Goal: Transaction & Acquisition: Purchase product/service

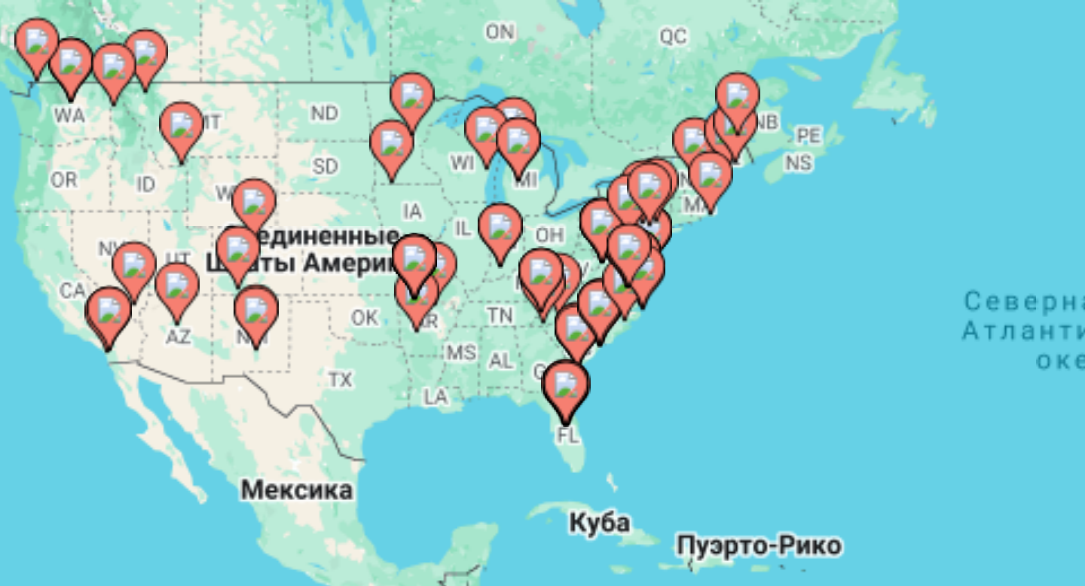
click at [219, 265] on image "Main content" at bounding box center [217, 264] width 9 height 9
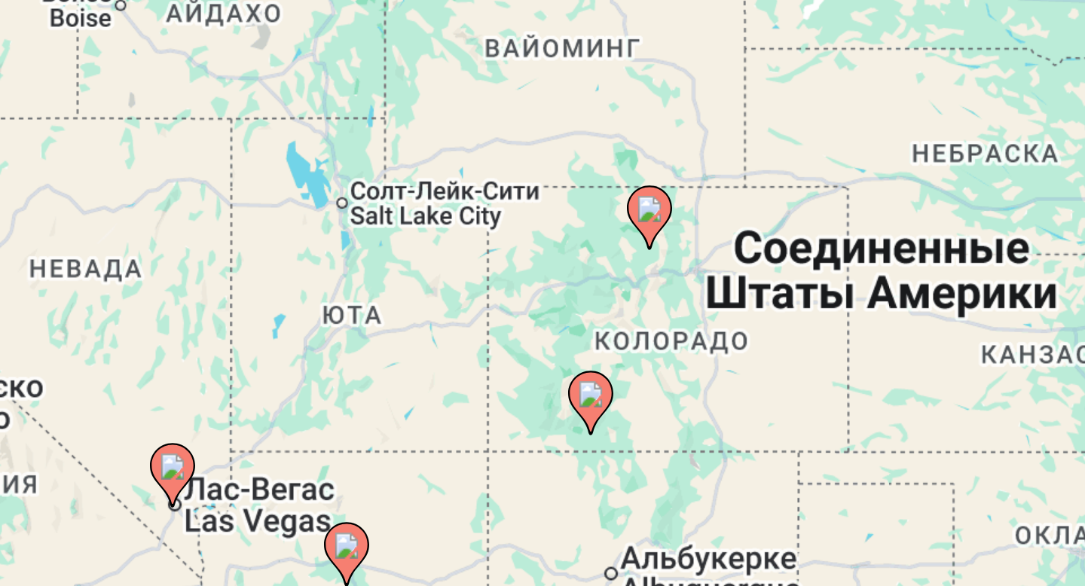
click at [525, 382] on image "Main content" at bounding box center [523, 379] width 9 height 9
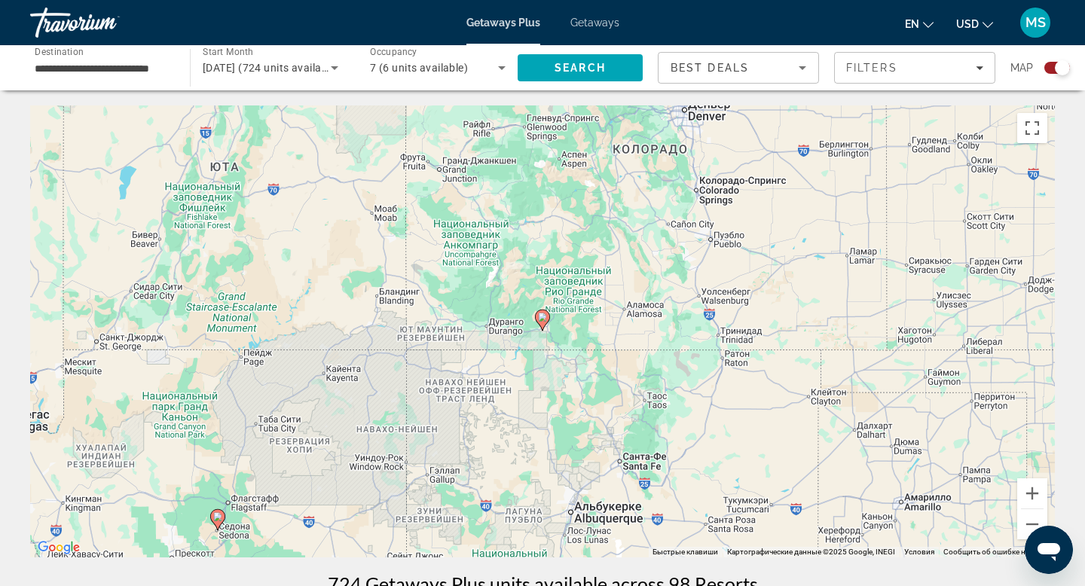
click at [540, 322] on icon "Main content" at bounding box center [543, 321] width 14 height 20
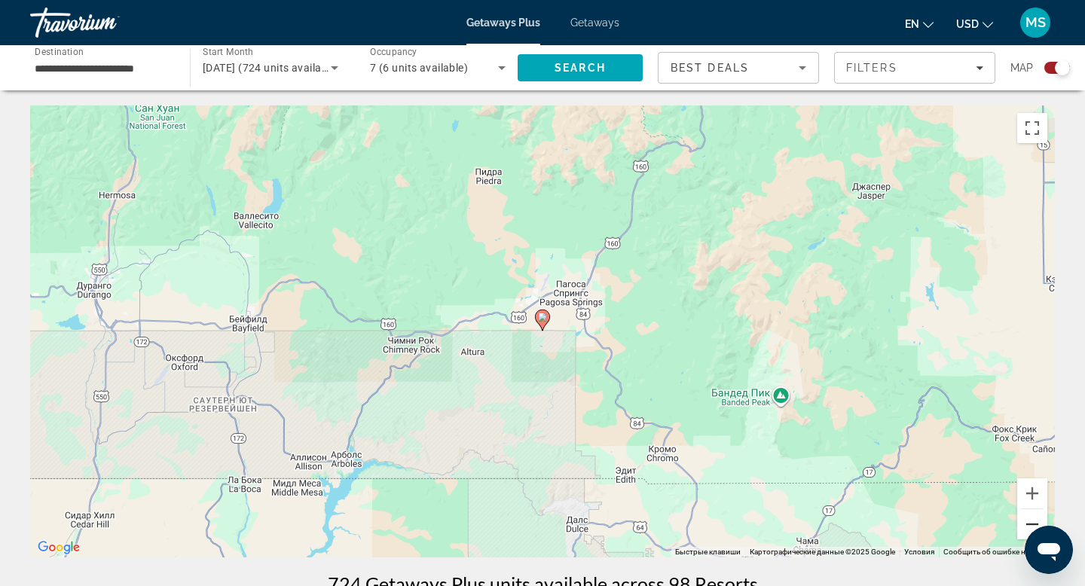
click at [1027, 519] on button "Уменьшить" at bounding box center [1033, 525] width 30 height 30
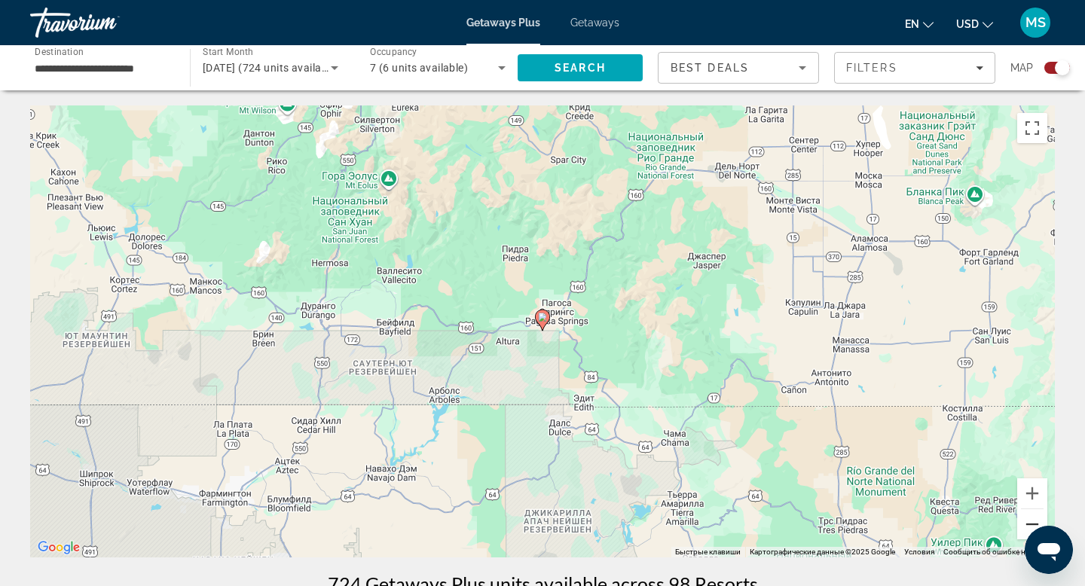
click at [1027, 519] on button "Уменьшить" at bounding box center [1033, 525] width 30 height 30
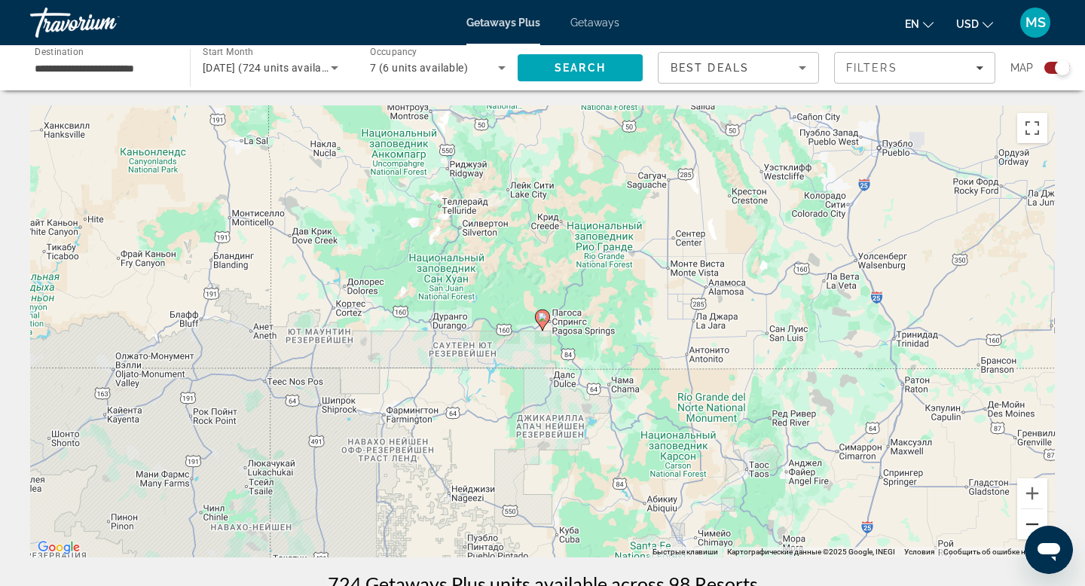
click at [1027, 519] on button "Уменьшить" at bounding box center [1033, 525] width 30 height 30
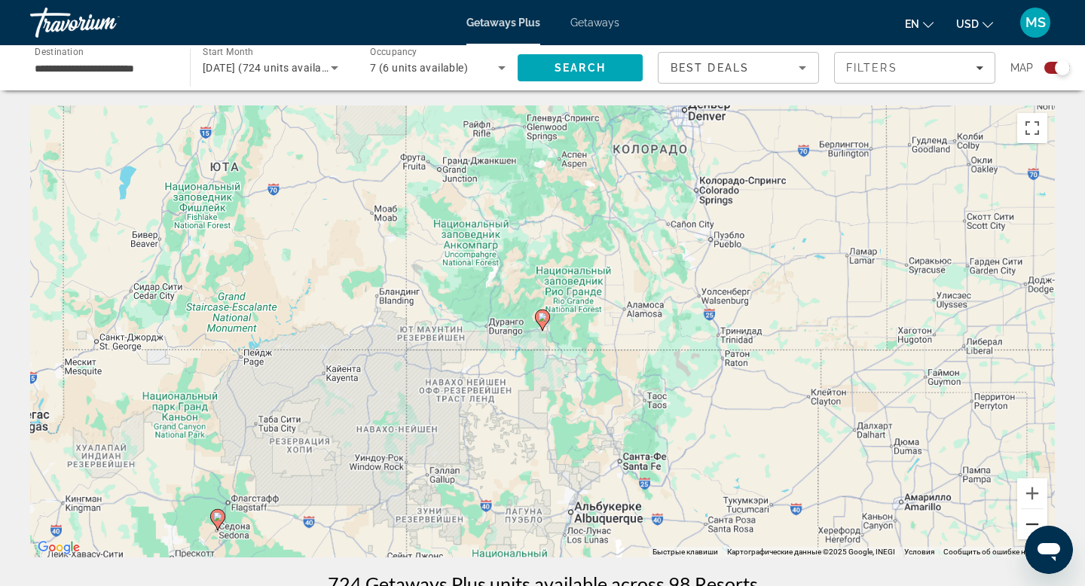
click at [1027, 519] on button "Уменьшить" at bounding box center [1033, 525] width 30 height 30
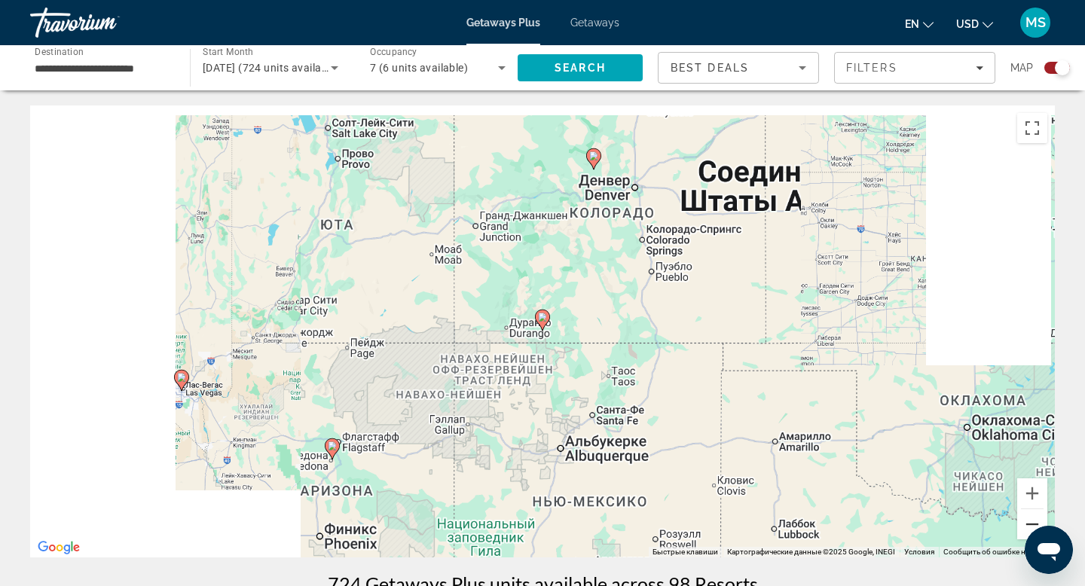
click at [1027, 519] on button "Уменьшить" at bounding box center [1033, 525] width 30 height 30
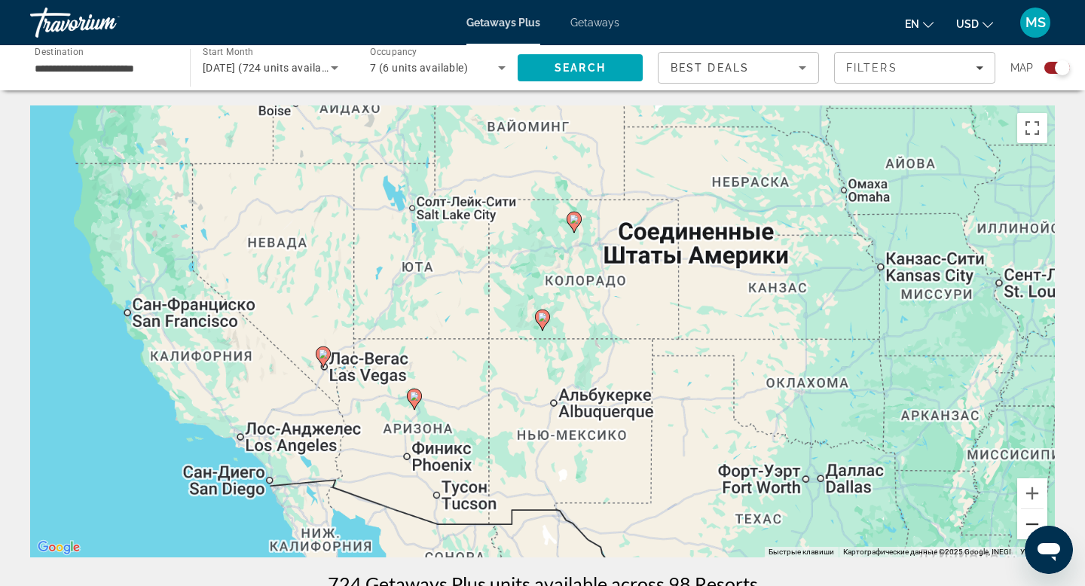
click at [1027, 519] on button "Уменьшить" at bounding box center [1033, 525] width 30 height 30
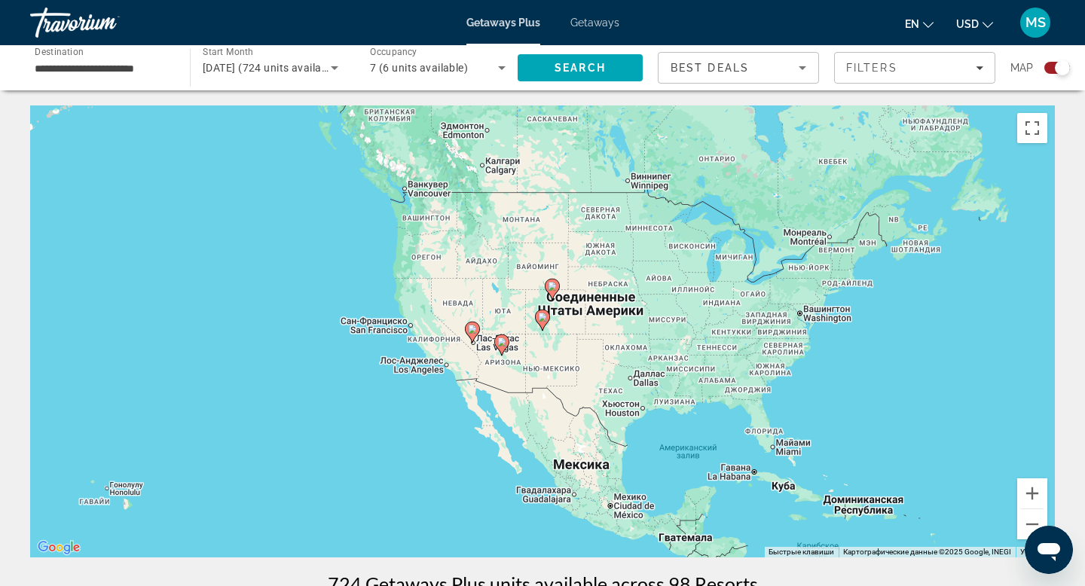
click at [546, 280] on icon "Main content" at bounding box center [552, 289] width 15 height 21
type input "**********"
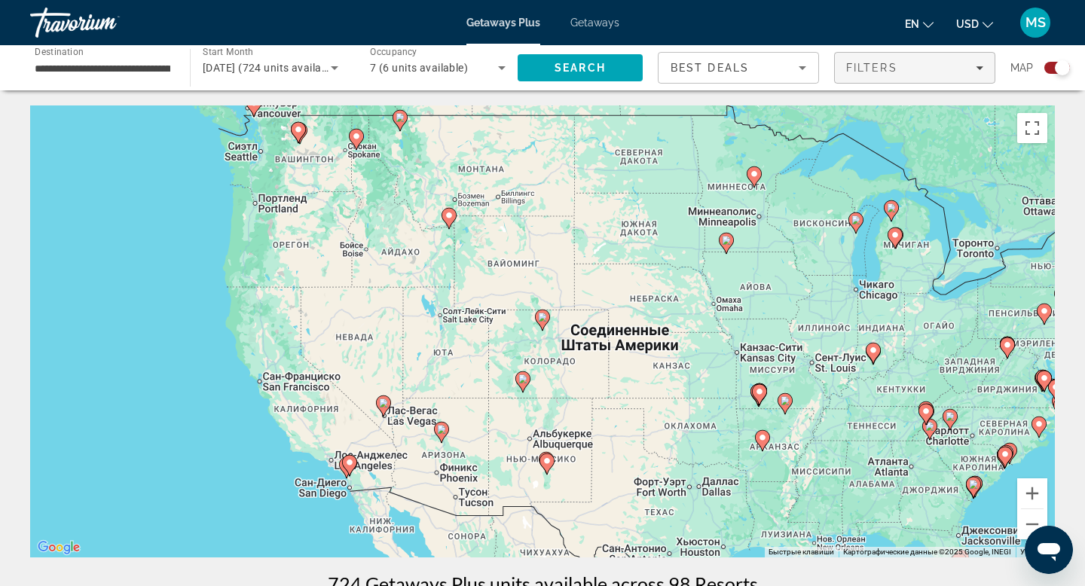
click at [982, 72] on div "Filters" at bounding box center [914, 68] width 137 height 12
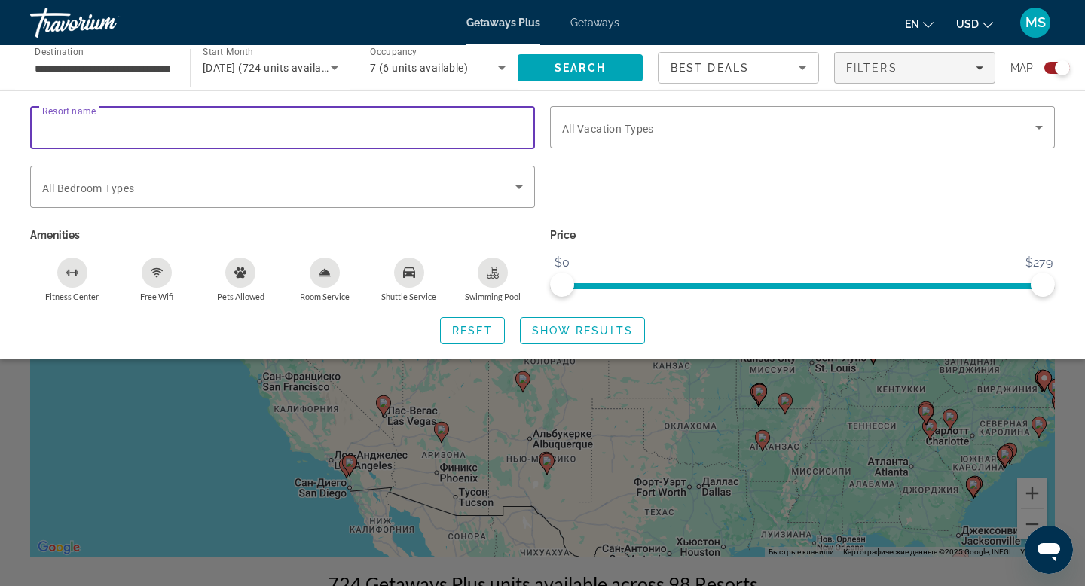
click at [286, 125] on input "Resort name" at bounding box center [282, 128] width 481 height 18
type input "*****"
click at [519, 188] on icon "Search widget" at bounding box center [519, 187] width 18 height 18
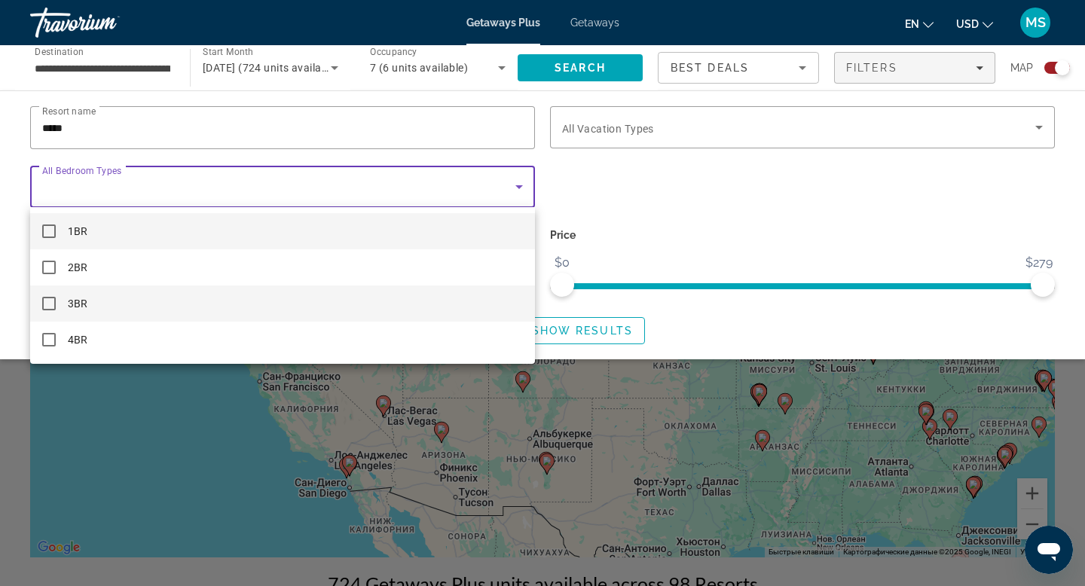
click at [208, 302] on mat-option "3BR" at bounding box center [282, 304] width 505 height 36
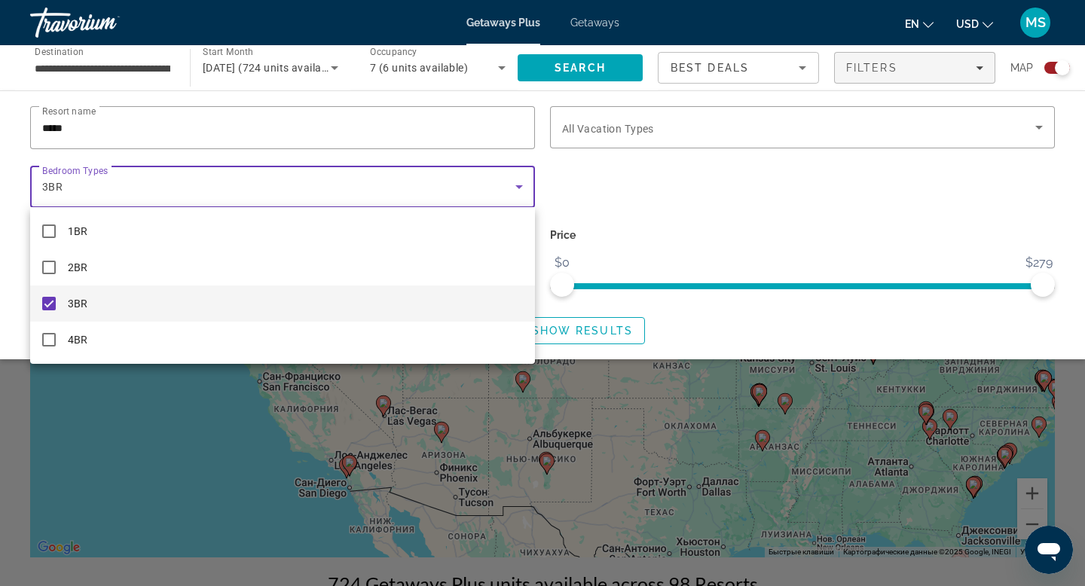
click at [912, 121] on div at bounding box center [542, 293] width 1085 height 586
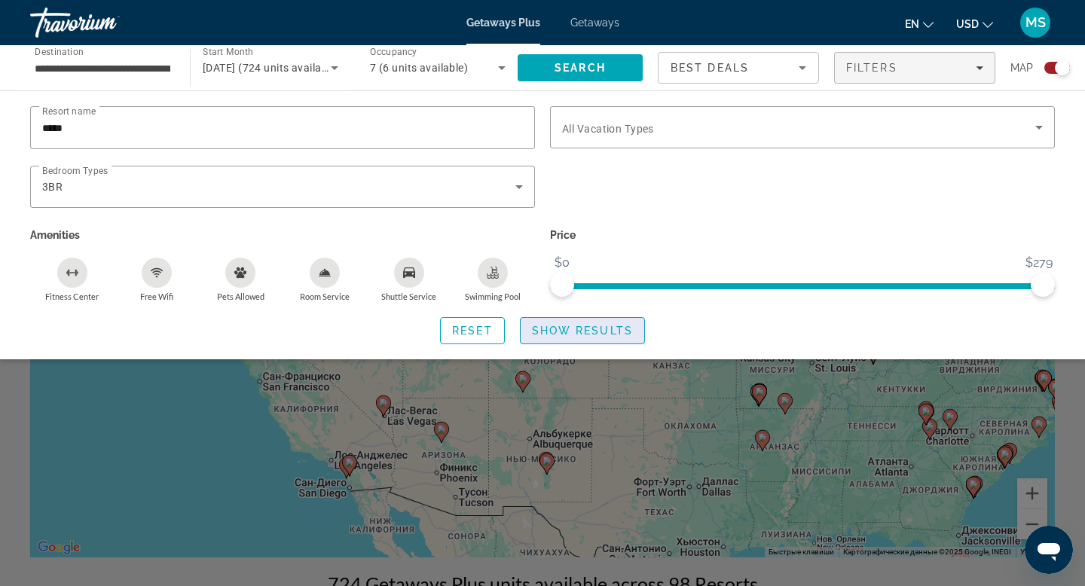
click at [568, 334] on span "Show Results" at bounding box center [582, 331] width 101 height 12
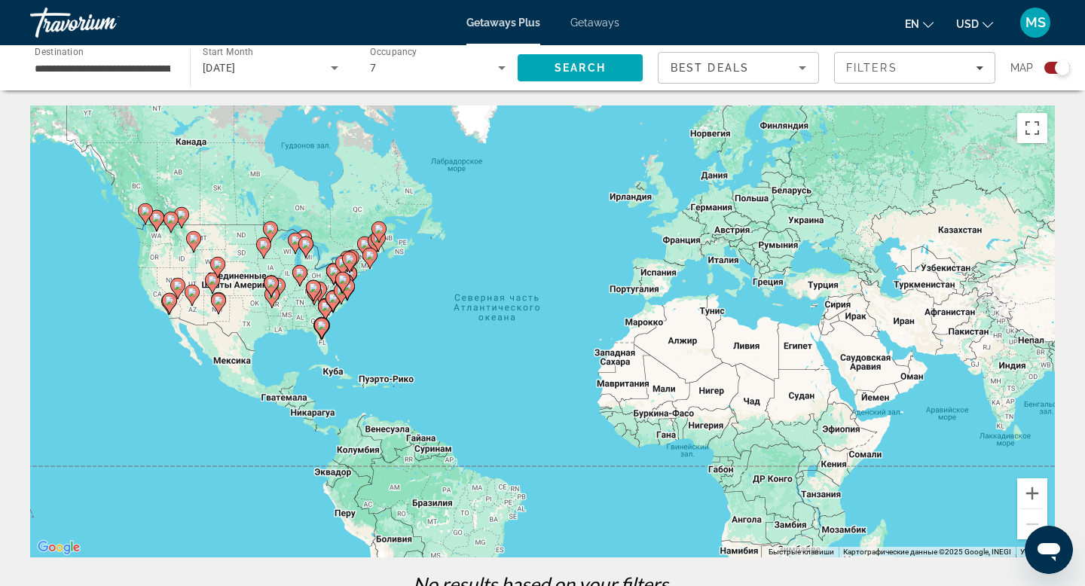
click at [418, 114] on div "Чтобы активировать перетаскивание с помощью клавиатуры, нажмите Alt + Ввод. Пос…" at bounding box center [542, 332] width 1025 height 452
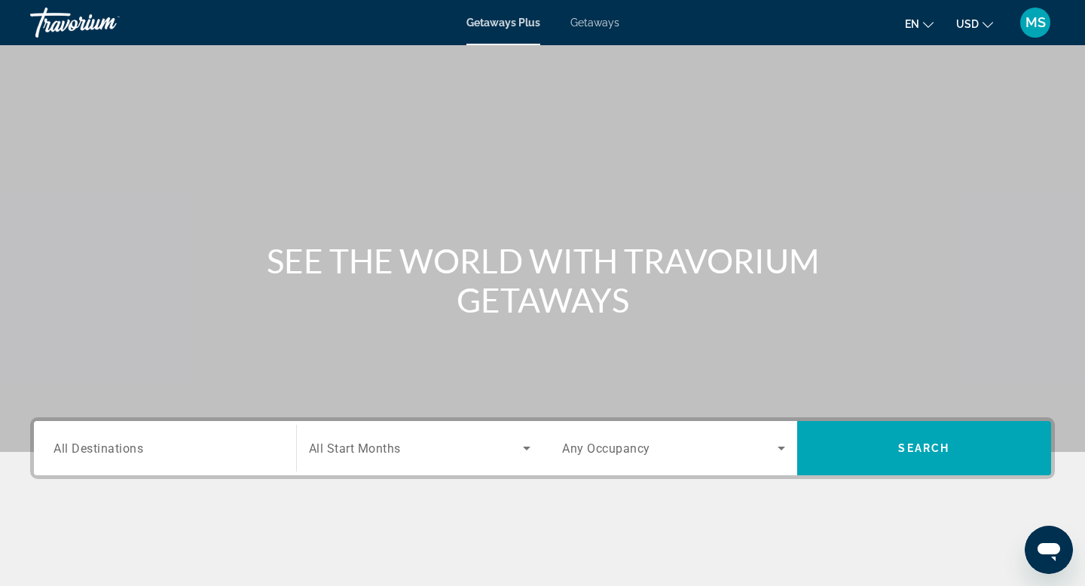
click at [225, 426] on div "Destination All Destinations" at bounding box center [164, 448] width 247 height 54
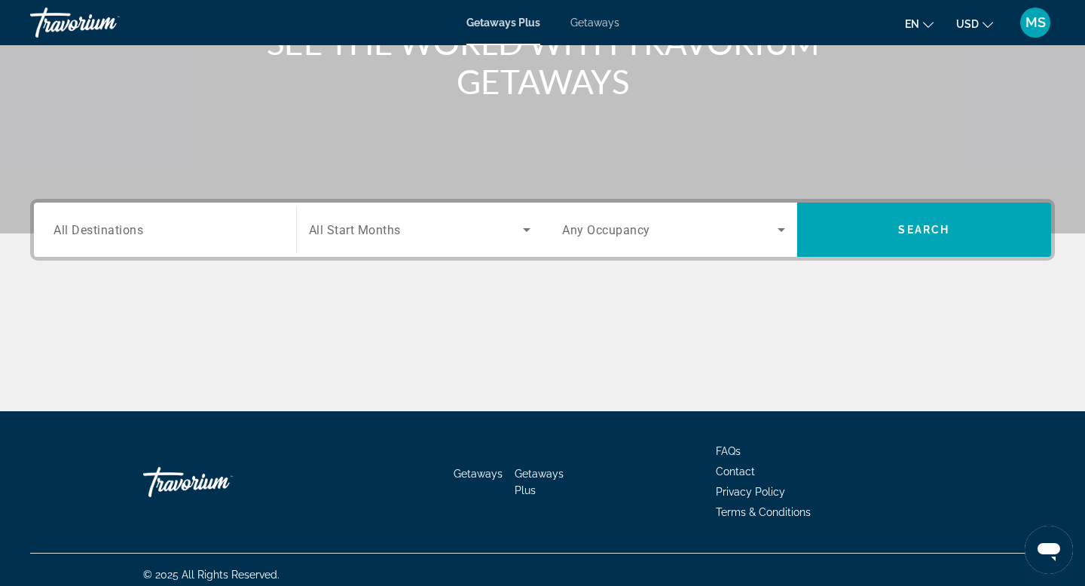
scroll to position [228, 0]
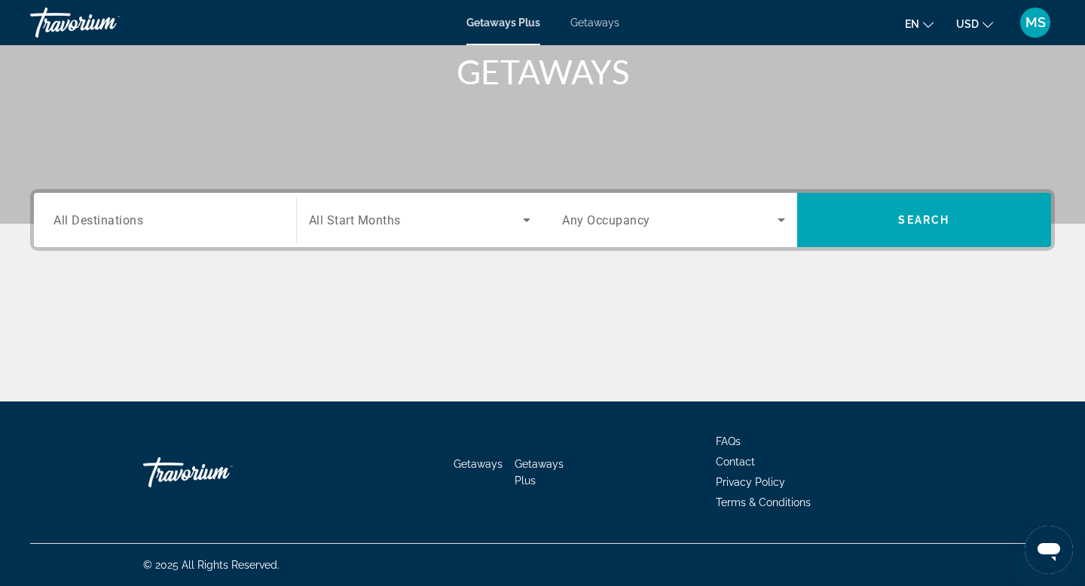
click at [188, 232] on div "Search widget" at bounding box center [165, 220] width 223 height 43
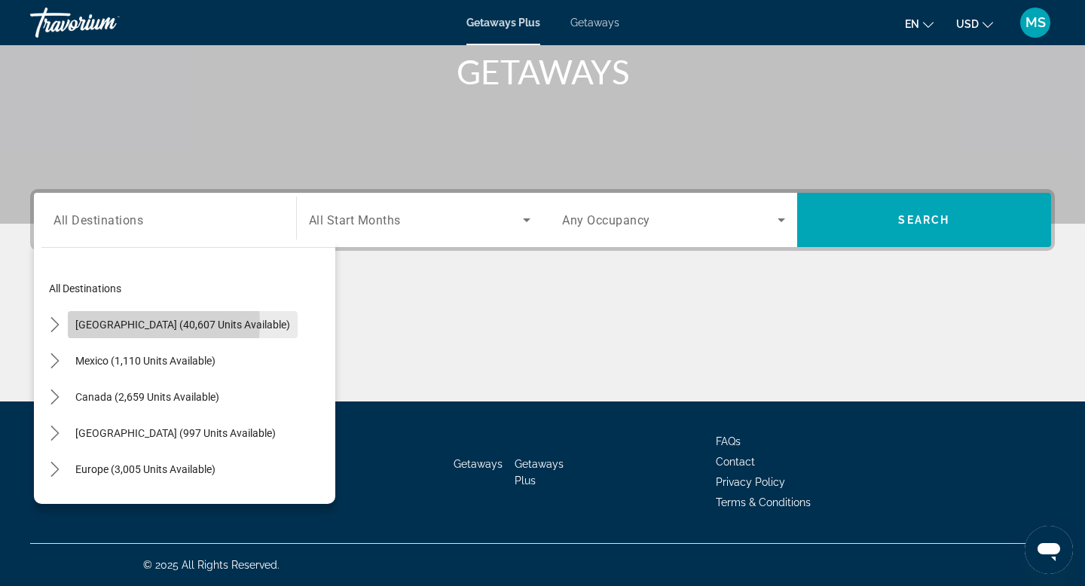
click at [127, 323] on span "United States (40,607 units available)" at bounding box center [182, 325] width 215 height 12
type input "**********"
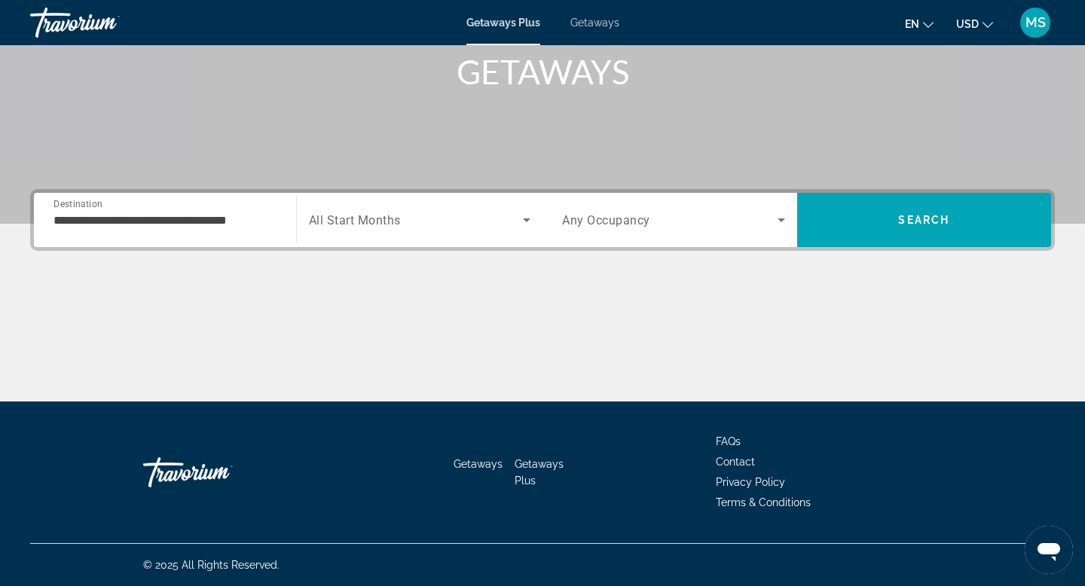
click at [440, 234] on div "Search widget" at bounding box center [420, 220] width 222 height 42
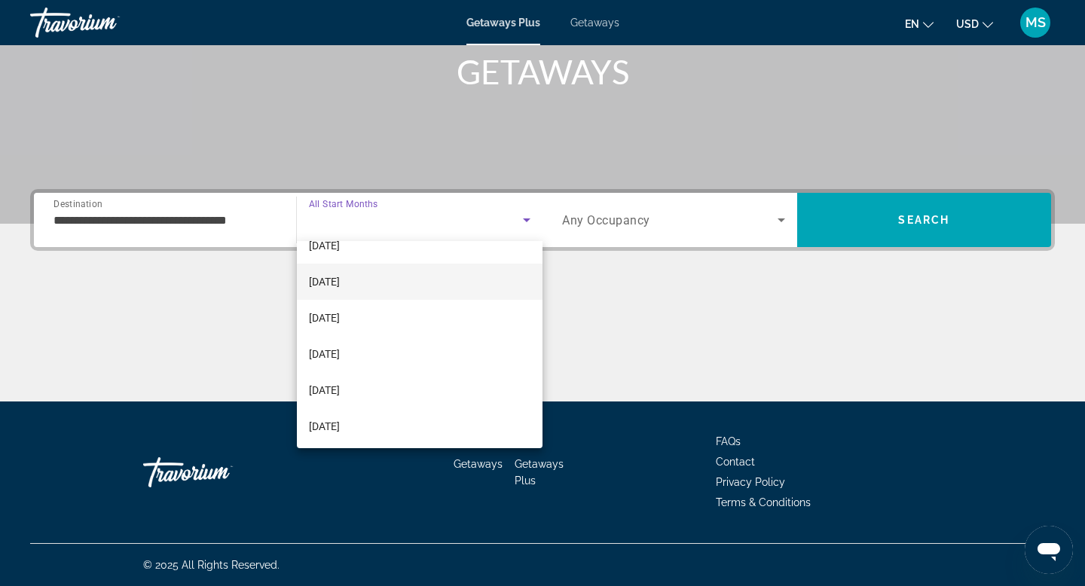
scroll to position [95, 0]
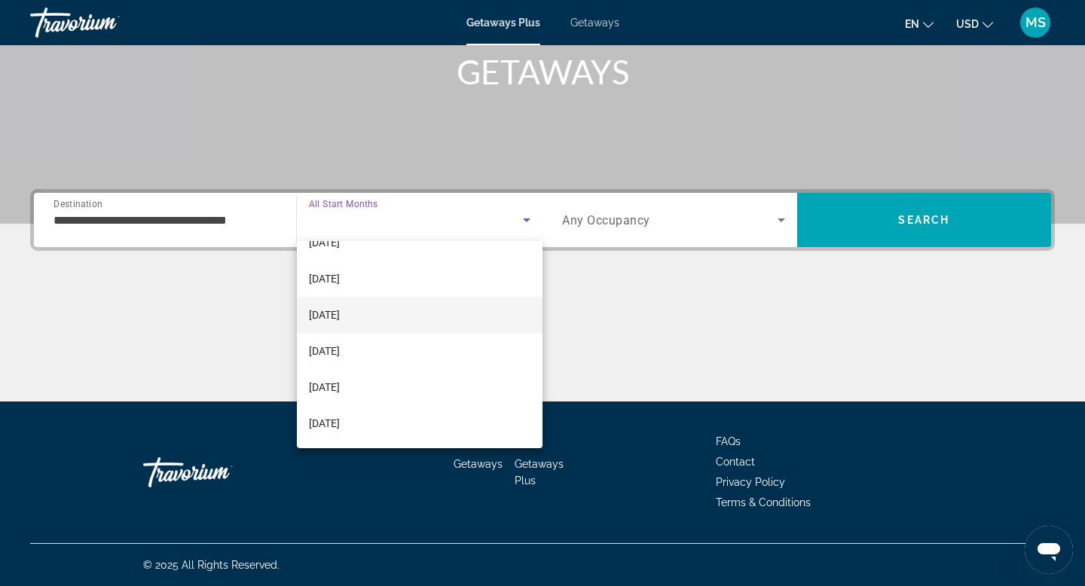
click at [340, 312] on span "January 2026" at bounding box center [324, 315] width 31 height 18
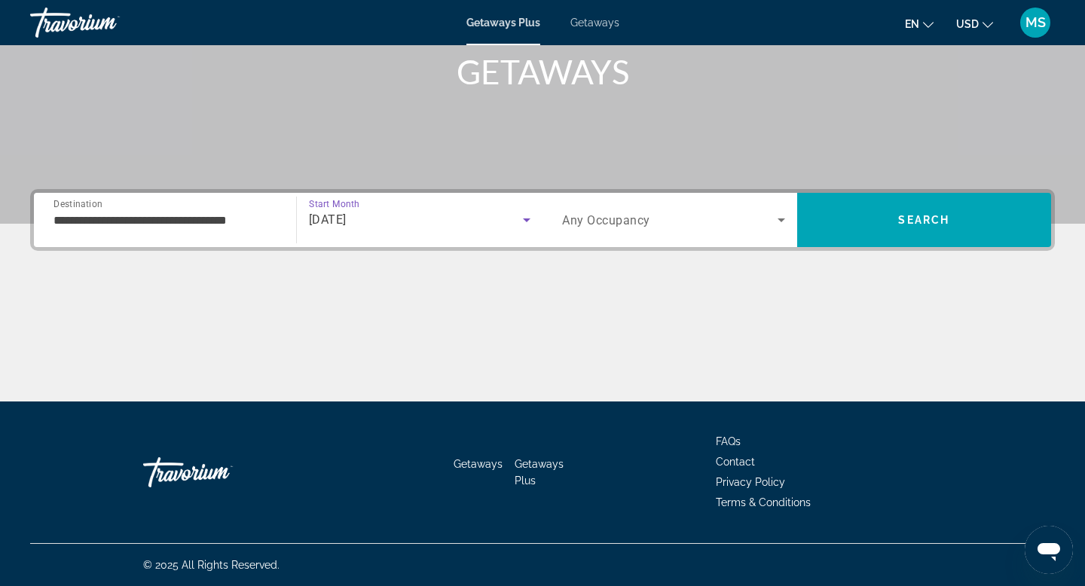
click at [721, 213] on span "Search widget" at bounding box center [670, 220] width 216 height 18
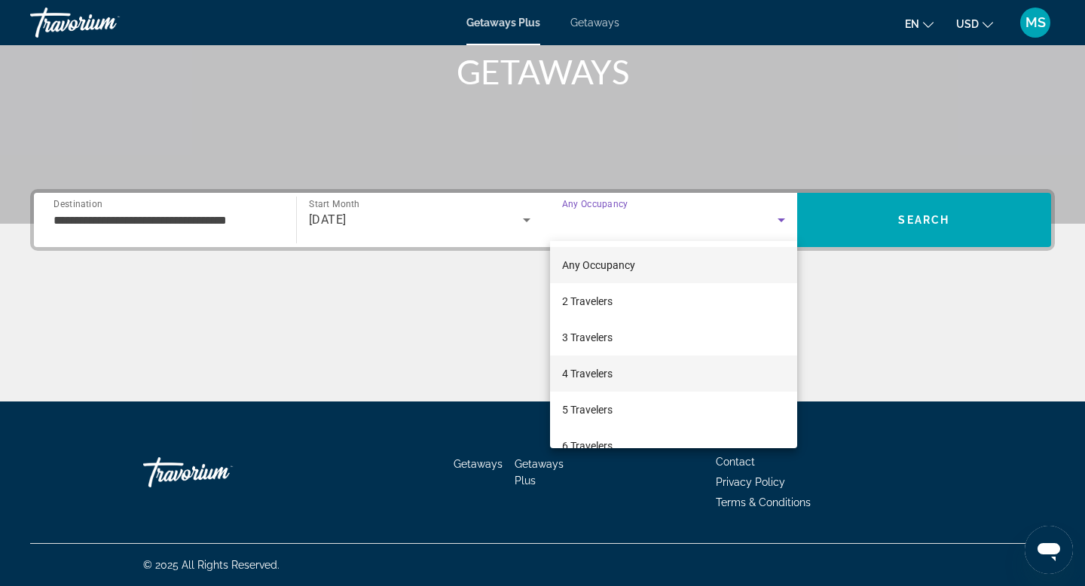
scroll to position [67, 0]
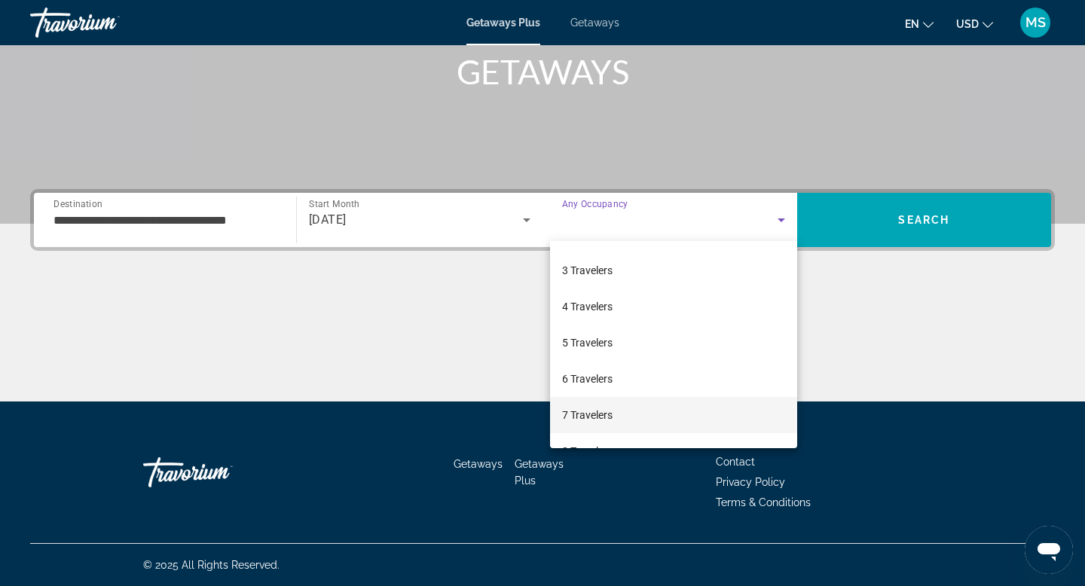
click at [602, 418] on span "7 Travelers" at bounding box center [587, 415] width 51 height 18
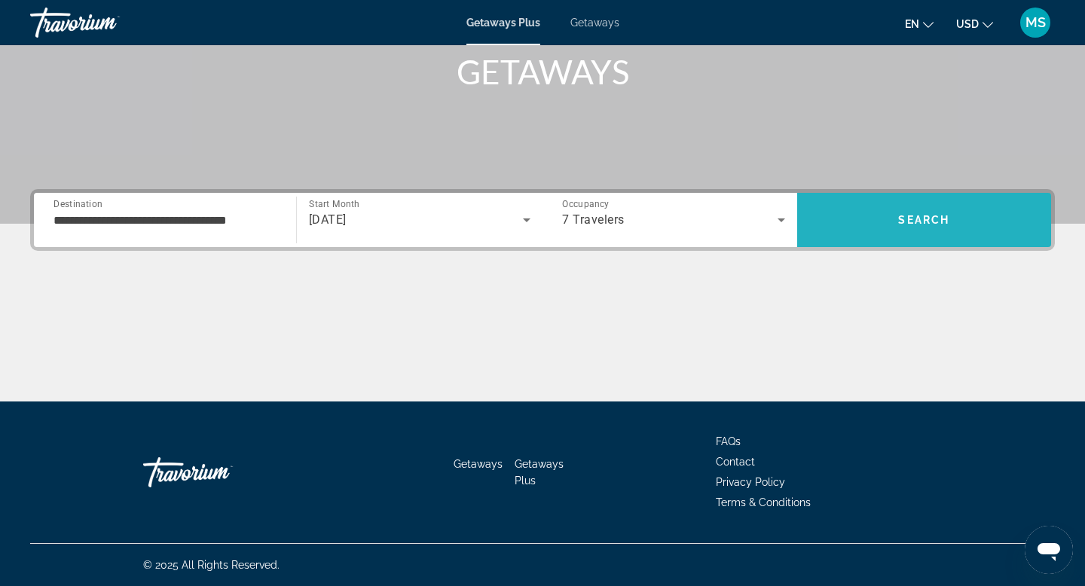
click at [922, 230] on span "Search" at bounding box center [924, 220] width 255 height 36
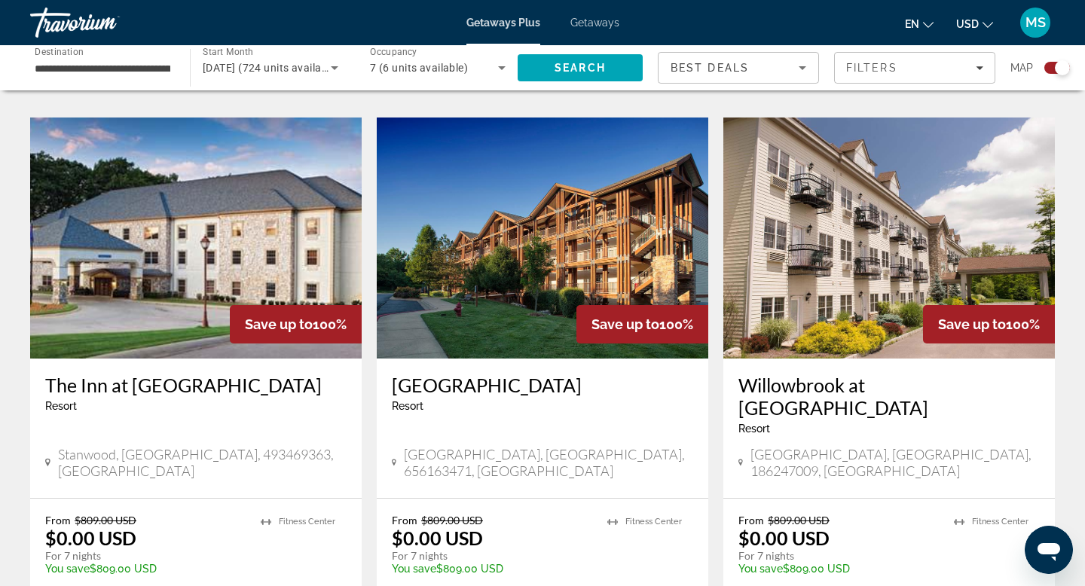
scroll to position [2160, 0]
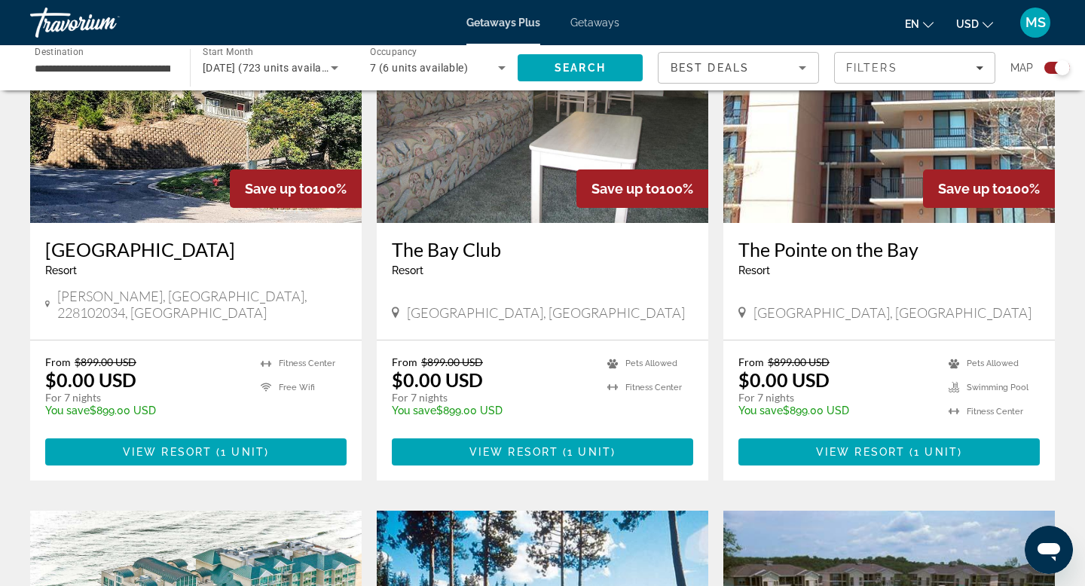
scroll to position [1210, 0]
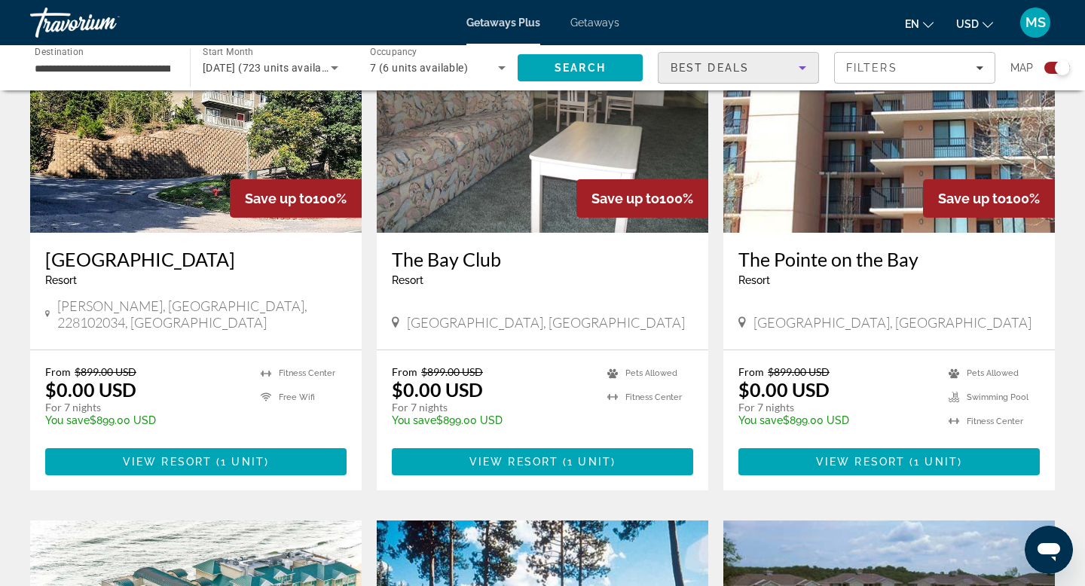
click at [801, 66] on icon "Sort by" at bounding box center [803, 68] width 8 height 4
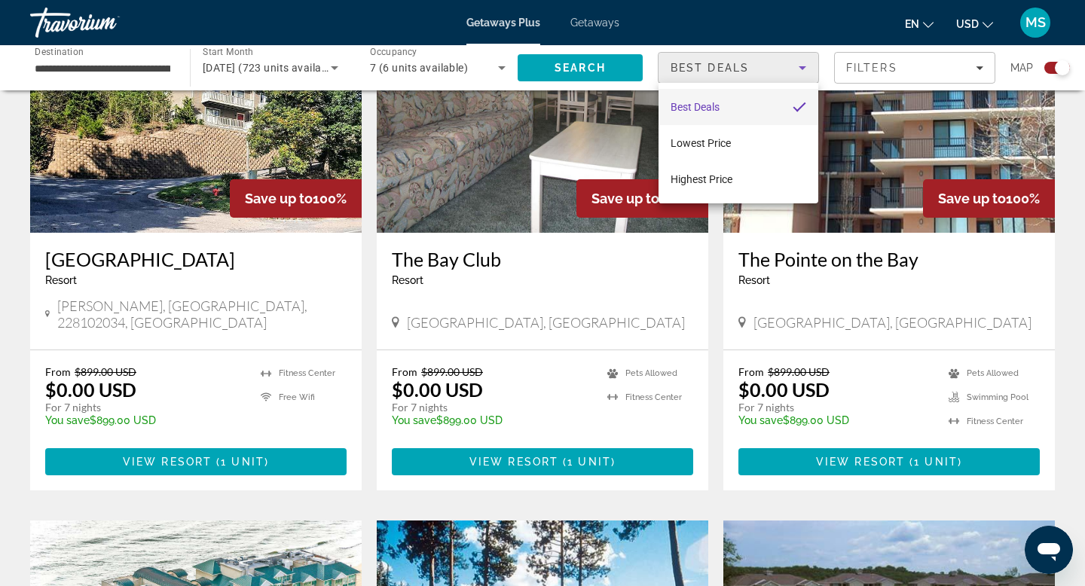
click at [801, 67] on div at bounding box center [542, 293] width 1085 height 586
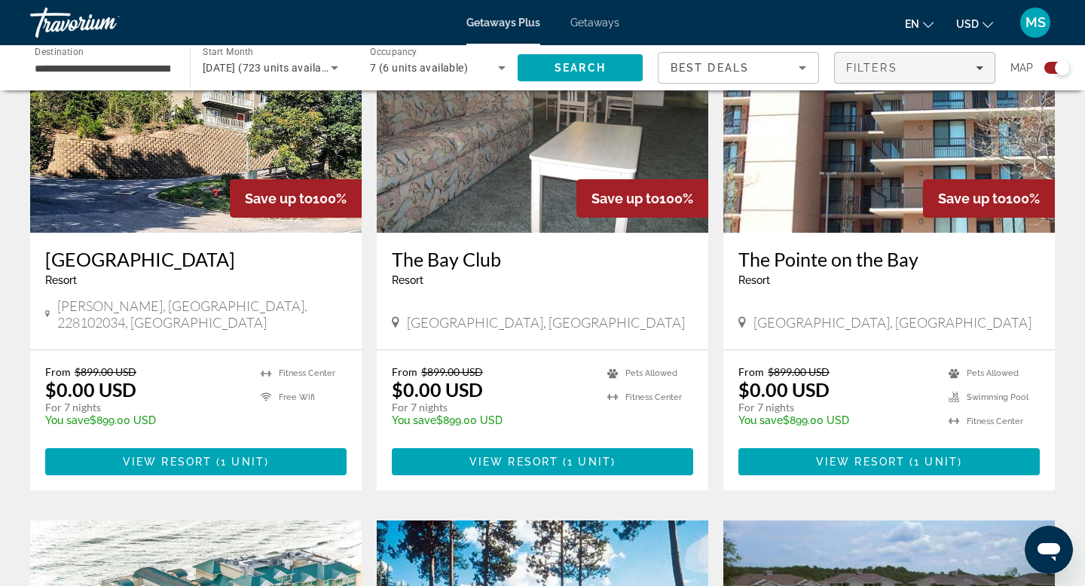
click at [944, 64] on div "Filters" at bounding box center [914, 68] width 137 height 12
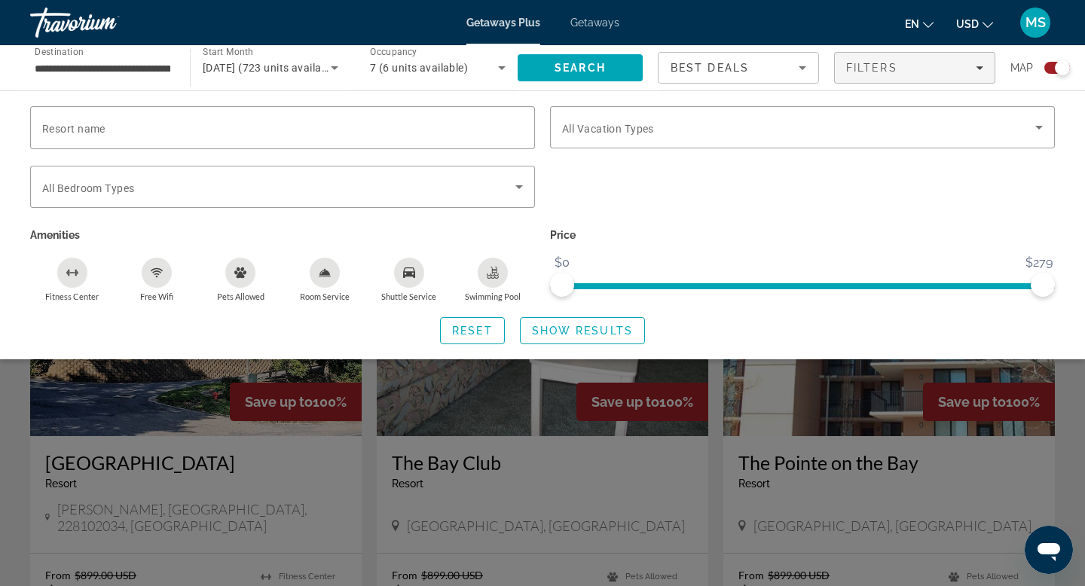
scroll to position [1045, 0]
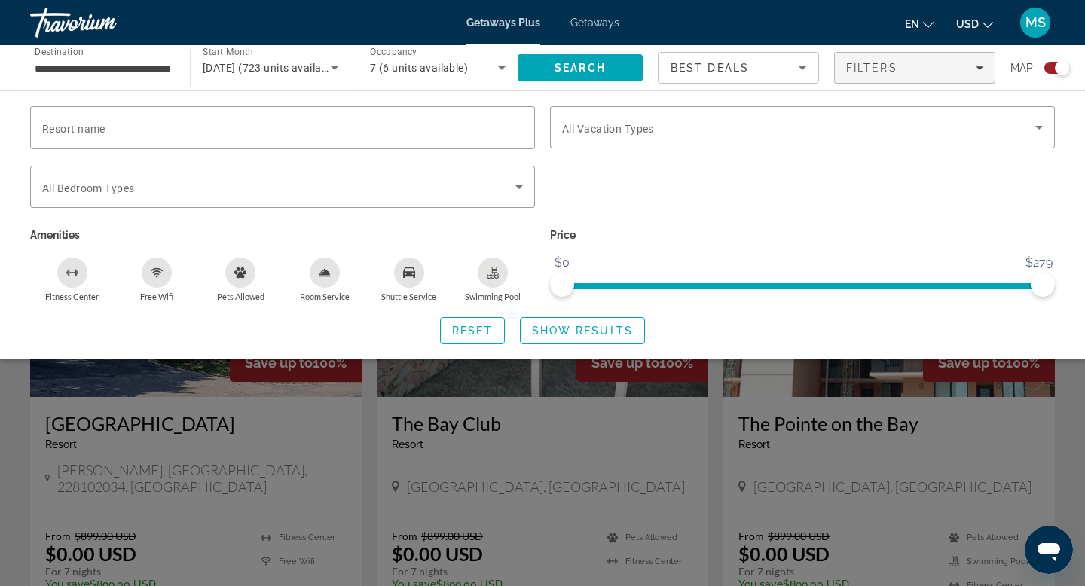
click at [987, 166] on div "Search widget" at bounding box center [803, 195] width 520 height 59
click at [966, 65] on div "Filters" at bounding box center [914, 68] width 137 height 12
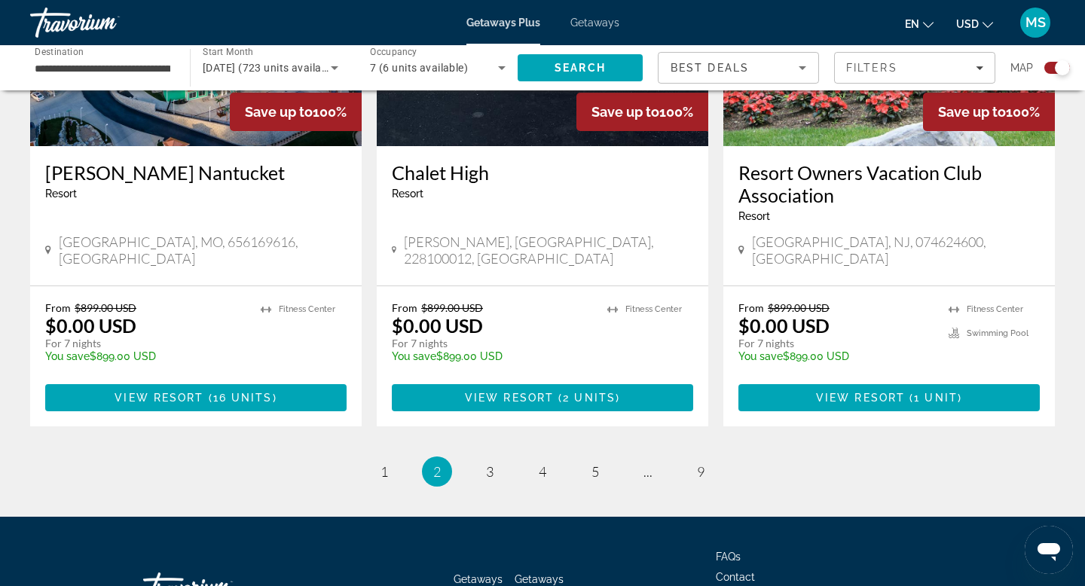
scroll to position [2387, 0]
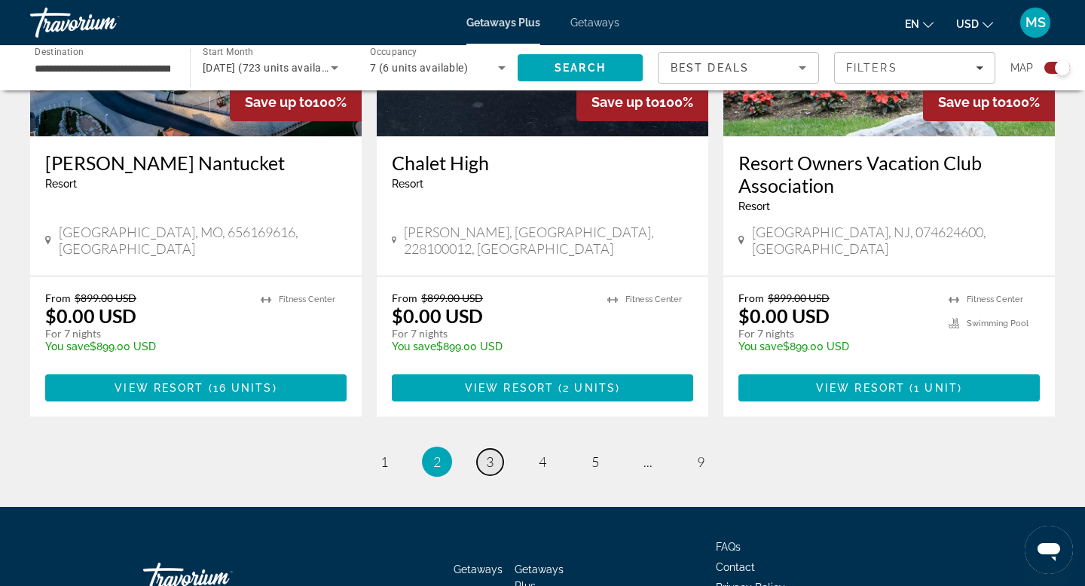
click at [494, 449] on link "page 3" at bounding box center [490, 462] width 26 height 26
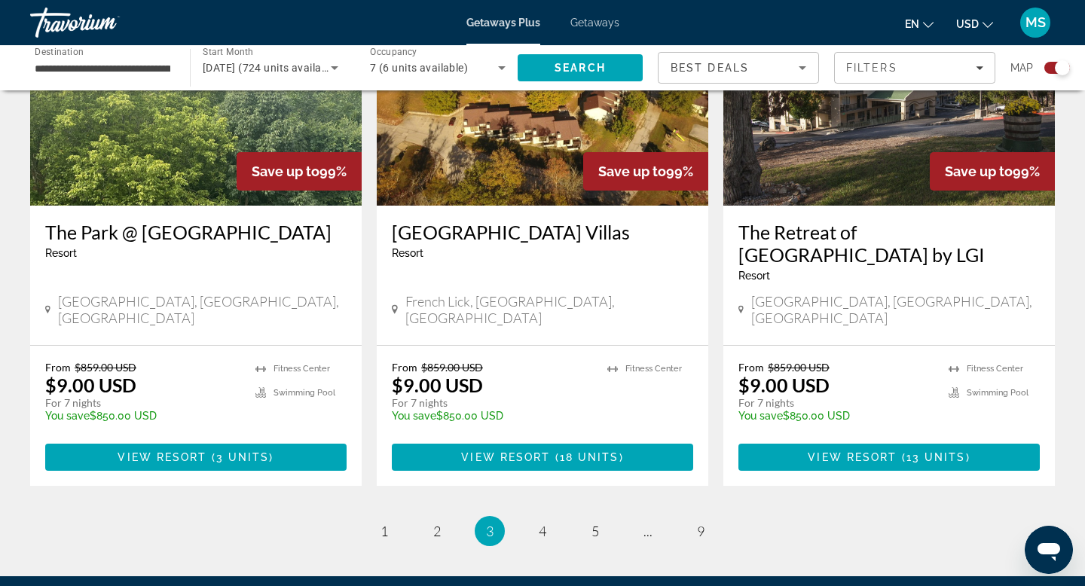
scroll to position [2291, 0]
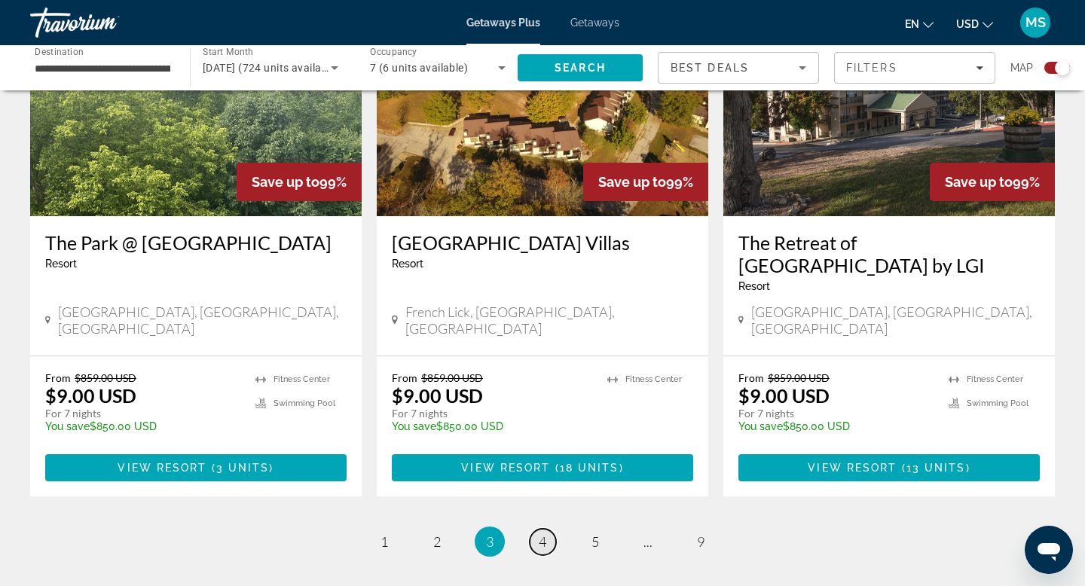
click at [540, 534] on span "4" at bounding box center [543, 542] width 8 height 17
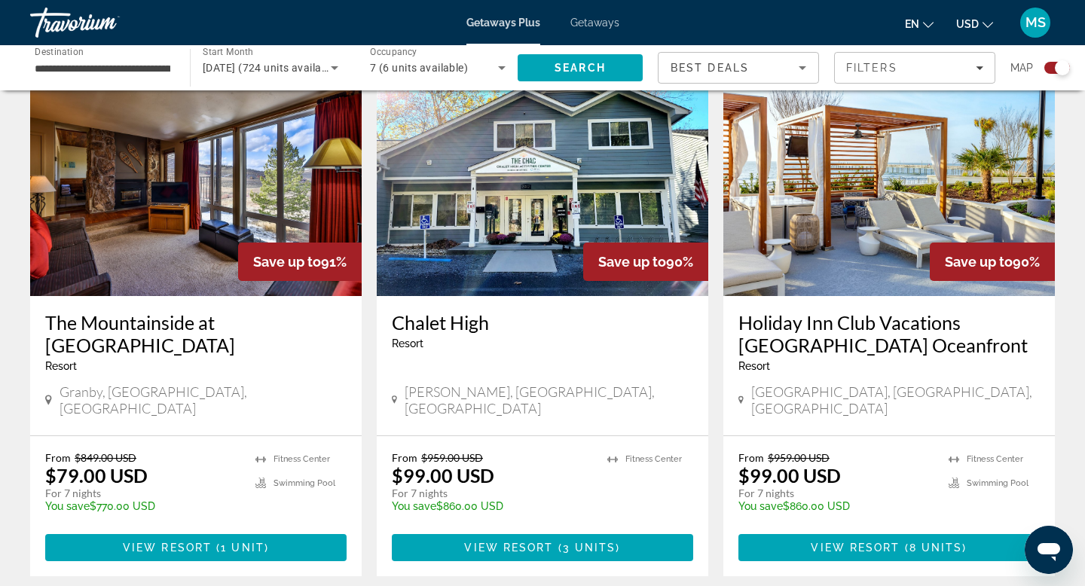
scroll to position [1088, 0]
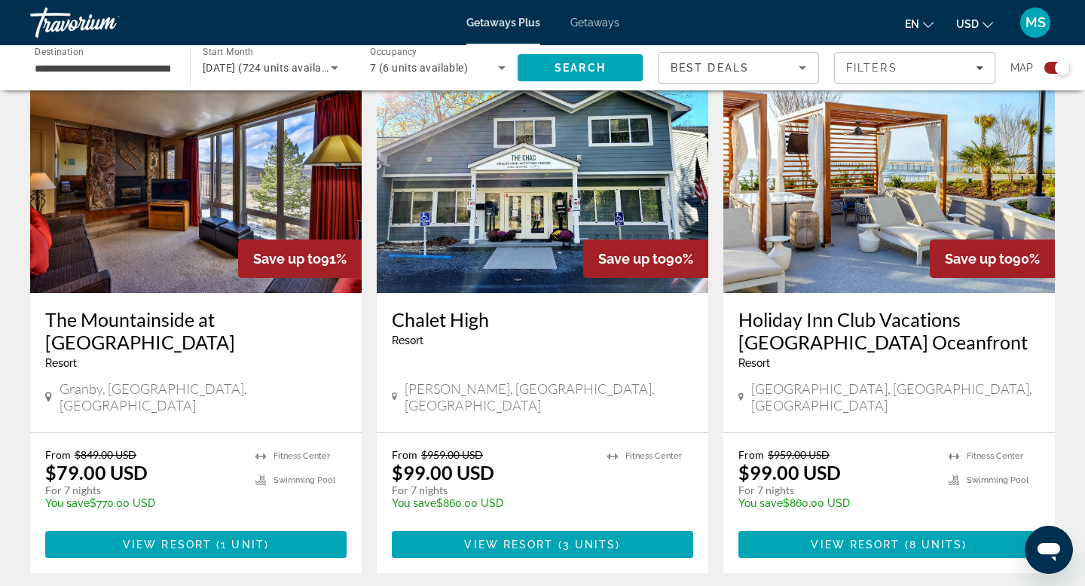
click at [161, 308] on h3 "The Mountainside at SilverCreek" at bounding box center [196, 330] width 302 height 45
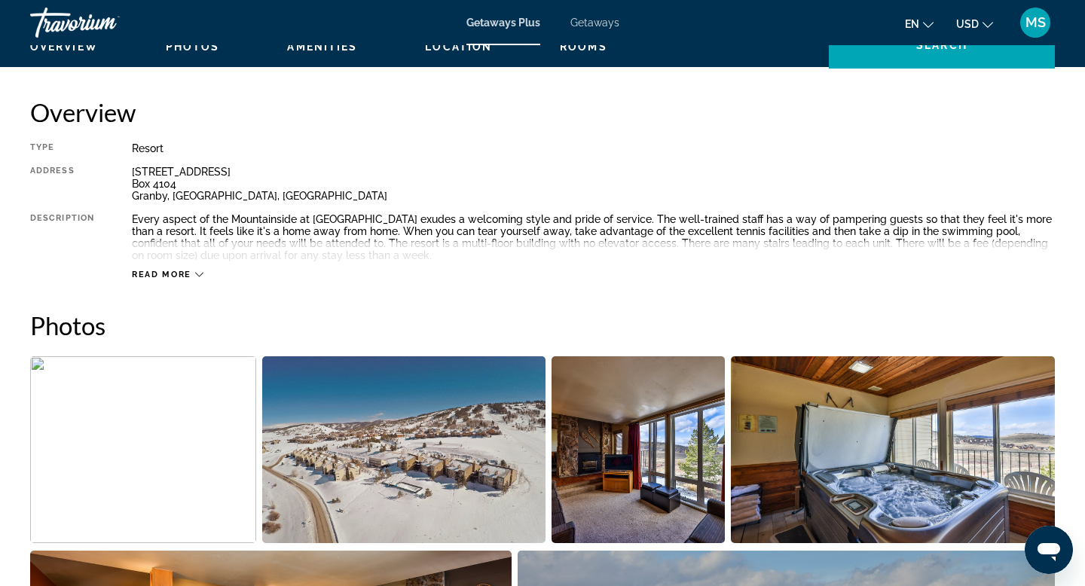
scroll to position [476, 0]
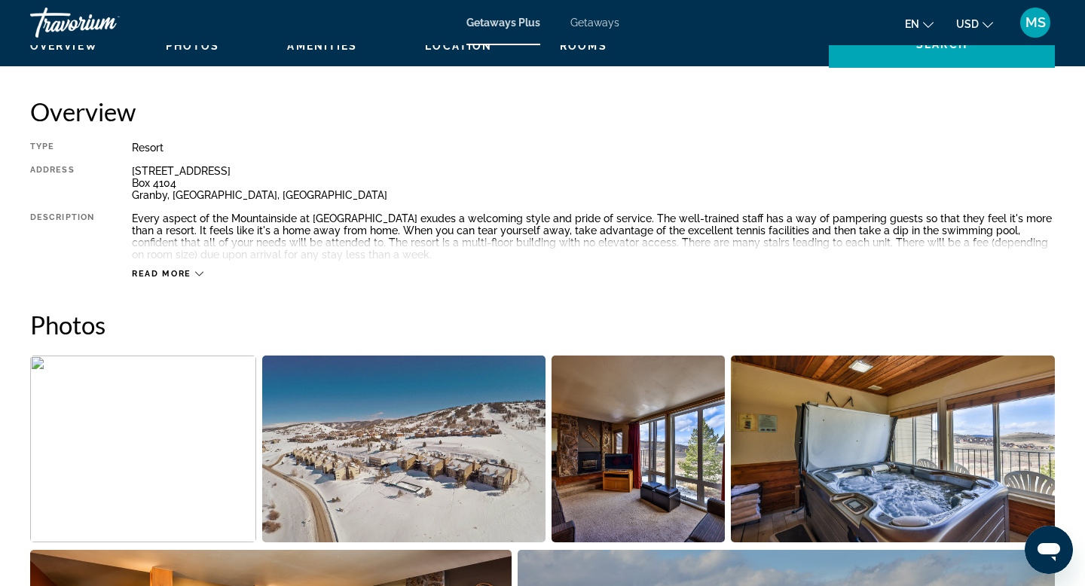
click at [185, 271] on span "Read more" at bounding box center [162, 274] width 60 height 10
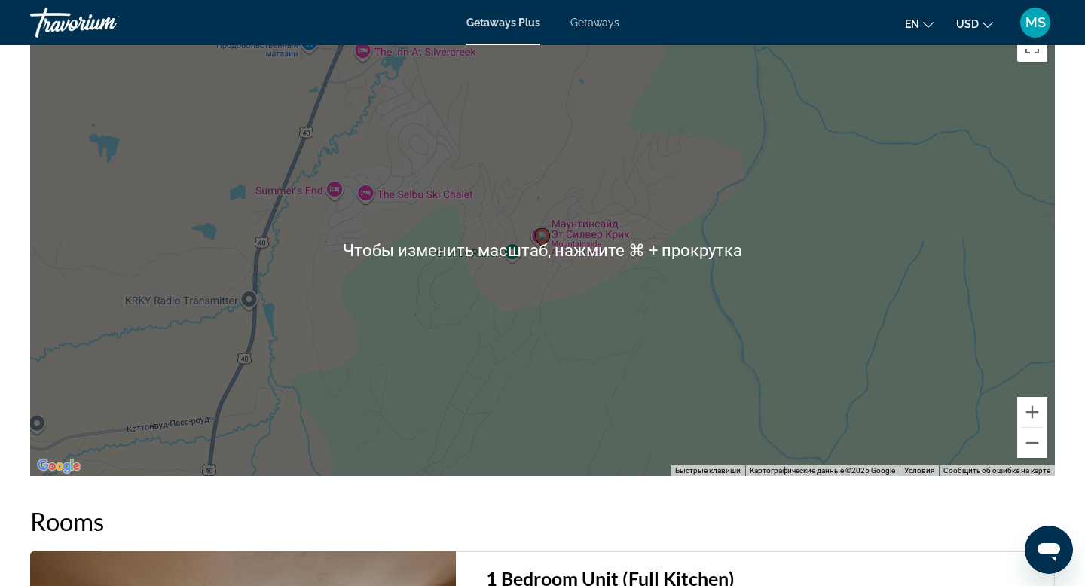
scroll to position [2674, 0]
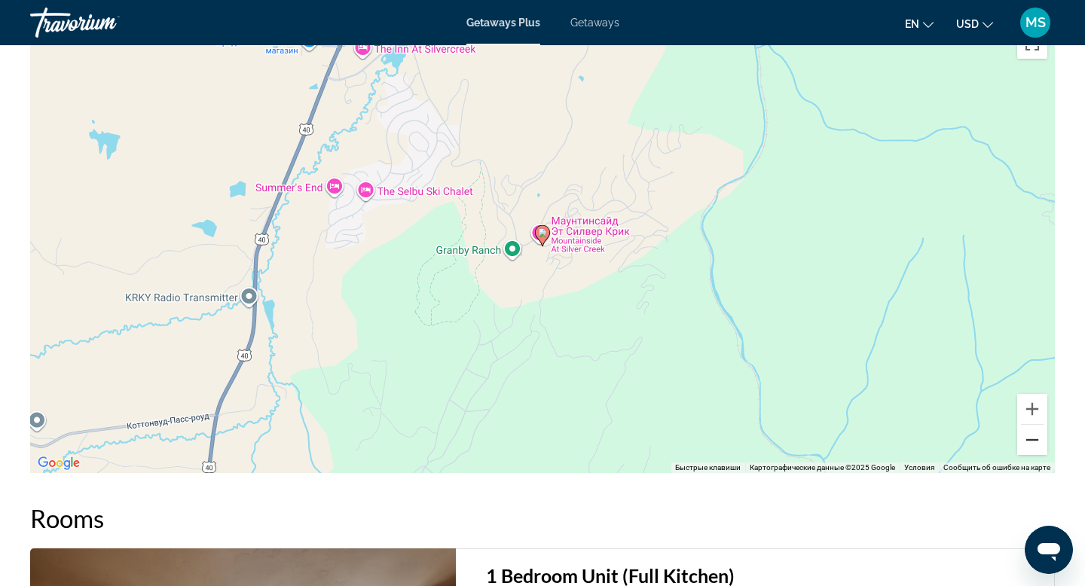
click at [1033, 440] on button "Уменьшить" at bounding box center [1033, 440] width 30 height 30
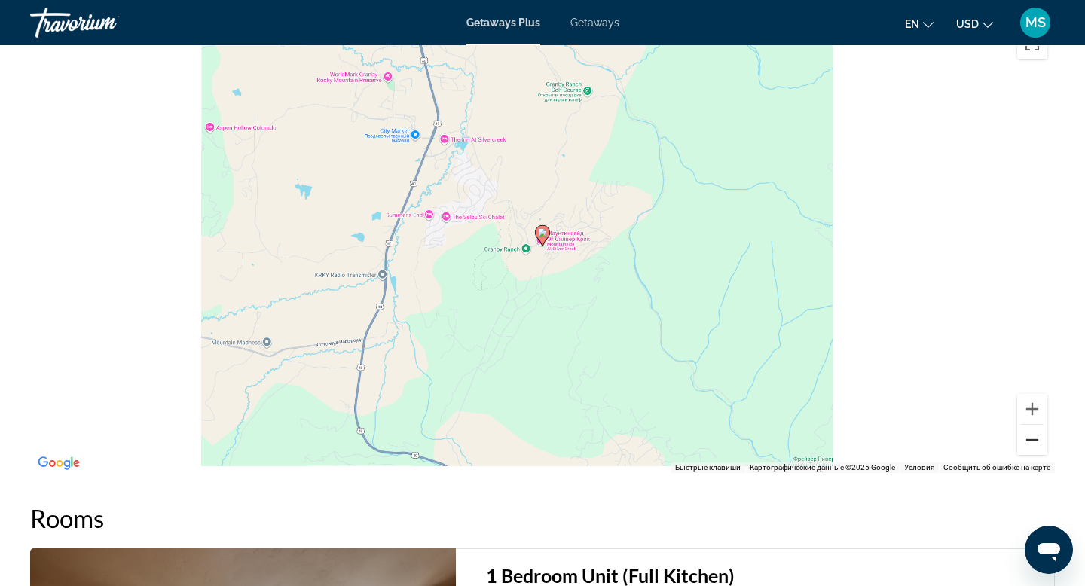
click at [1033, 440] on button "Уменьшить" at bounding box center [1033, 440] width 30 height 30
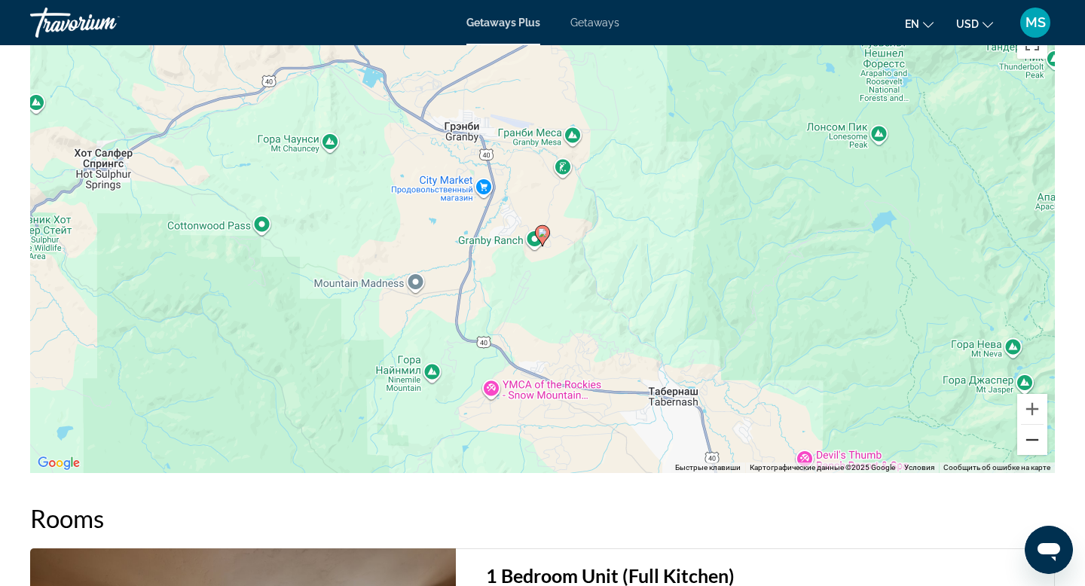
click at [1033, 440] on button "Уменьшить" at bounding box center [1033, 440] width 30 height 30
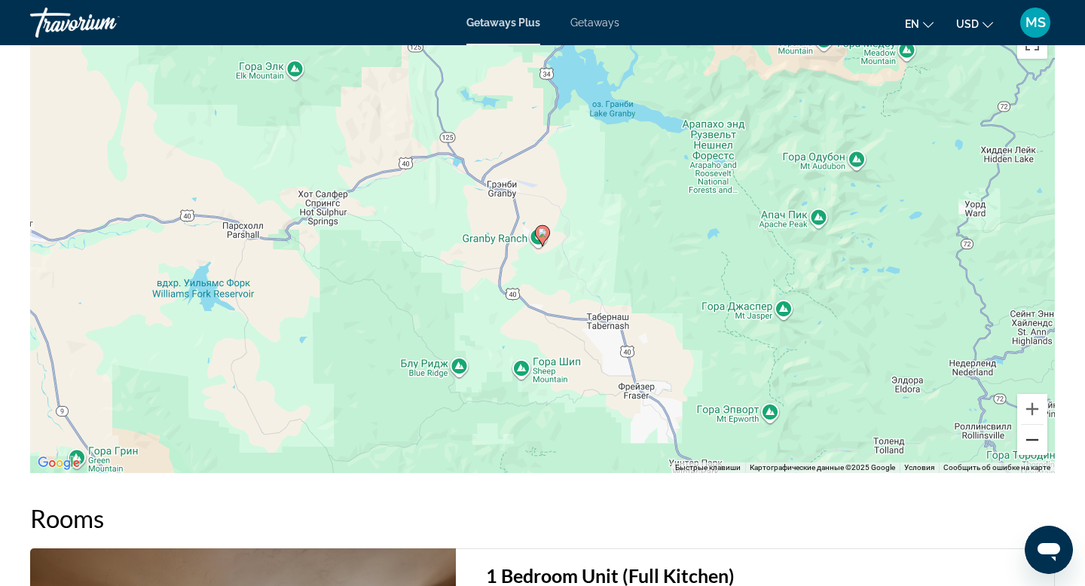
click at [1033, 440] on button "Уменьшить" at bounding box center [1033, 440] width 30 height 30
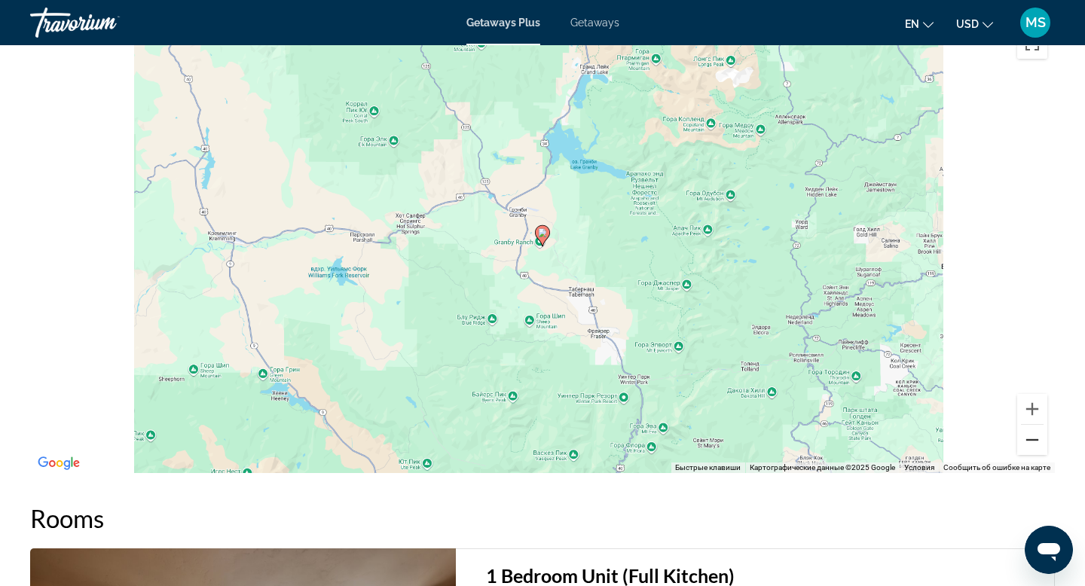
click at [1033, 440] on button "Уменьшить" at bounding box center [1033, 440] width 30 height 30
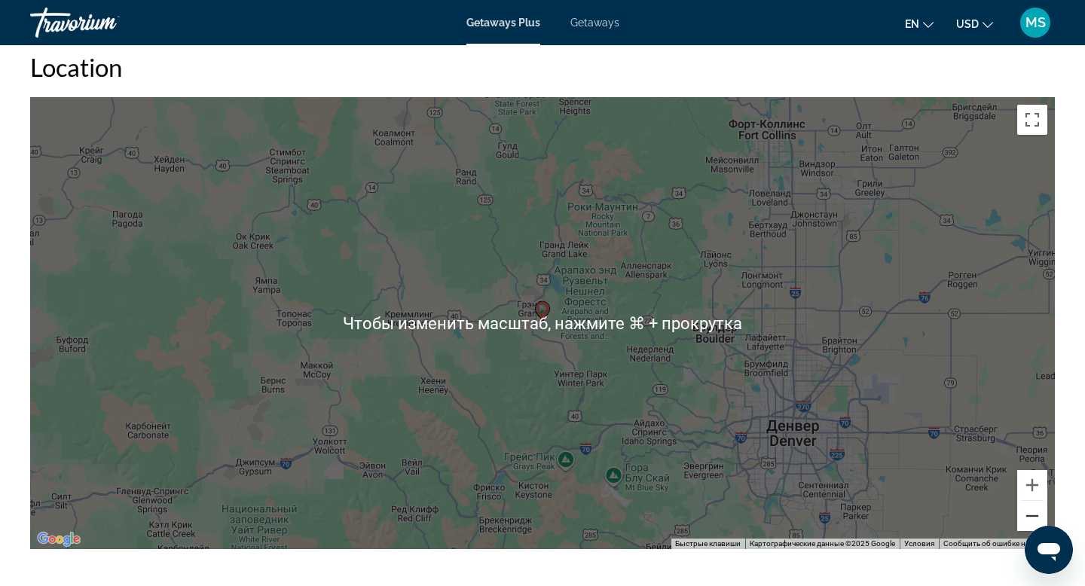
scroll to position [2598, 0]
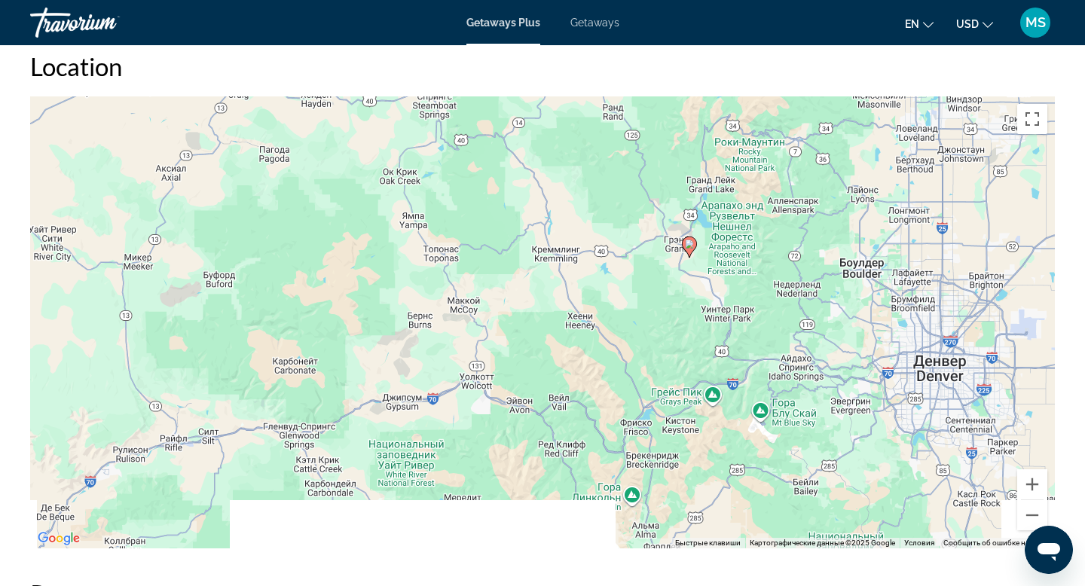
drag, startPoint x: 816, startPoint y: 283, endPoint x: 966, endPoint y: 223, distance: 161.7
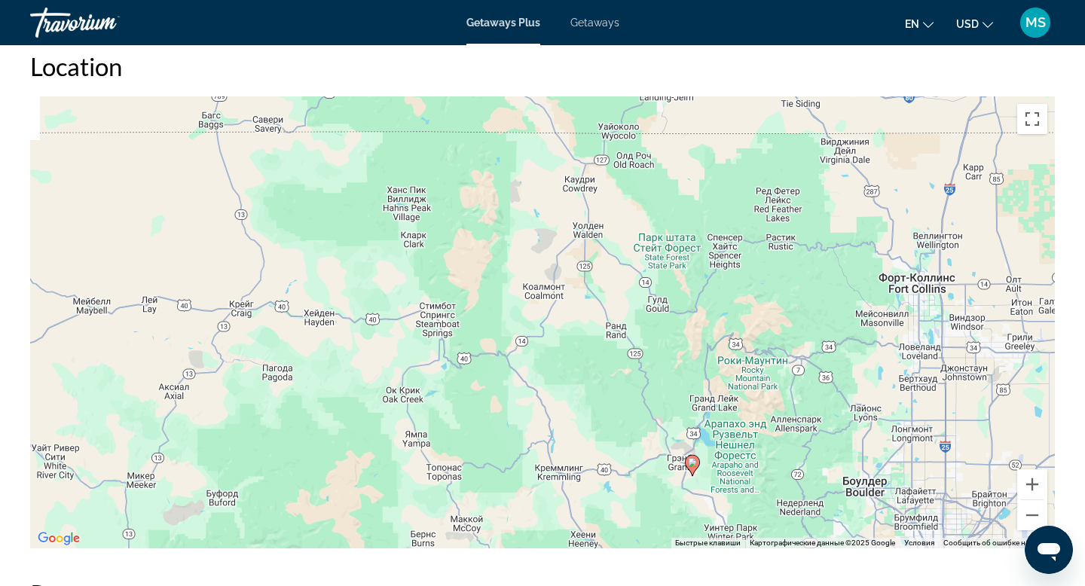
drag, startPoint x: 966, startPoint y: 223, endPoint x: 969, endPoint y: 445, distance: 222.4
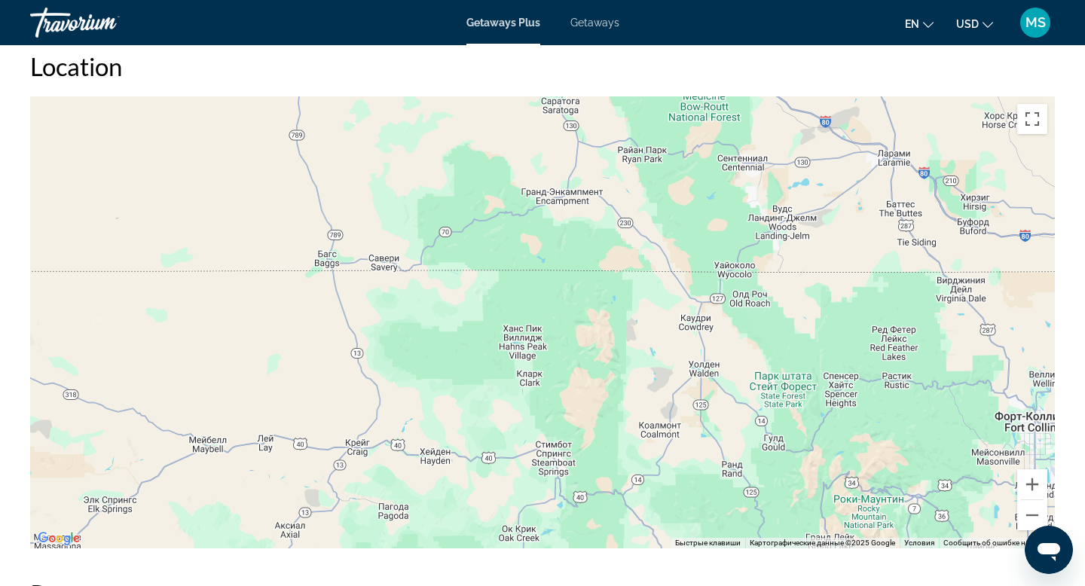
drag, startPoint x: 969, startPoint y: 445, endPoint x: 1085, endPoint y: 586, distance: 182.0
click at [1031, 520] on button "Уменьшить" at bounding box center [1033, 515] width 30 height 30
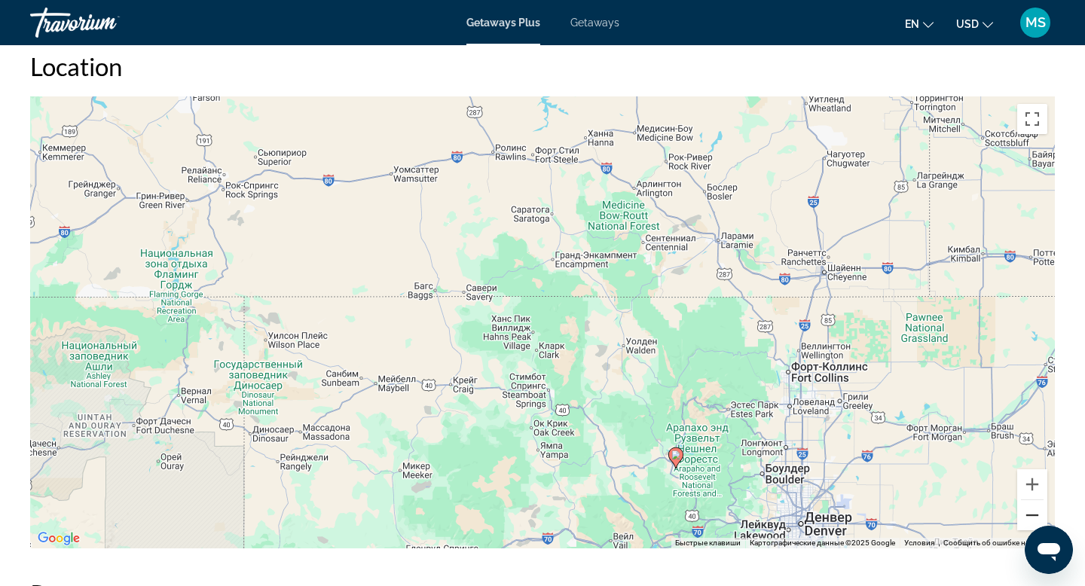
click at [1031, 520] on button "Уменьшить" at bounding box center [1033, 515] width 30 height 30
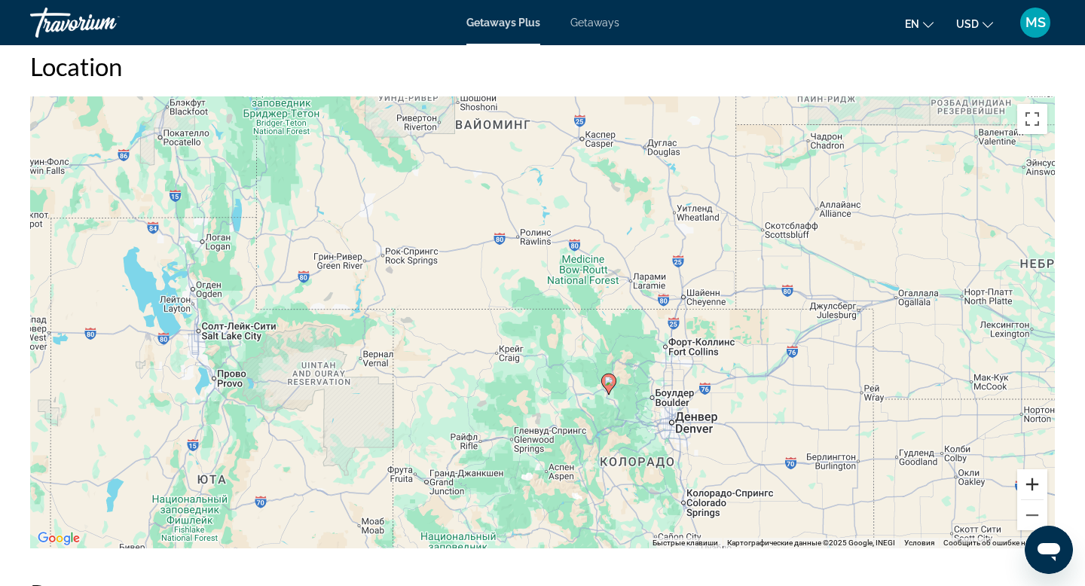
click at [1035, 485] on button "Увеличить" at bounding box center [1033, 485] width 30 height 30
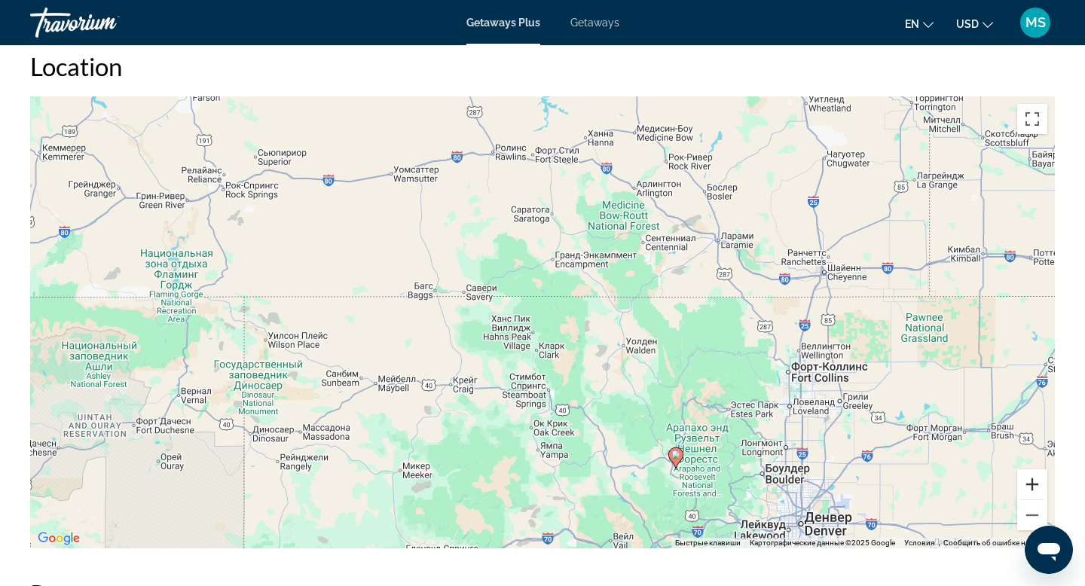
click at [1035, 484] on button "Увеличить" at bounding box center [1033, 485] width 30 height 30
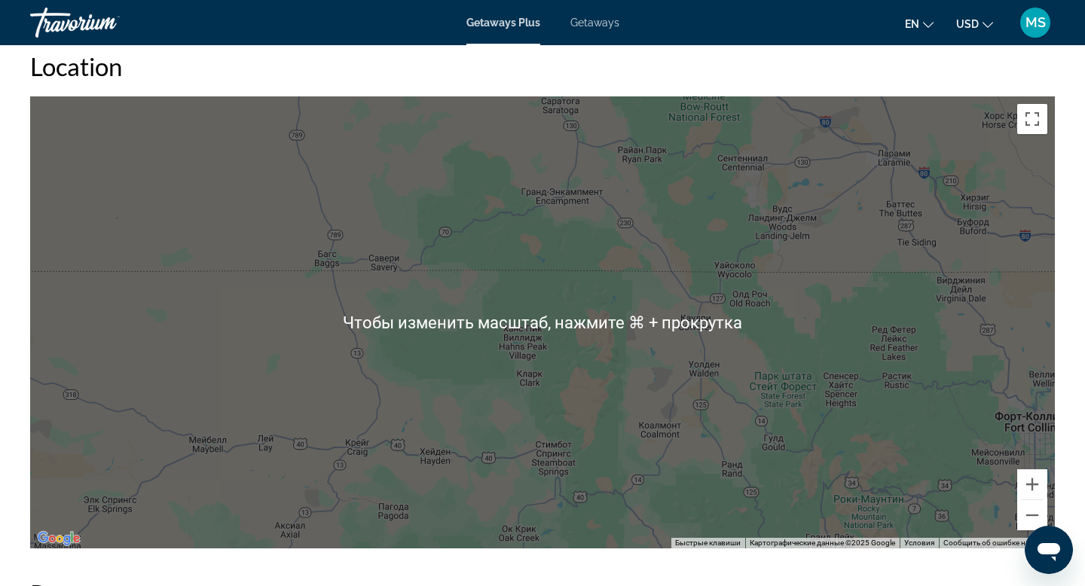
click at [938, 470] on div "Чтобы активировать перетаскивание с помощью клавиатуры, нажмите Alt + Ввод. Пос…" at bounding box center [542, 322] width 1025 height 452
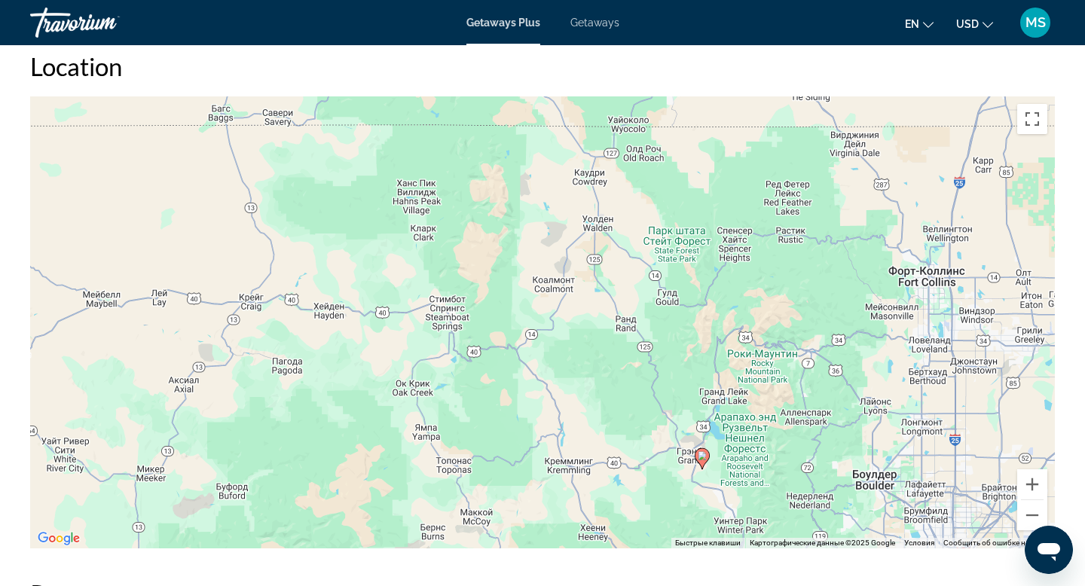
drag, startPoint x: 938, startPoint y: 470, endPoint x: 831, endPoint y: 322, distance: 182.4
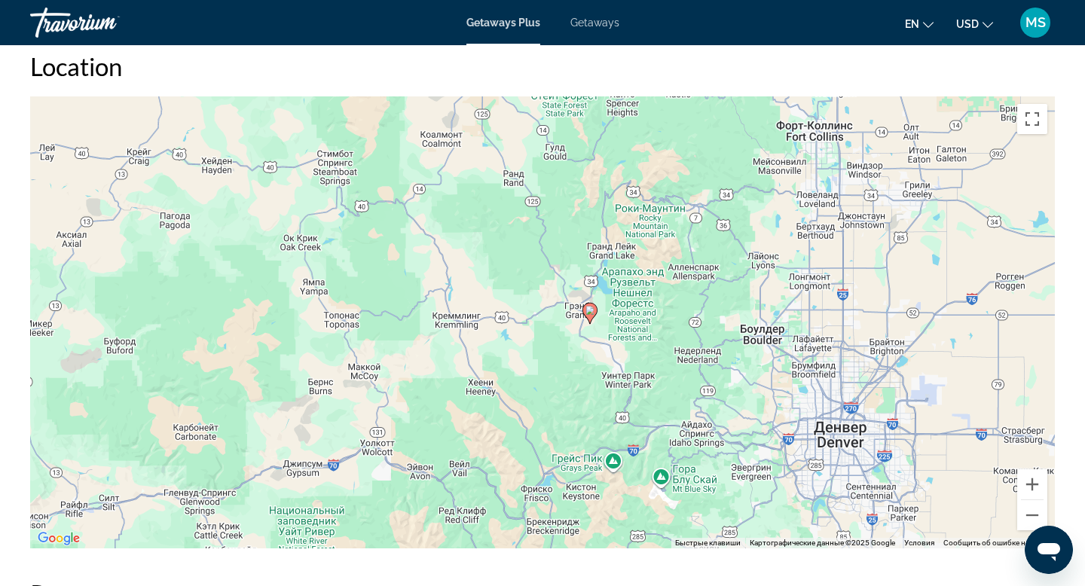
drag, startPoint x: 845, startPoint y: 343, endPoint x: 733, endPoint y: 196, distance: 185.0
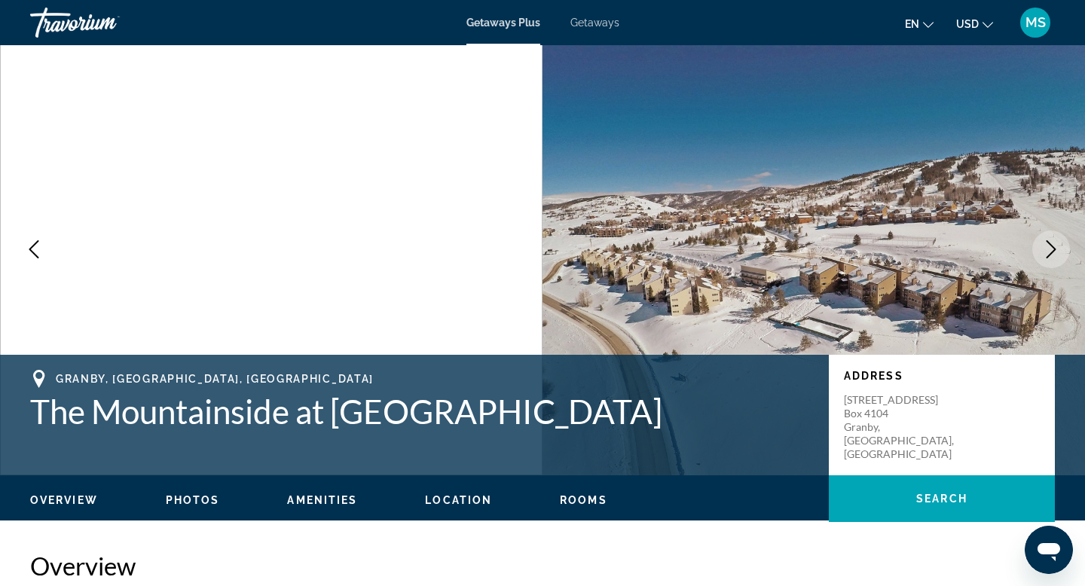
scroll to position [0, 0]
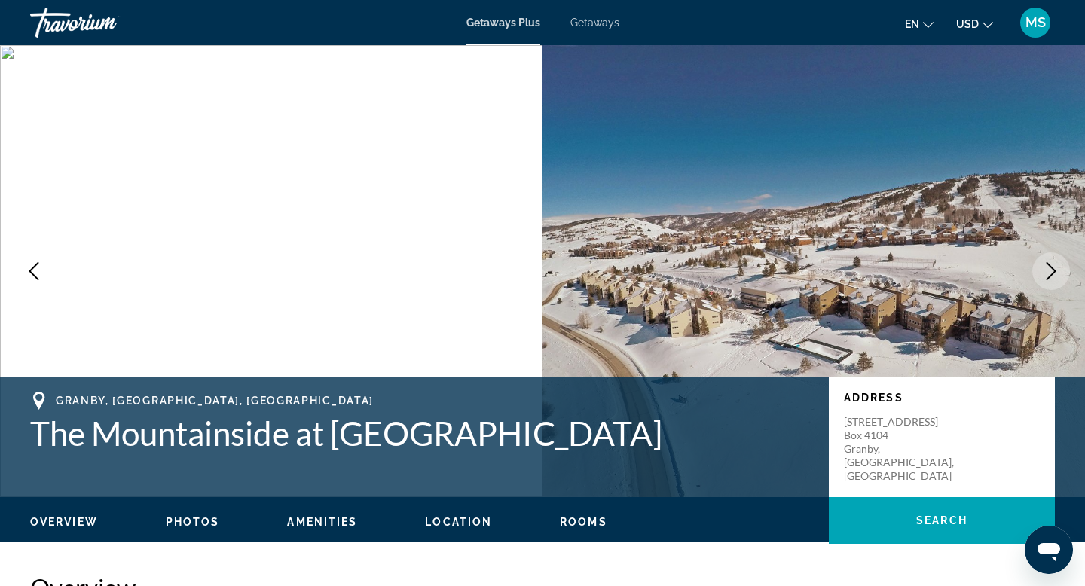
click at [500, 27] on span "Getaways Plus" at bounding box center [504, 23] width 74 height 12
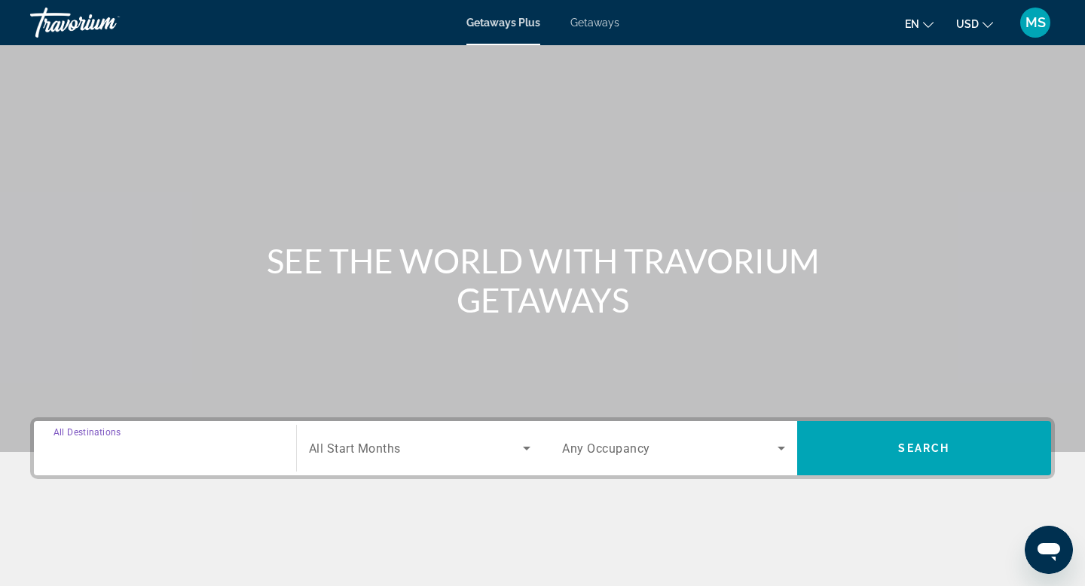
click at [237, 453] on input "Destination All Destinations" at bounding box center [165, 449] width 223 height 18
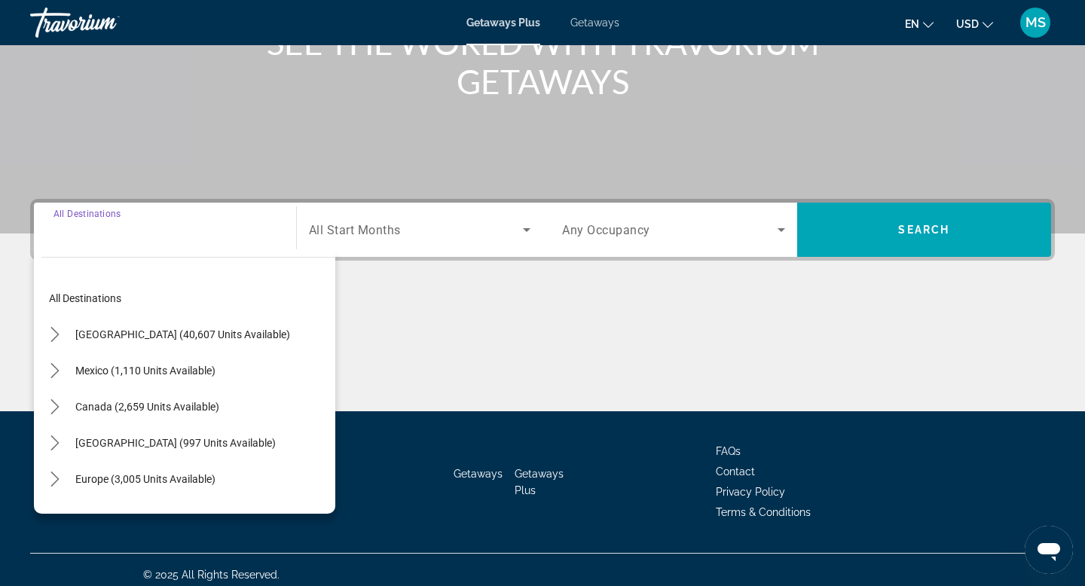
scroll to position [228, 0]
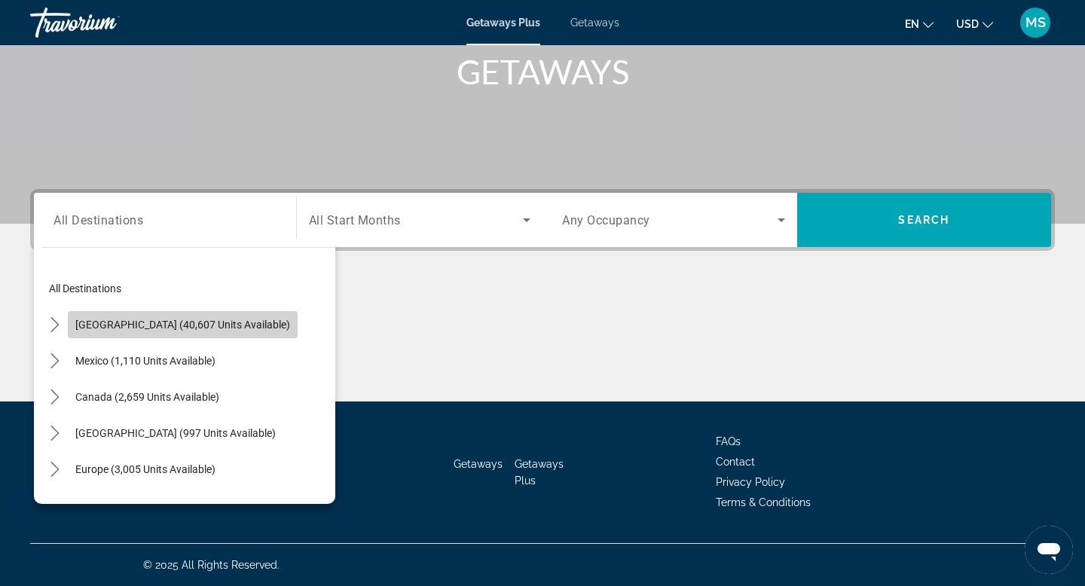
click at [197, 320] on span "United States (40,607 units available)" at bounding box center [182, 325] width 215 height 12
type input "**********"
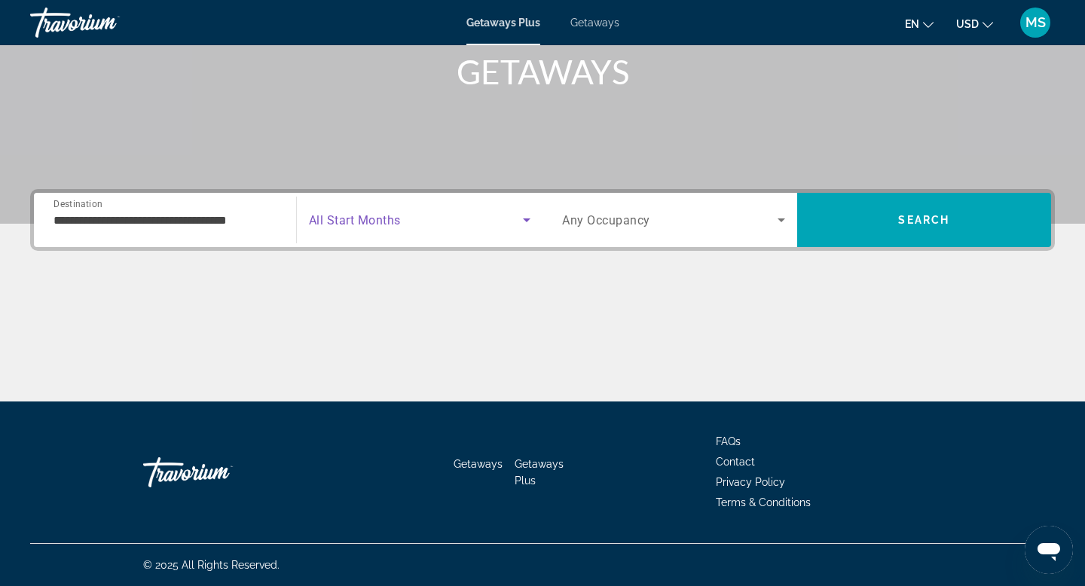
click at [405, 228] on span "Search widget" at bounding box center [416, 220] width 215 height 18
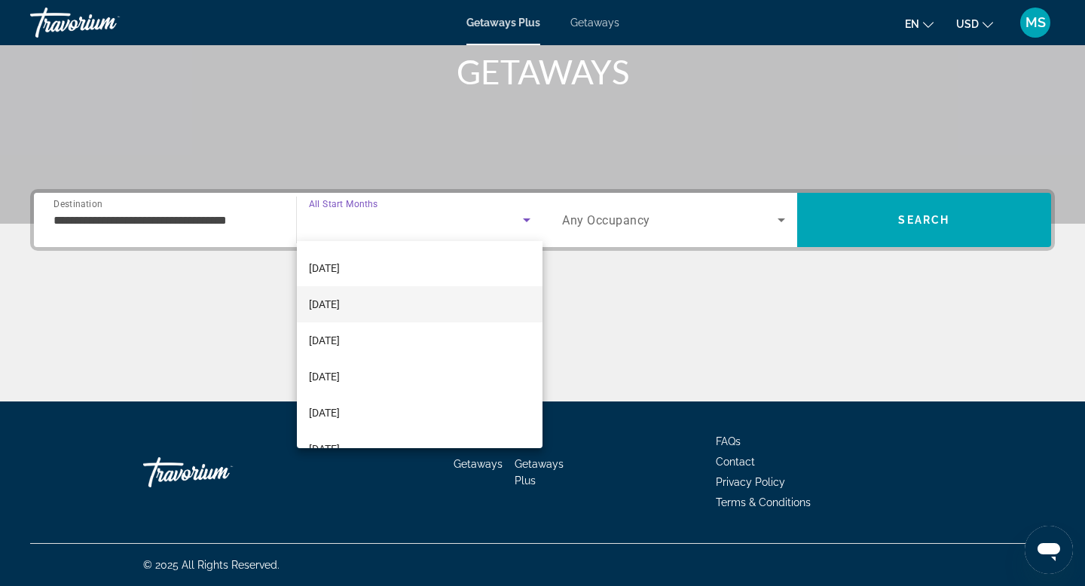
scroll to position [76, 0]
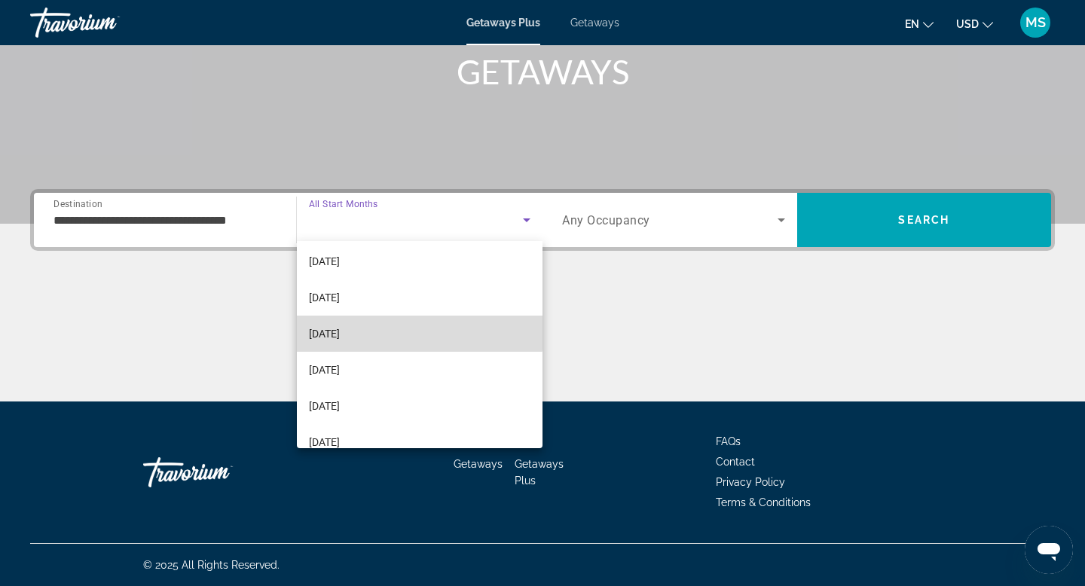
click at [381, 328] on mat-option "January 2026" at bounding box center [420, 334] width 246 height 36
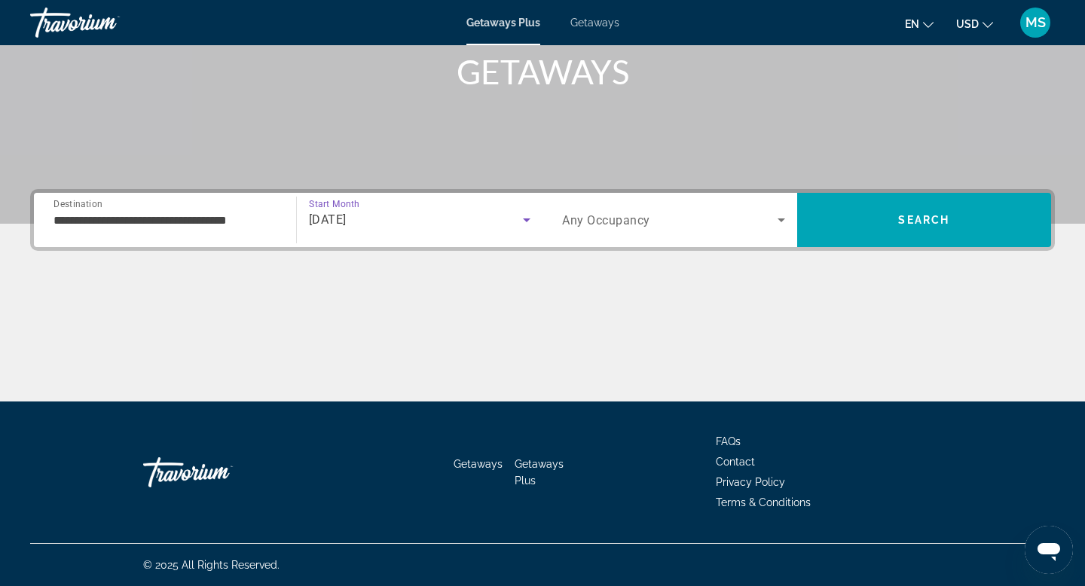
click at [628, 224] on span "Any Occupancy" at bounding box center [606, 220] width 88 height 14
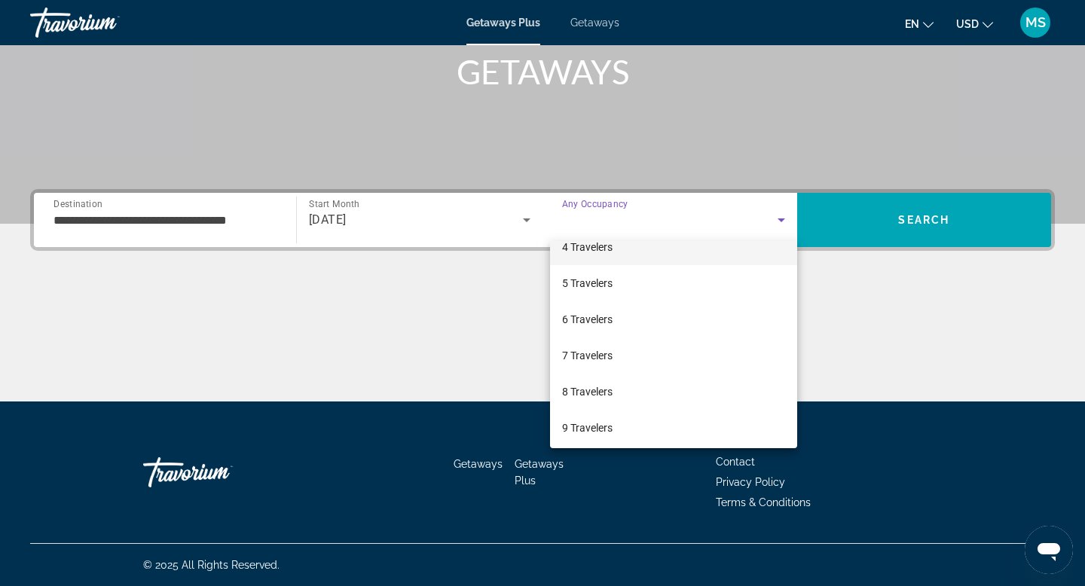
scroll to position [153, 0]
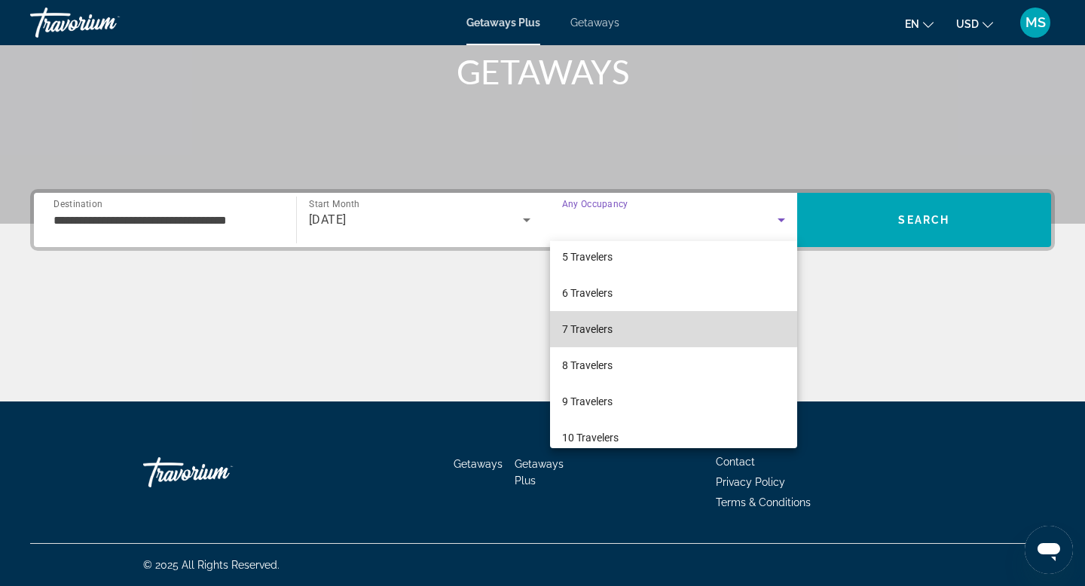
click at [611, 329] on span "7 Travelers" at bounding box center [587, 329] width 51 height 18
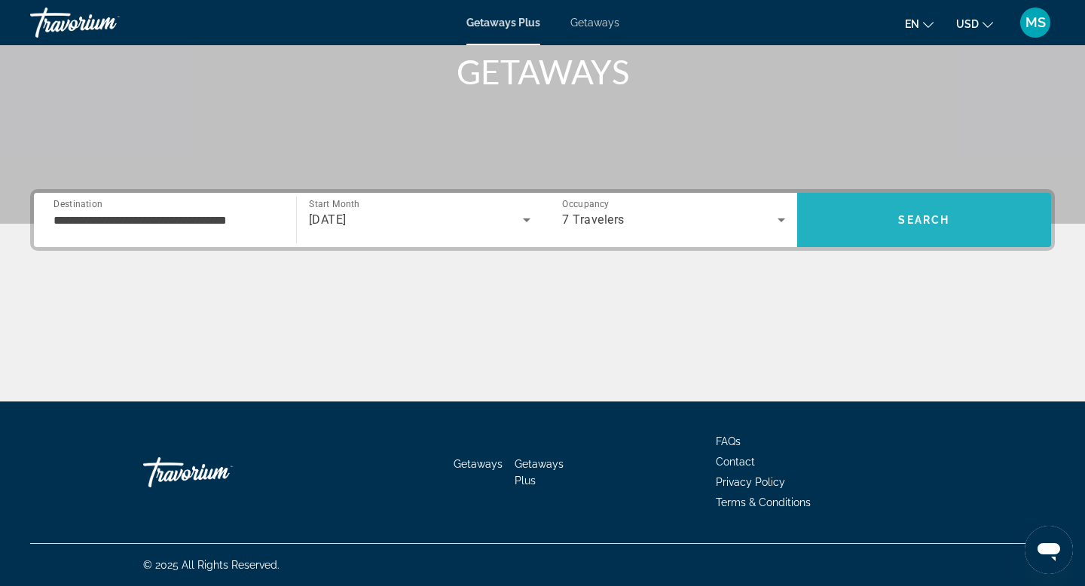
click at [944, 219] on span "Search" at bounding box center [923, 220] width 51 height 12
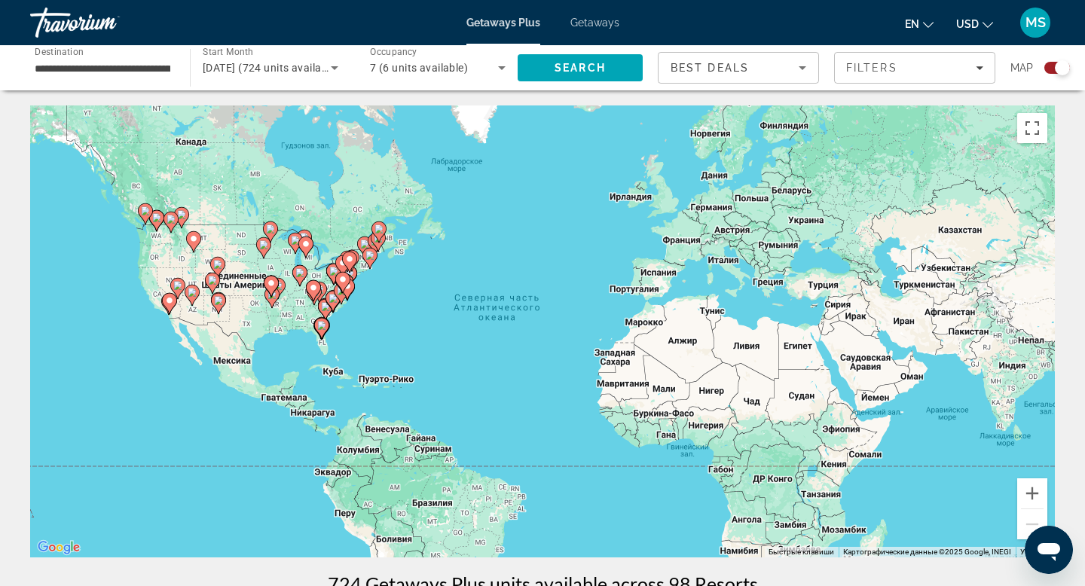
click at [221, 262] on image "Main content" at bounding box center [217, 264] width 9 height 9
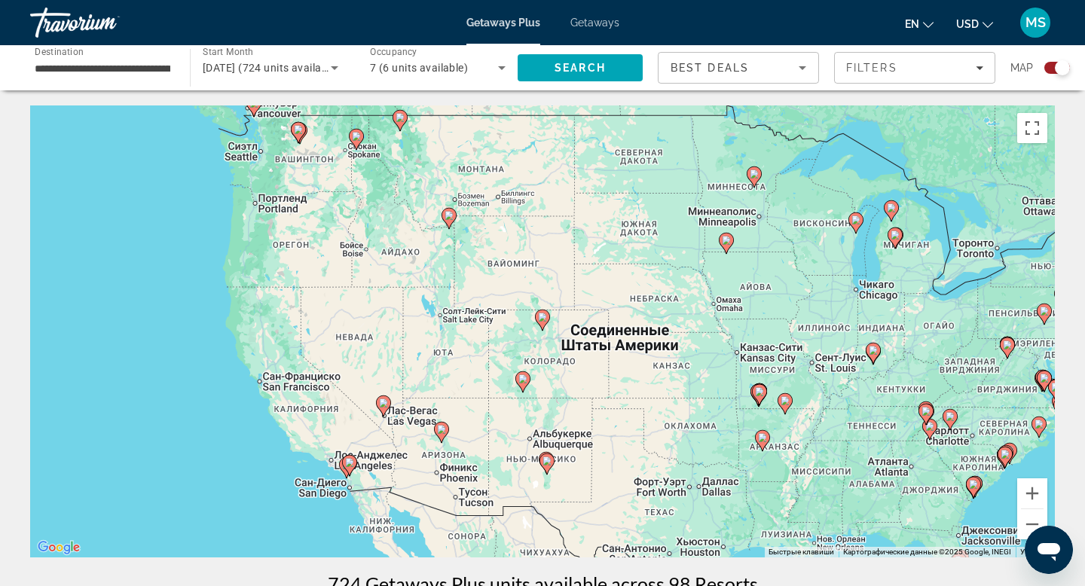
click at [537, 326] on gmp-advanced-marker "Main content" at bounding box center [542, 320] width 15 height 23
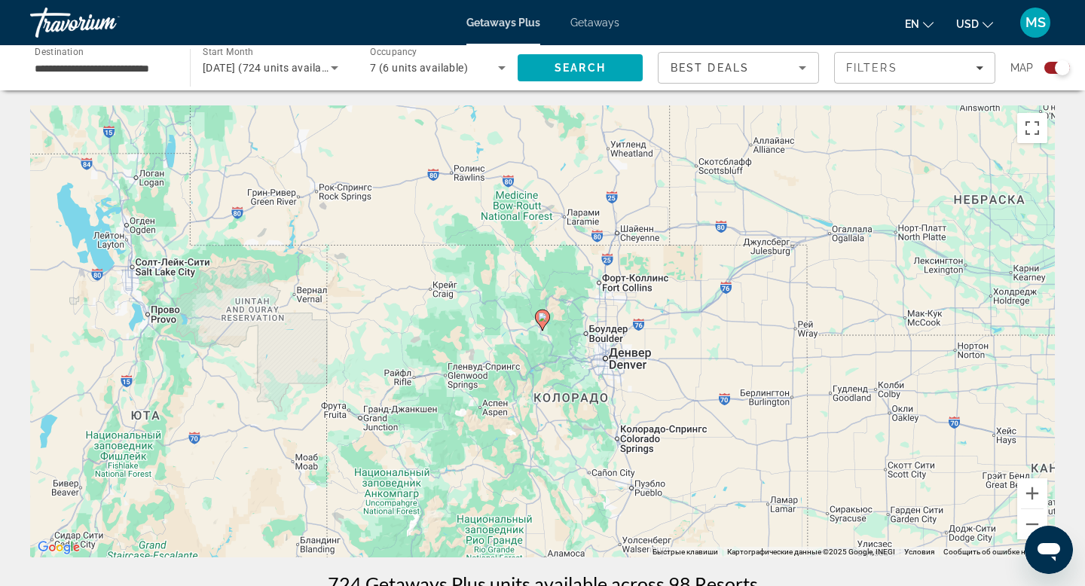
click at [537, 326] on gmp-advanced-marker "Main content" at bounding box center [542, 320] width 15 height 23
type input "**********"
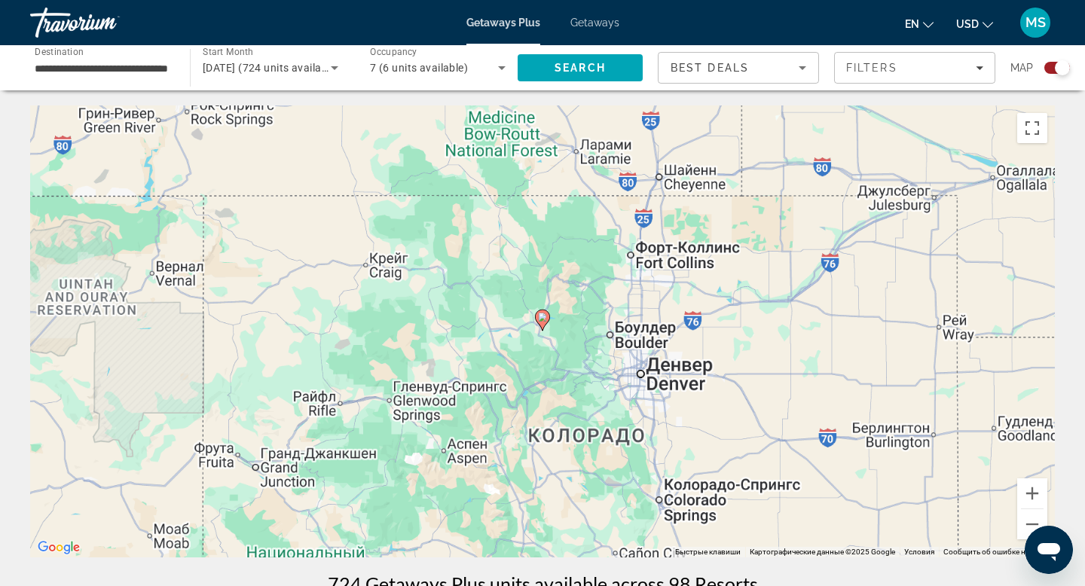
click at [537, 326] on gmp-advanced-marker "Main content" at bounding box center [542, 320] width 15 height 23
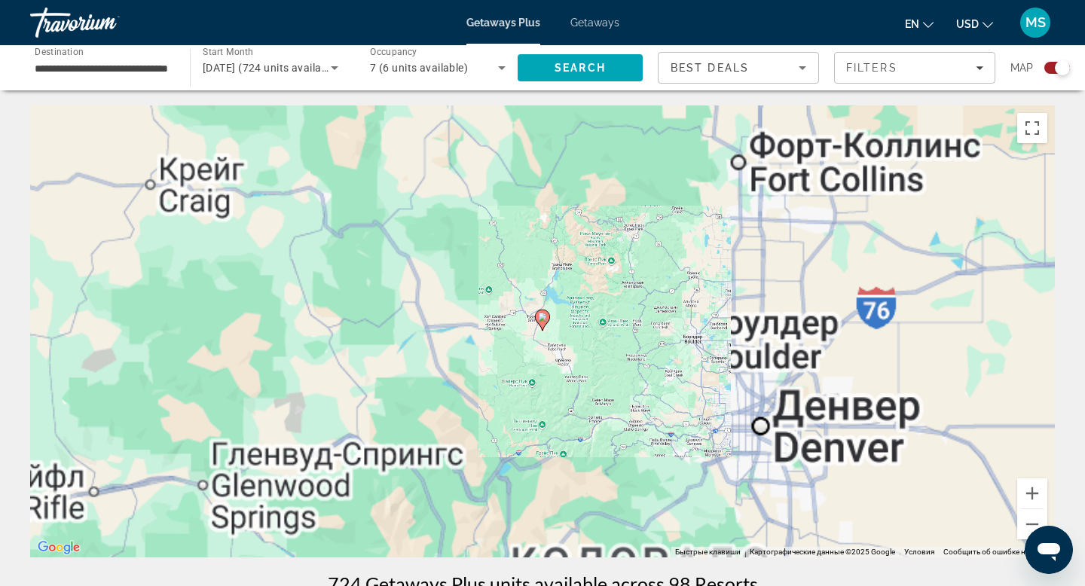
click at [537, 326] on gmp-advanced-marker "Main content" at bounding box center [542, 320] width 15 height 23
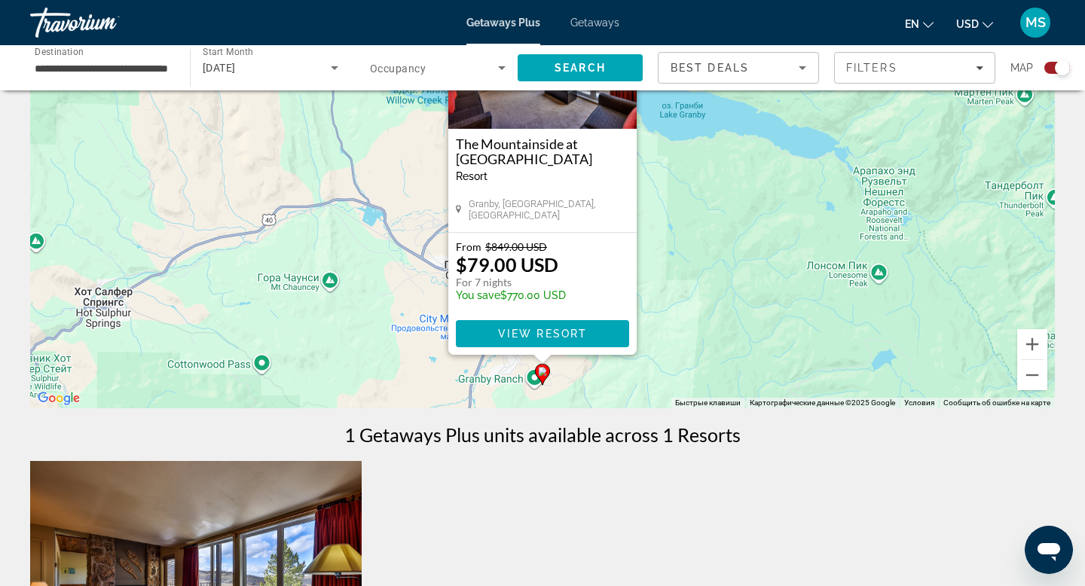
scroll to position [139, 0]
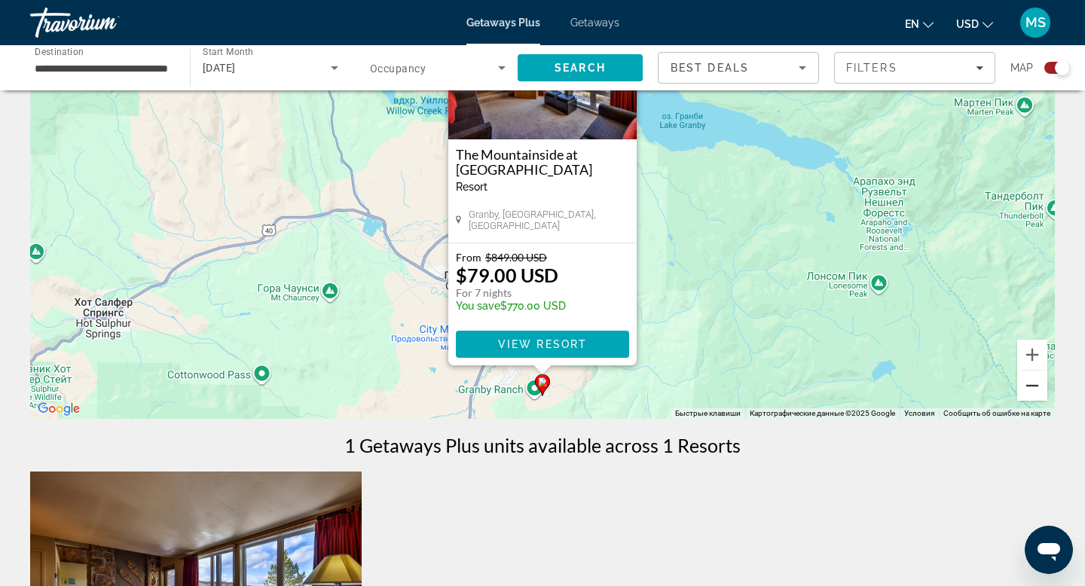
click at [1033, 390] on button "Уменьшить" at bounding box center [1033, 386] width 30 height 30
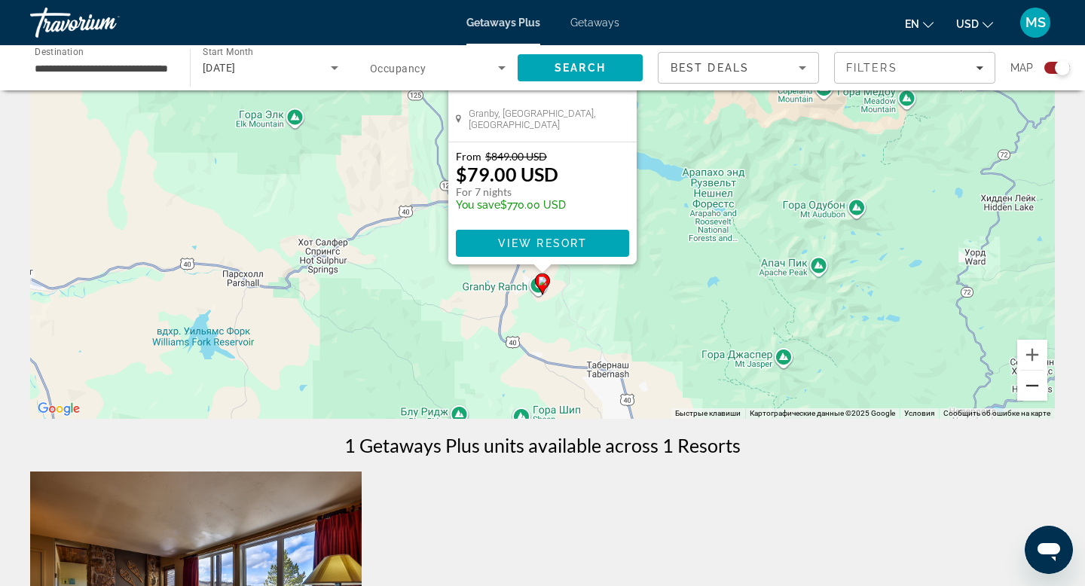
click at [1033, 390] on button "Уменьшить" at bounding box center [1033, 386] width 30 height 30
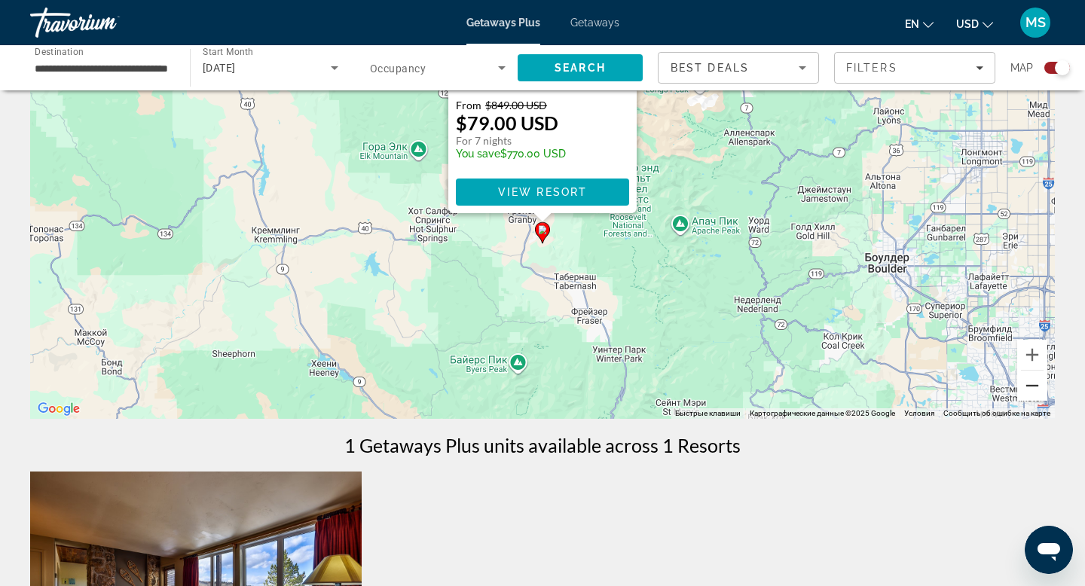
click at [1033, 390] on button "Уменьшить" at bounding box center [1033, 386] width 30 height 30
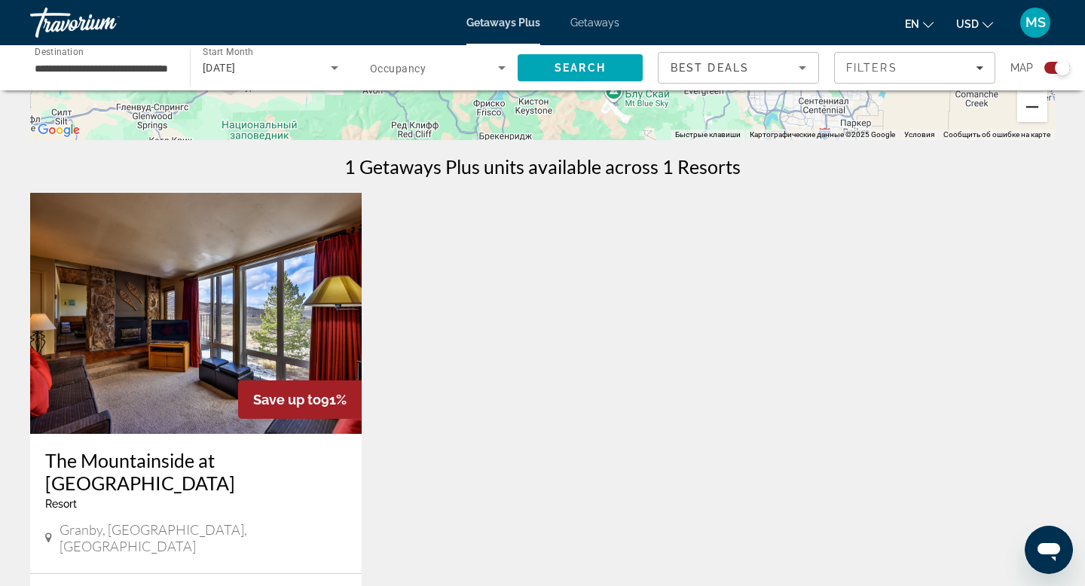
scroll to position [87, 0]
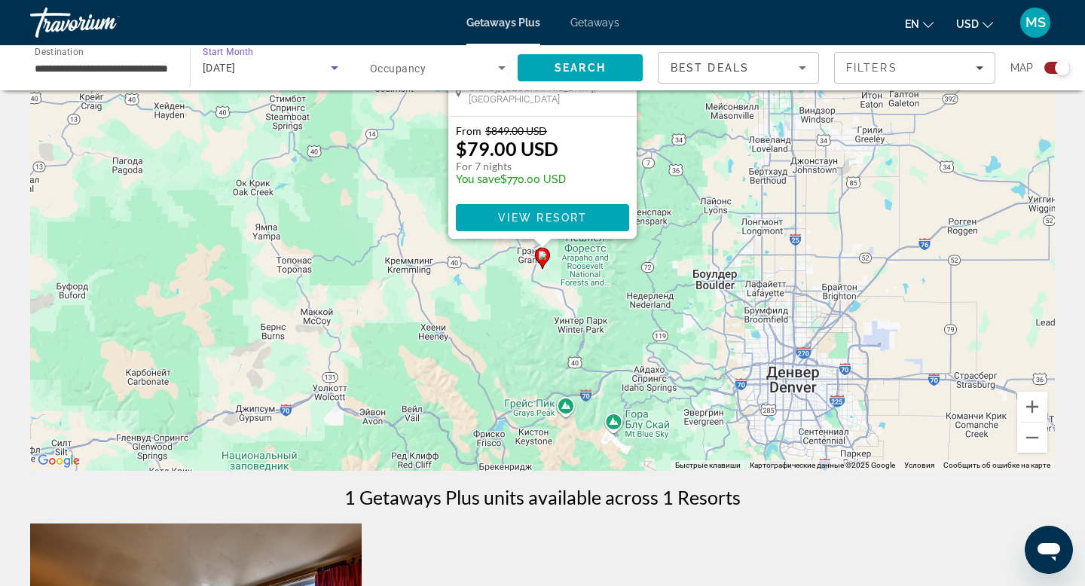
click at [236, 62] on span "January 2026" at bounding box center [219, 68] width 33 height 12
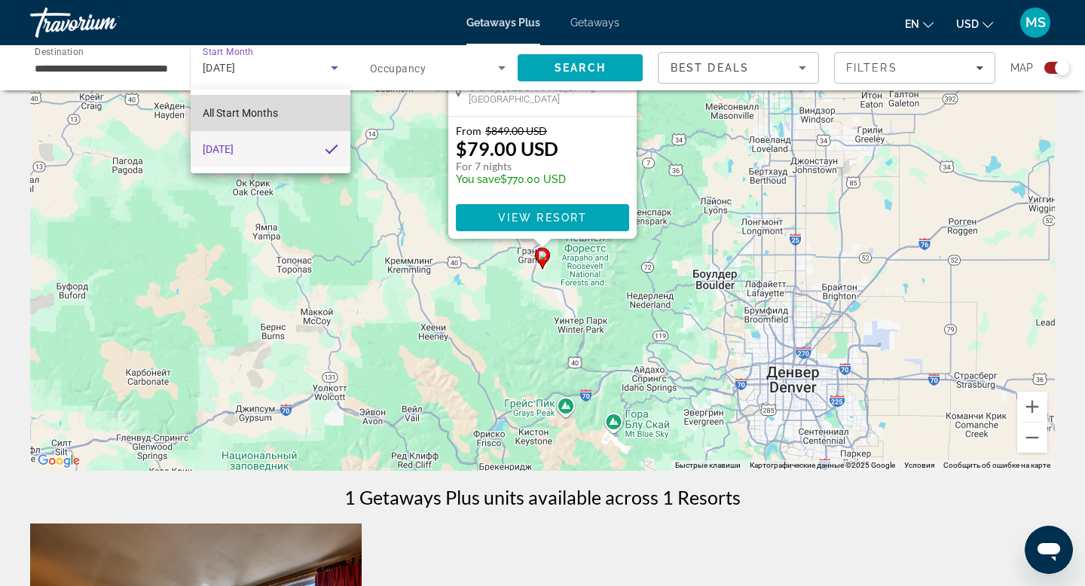
click at [248, 118] on span "All Start Months" at bounding box center [240, 113] width 75 height 12
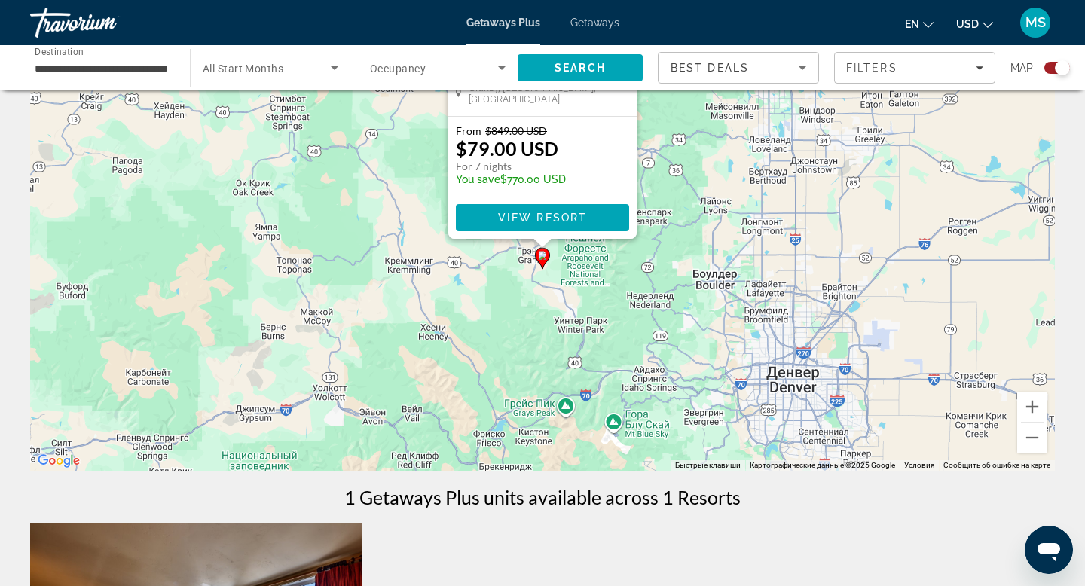
click at [259, 72] on span "All Start Months" at bounding box center [243, 69] width 81 height 12
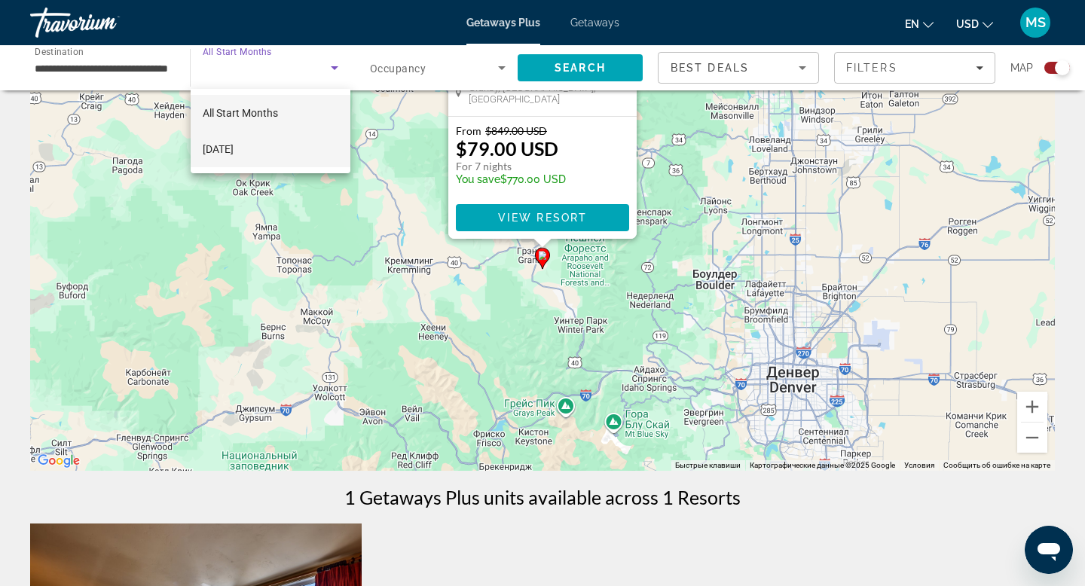
click at [220, 155] on span "January 2026" at bounding box center [218, 149] width 31 height 18
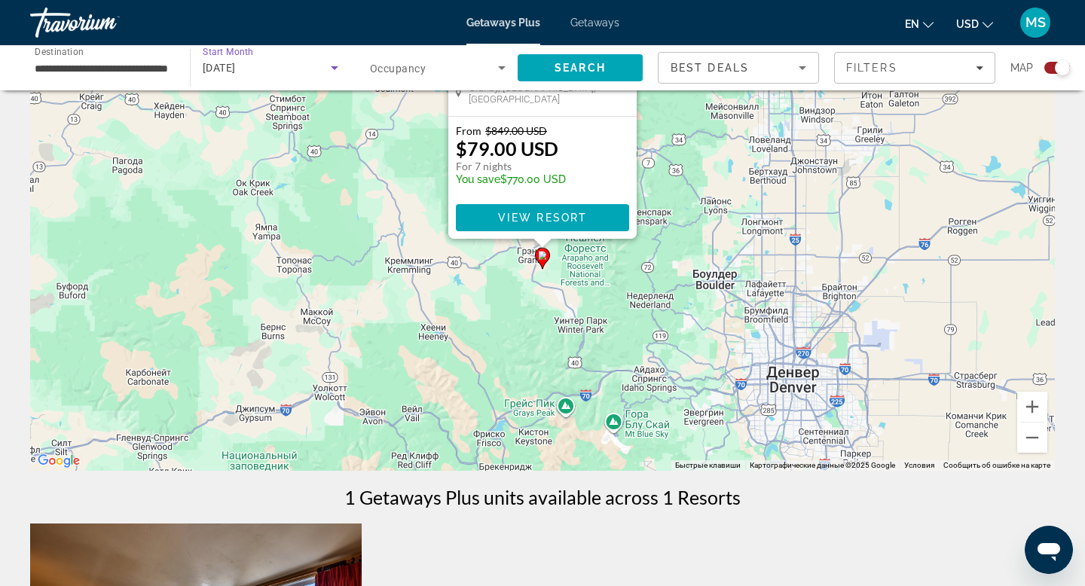
scroll to position [97, 0]
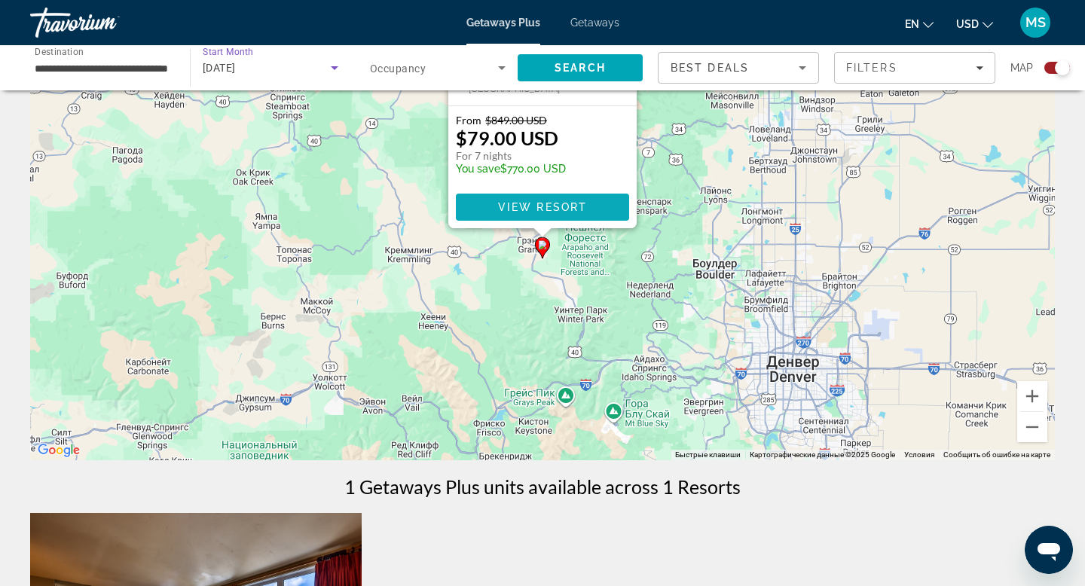
click at [526, 216] on span "Main content" at bounding box center [542, 207] width 173 height 36
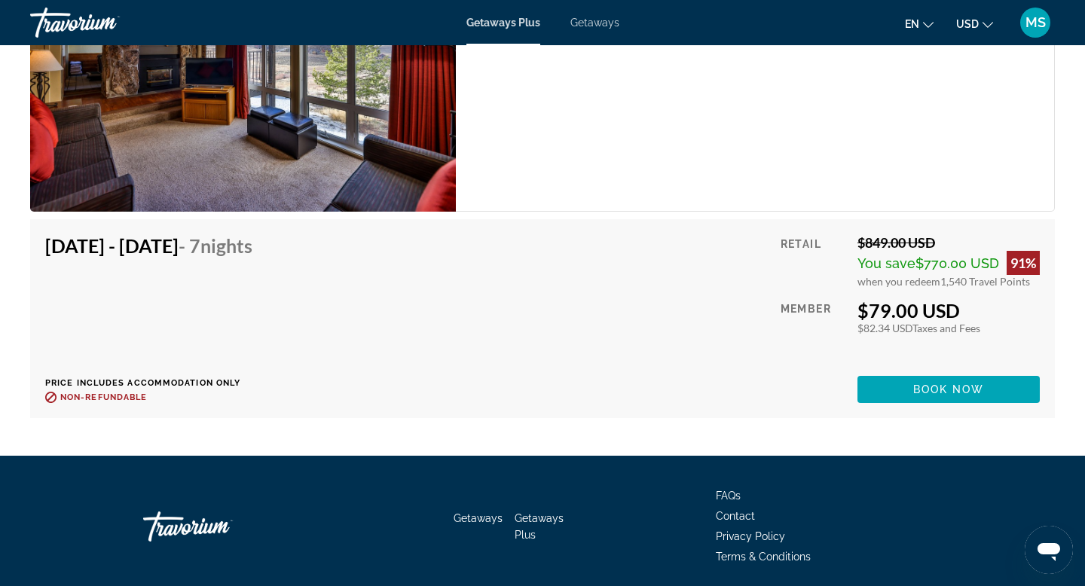
scroll to position [3314, 0]
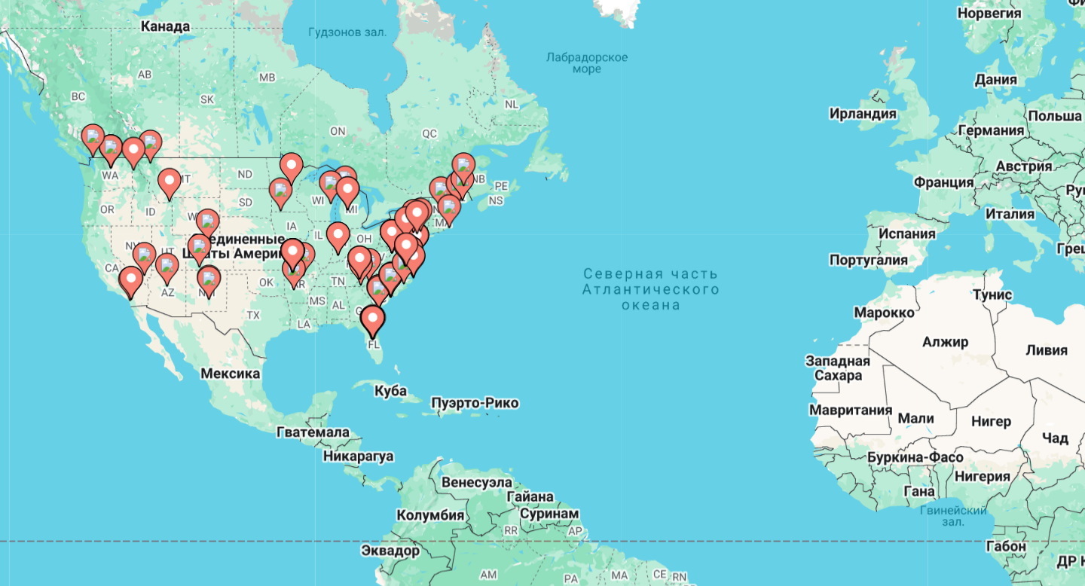
click at [374, 265] on gmp-advanced-marker "Main content" at bounding box center [370, 258] width 15 height 23
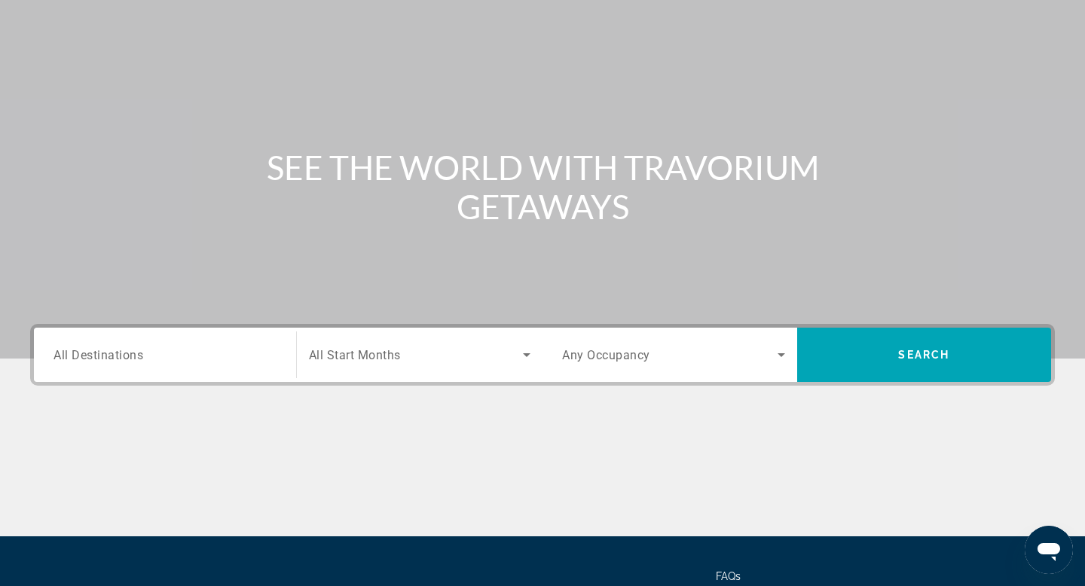
scroll to position [228, 0]
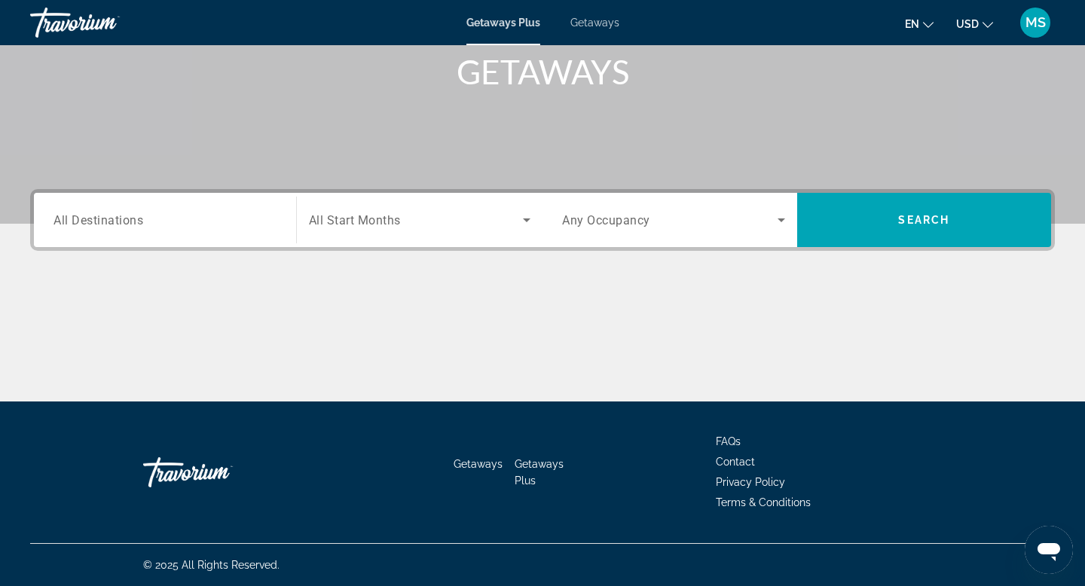
click at [203, 218] on input "Destination All Destinations" at bounding box center [165, 221] width 223 height 18
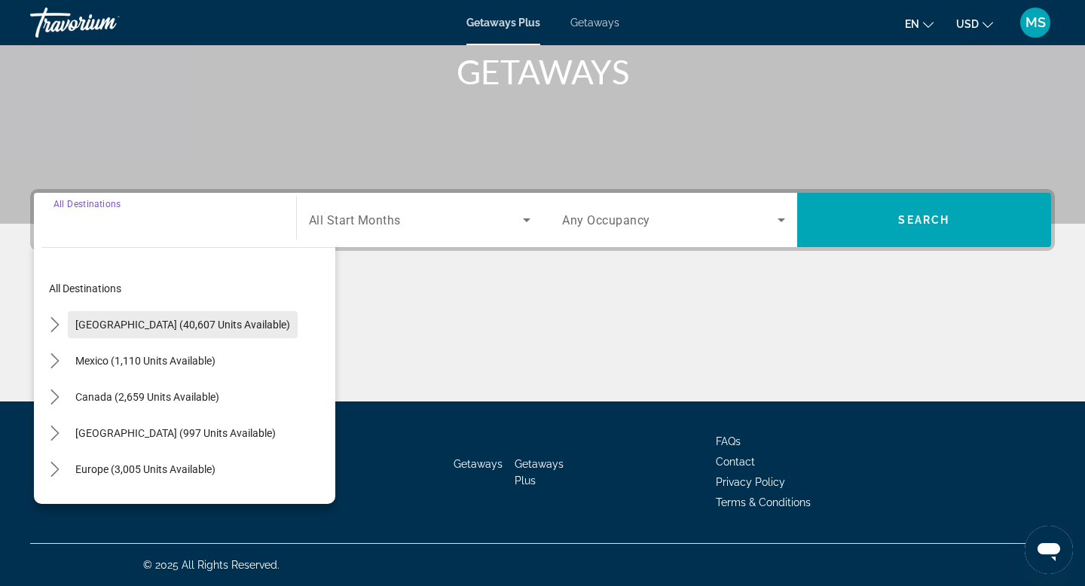
click at [168, 322] on span "United States (40,607 units available)" at bounding box center [182, 325] width 215 height 12
type input "**********"
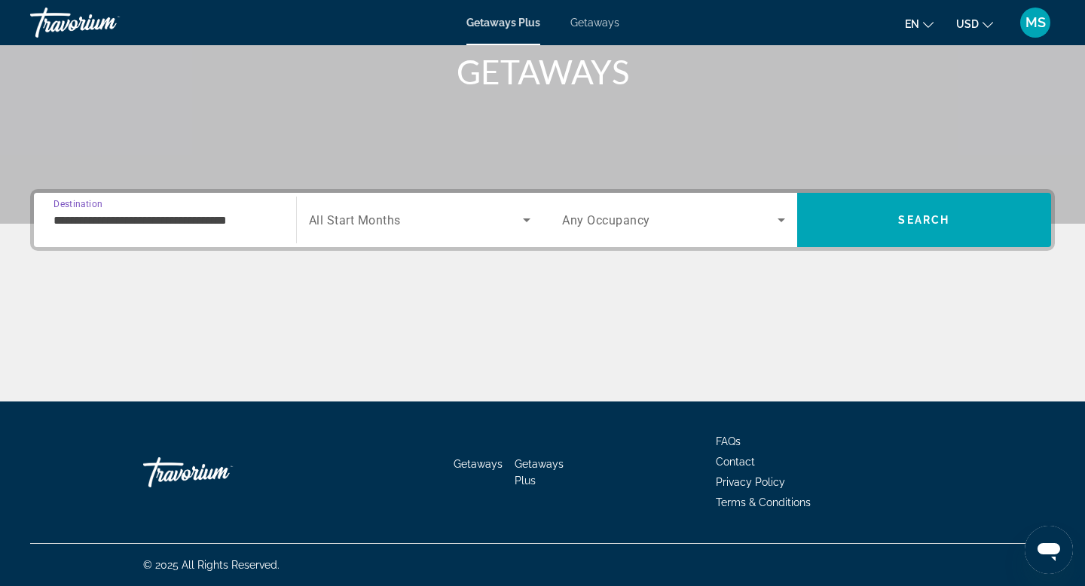
click at [378, 219] on span "All Start Months" at bounding box center [355, 220] width 92 height 14
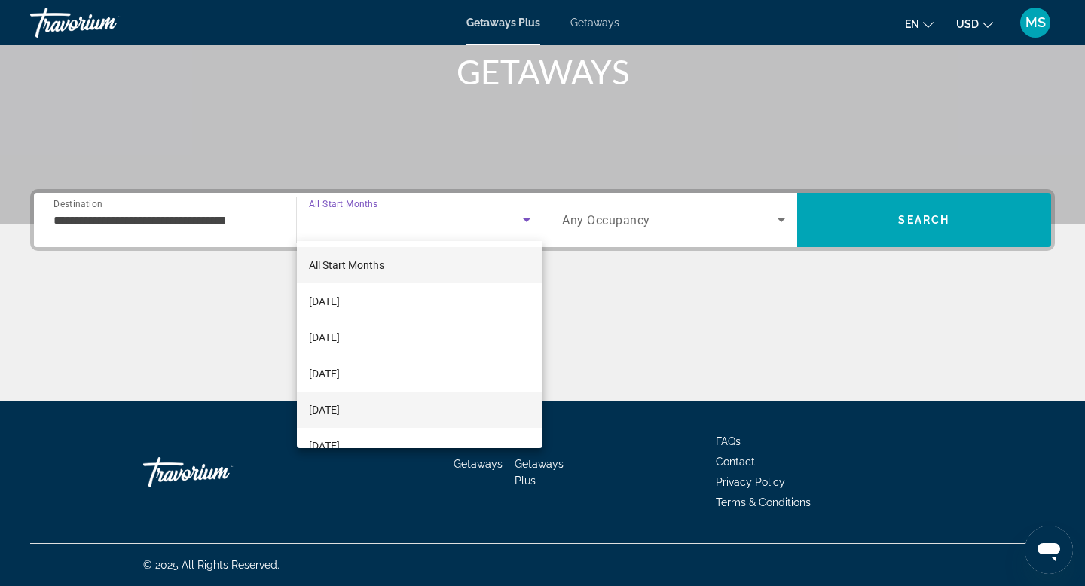
click at [340, 406] on span "January 2026" at bounding box center [324, 410] width 31 height 18
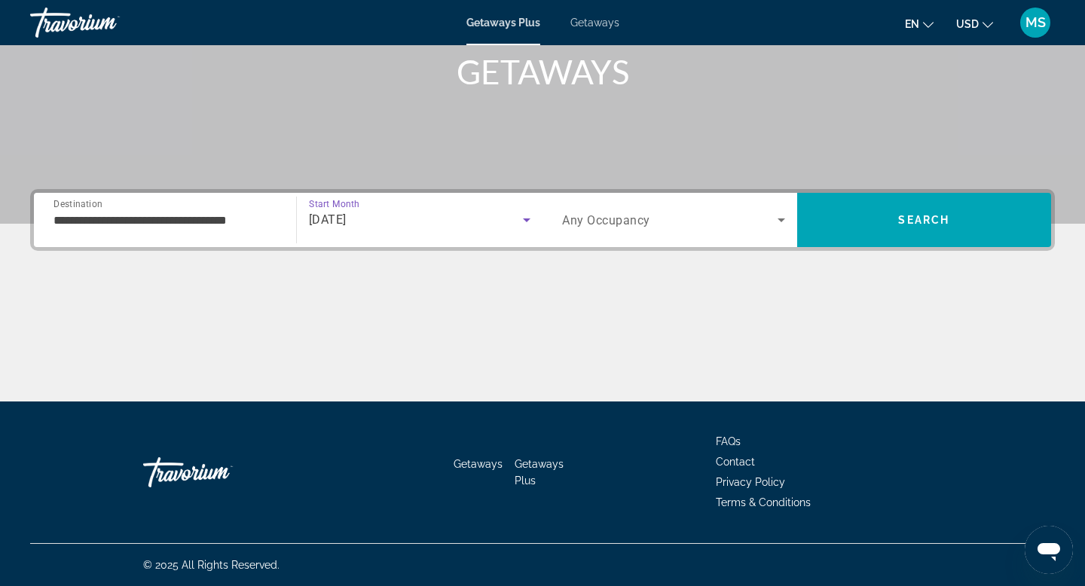
click at [607, 236] on div "Search widget" at bounding box center [673, 220] width 223 height 42
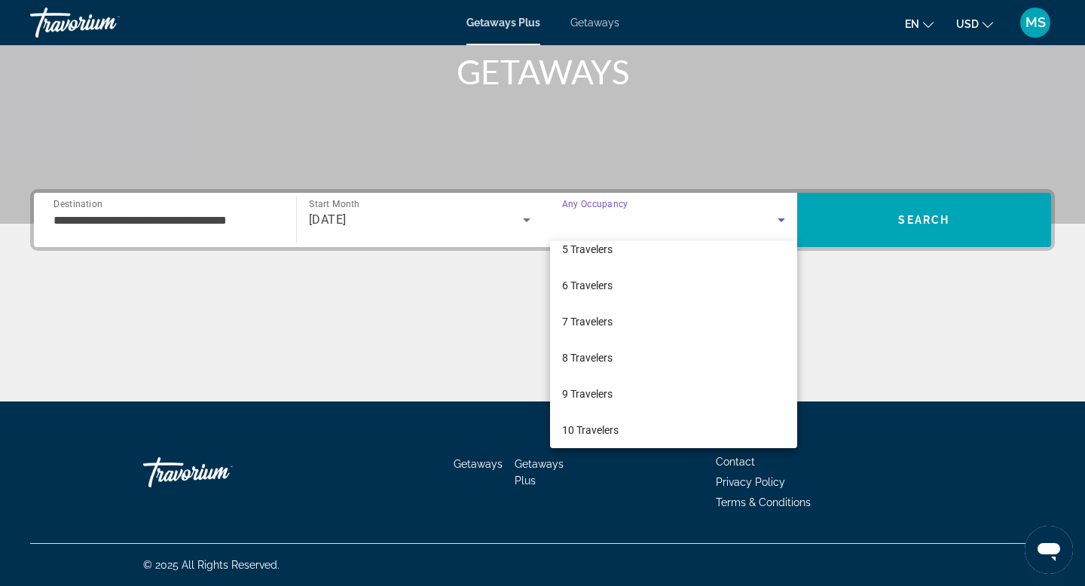
scroll to position [161, 0]
click at [597, 329] on span "7 Travelers" at bounding box center [587, 321] width 51 height 18
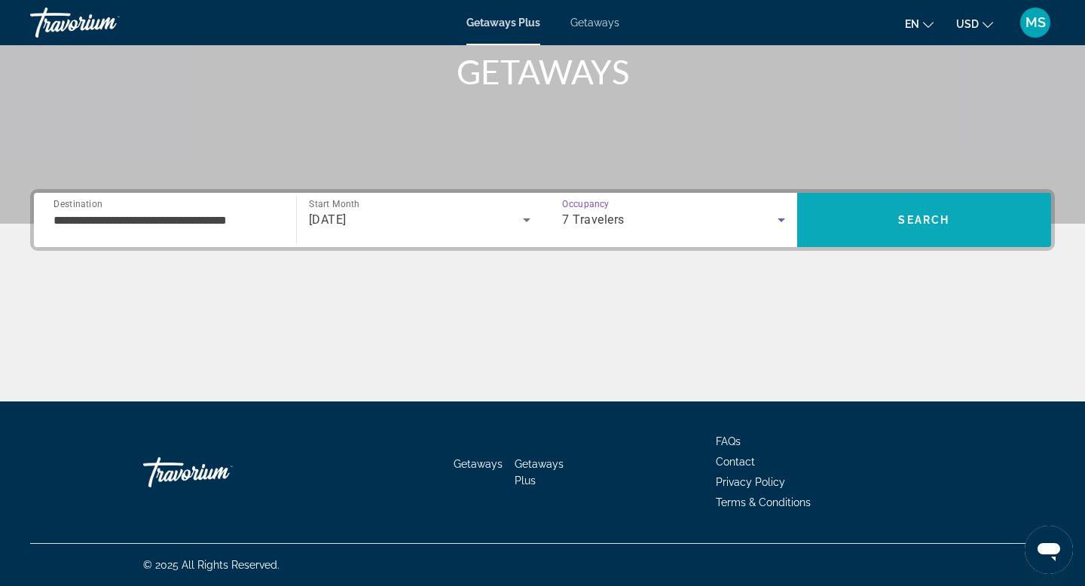
click at [905, 228] on span "Search" at bounding box center [924, 220] width 255 height 36
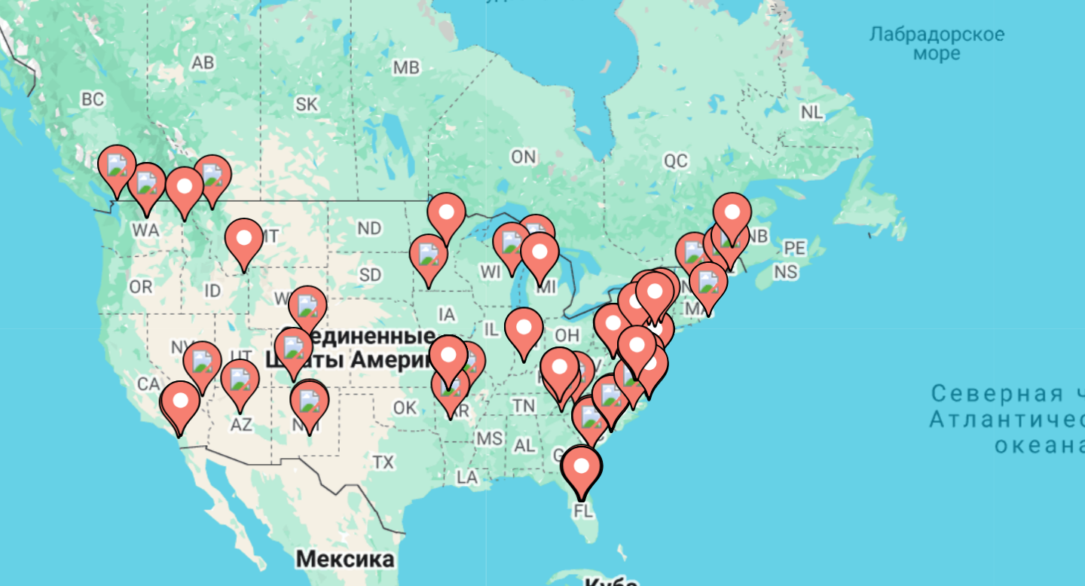
click at [213, 281] on image "Main content" at bounding box center [212, 280] width 9 height 9
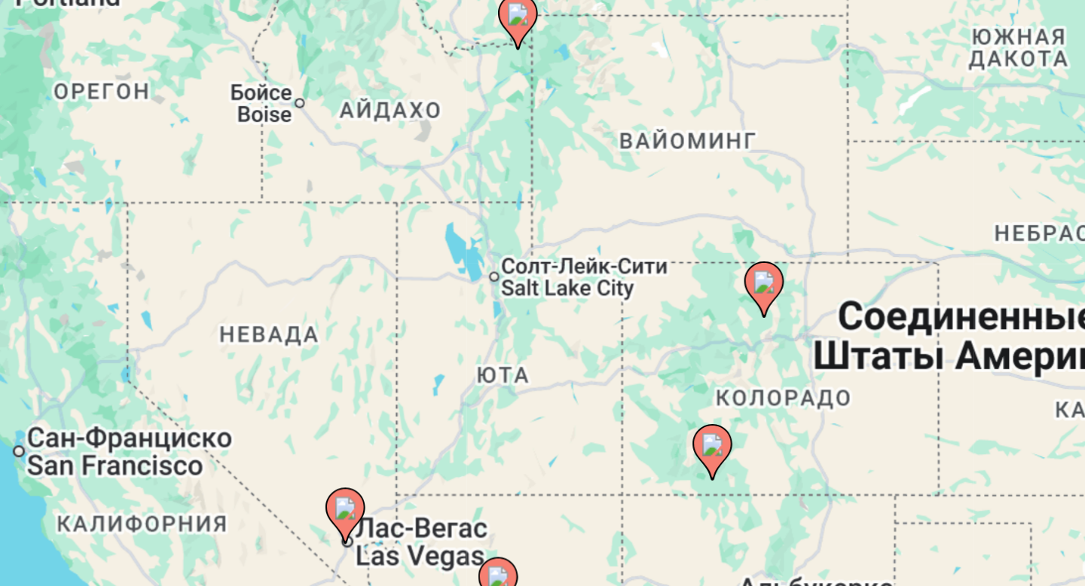
click at [543, 320] on image "Main content" at bounding box center [542, 317] width 9 height 9
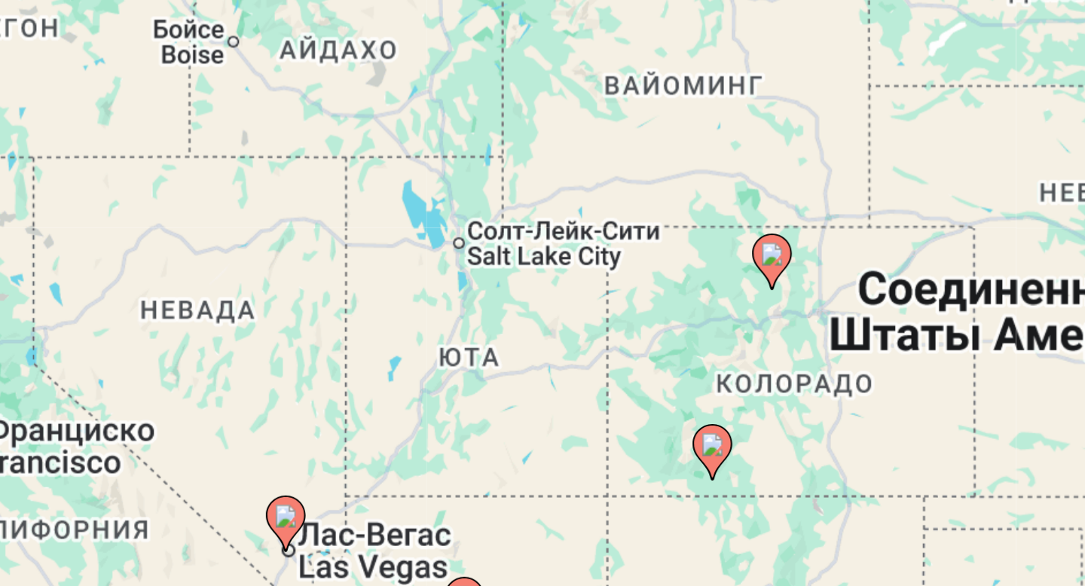
click at [543, 320] on image "Main content" at bounding box center [542, 317] width 9 height 9
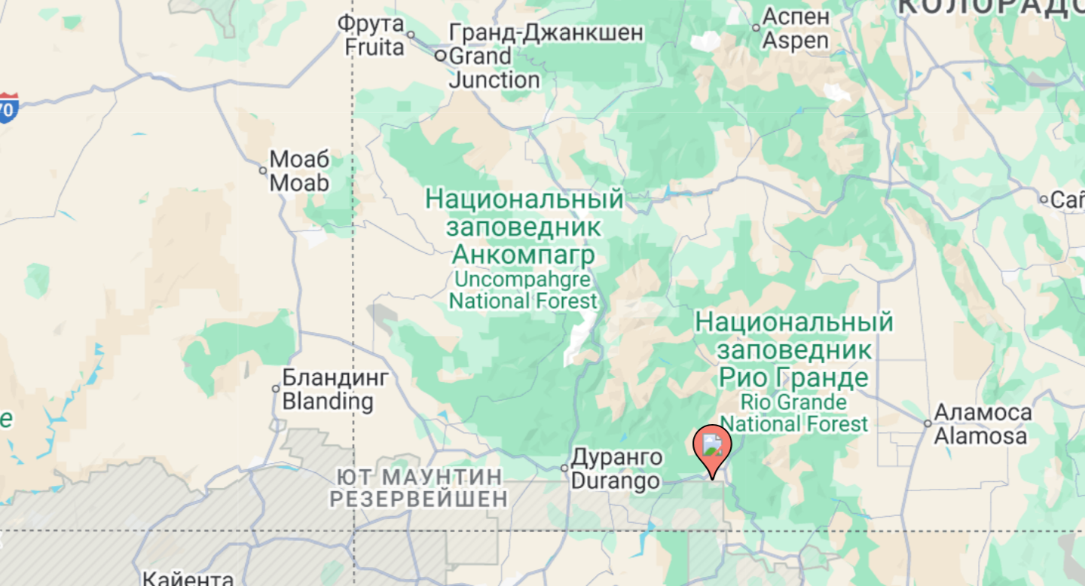
click at [543, 320] on image "Main content" at bounding box center [542, 317] width 9 height 9
type input "**********"
click at [543, 320] on image "Main content" at bounding box center [542, 317] width 9 height 9
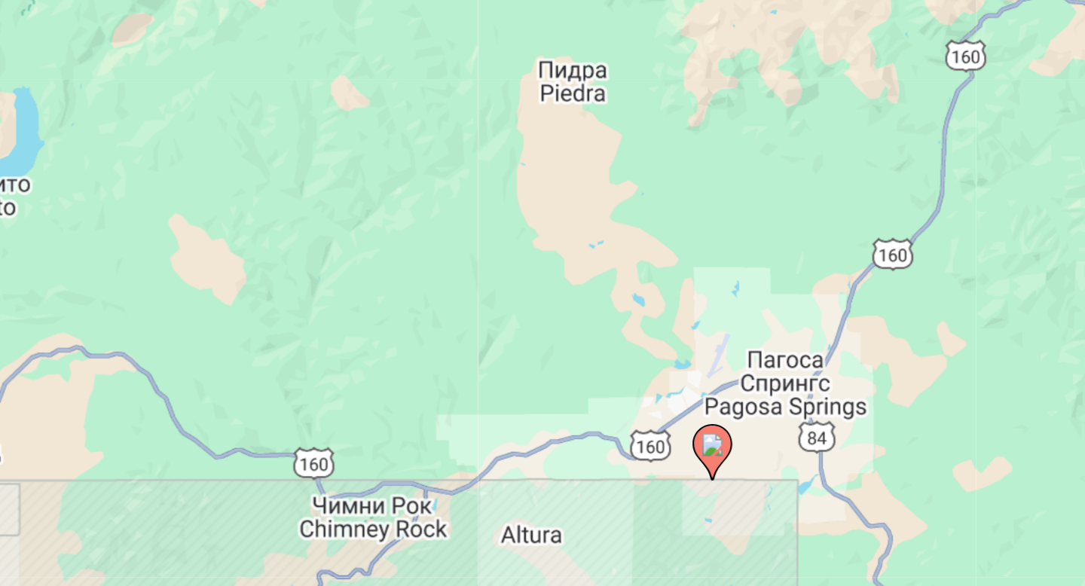
click at [543, 320] on image "Main content" at bounding box center [542, 317] width 9 height 9
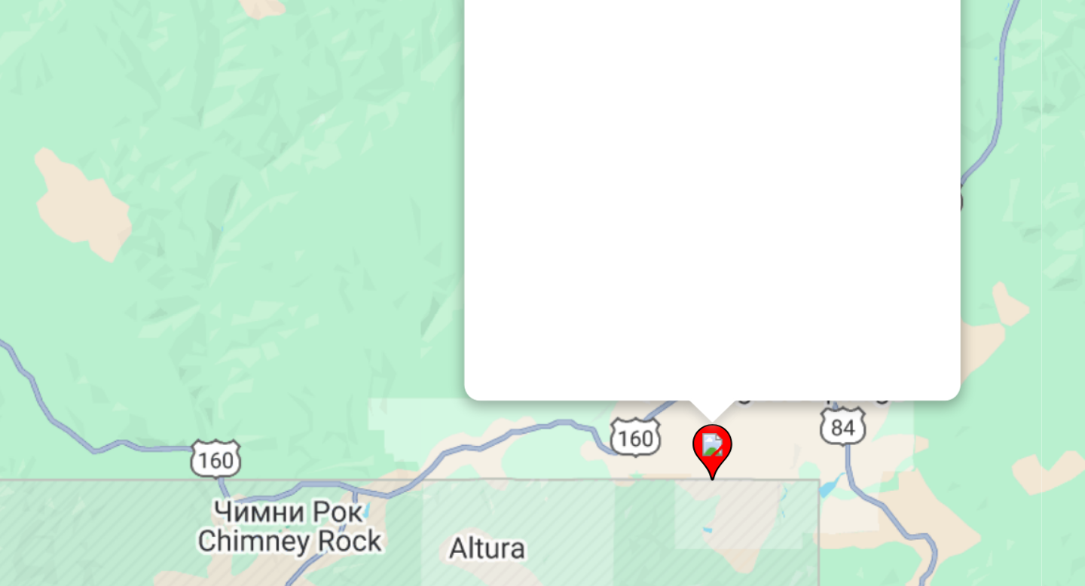
click at [543, 320] on image "Main content" at bounding box center [542, 317] width 9 height 9
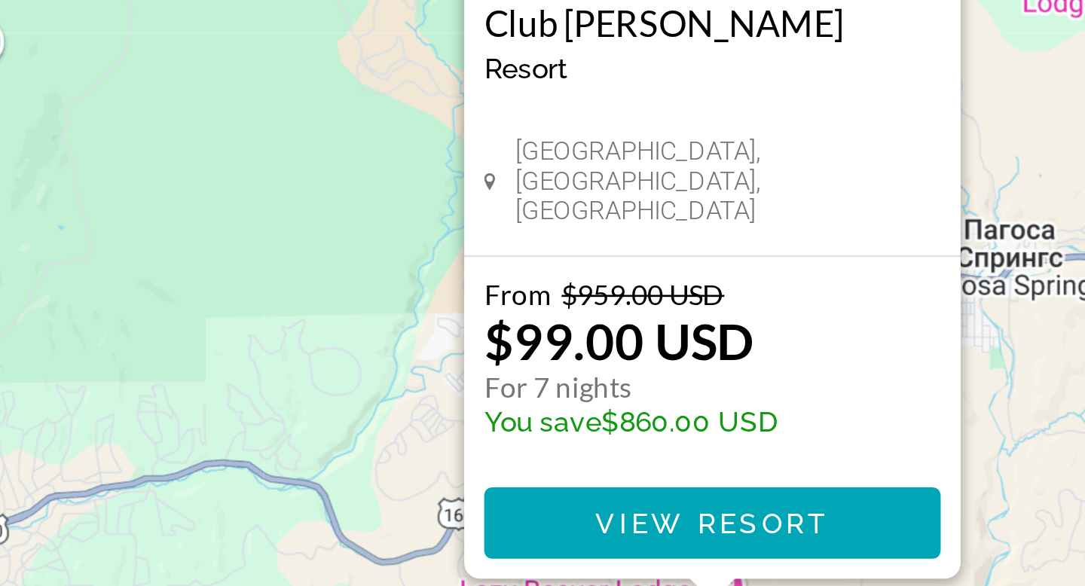
click at [522, 426] on p "For 7 nights" at bounding box center [512, 432] width 112 height 14
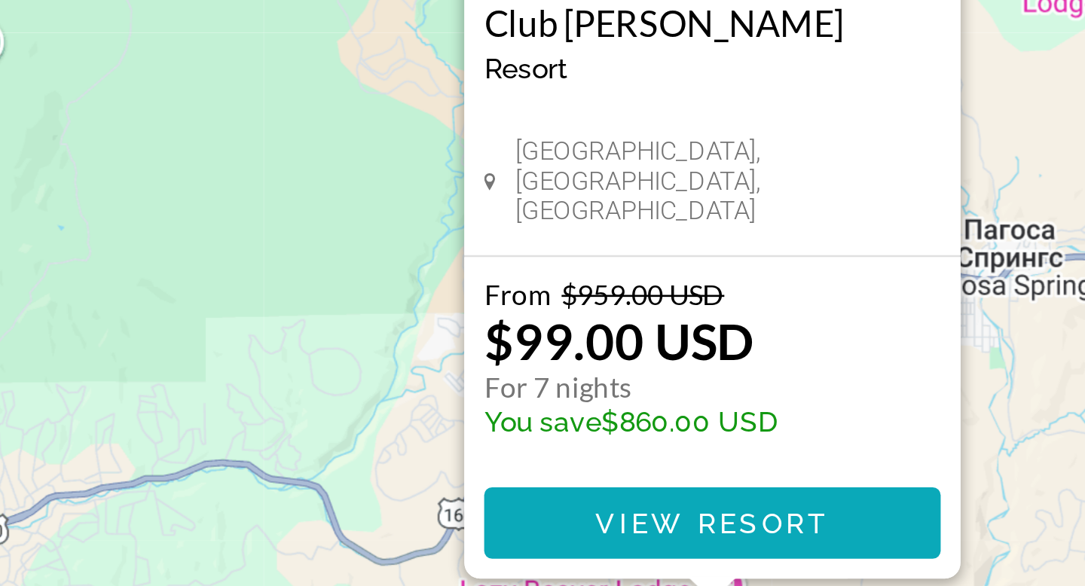
click at [521, 479] on span "View Resort" at bounding box center [542, 483] width 89 height 12
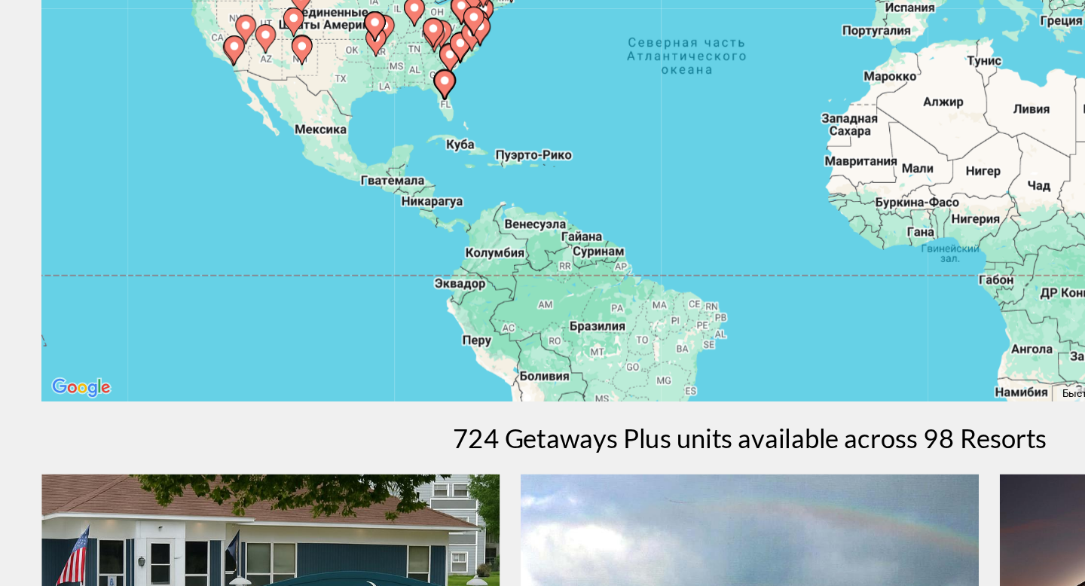
scroll to position [105, 0]
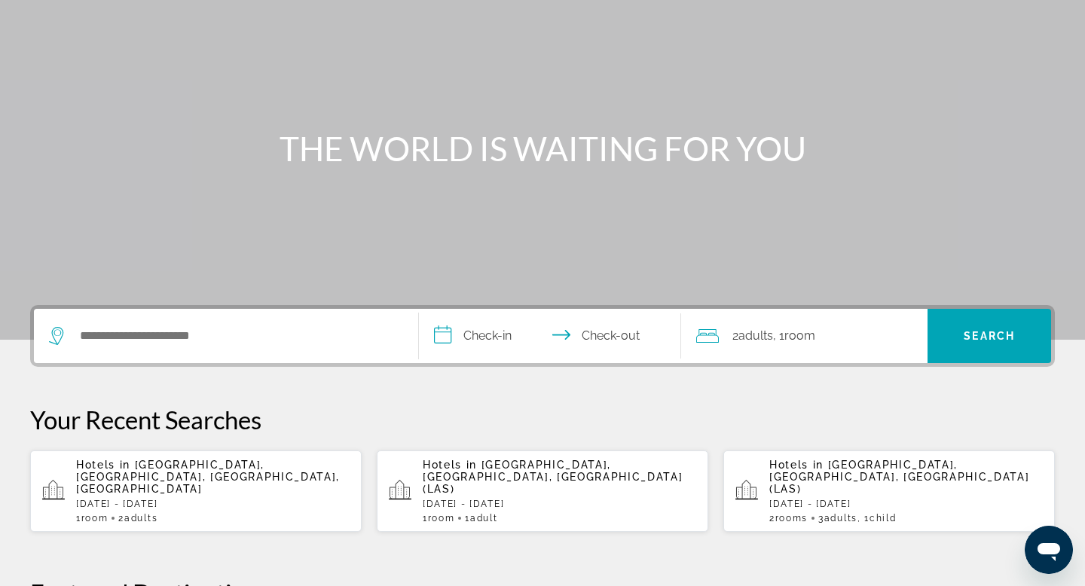
scroll to position [132, 0]
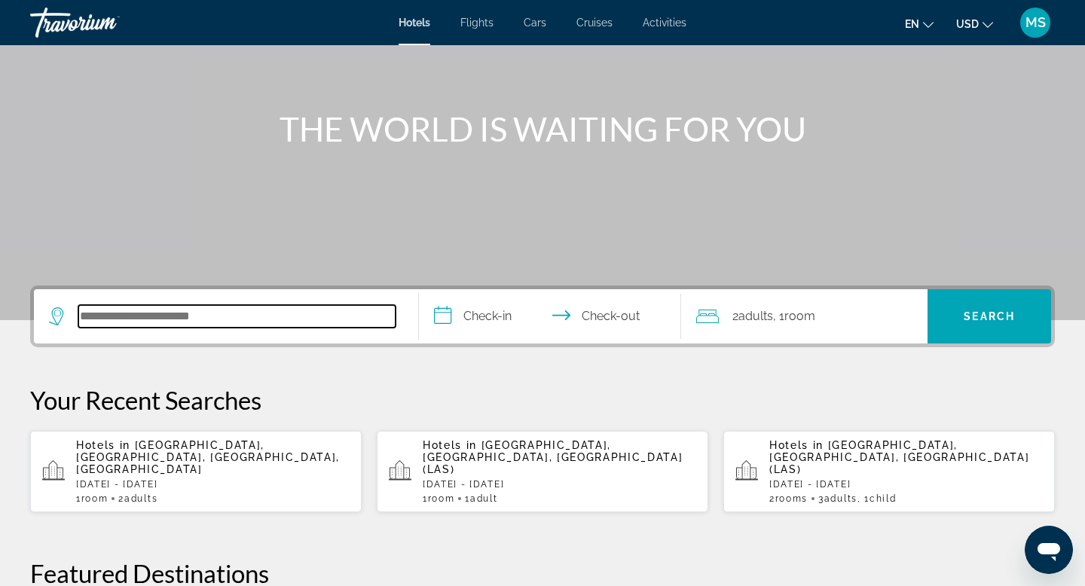
click at [148, 318] on input "Search hotel destination" at bounding box center [236, 316] width 317 height 23
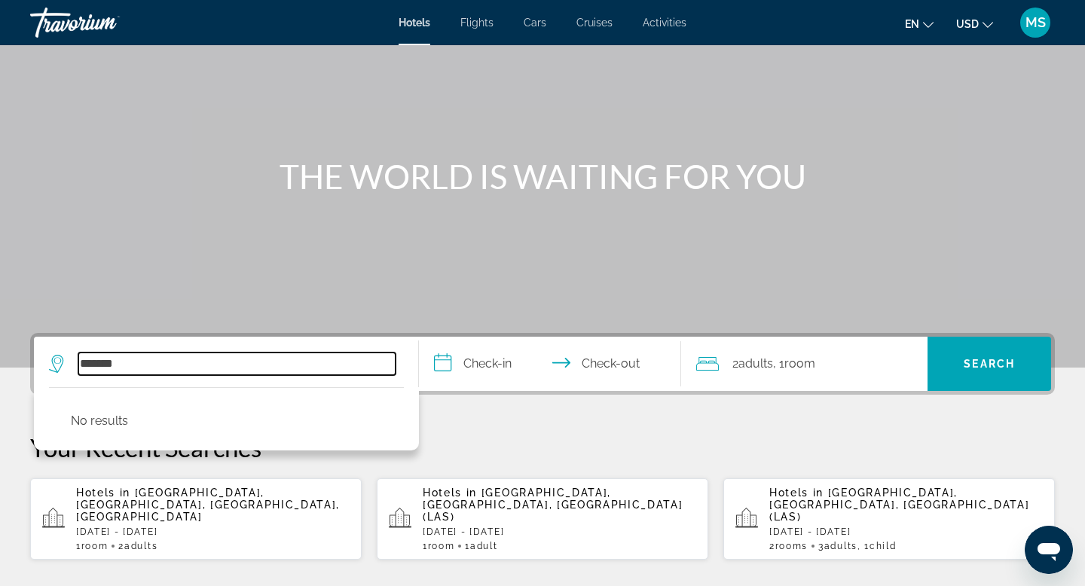
scroll to position [89, 0]
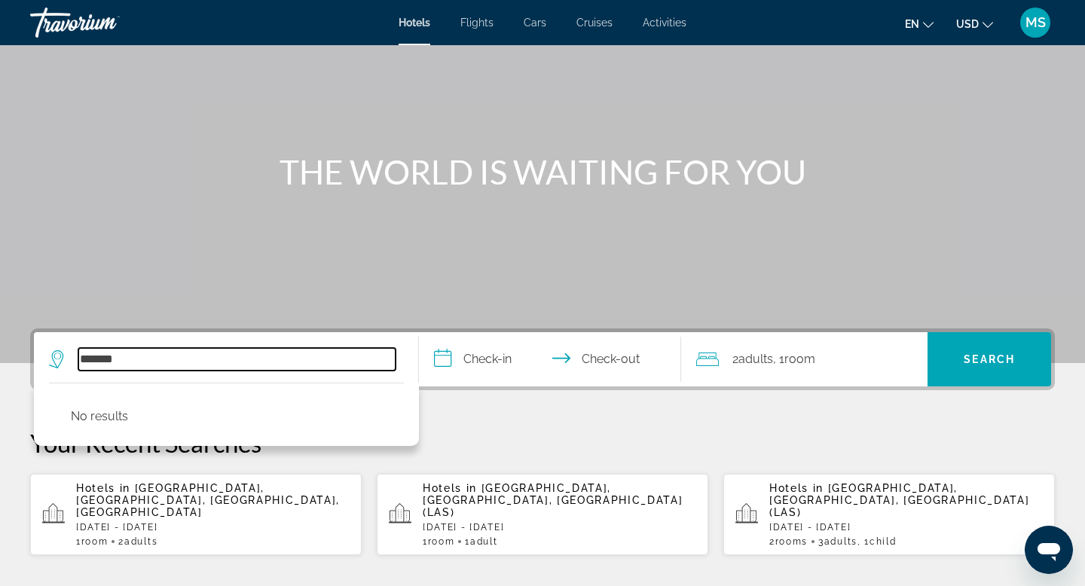
click at [128, 354] on input "*******" at bounding box center [236, 359] width 317 height 23
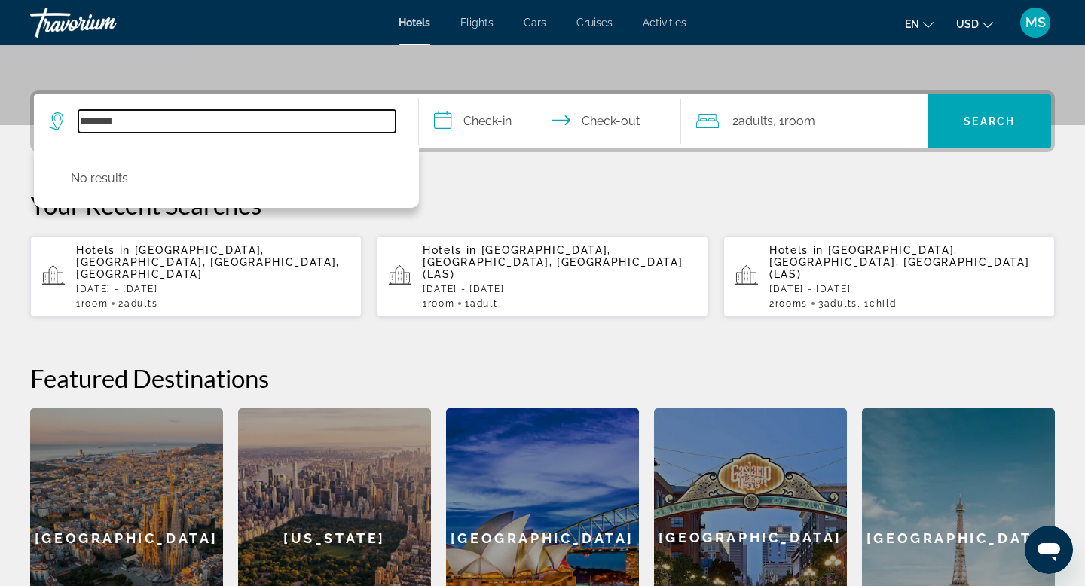
scroll to position [369, 0]
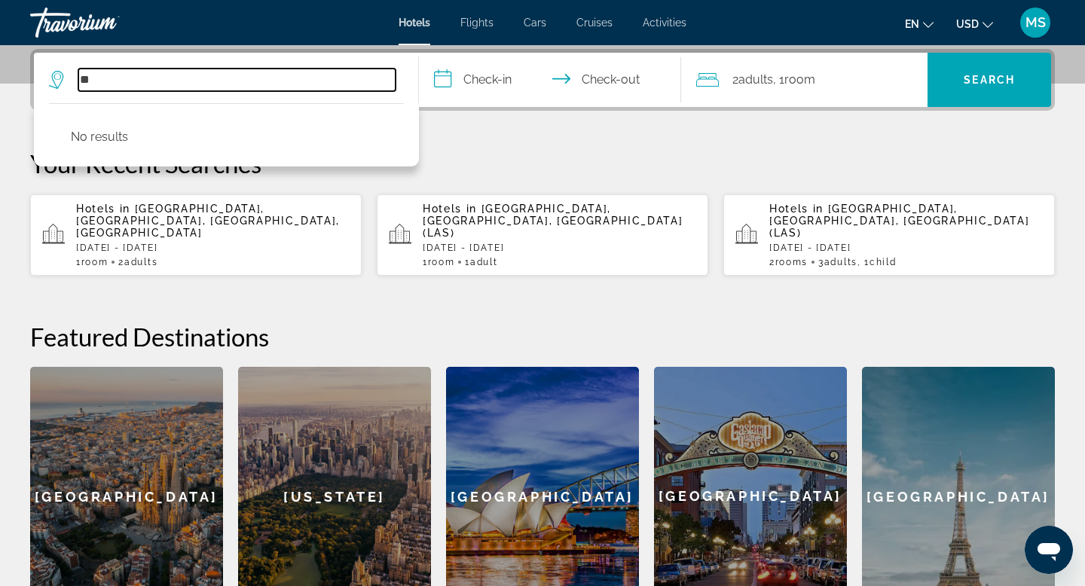
type input "*"
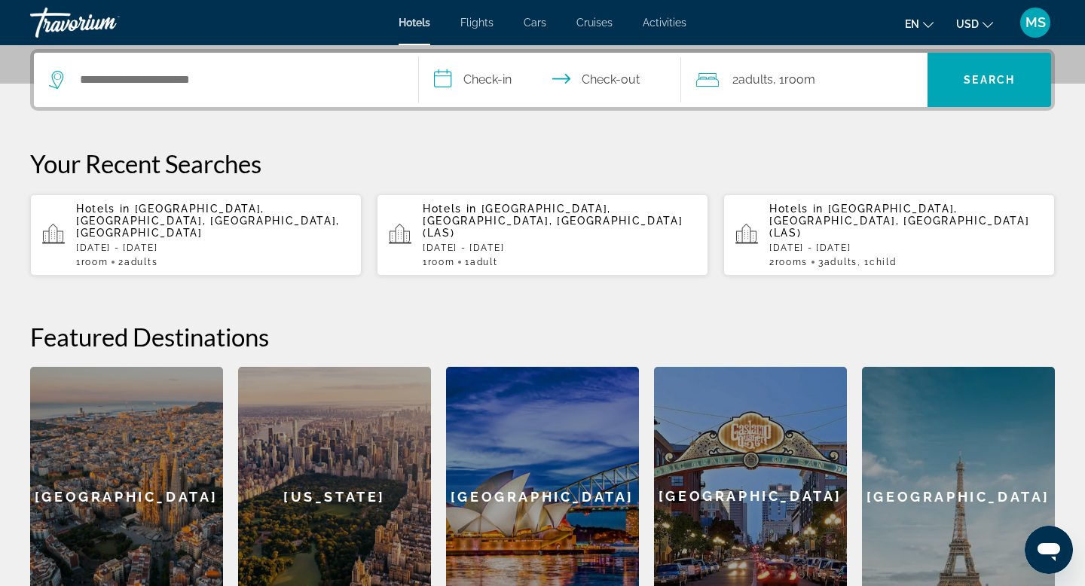
click at [54, 77] on icon "Search widget" at bounding box center [58, 76] width 8 height 7
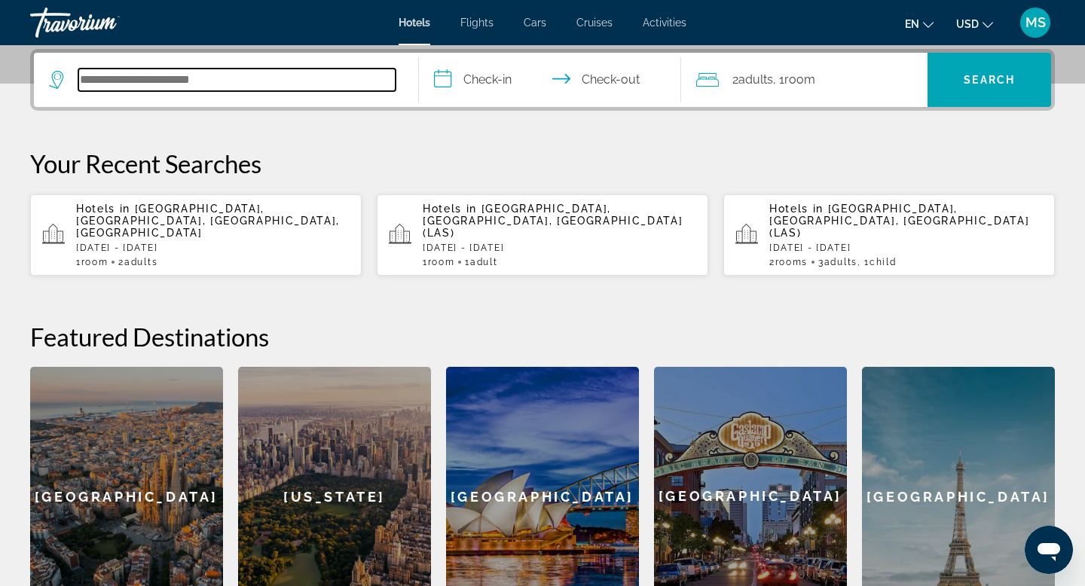
click at [89, 75] on input "Search hotel destination" at bounding box center [236, 80] width 317 height 23
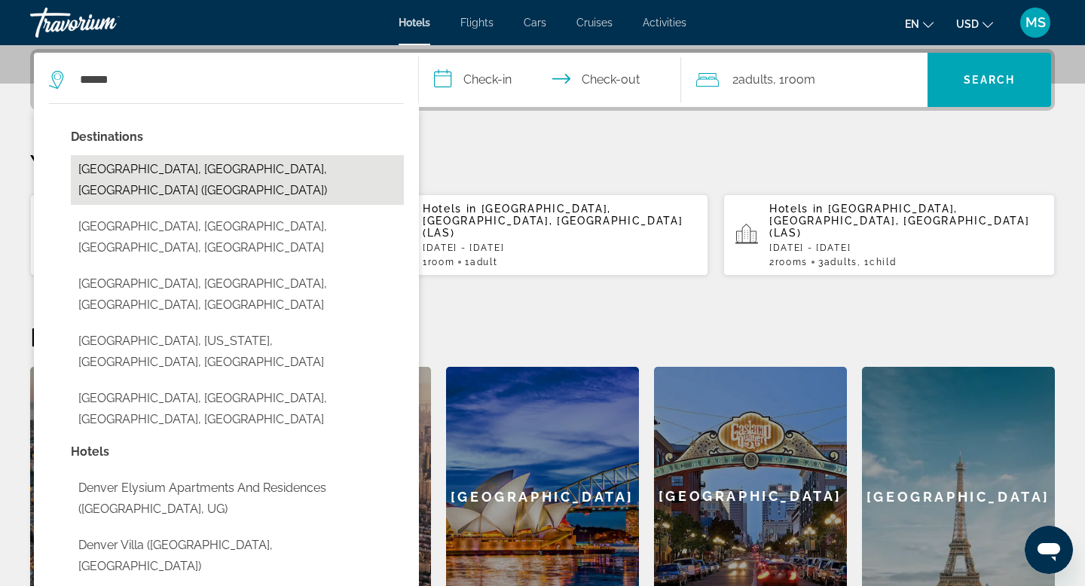
click at [115, 164] on button "Denver, CO, United States (DEN)" at bounding box center [237, 180] width 333 height 50
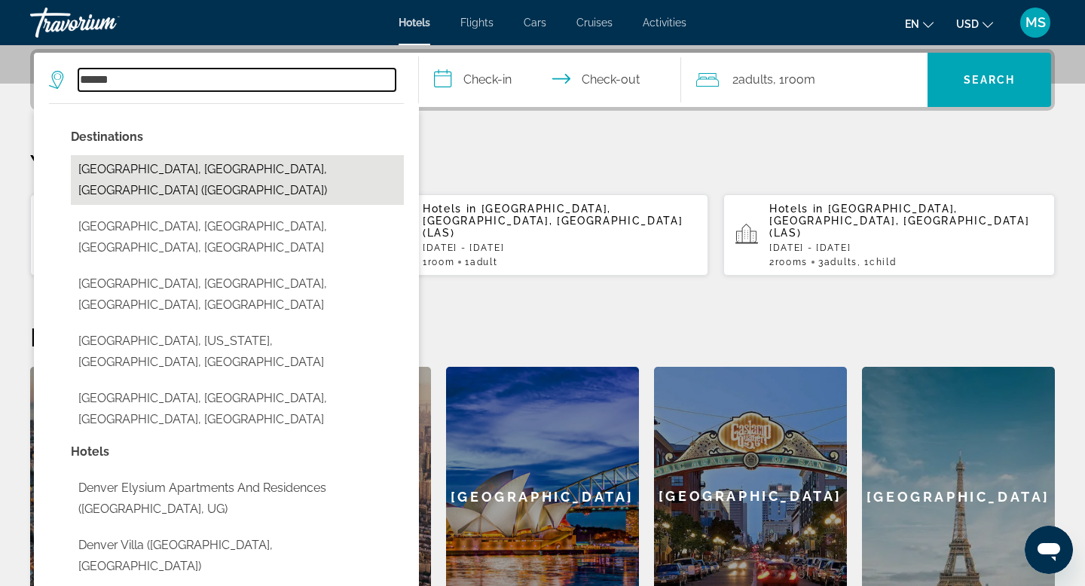
type input "**********"
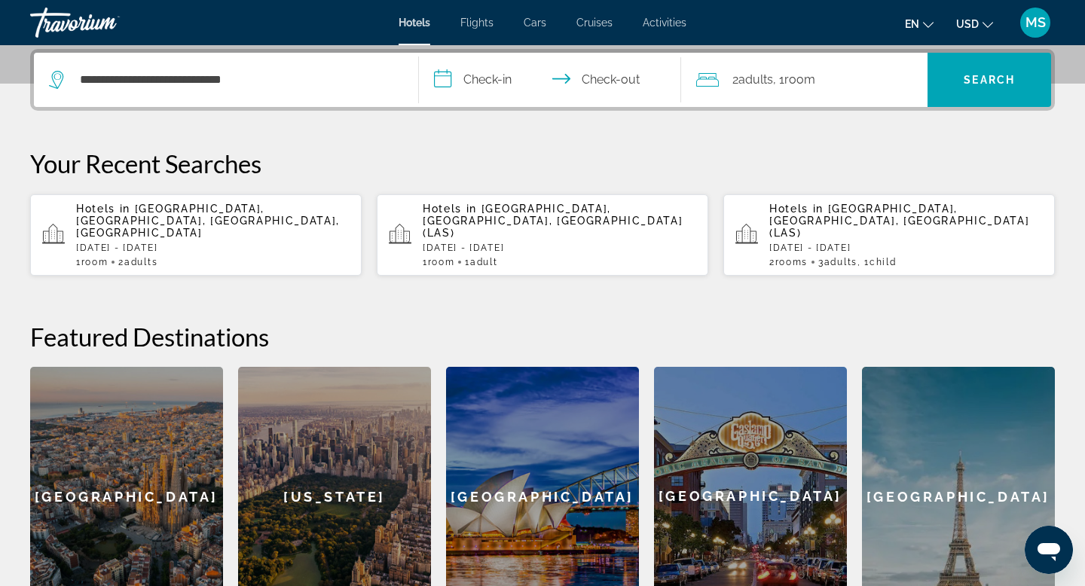
click at [442, 81] on input "**********" at bounding box center [553, 82] width 268 height 59
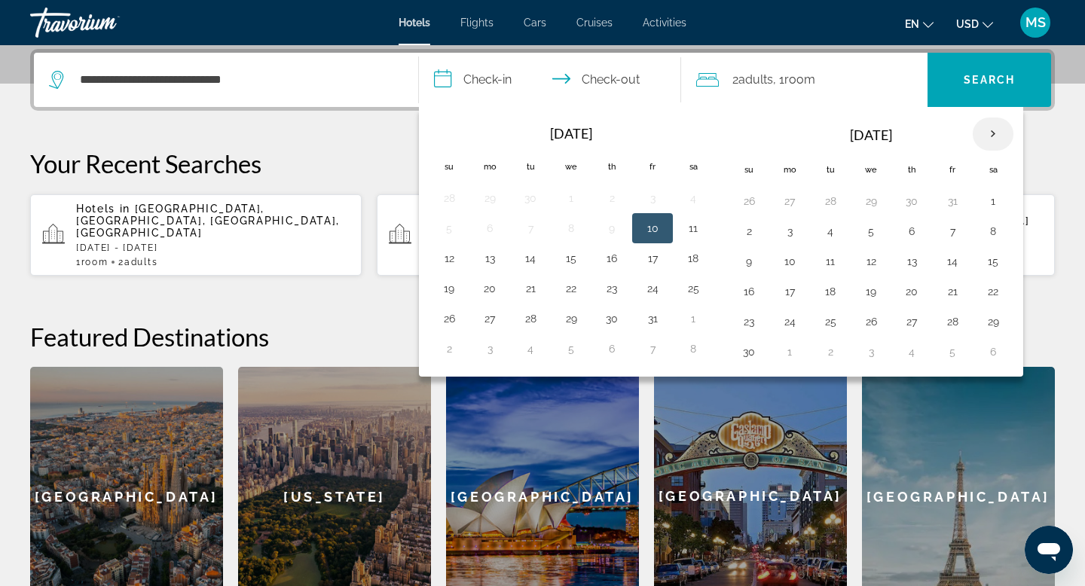
click at [997, 134] on th "Next month" at bounding box center [993, 134] width 41 height 33
click at [997, 136] on th "Next month" at bounding box center [993, 134] width 41 height 33
click at [869, 203] on button "31" at bounding box center [871, 201] width 24 height 21
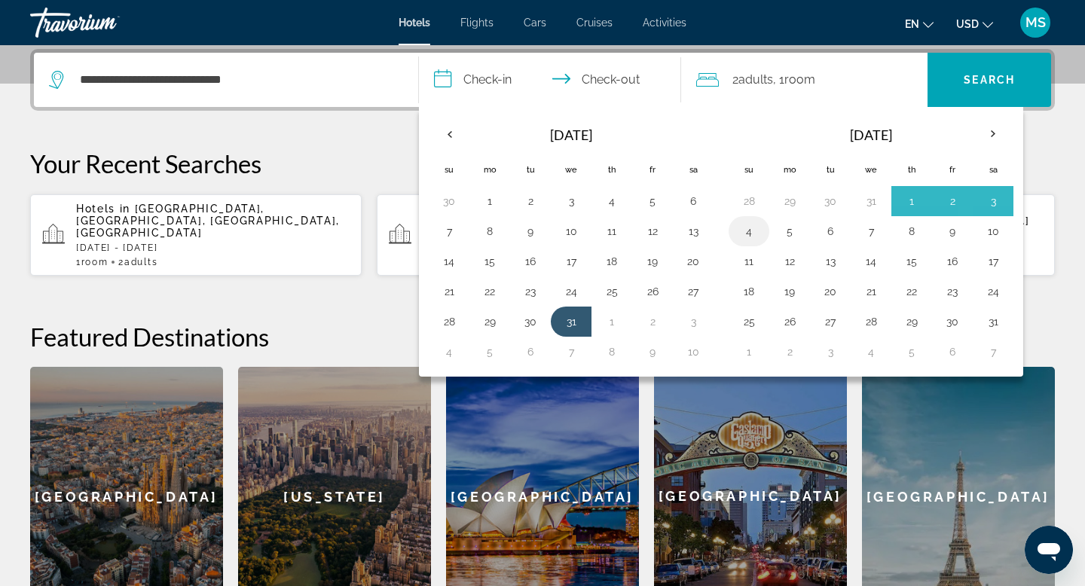
click at [750, 234] on button "4" at bounding box center [749, 231] width 24 height 21
type input "**********"
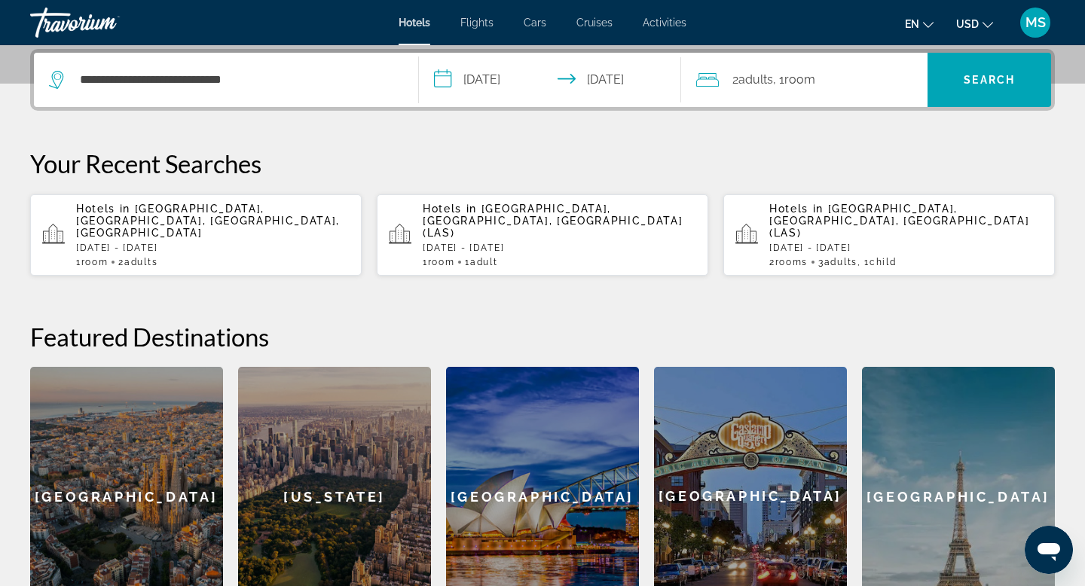
click at [876, 87] on div "2 Adult Adults , 1 Room rooms" at bounding box center [812, 79] width 232 height 21
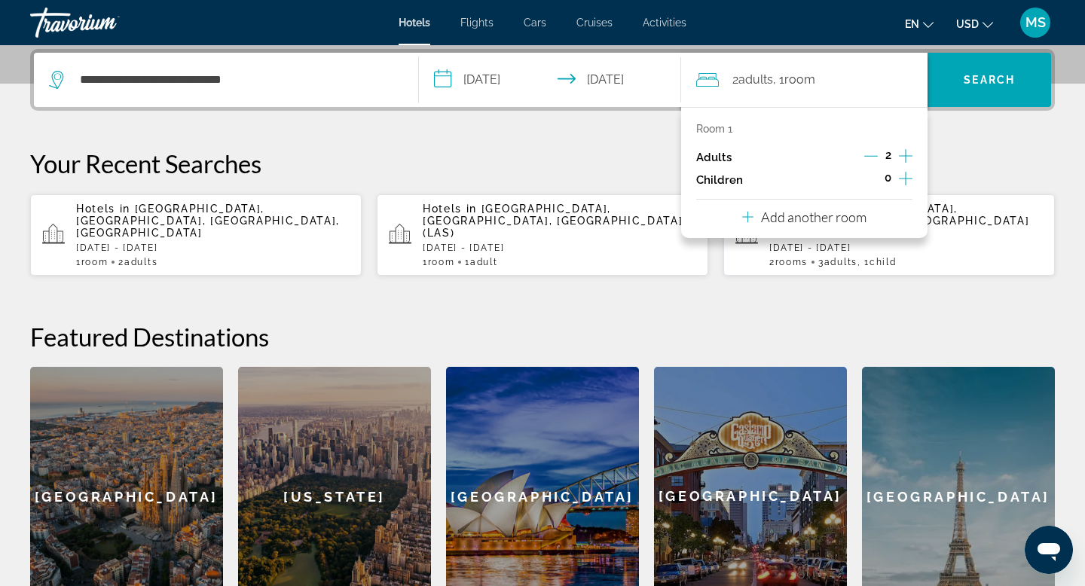
click at [905, 156] on icon "Increment adults" at bounding box center [906, 156] width 14 height 14
click at [905, 155] on icon "Increment adults" at bounding box center [906, 156] width 14 height 18
click at [907, 182] on icon "Increment children" at bounding box center [906, 179] width 14 height 18
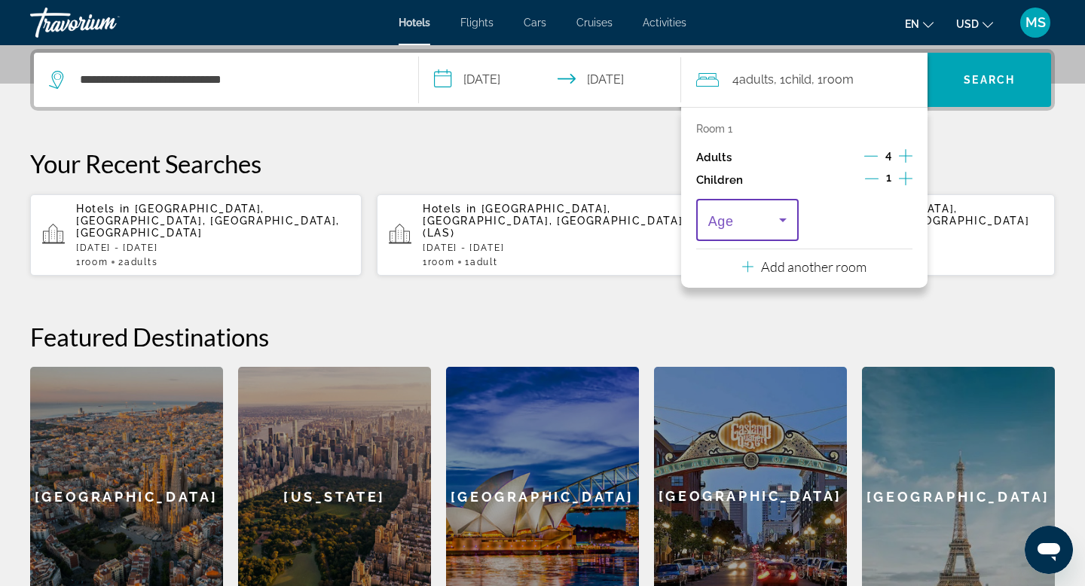
click at [779, 221] on icon "Travelers: 4 adults, 1 child" at bounding box center [783, 220] width 18 height 18
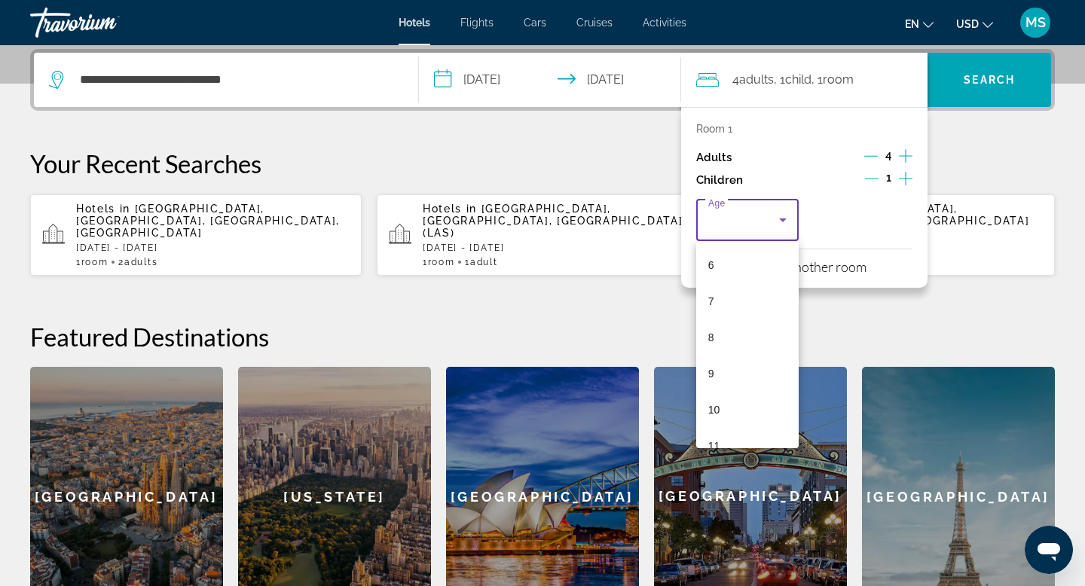
scroll to position [233, 0]
click at [733, 353] on mat-option "9" at bounding box center [747, 358] width 103 height 36
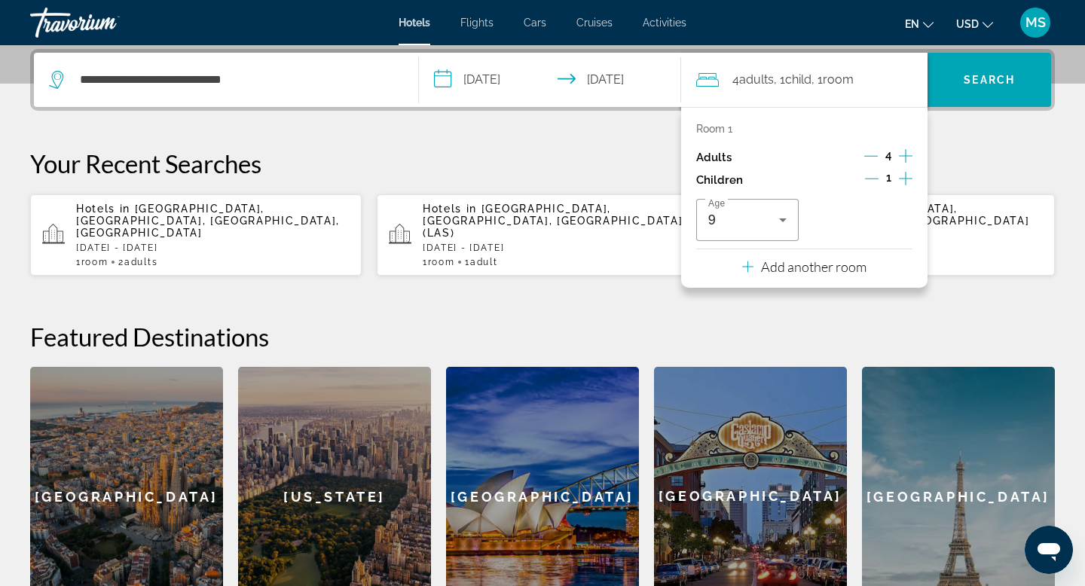
click at [906, 176] on icon "Increment children" at bounding box center [906, 179] width 14 height 14
click at [894, 229] on div "Travelers: 4 adults, 2 children" at bounding box center [861, 220] width 78 height 42
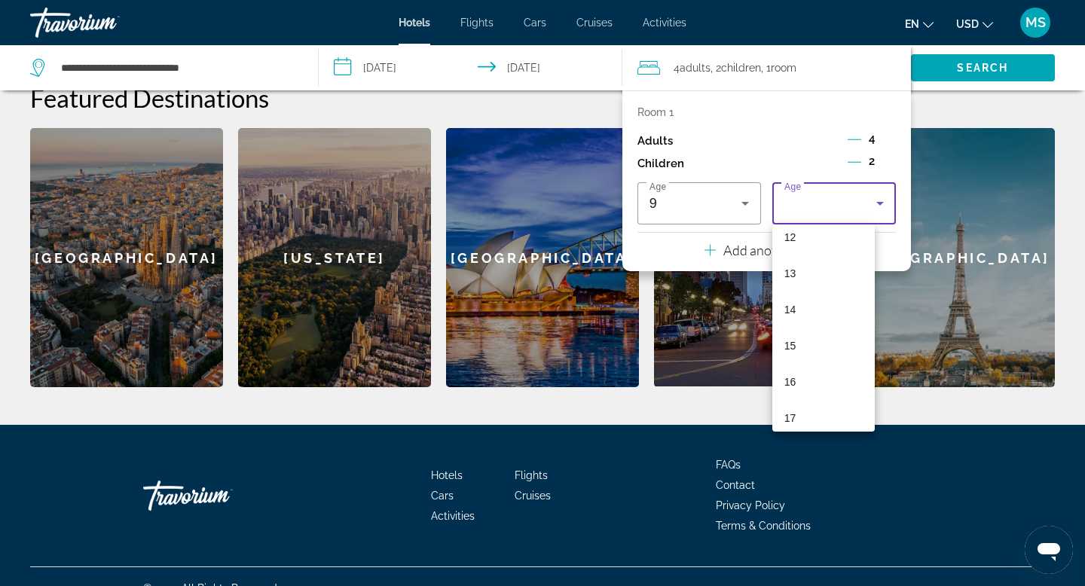
scroll to position [456, 0]
click at [808, 406] on mat-option "17" at bounding box center [824, 408] width 103 height 36
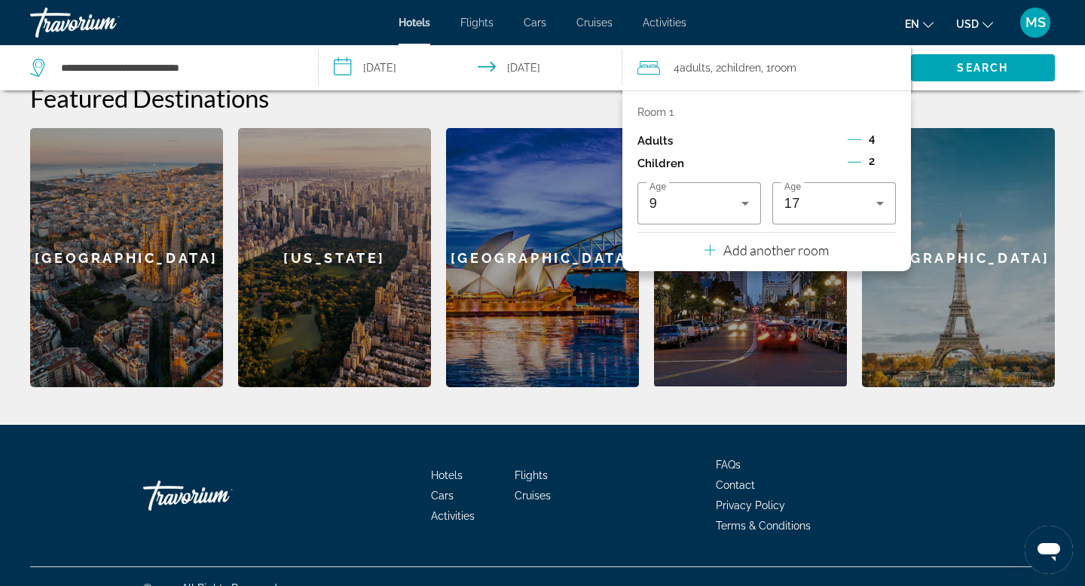
click at [871, 162] on span "2" at bounding box center [872, 161] width 6 height 12
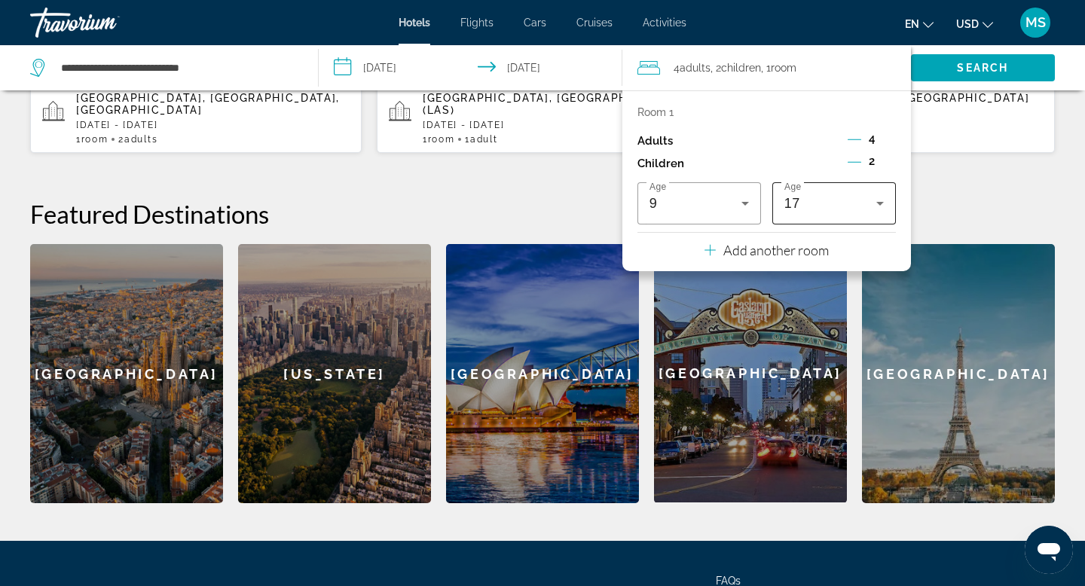
scroll to position [486, 0]
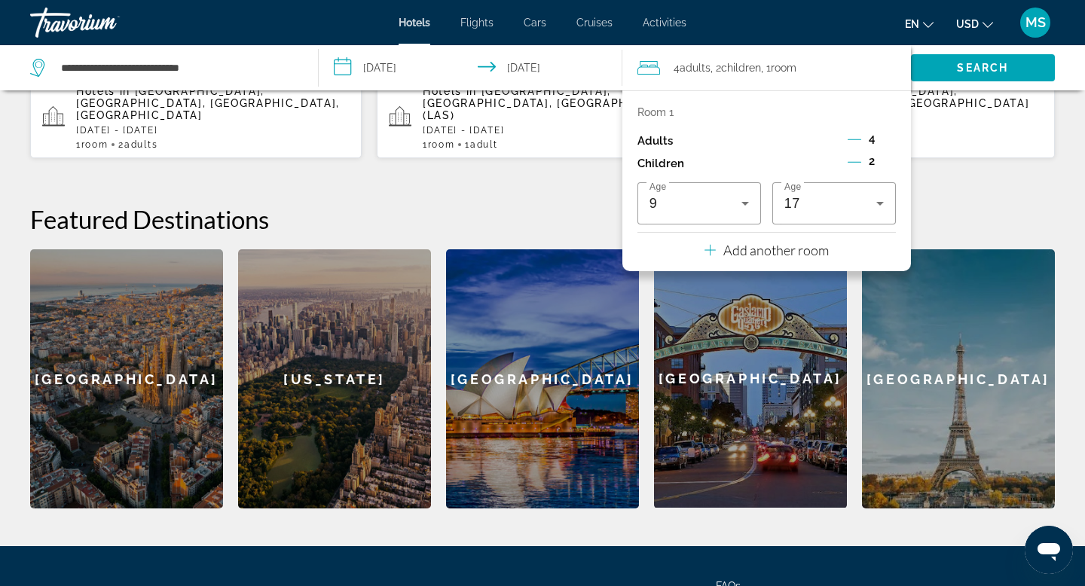
click at [856, 155] on button "Decrement children" at bounding box center [855, 164] width 14 height 18
click at [883, 158] on icon "Increment children" at bounding box center [890, 162] width 14 height 18
click at [857, 211] on span "Travelers: 4 adults, 2 children" at bounding box center [831, 203] width 92 height 18
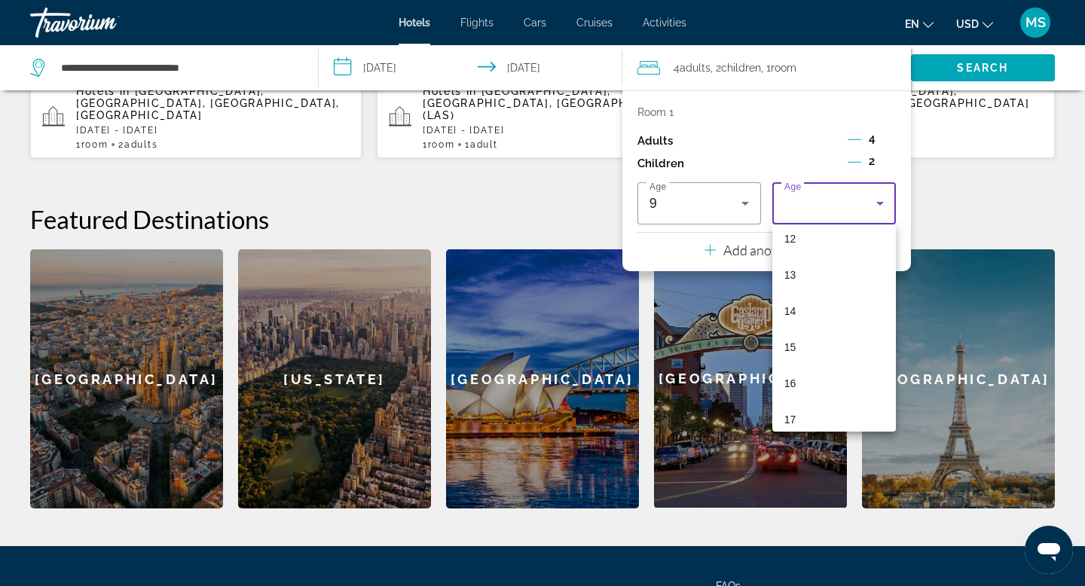
scroll to position [456, 0]
click at [797, 409] on mat-option "17" at bounding box center [835, 408] width 124 height 36
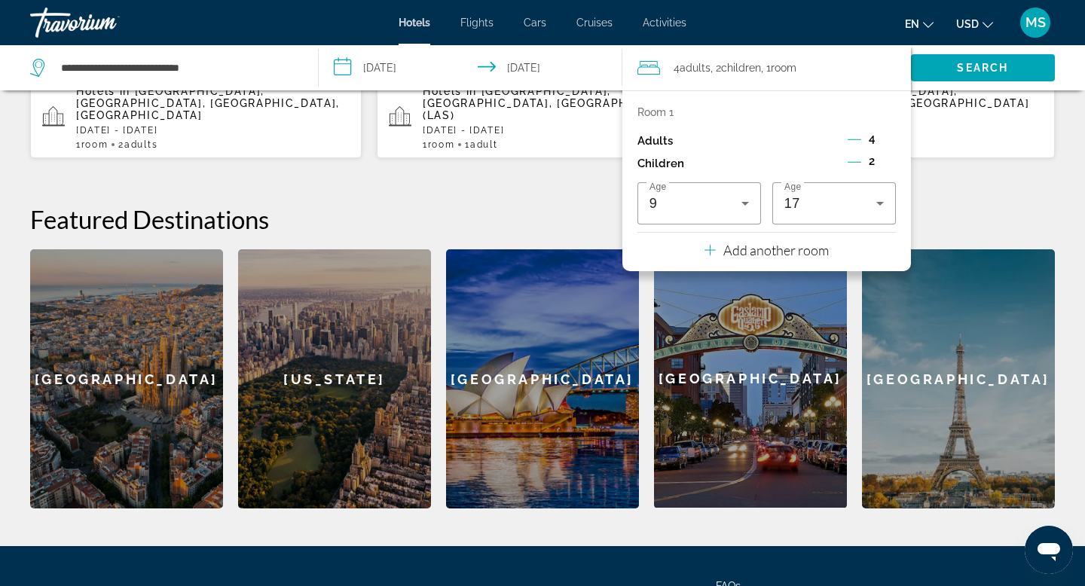
click at [765, 260] on button "Add another room" at bounding box center [767, 248] width 124 height 31
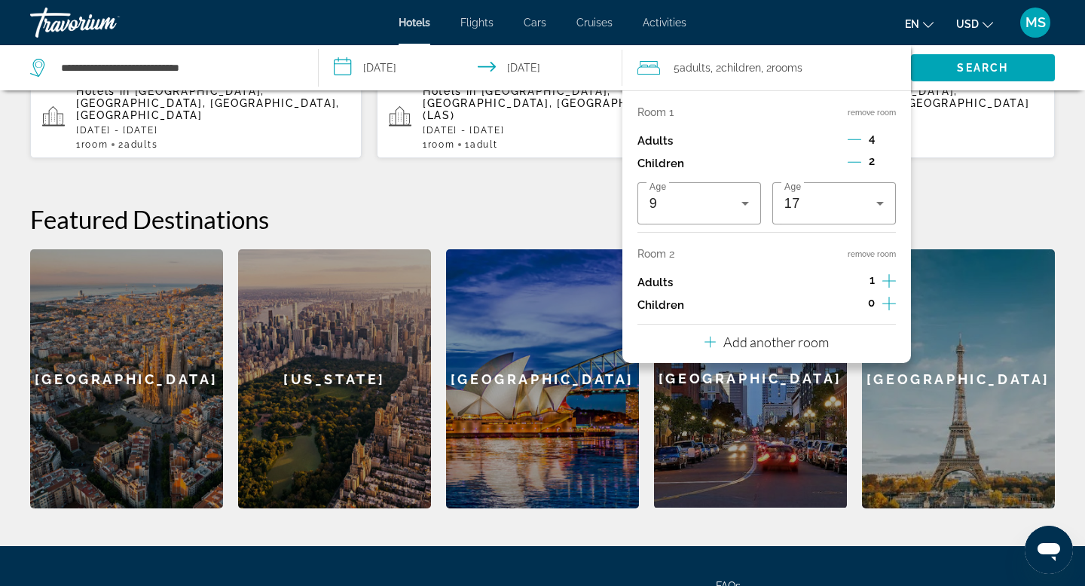
click at [860, 139] on icon "Decrement adults" at bounding box center [855, 140] width 14 height 14
click at [860, 138] on icon "Decrement adults" at bounding box center [855, 140] width 14 height 14
click at [886, 280] on icon "Increment adults" at bounding box center [890, 281] width 14 height 14
click at [855, 158] on icon "Decrement children" at bounding box center [855, 162] width 14 height 14
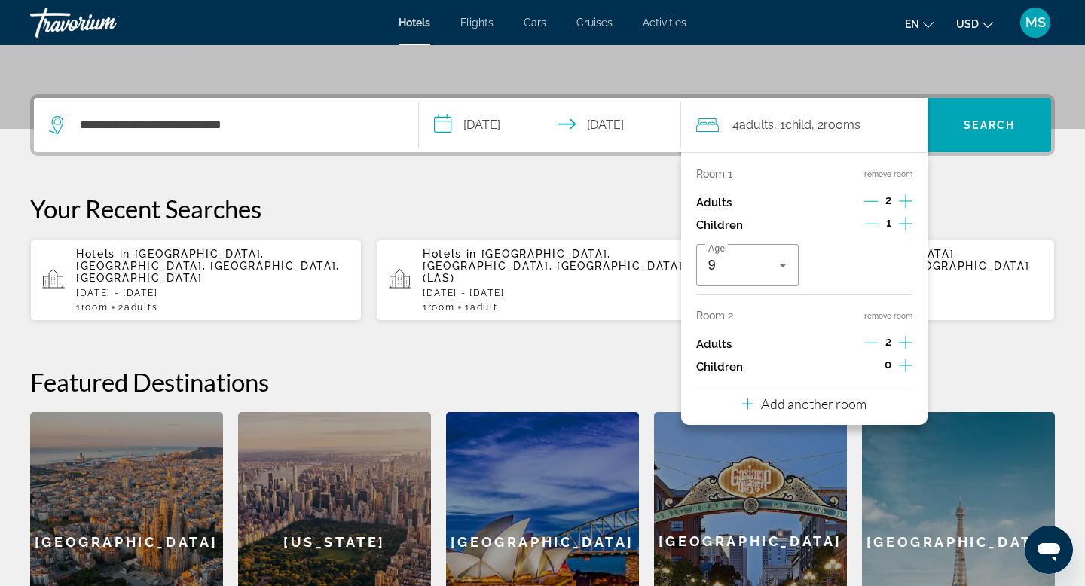
scroll to position [320, 0]
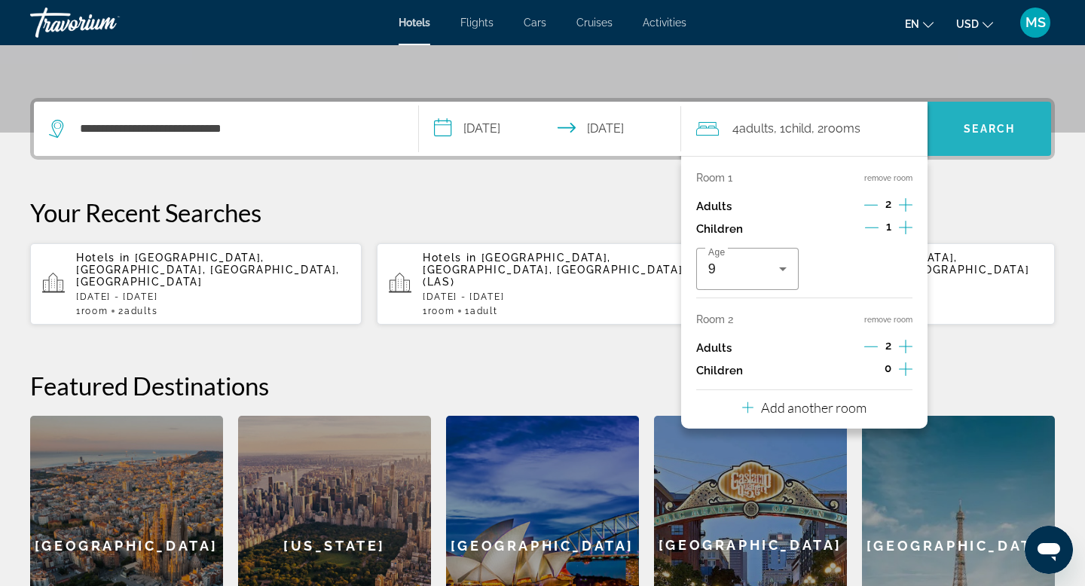
click at [967, 136] on span "Search" at bounding box center [990, 129] width 124 height 36
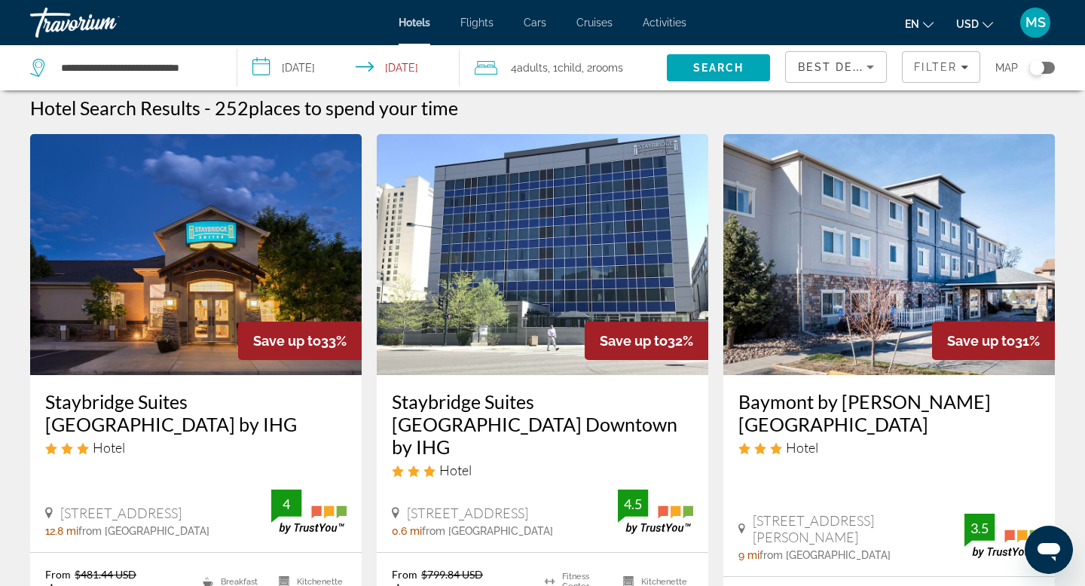
scroll to position [10, 0]
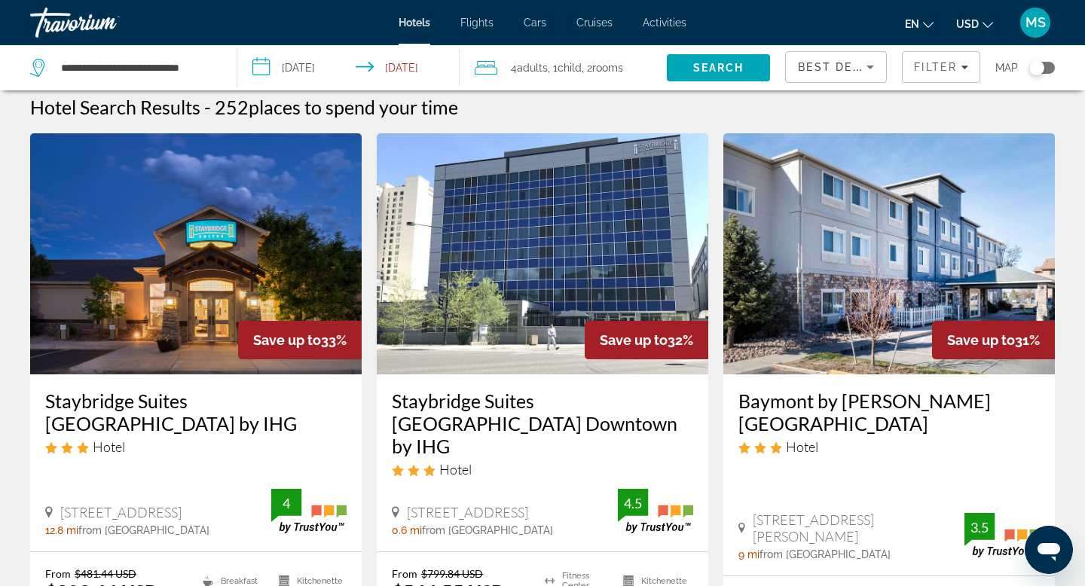
click at [1035, 72] on div "Toggle map" at bounding box center [1037, 67] width 15 height 15
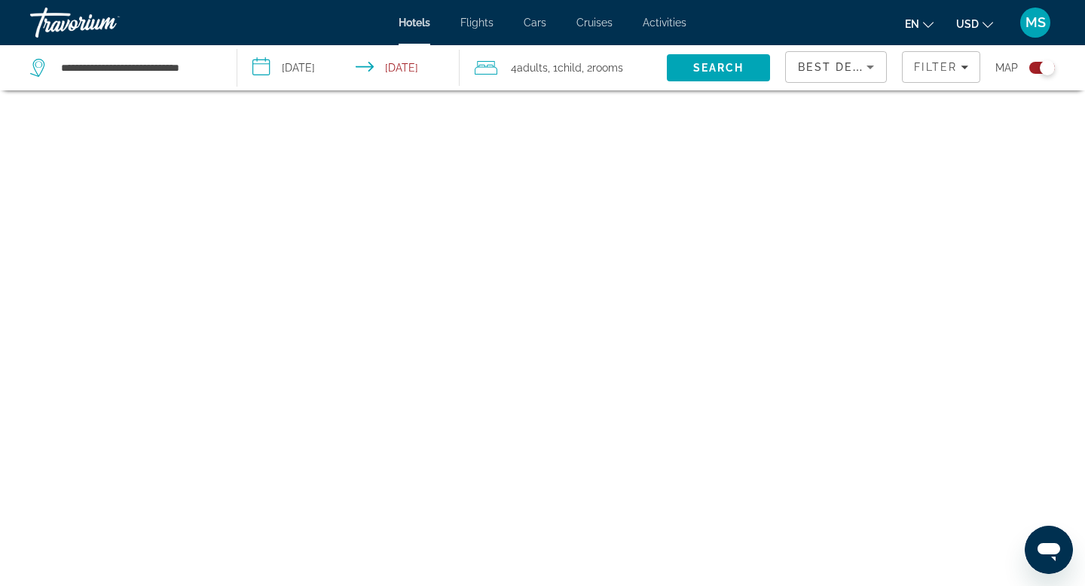
scroll to position [90, 0]
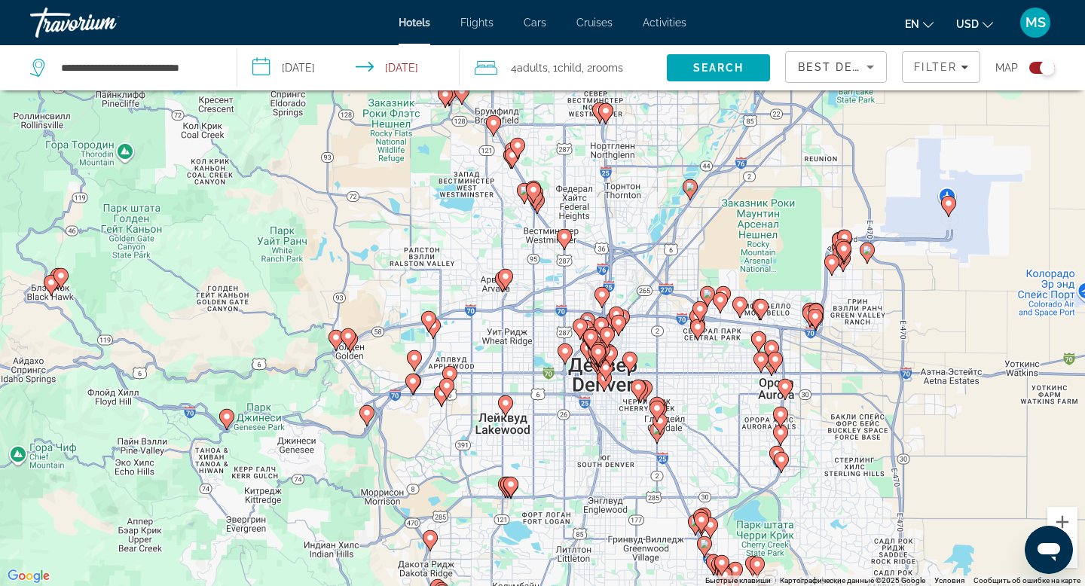
click at [225, 418] on image "Main content" at bounding box center [226, 416] width 9 height 9
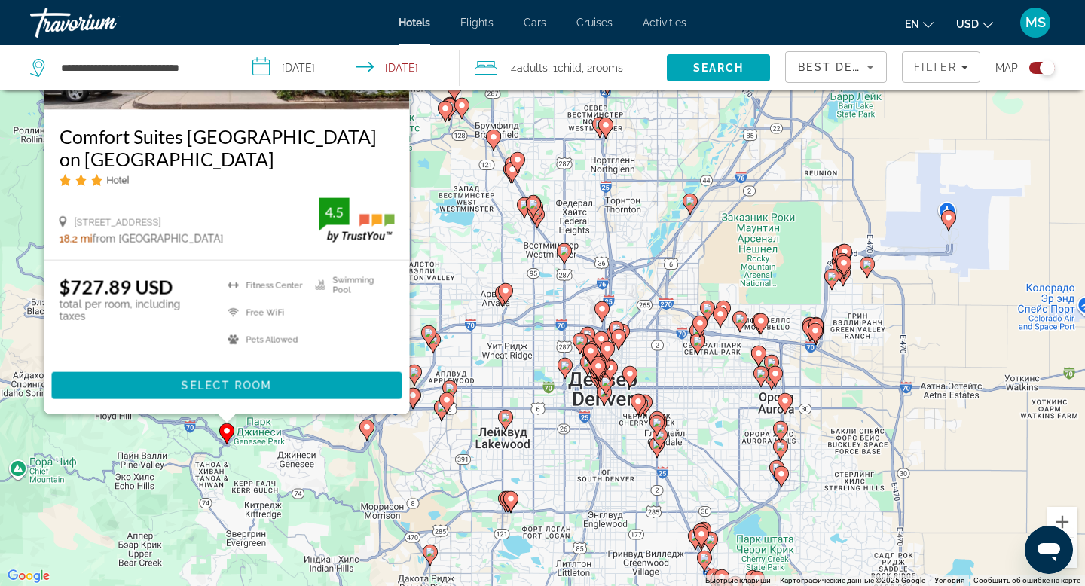
click at [225, 357] on ul "Fitness Center Free WiFi Pets Allowed Swimming Pool" at bounding box center [302, 316] width 185 height 81
click at [225, 415] on div "$727.89 USD total per room, including taxes Fitness Center Free WiFi Pets Allow…" at bounding box center [227, 338] width 366 height 154
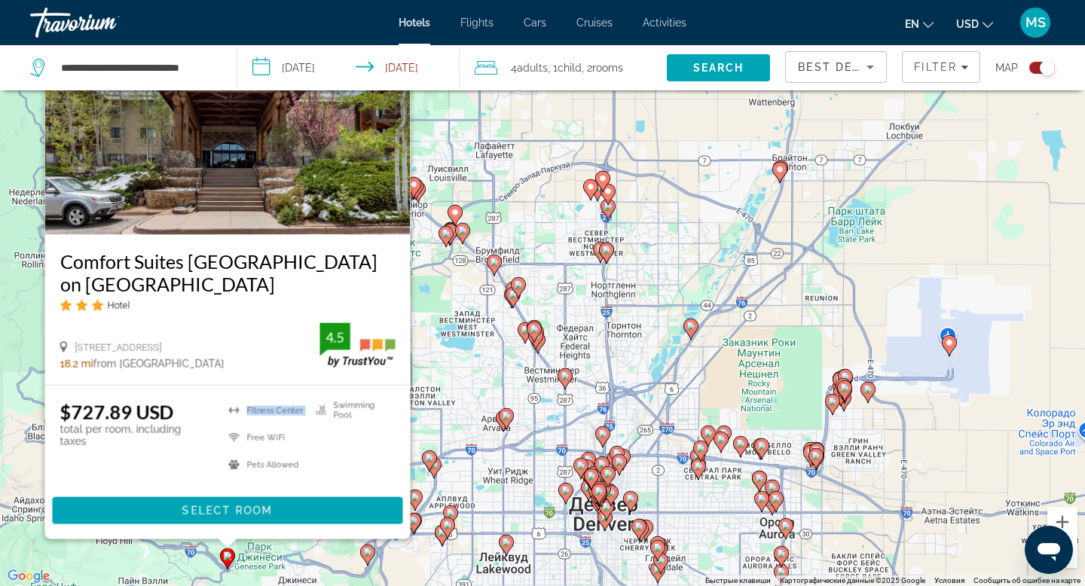
click at [397, 152] on img "Main content" at bounding box center [228, 114] width 366 height 241
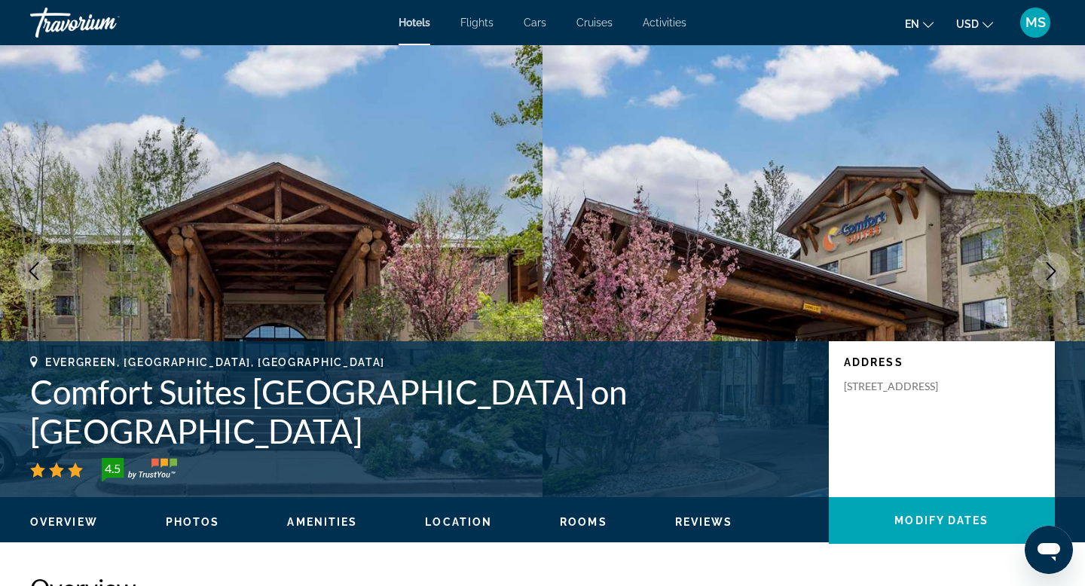
click at [1056, 273] on icon "Next image" at bounding box center [1051, 271] width 18 height 18
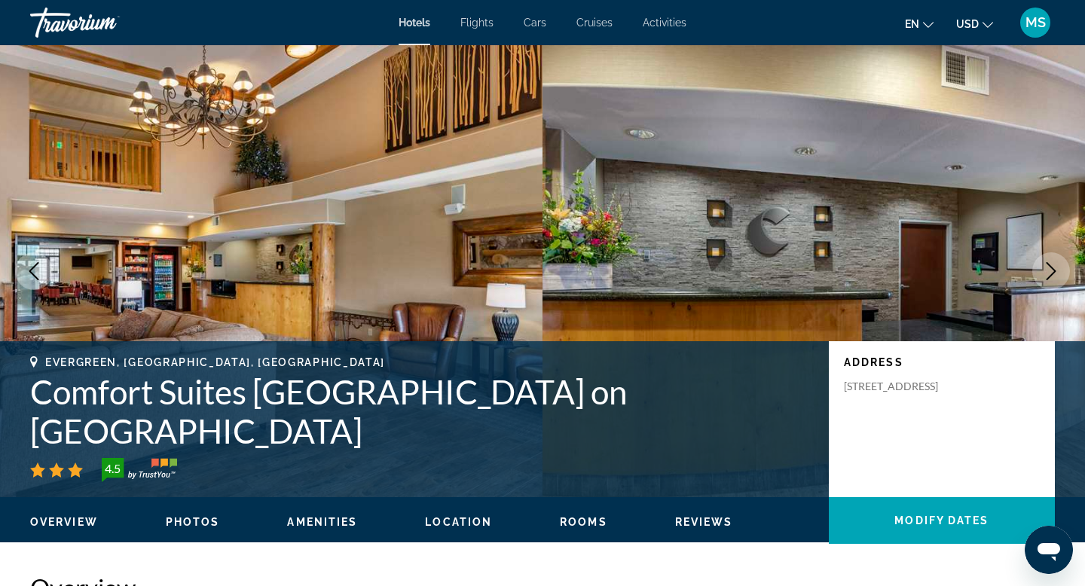
click at [1056, 273] on icon "Next image" at bounding box center [1051, 271] width 18 height 18
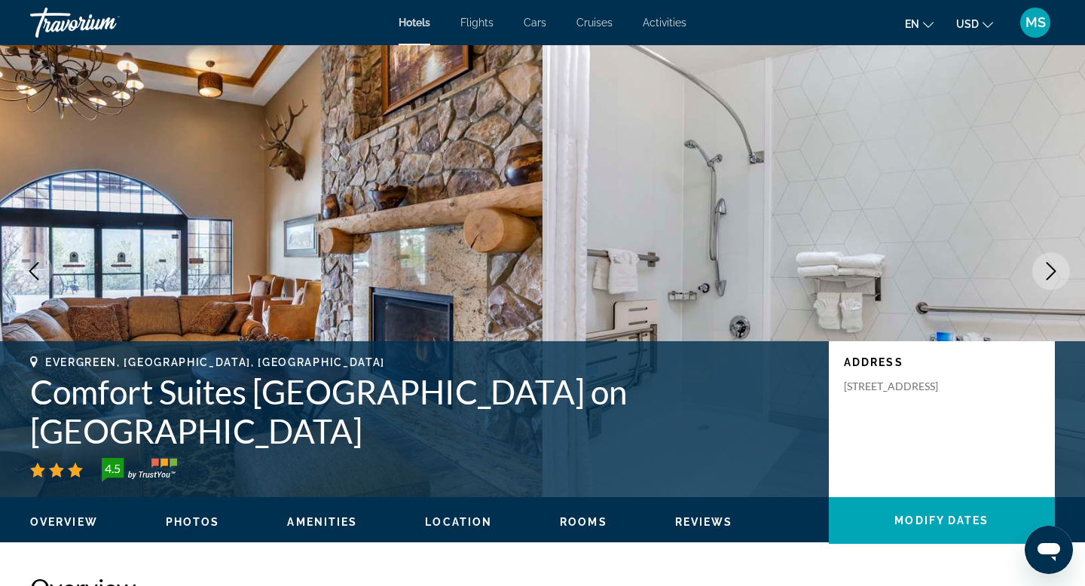
click at [1056, 273] on icon "Next image" at bounding box center [1051, 271] width 18 height 18
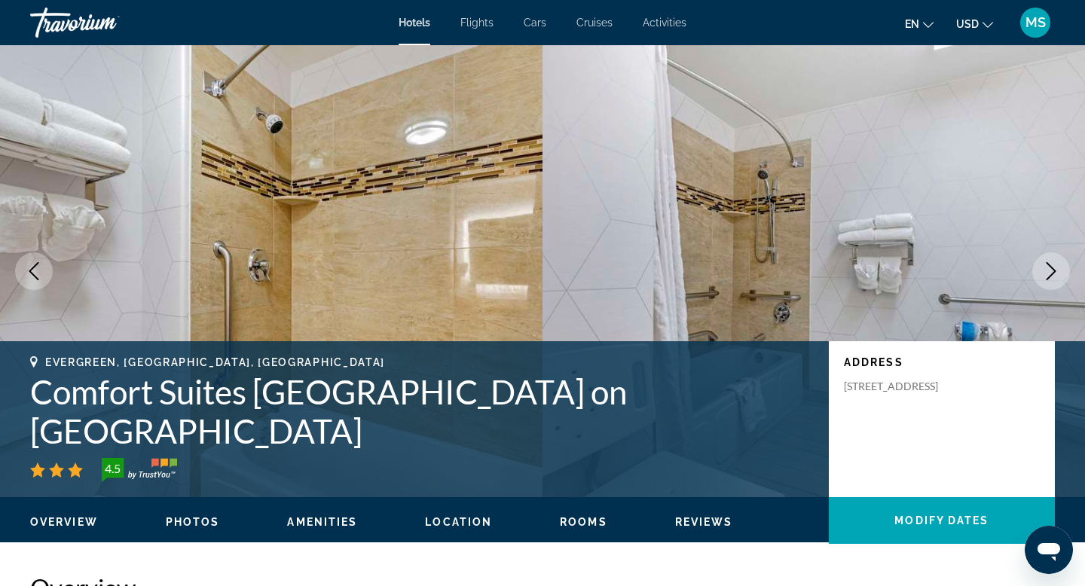
click at [1056, 273] on icon "Next image" at bounding box center [1051, 271] width 18 height 18
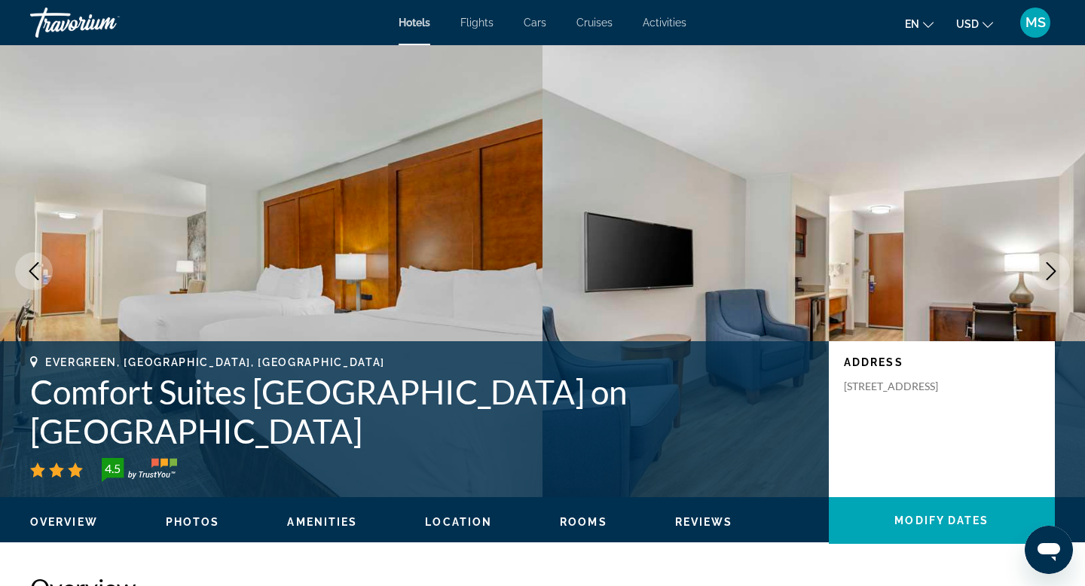
click at [1056, 273] on icon "Next image" at bounding box center [1051, 271] width 18 height 18
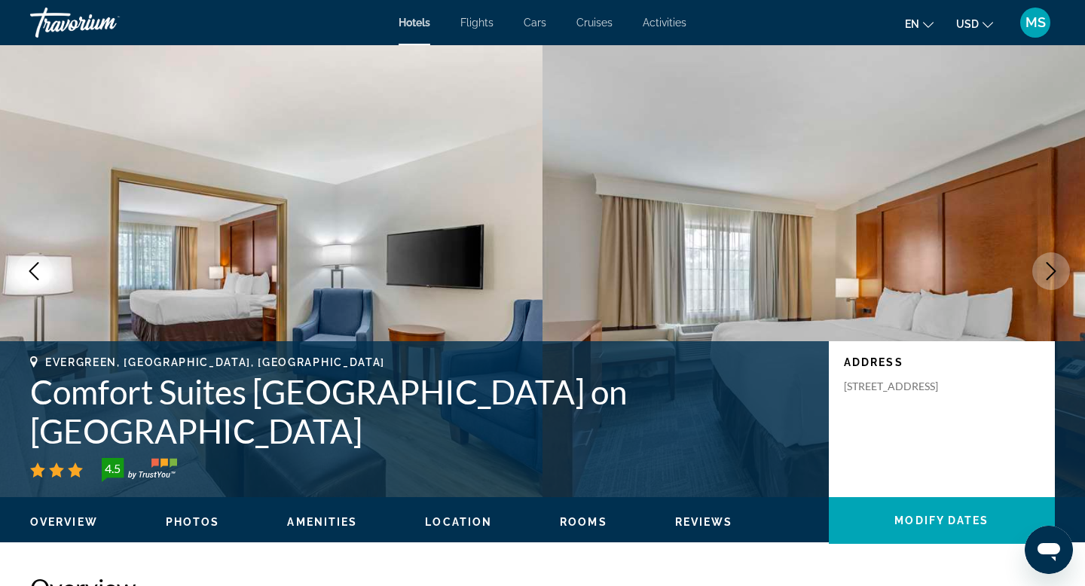
click at [1056, 273] on icon "Next image" at bounding box center [1051, 271] width 18 height 18
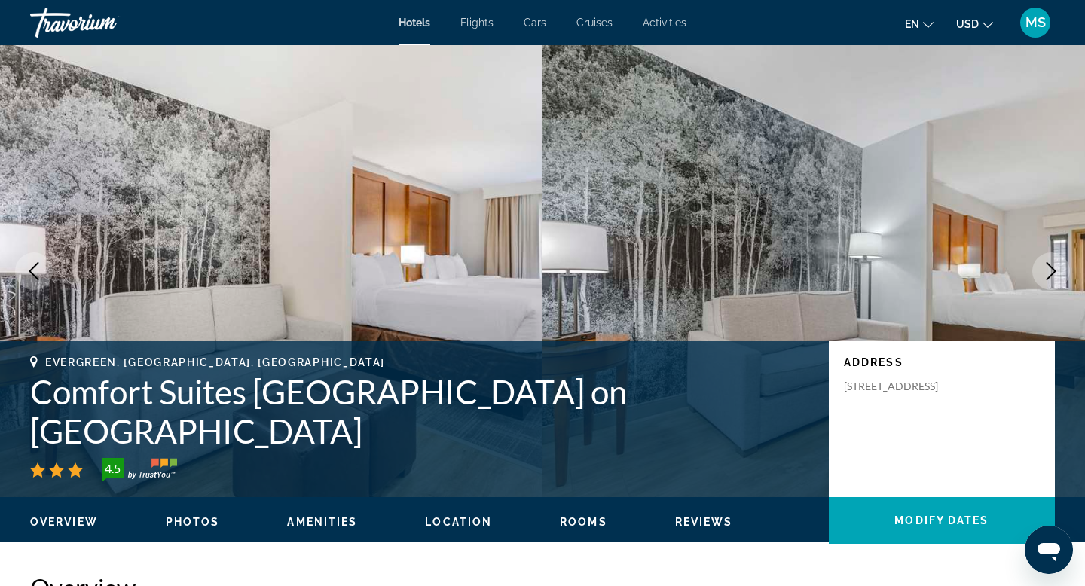
click at [1056, 273] on icon "Next image" at bounding box center [1051, 271] width 18 height 18
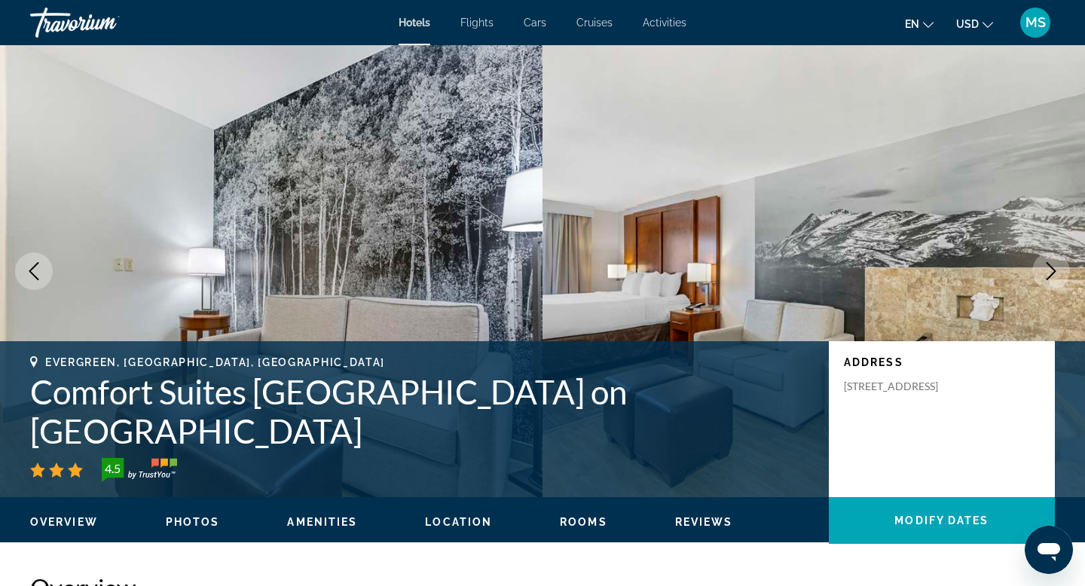
click at [1056, 273] on icon "Next image" at bounding box center [1051, 271] width 18 height 18
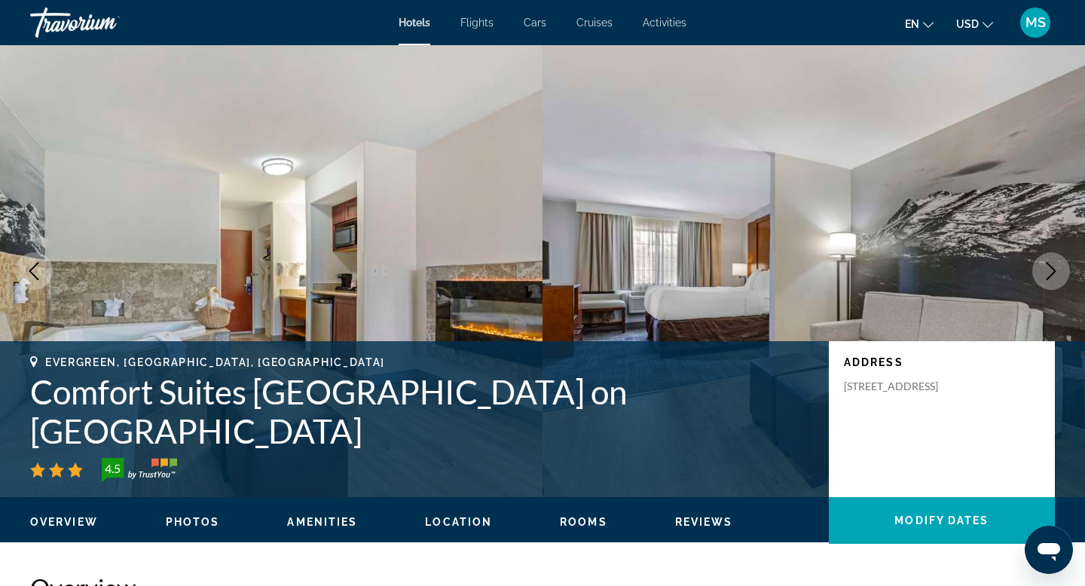
click at [1056, 273] on icon "Next image" at bounding box center [1051, 271] width 18 height 18
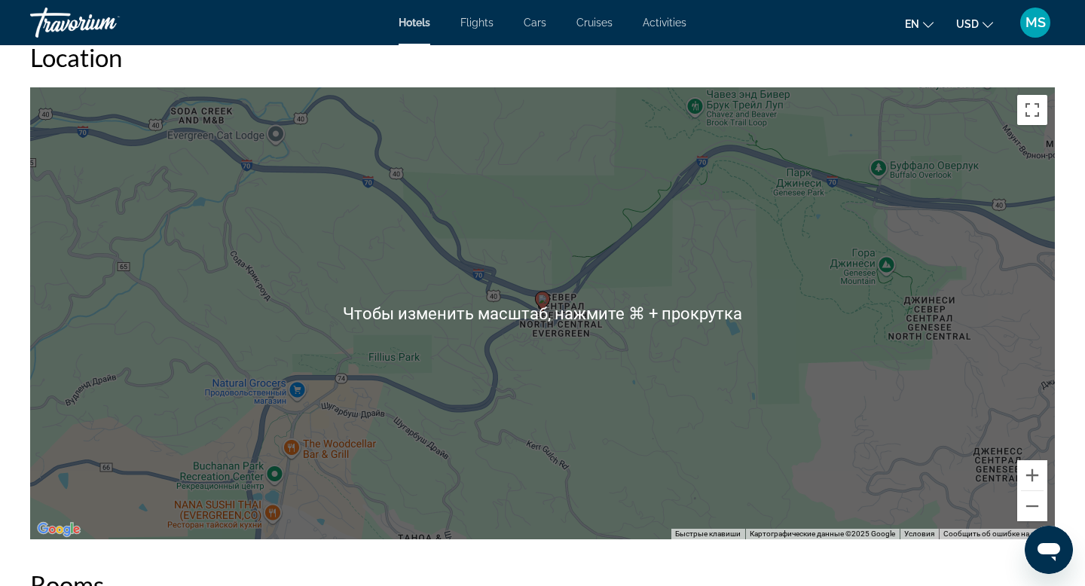
scroll to position [1394, 0]
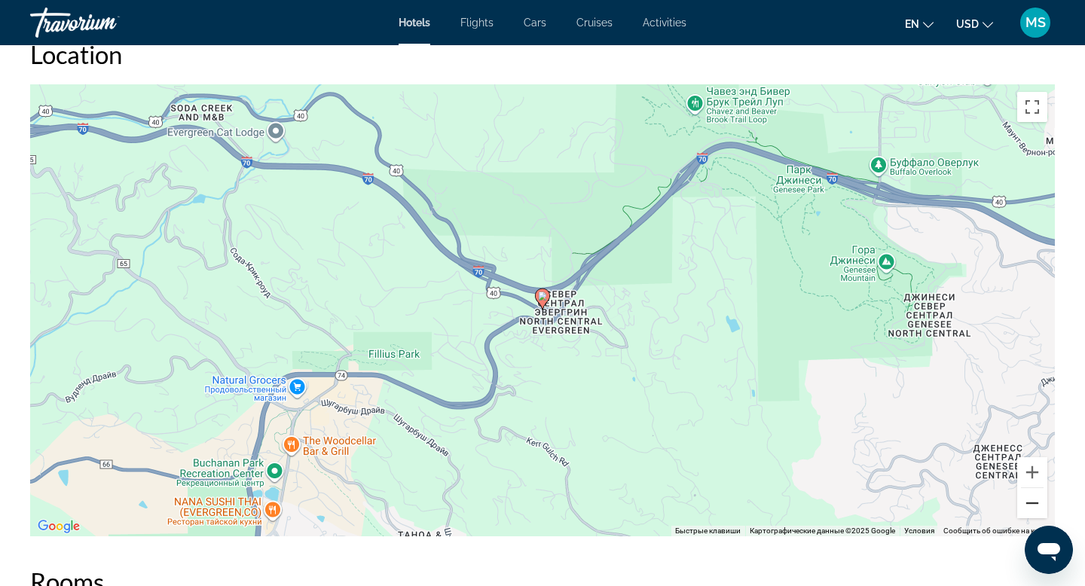
click at [1036, 488] on button "Уменьшить" at bounding box center [1033, 503] width 30 height 30
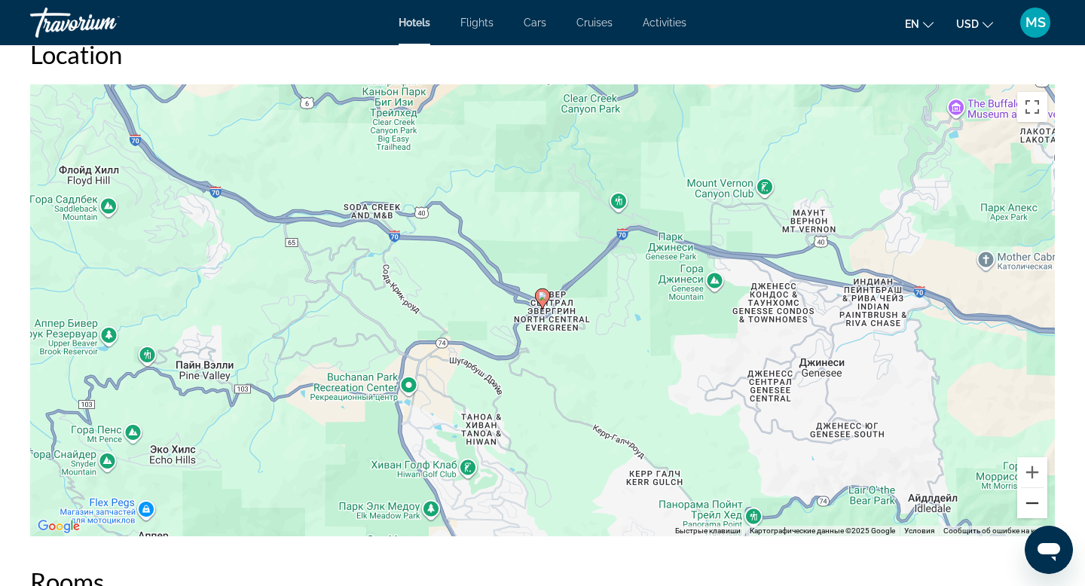
click at [1036, 488] on button "Уменьшить" at bounding box center [1033, 503] width 30 height 30
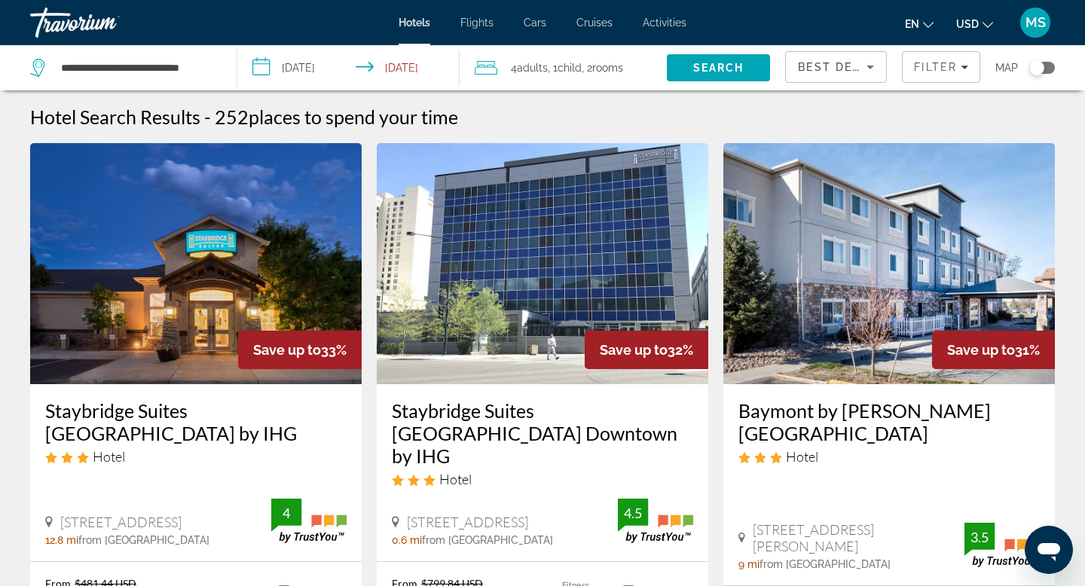
click at [1041, 65] on div "Toggle map" at bounding box center [1037, 67] width 15 height 15
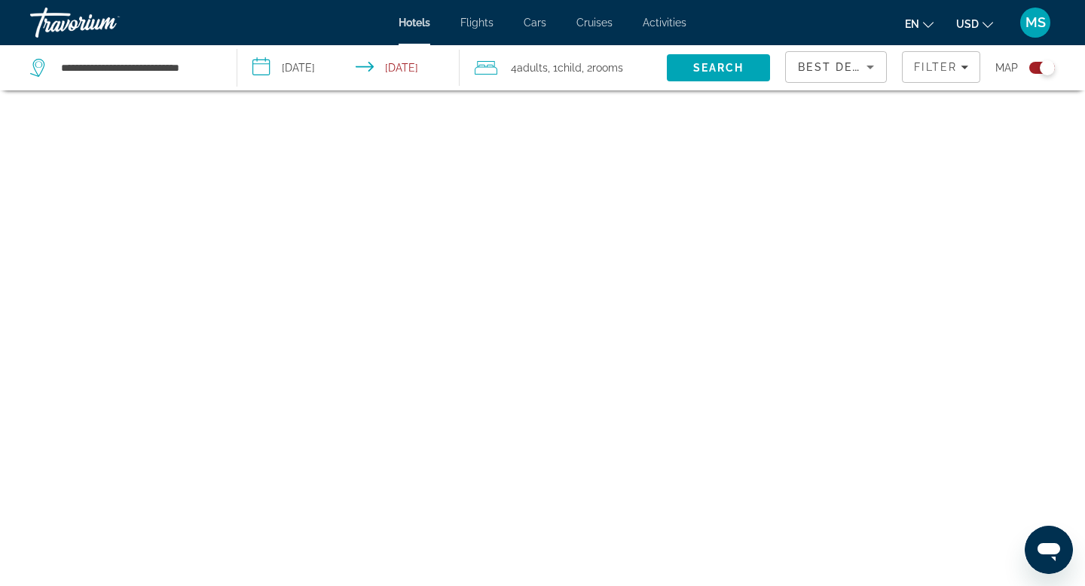
scroll to position [90, 0]
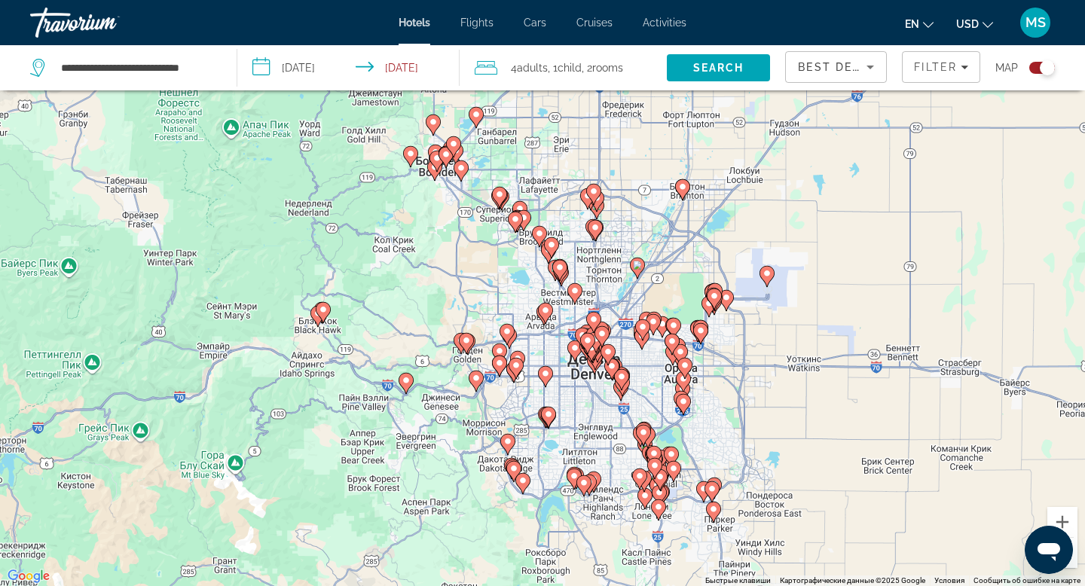
click at [325, 302] on icon "Main content" at bounding box center [323, 312] width 15 height 21
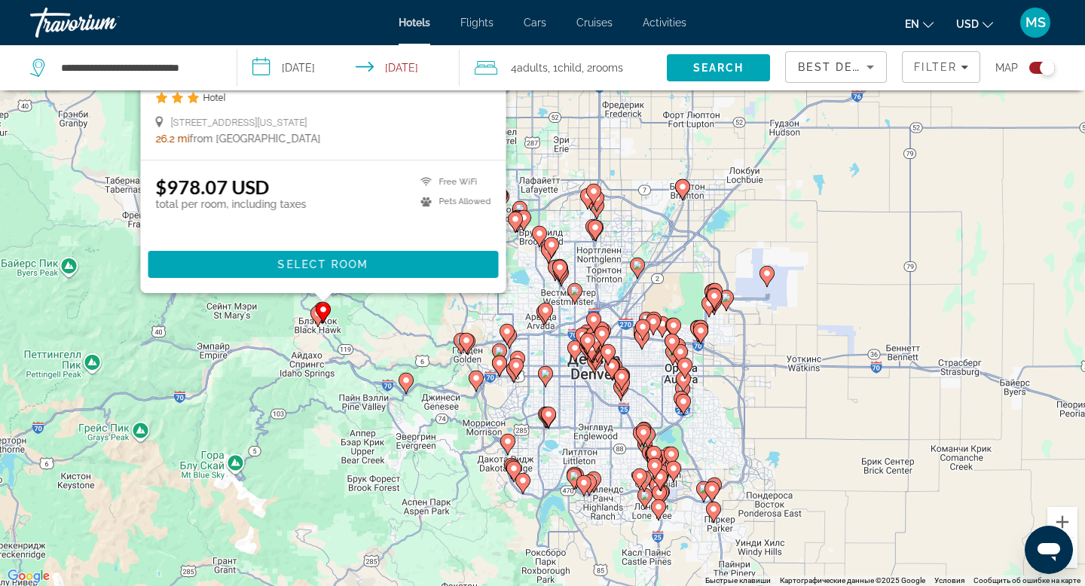
click at [543, 293] on div "Чтобы активировать перетаскивание с помощью клавиатуры, нажмите Alt + Ввод. Пос…" at bounding box center [1085, 293] width 1085 height 0
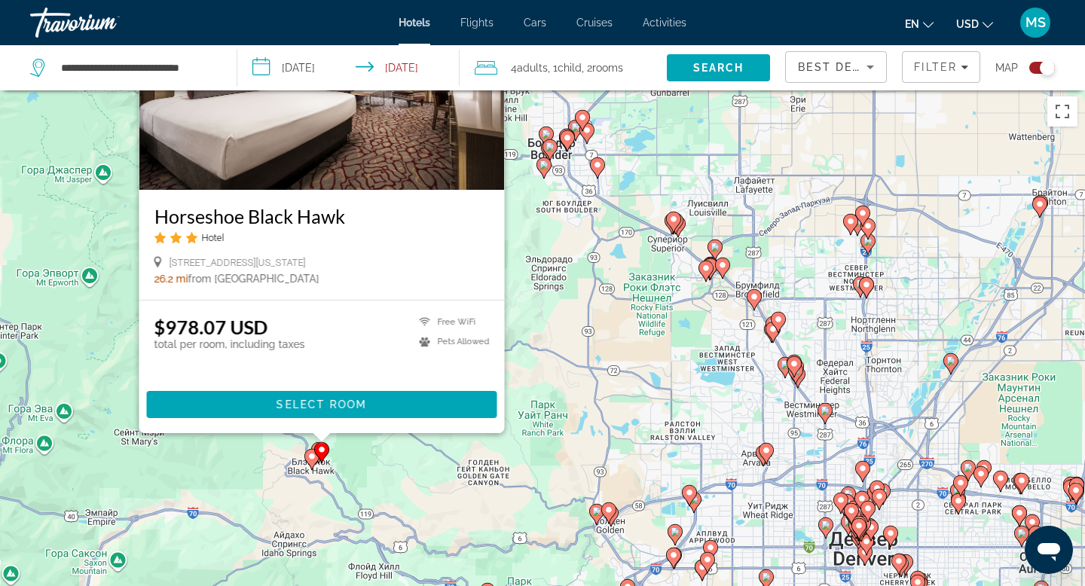
scroll to position [0, 0]
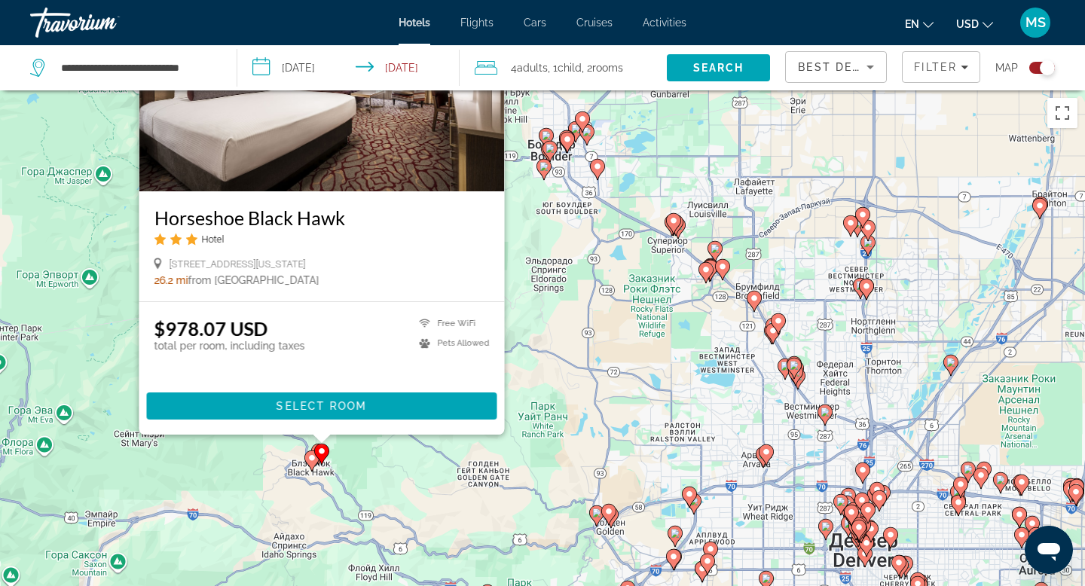
click at [273, 205] on div "Horseshoe Black Hawk Hotel 401 Main St Black Hawk Colorado, Janesville 26.2 mi …" at bounding box center [322, 246] width 366 height 110
click at [240, 396] on span "Main content" at bounding box center [322, 406] width 350 height 36
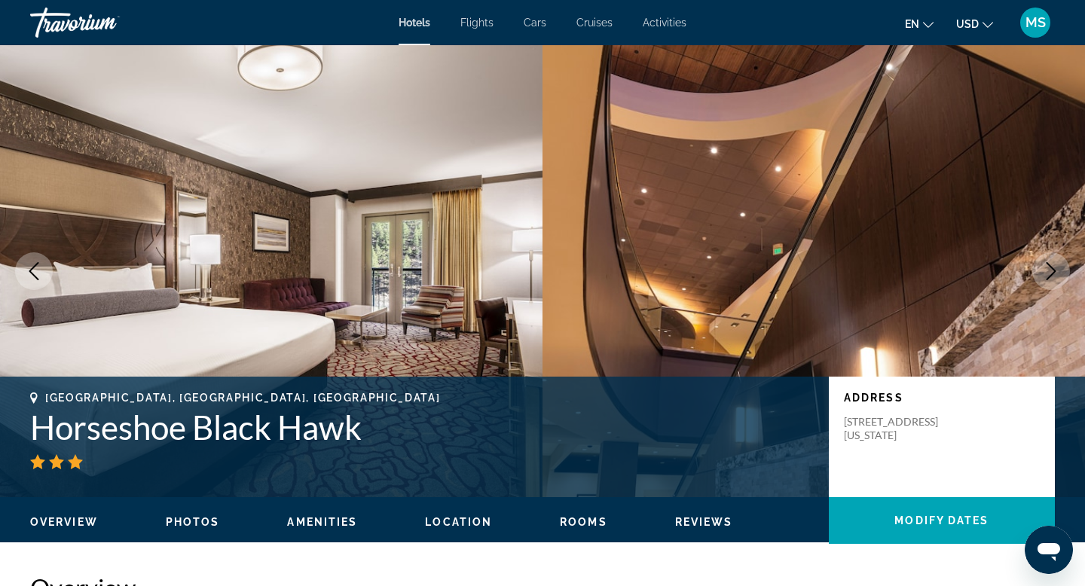
click at [1051, 272] on icon "Next image" at bounding box center [1051, 271] width 18 height 18
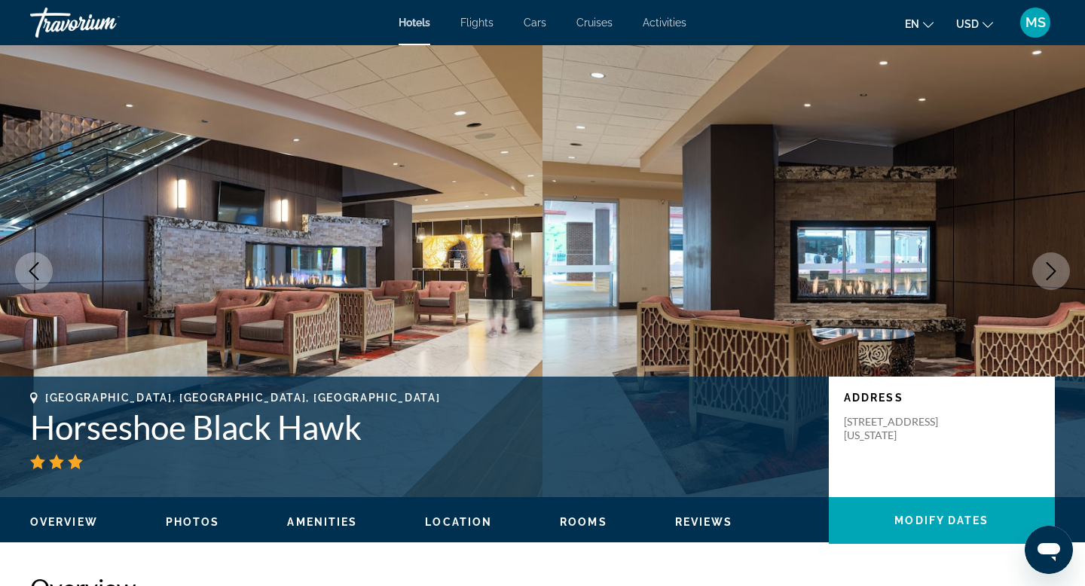
click at [1051, 272] on icon "Next image" at bounding box center [1051, 271] width 18 height 18
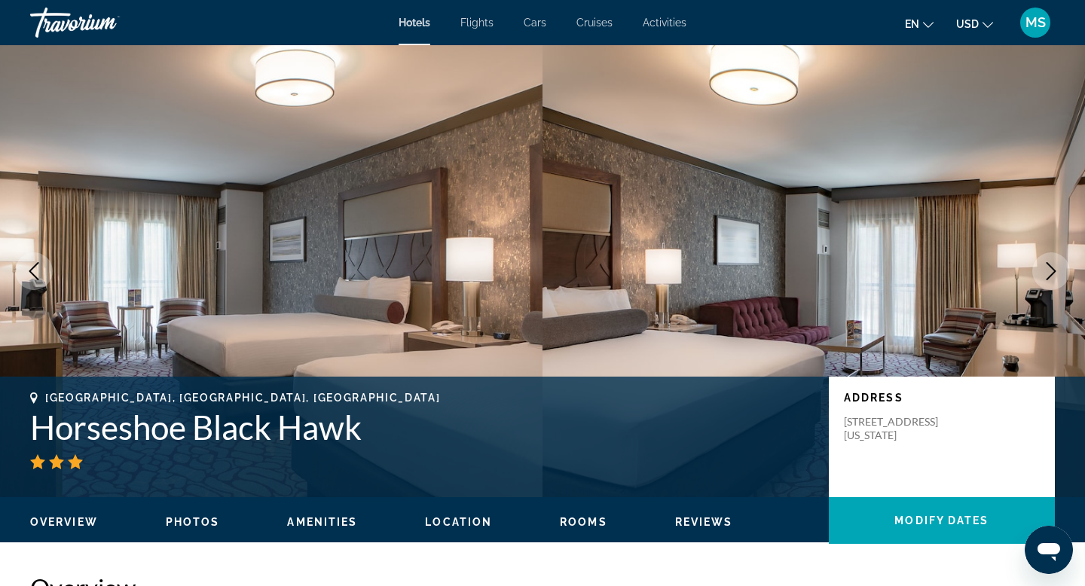
click at [1051, 272] on icon "Next image" at bounding box center [1051, 271] width 18 height 18
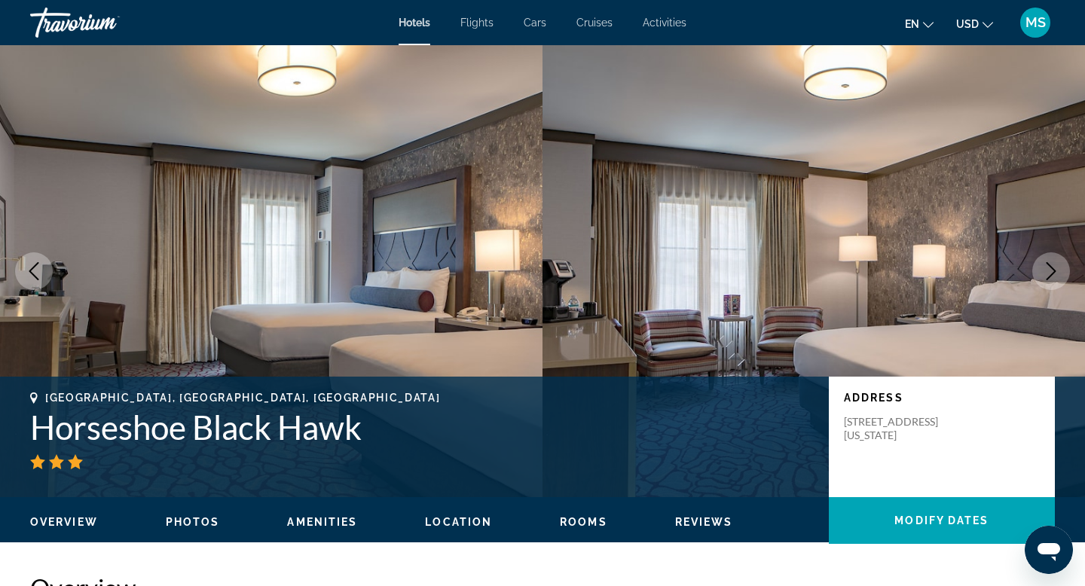
click at [1051, 272] on icon "Next image" at bounding box center [1051, 271] width 18 height 18
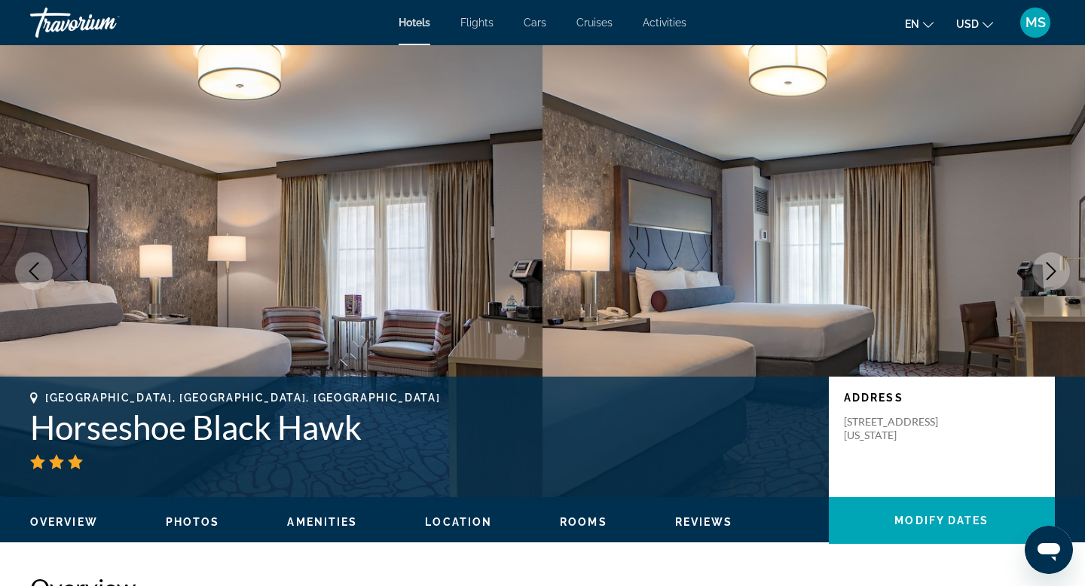
click at [1051, 272] on icon "Next image" at bounding box center [1051, 271] width 18 height 18
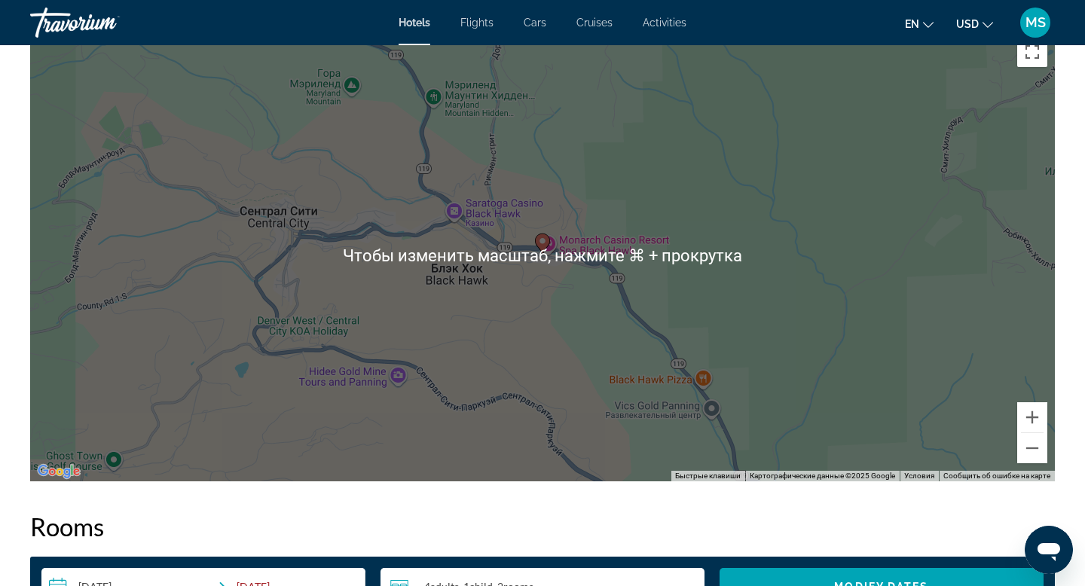
scroll to position [1428, 0]
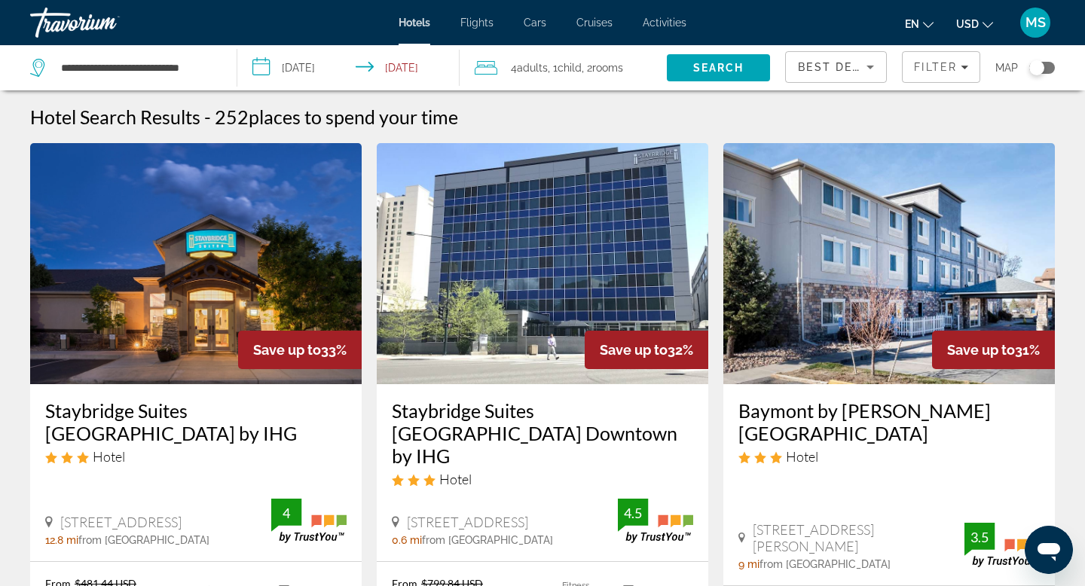
click at [1037, 65] on div "Toggle map" at bounding box center [1037, 67] width 15 height 15
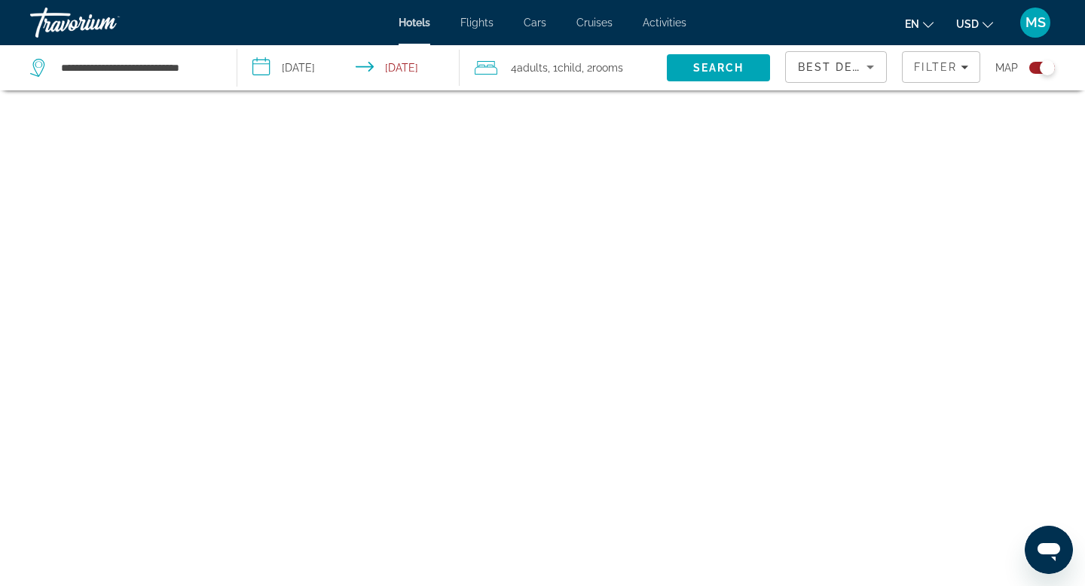
scroll to position [90, 0]
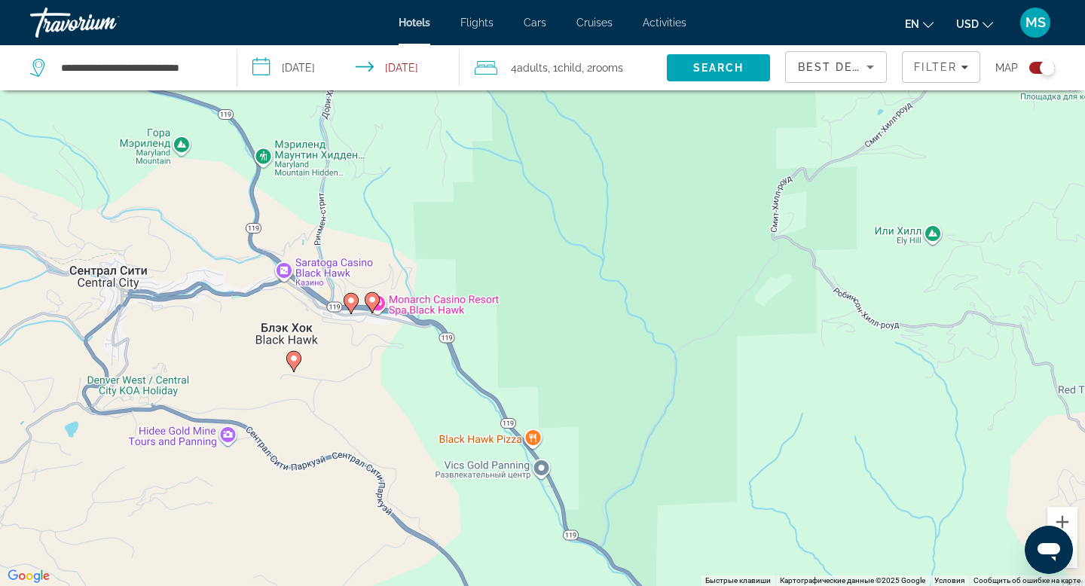
click at [354, 307] on icon "Main content" at bounding box center [351, 304] width 14 height 20
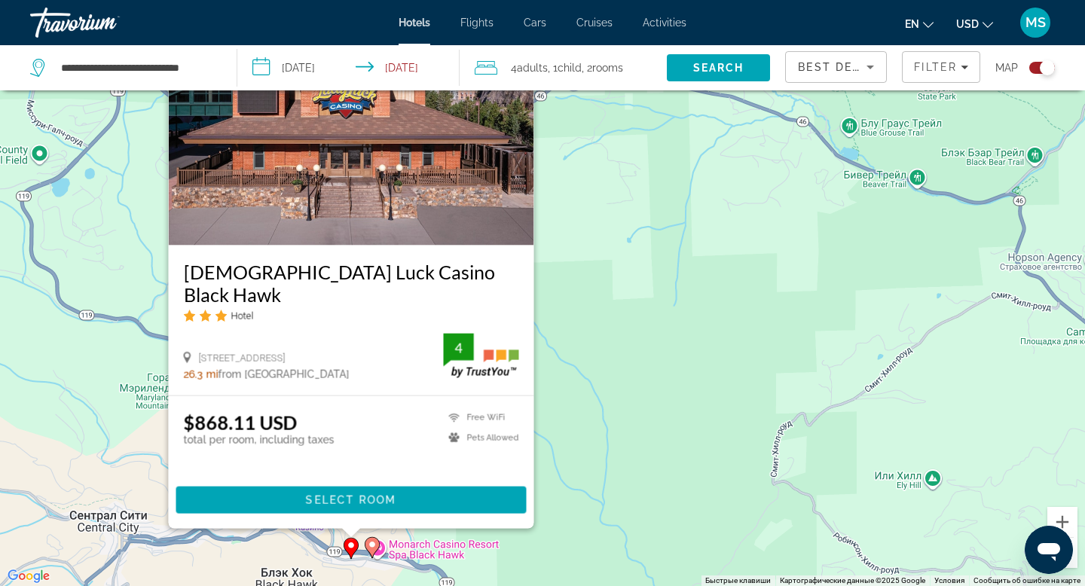
scroll to position [181, 0]
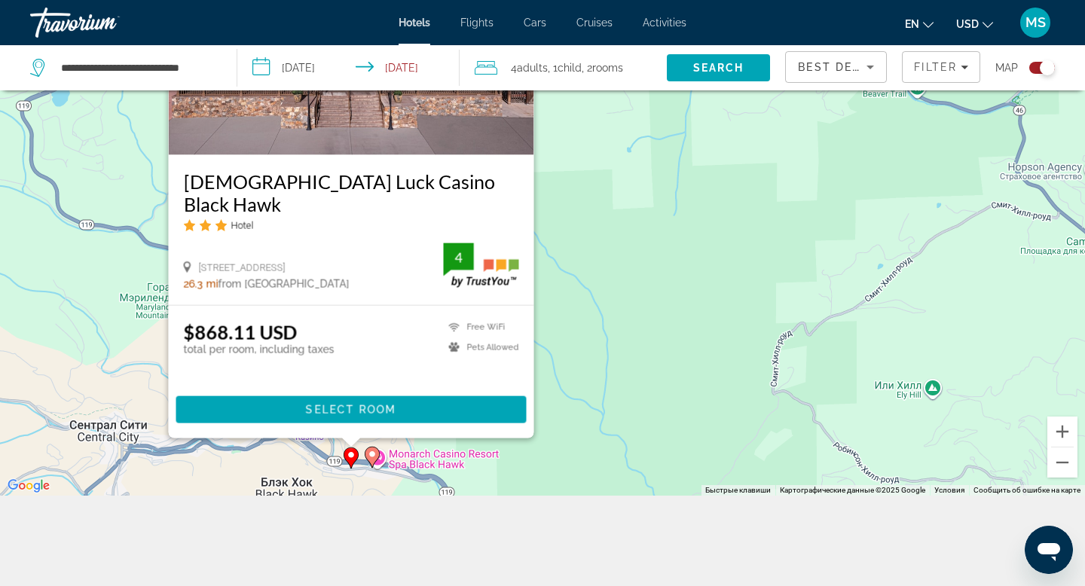
click at [500, 479] on div "Чтобы активировать перетаскивание с помощью клавиатуры, нажмите Alt + Ввод. Пос…" at bounding box center [542, 203] width 1085 height 586
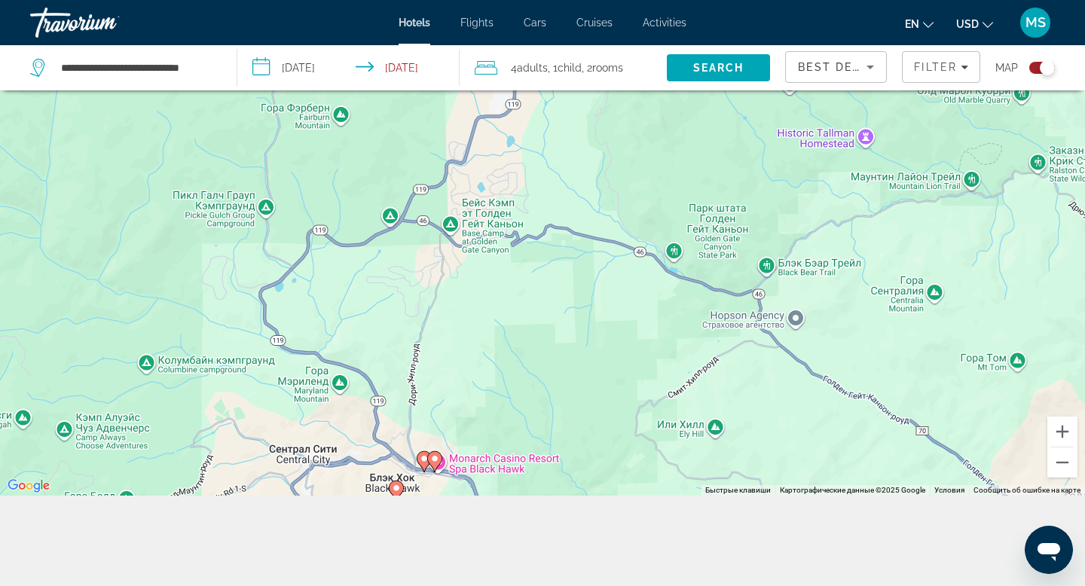
click at [396, 491] on image "Main content" at bounding box center [396, 488] width 9 height 9
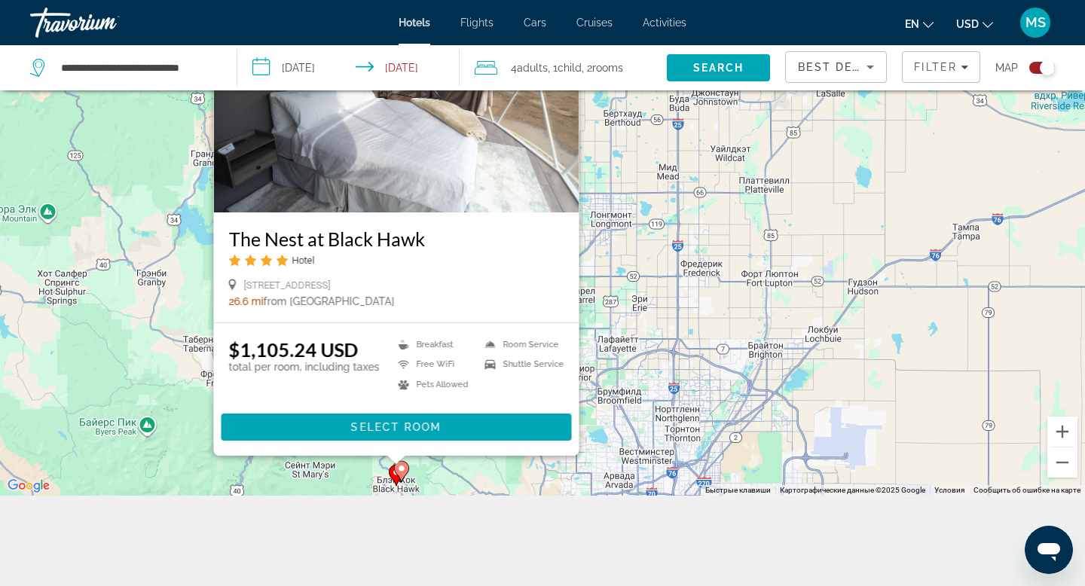
click at [382, 185] on img "Main content" at bounding box center [397, 91] width 366 height 241
click at [0, 0] on div at bounding box center [0, 0] width 0 height 0
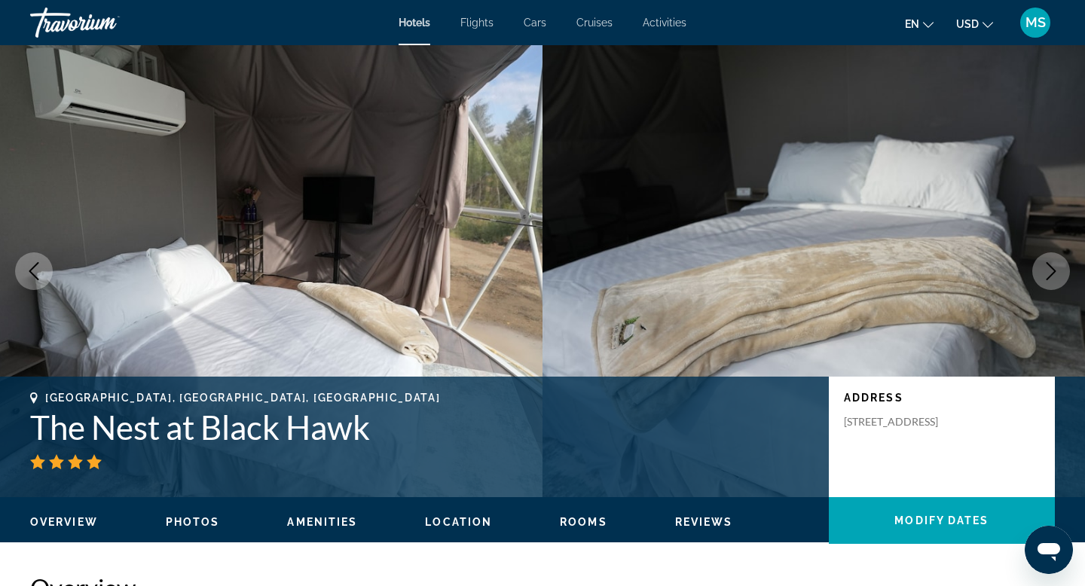
click at [1048, 274] on icon "Next image" at bounding box center [1051, 271] width 18 height 18
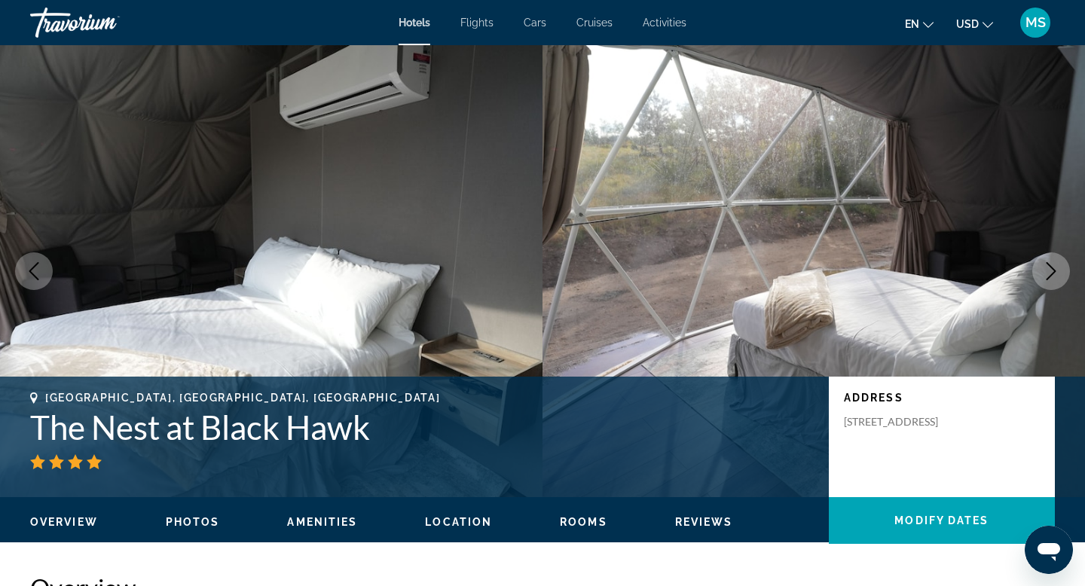
click at [1048, 274] on icon "Next image" at bounding box center [1051, 271] width 18 height 18
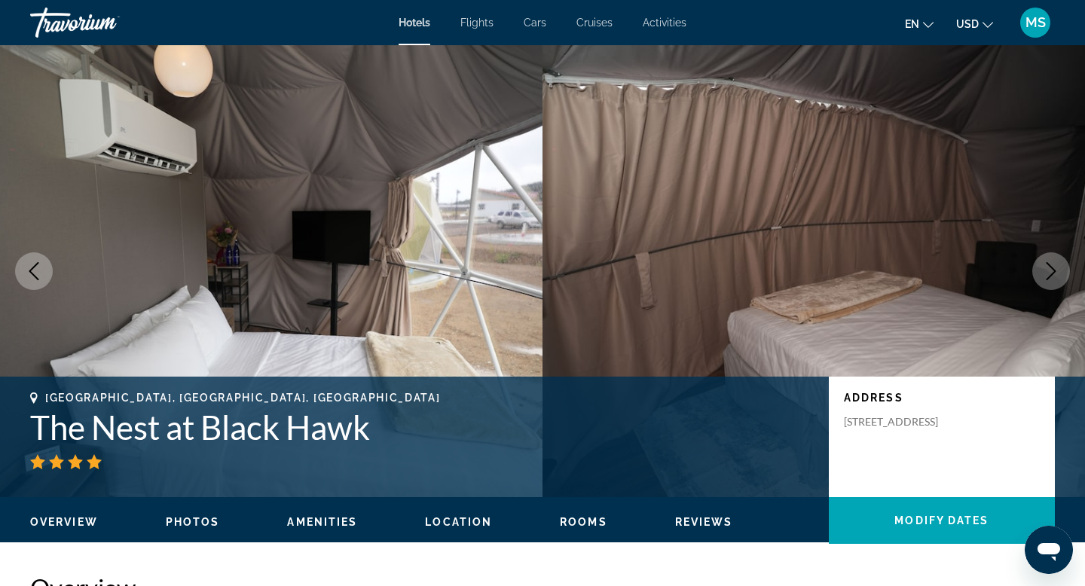
click at [1048, 274] on icon "Next image" at bounding box center [1051, 271] width 18 height 18
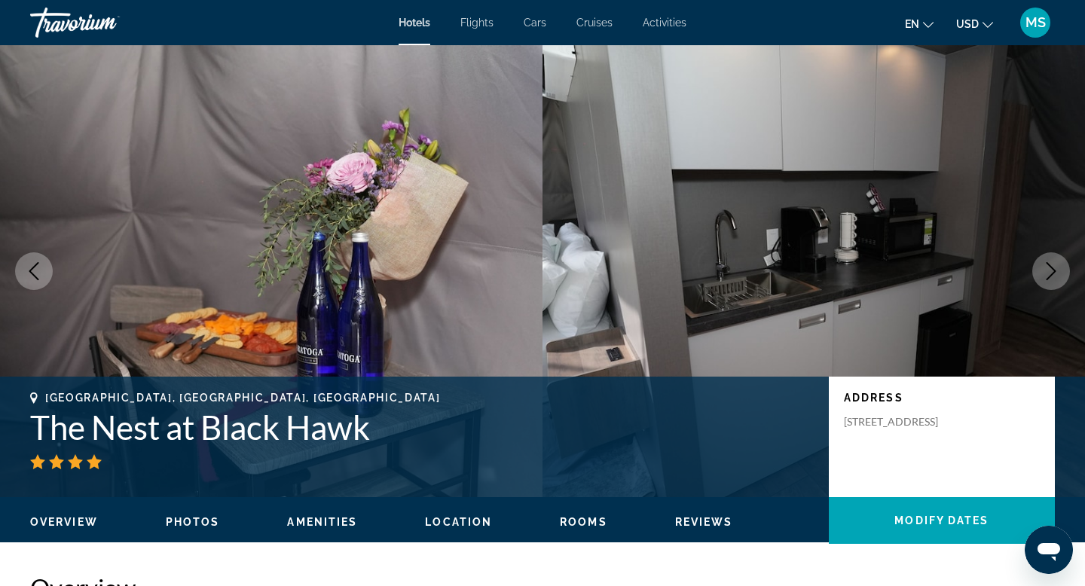
click at [1048, 274] on icon "Next image" at bounding box center [1051, 271] width 18 height 18
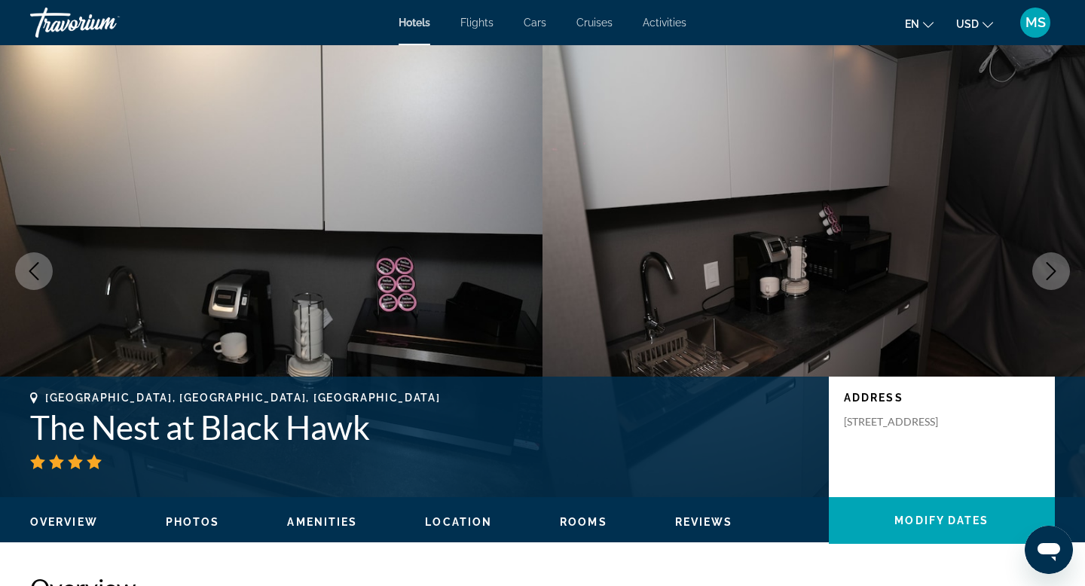
click at [1048, 274] on icon "Next image" at bounding box center [1051, 271] width 18 height 18
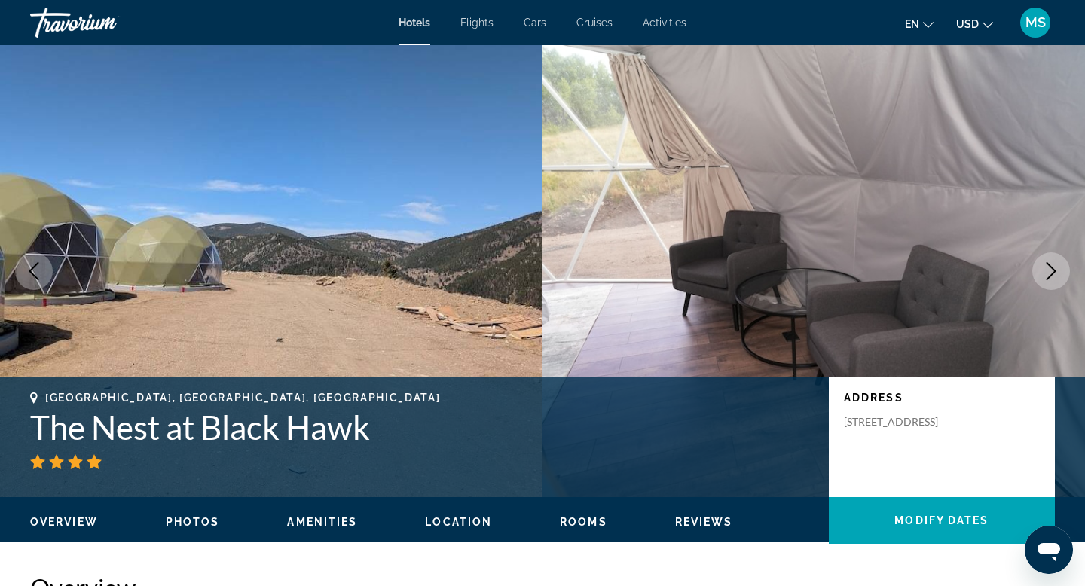
click at [1048, 274] on icon "Next image" at bounding box center [1051, 271] width 18 height 18
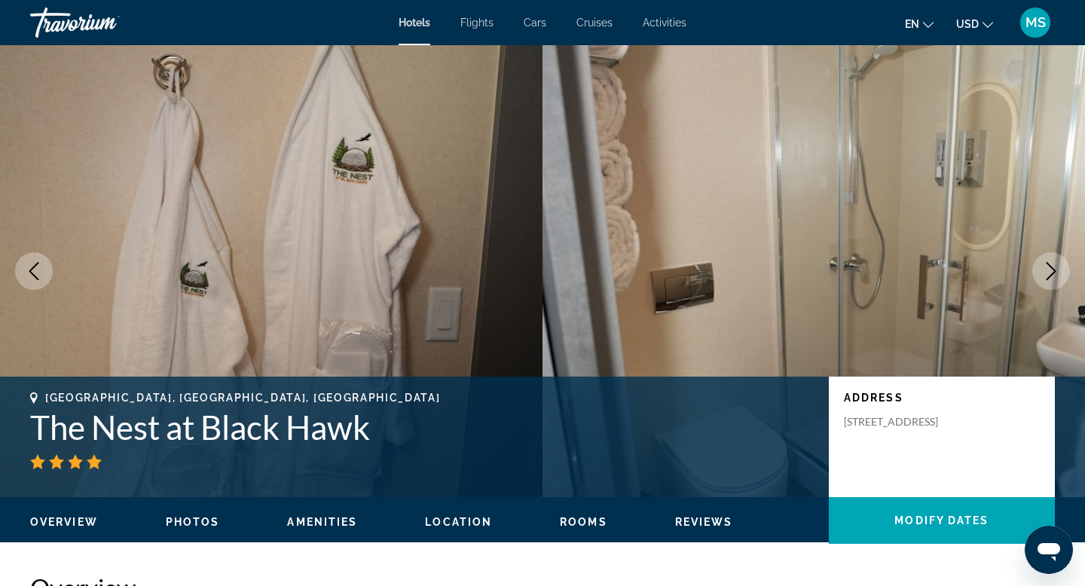
click at [1048, 274] on icon "Next image" at bounding box center [1051, 271] width 18 height 18
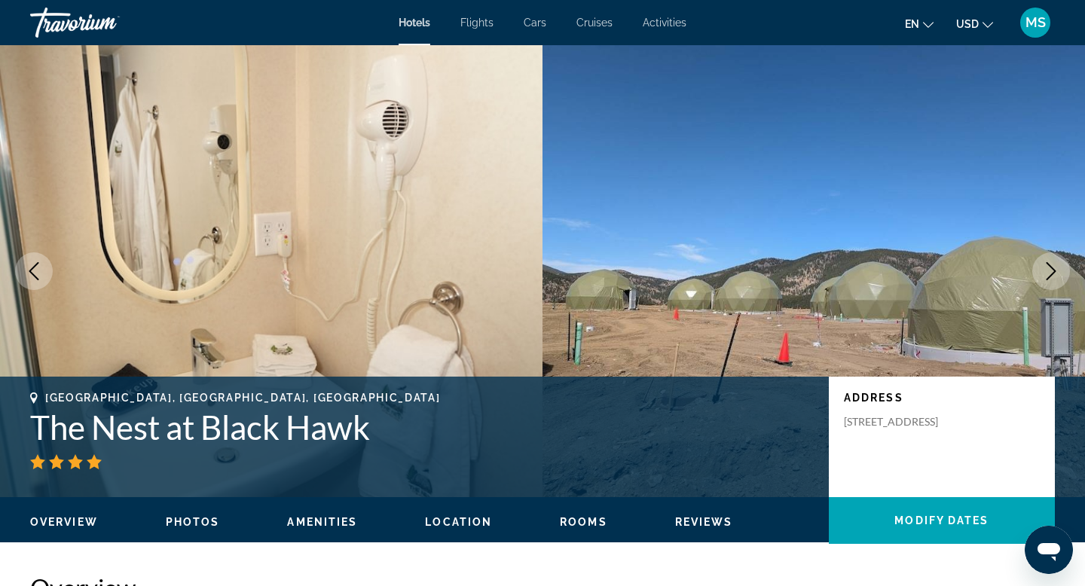
click at [1048, 274] on icon "Next image" at bounding box center [1051, 271] width 18 height 18
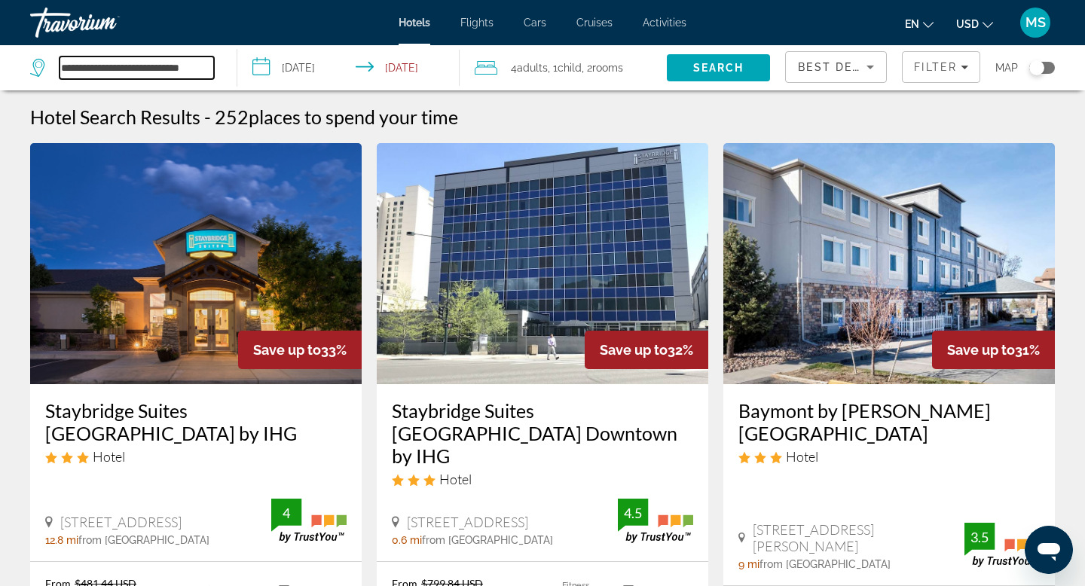
click at [158, 70] on input "**********" at bounding box center [137, 68] width 155 height 23
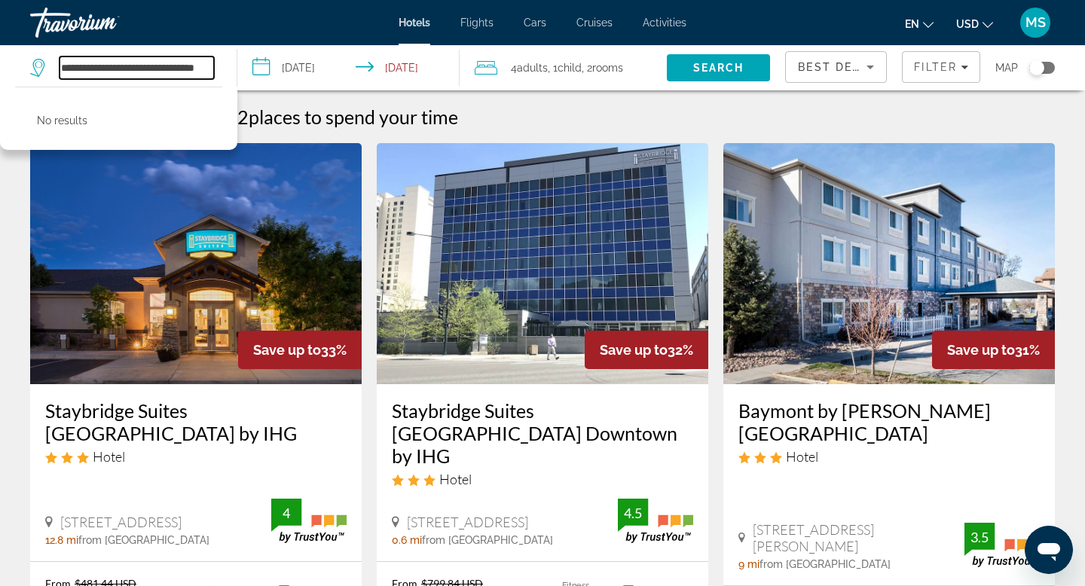
drag, startPoint x: 207, startPoint y: 70, endPoint x: 44, endPoint y: 59, distance: 163.2
click at [44, 59] on div "**********" at bounding box center [122, 68] width 184 height 23
click at [99, 66] on input "*****" at bounding box center [137, 68] width 155 height 23
type input "*"
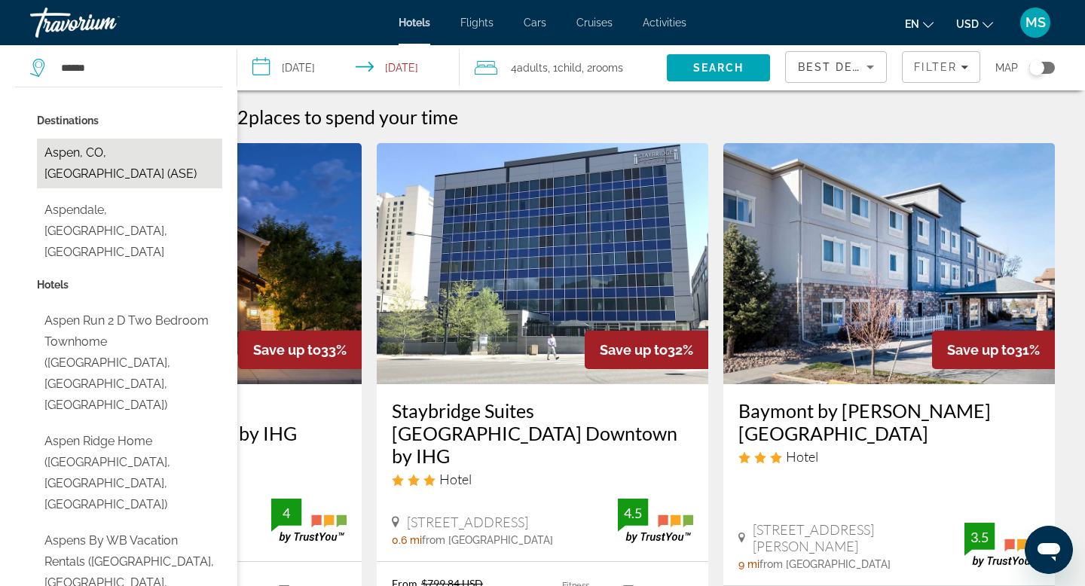
click at [96, 156] on button "Aspen, CO, United States (ASE)" at bounding box center [129, 164] width 185 height 50
type input "**********"
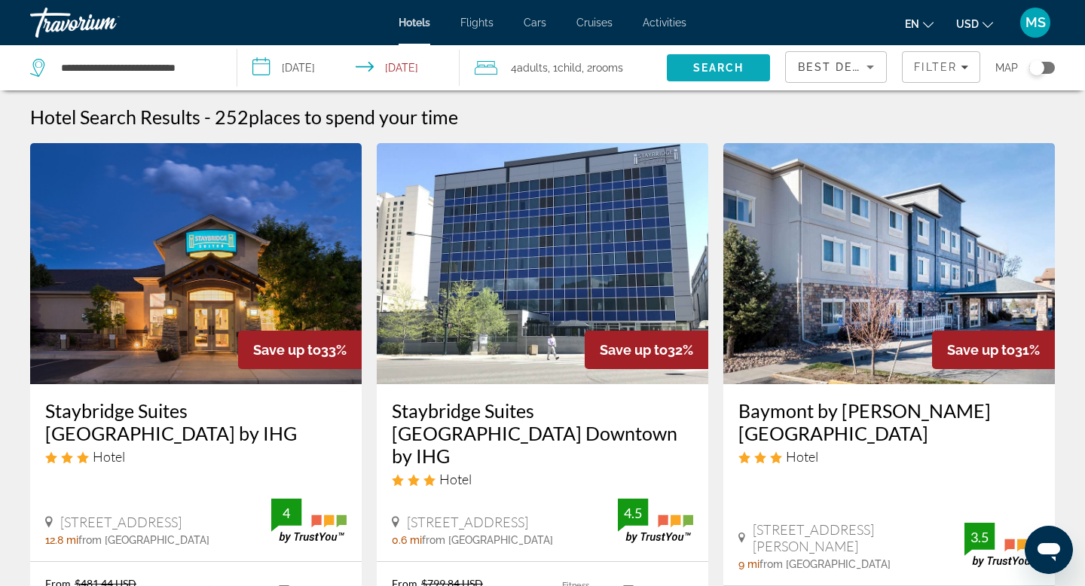
click at [698, 65] on span "Search" at bounding box center [718, 68] width 51 height 12
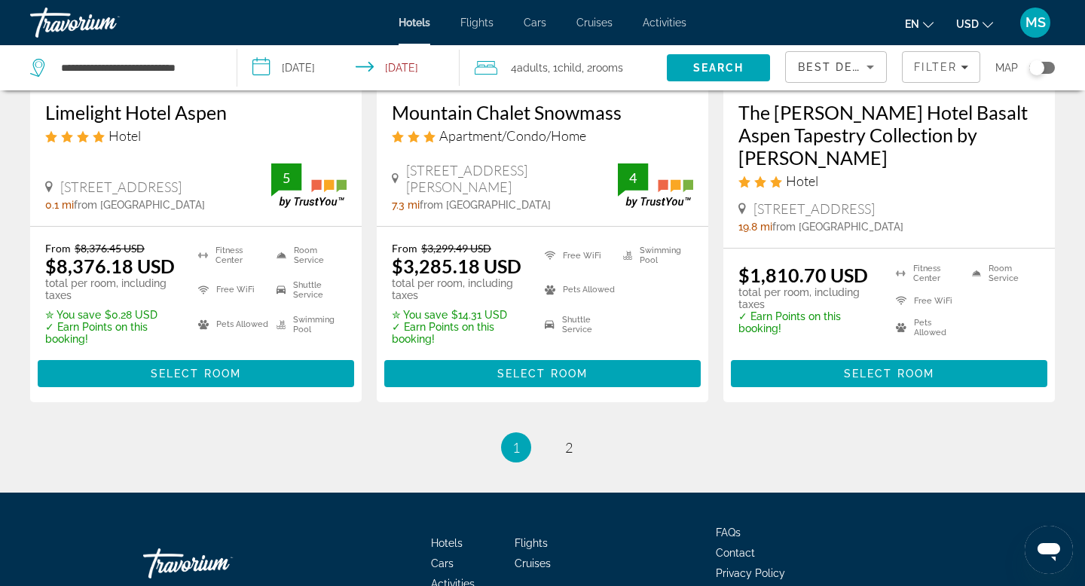
scroll to position [2084, 0]
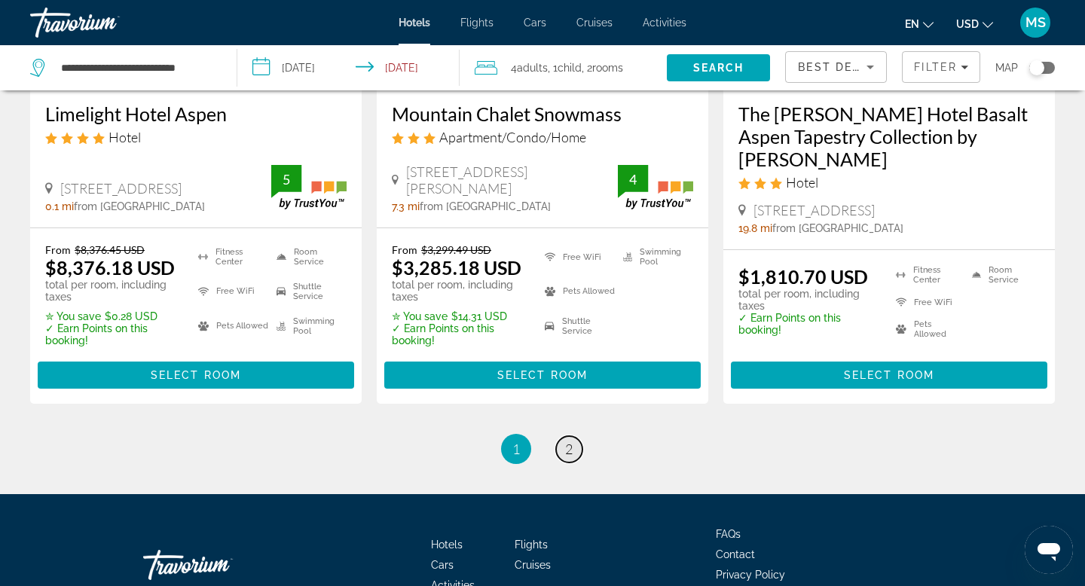
click at [566, 441] on span "2" at bounding box center [569, 449] width 8 height 17
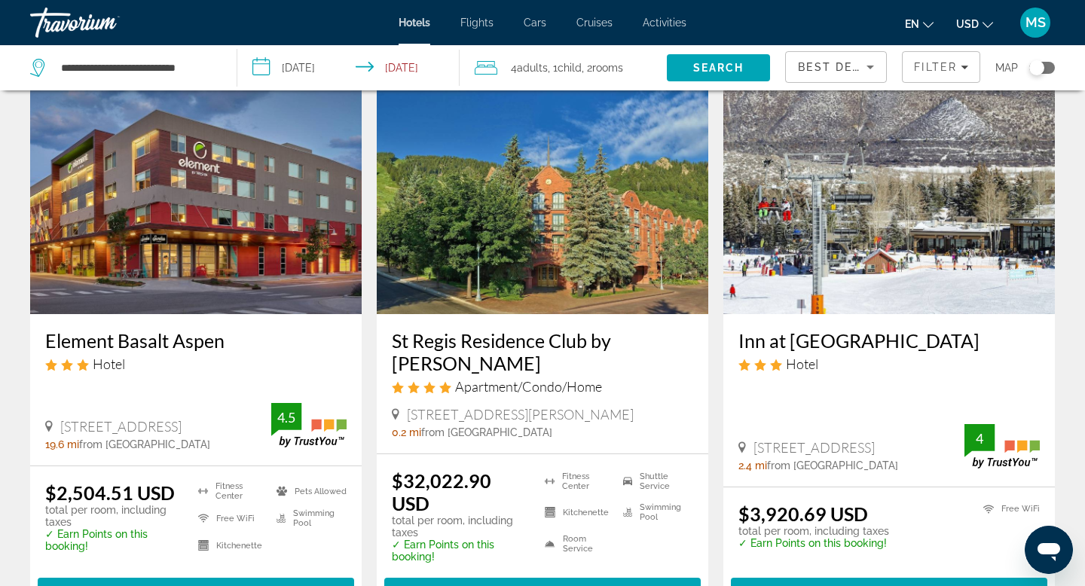
scroll to position [648, 0]
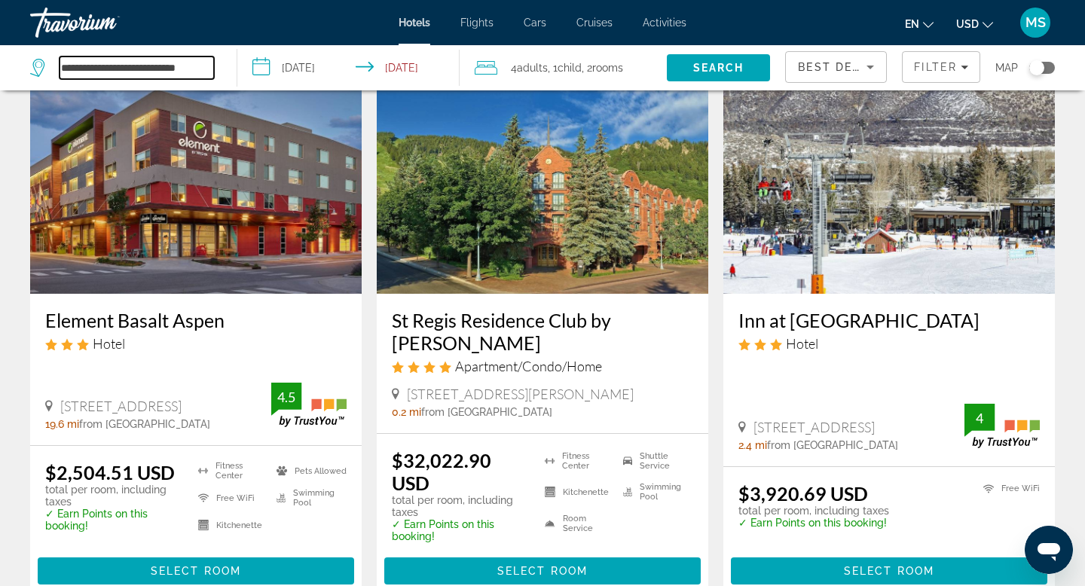
click at [136, 63] on input "**********" at bounding box center [137, 68] width 155 height 23
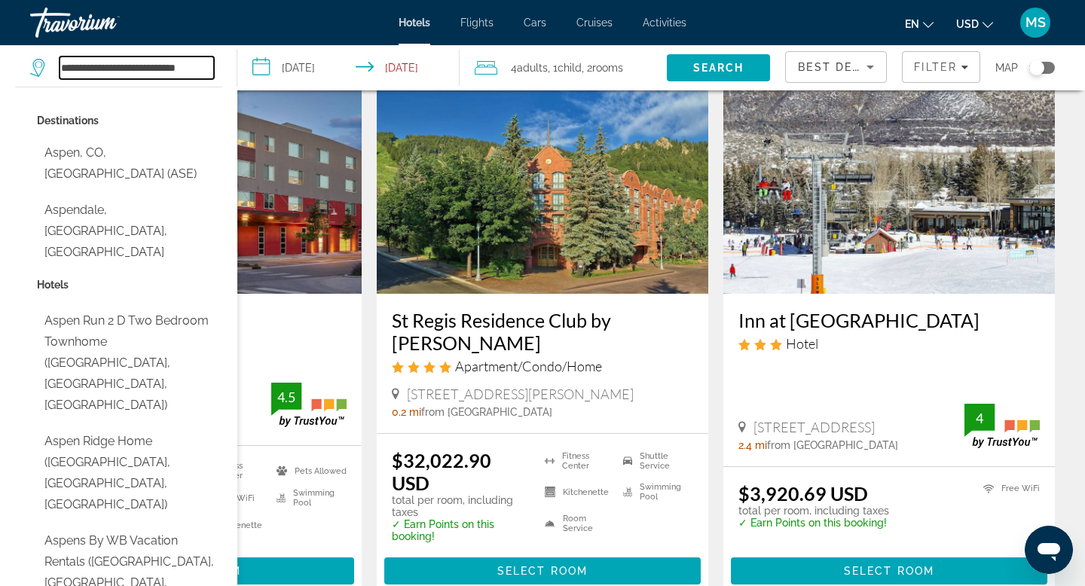
drag, startPoint x: 211, startPoint y: 68, endPoint x: 22, endPoint y: 63, distance: 189.2
click at [22, 63] on app-destination-search "**********" at bounding box center [118, 67] width 237 height 45
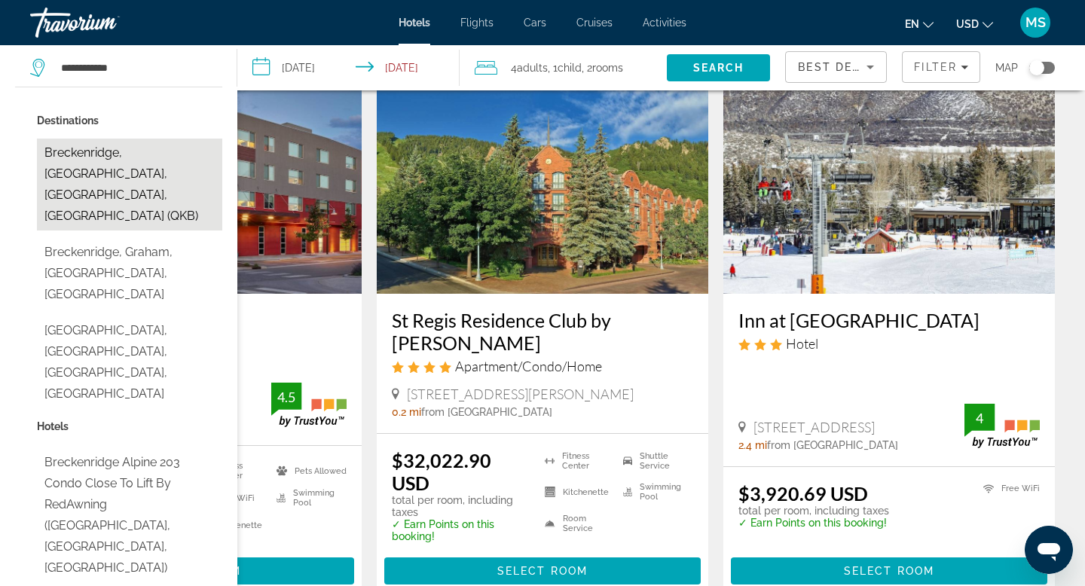
click at [118, 169] on button "Breckenridge, Summit County, CO, United States (QKB)" at bounding box center [129, 185] width 185 height 92
type input "**********"
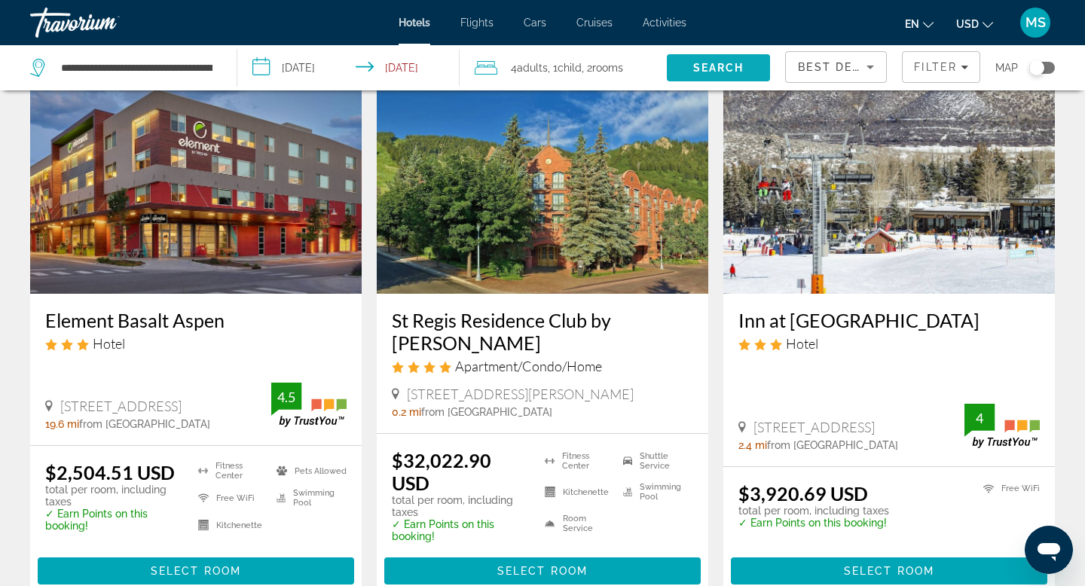
click at [734, 66] on span "Search" at bounding box center [718, 68] width 51 height 12
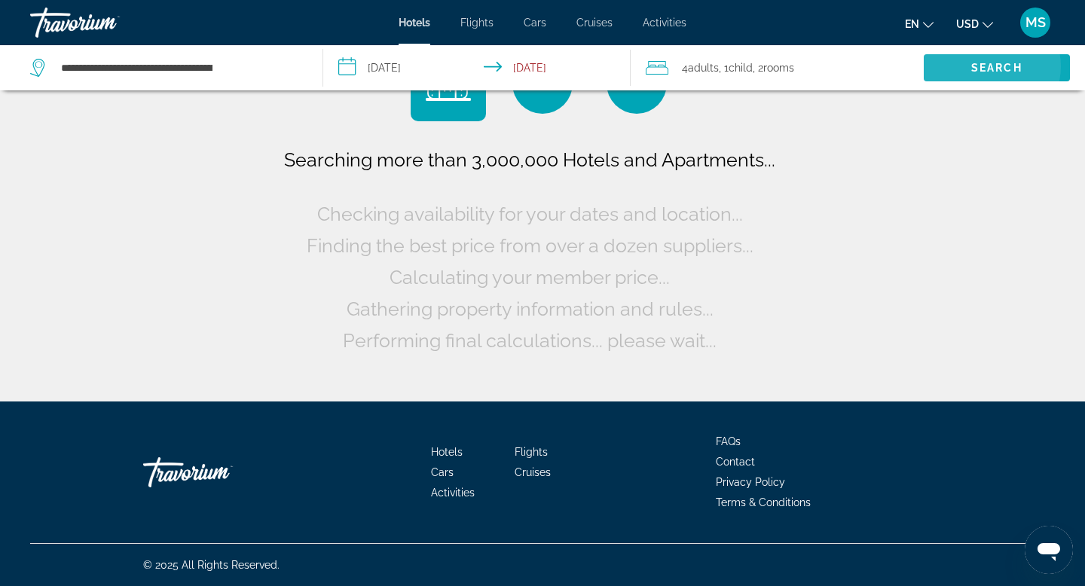
scroll to position [0, 0]
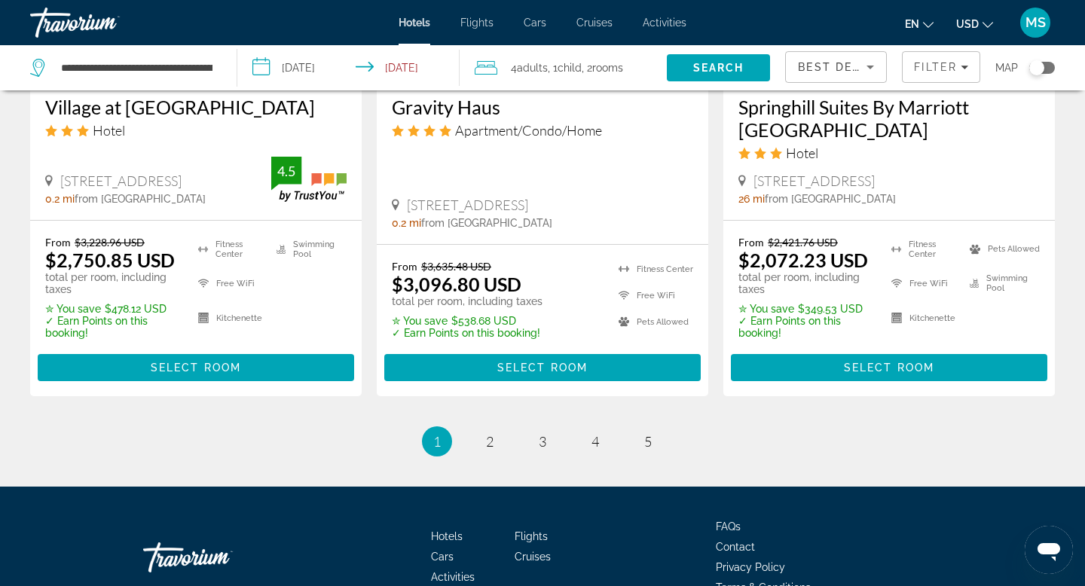
scroll to position [2139, 0]
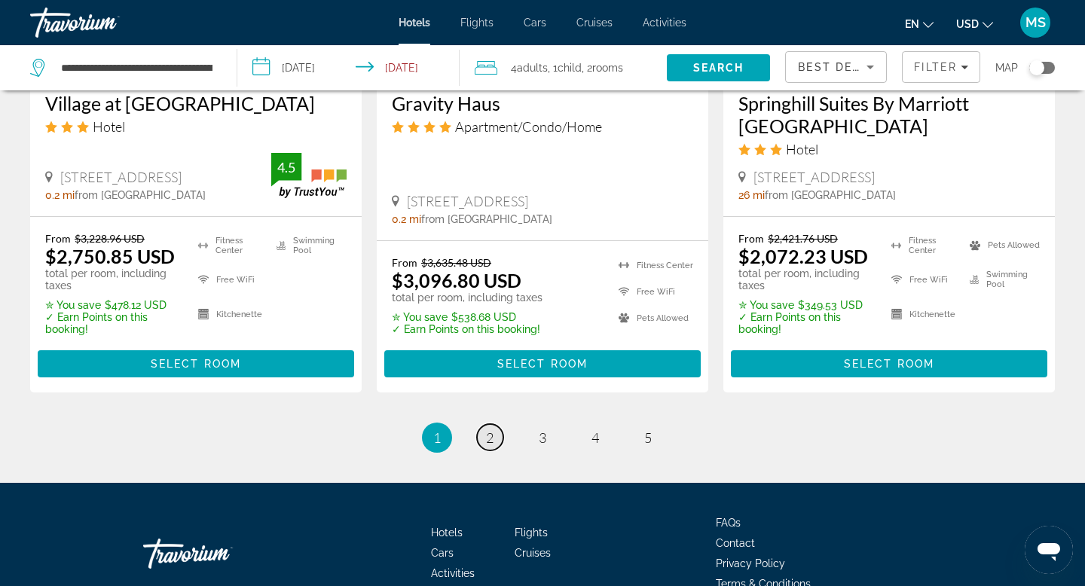
click at [486, 430] on span "2" at bounding box center [490, 438] width 8 height 17
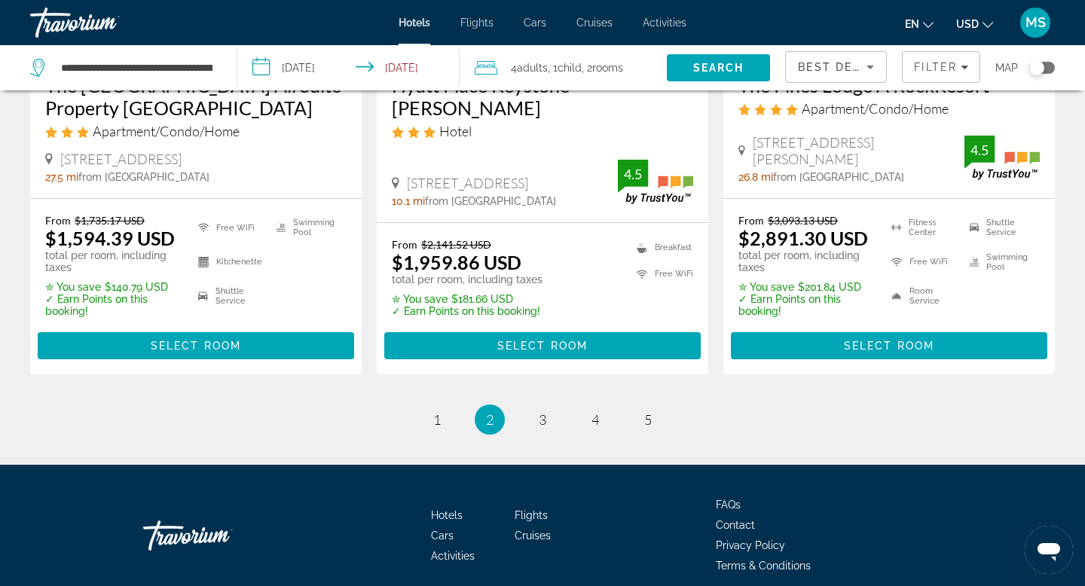
scroll to position [2087, 0]
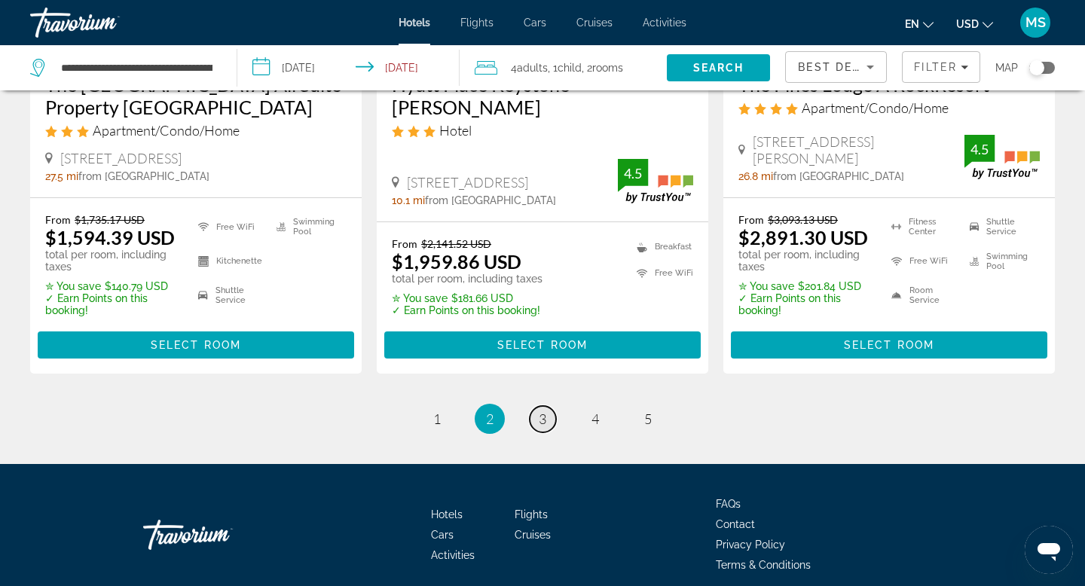
click at [539, 427] on span "3" at bounding box center [543, 419] width 8 height 17
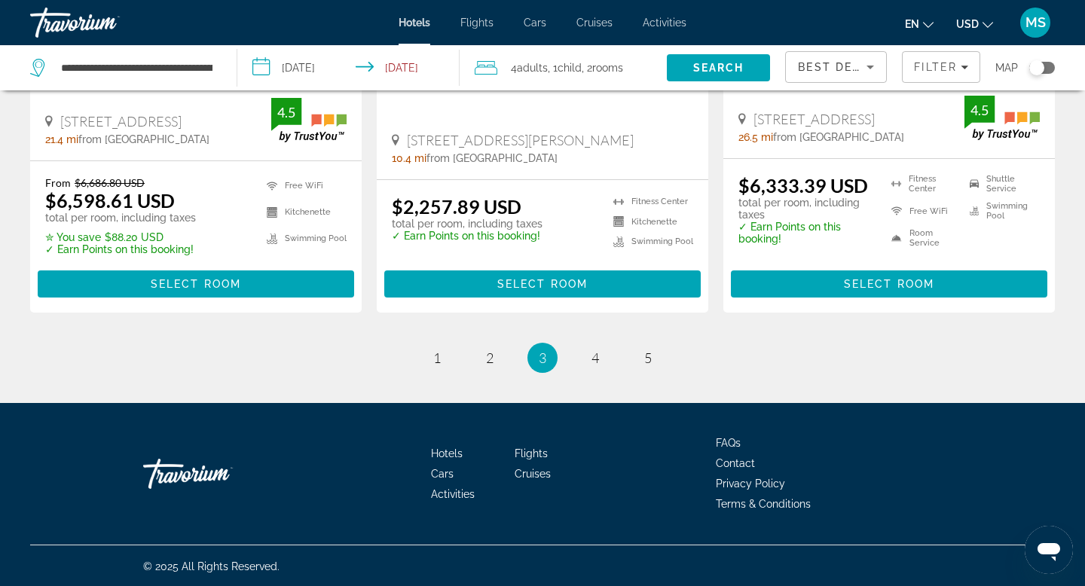
scroll to position [2153, 0]
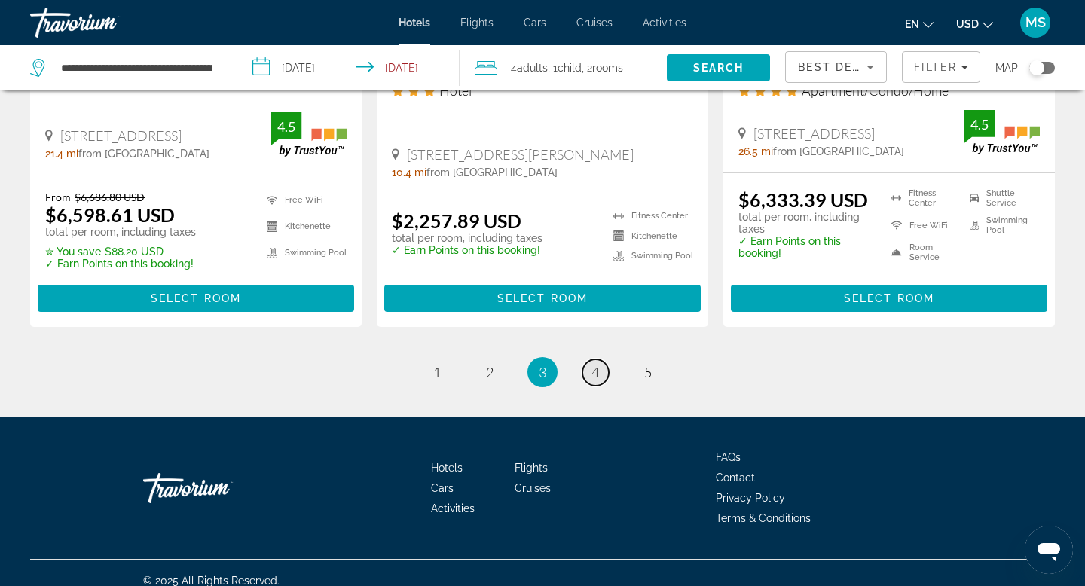
click at [598, 360] on link "page 4" at bounding box center [596, 373] width 26 height 26
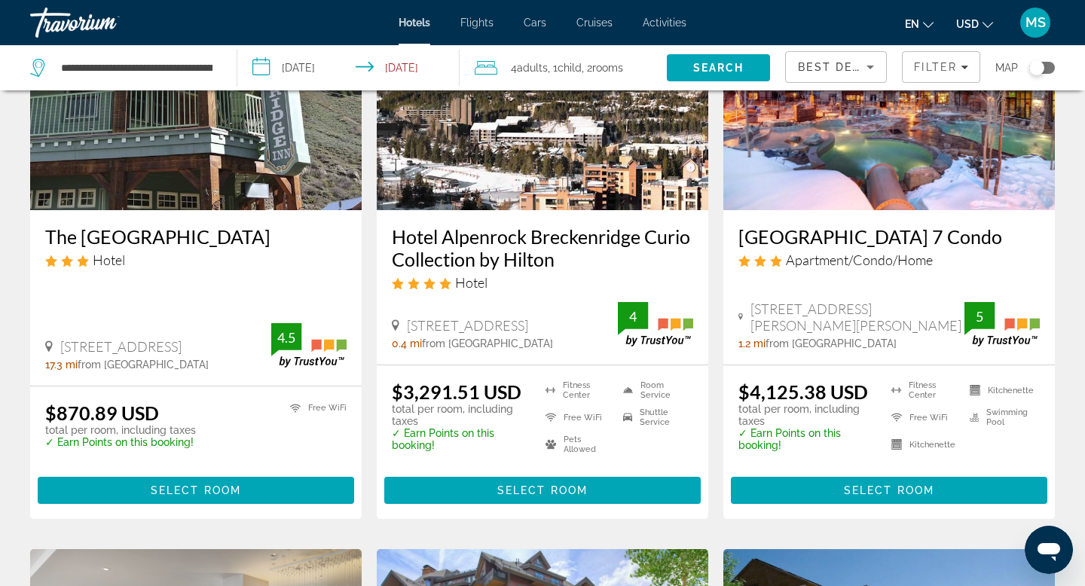
scroll to position [80, 0]
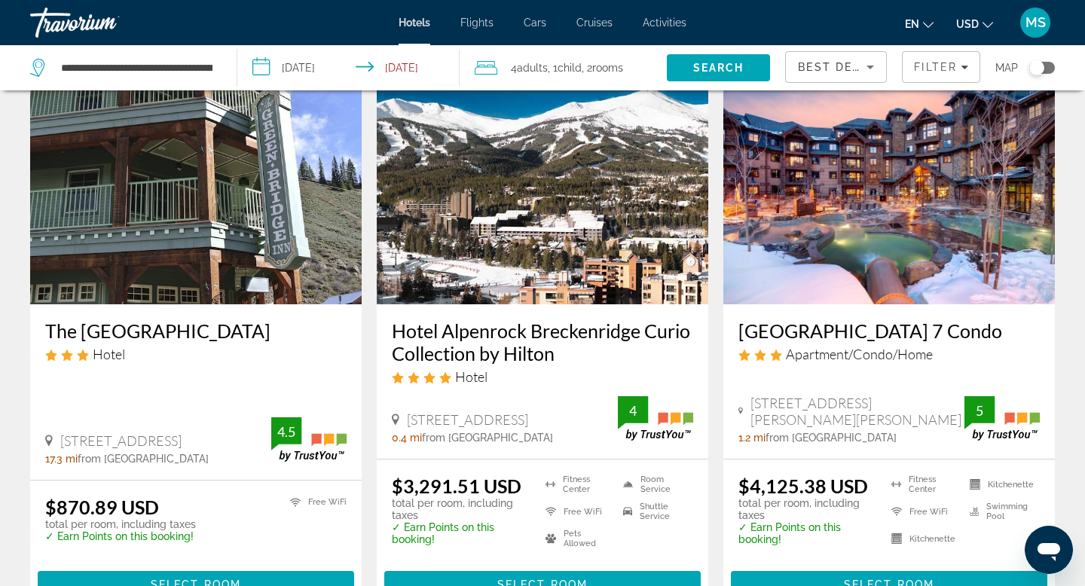
click at [239, 194] on img "Main content" at bounding box center [196, 183] width 332 height 241
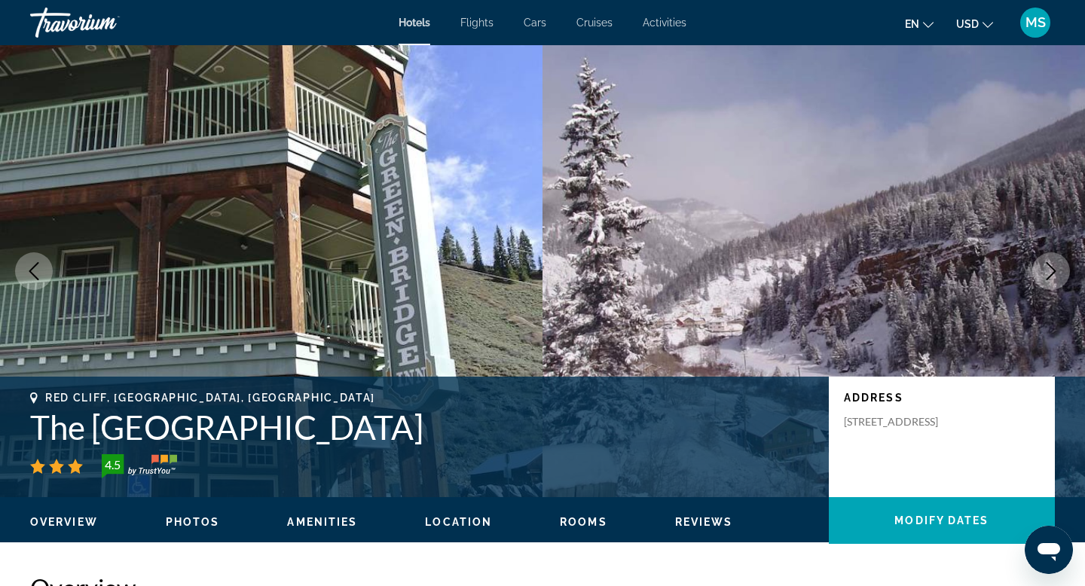
click at [1052, 267] on icon "Next image" at bounding box center [1051, 271] width 18 height 18
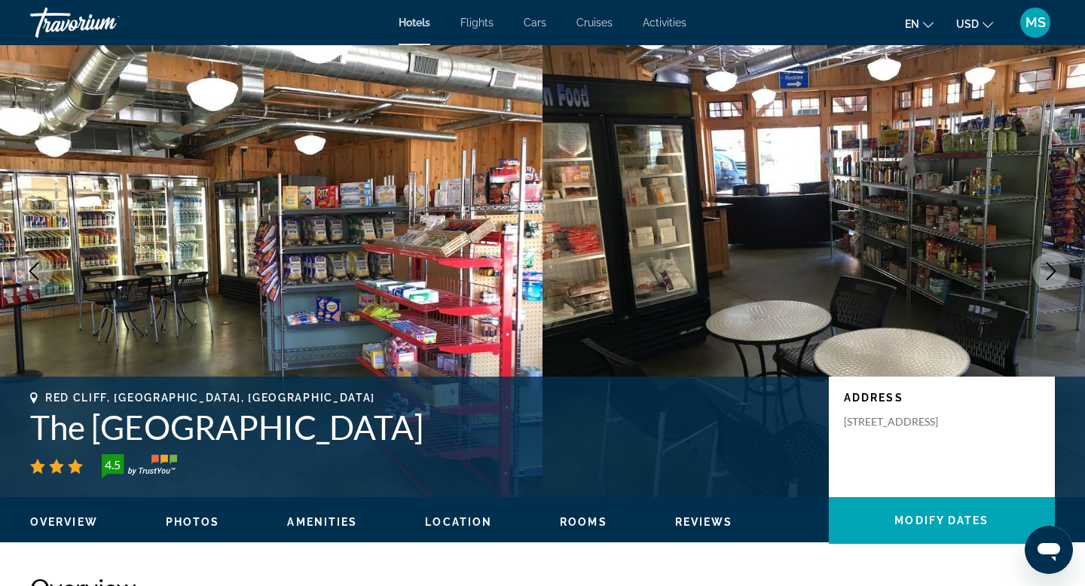
click at [1052, 267] on icon "Next image" at bounding box center [1051, 271] width 18 height 18
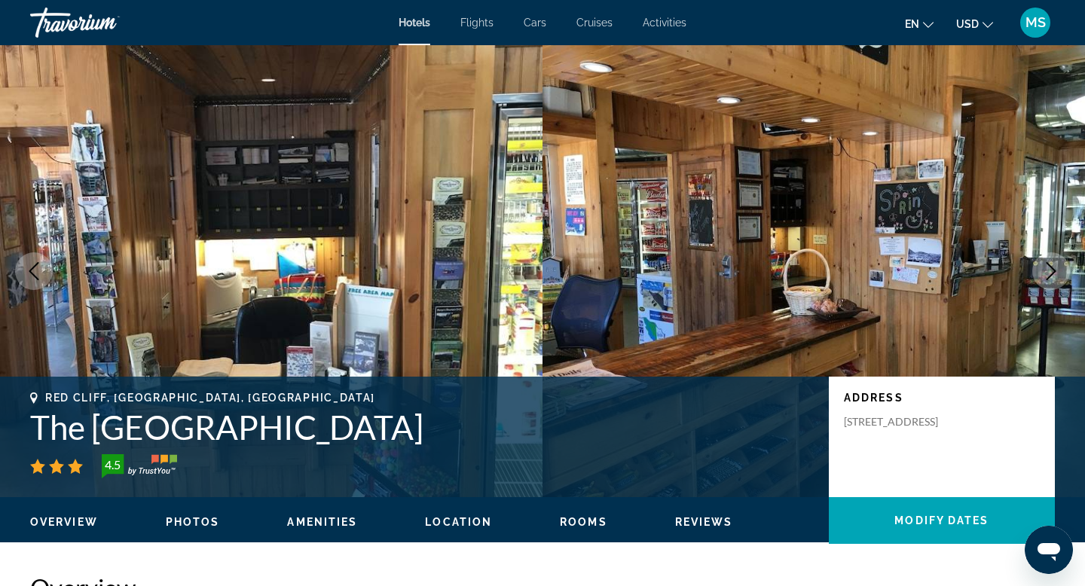
click at [1052, 267] on icon "Next image" at bounding box center [1051, 271] width 18 height 18
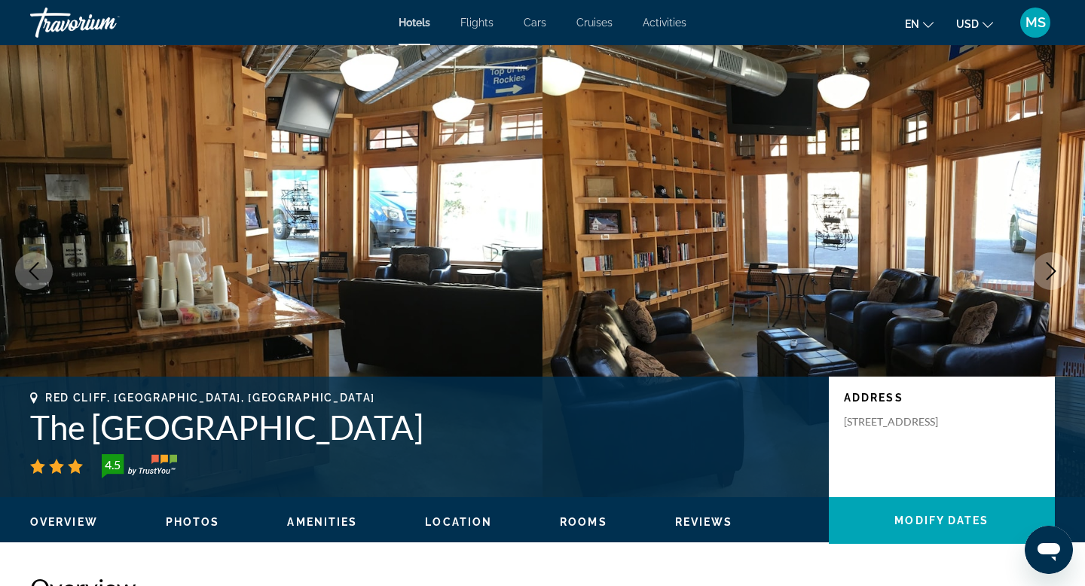
click at [1052, 267] on icon "Next image" at bounding box center [1051, 271] width 18 height 18
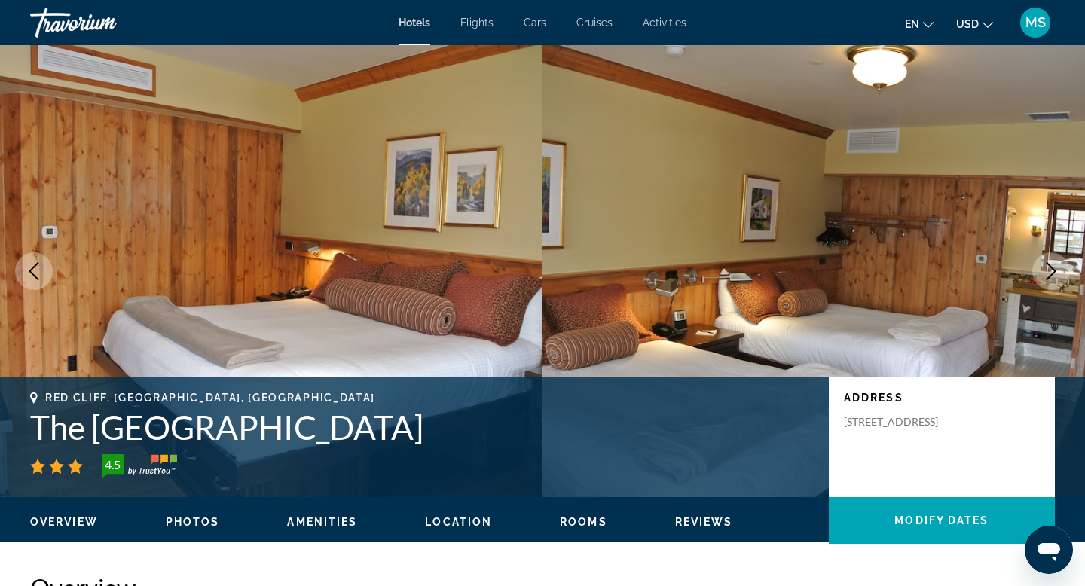
click at [1052, 267] on icon "Next image" at bounding box center [1051, 271] width 18 height 18
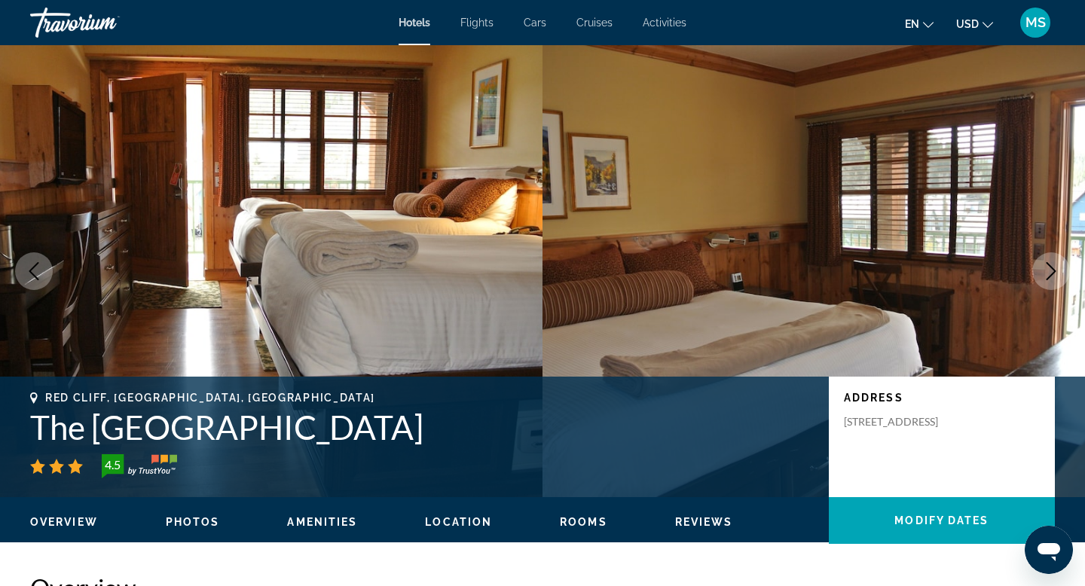
click at [1052, 267] on icon "Next image" at bounding box center [1051, 271] width 18 height 18
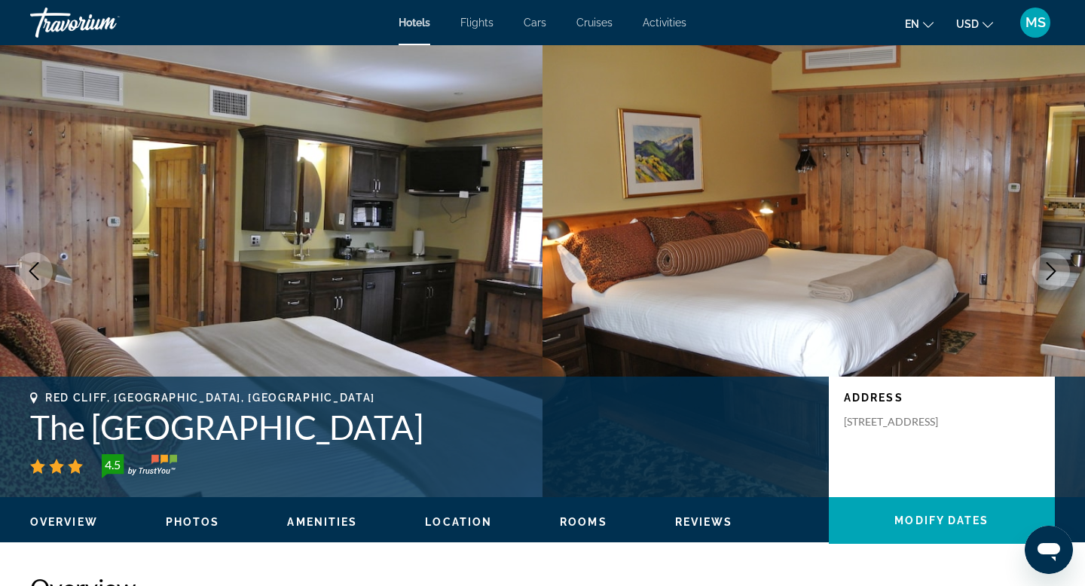
click at [1052, 267] on icon "Next image" at bounding box center [1051, 271] width 18 height 18
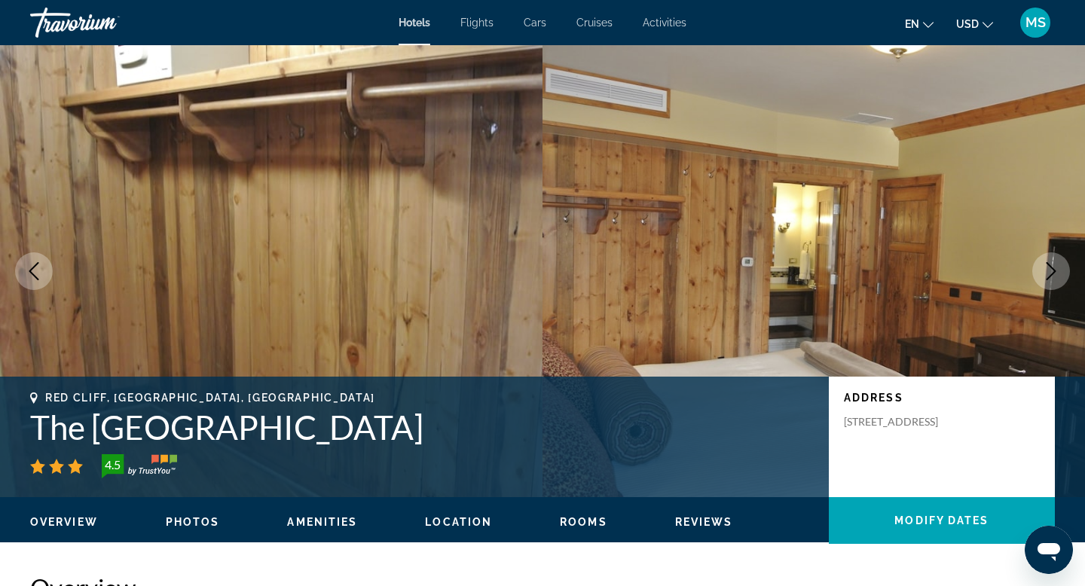
click at [1052, 267] on icon "Next image" at bounding box center [1051, 271] width 18 height 18
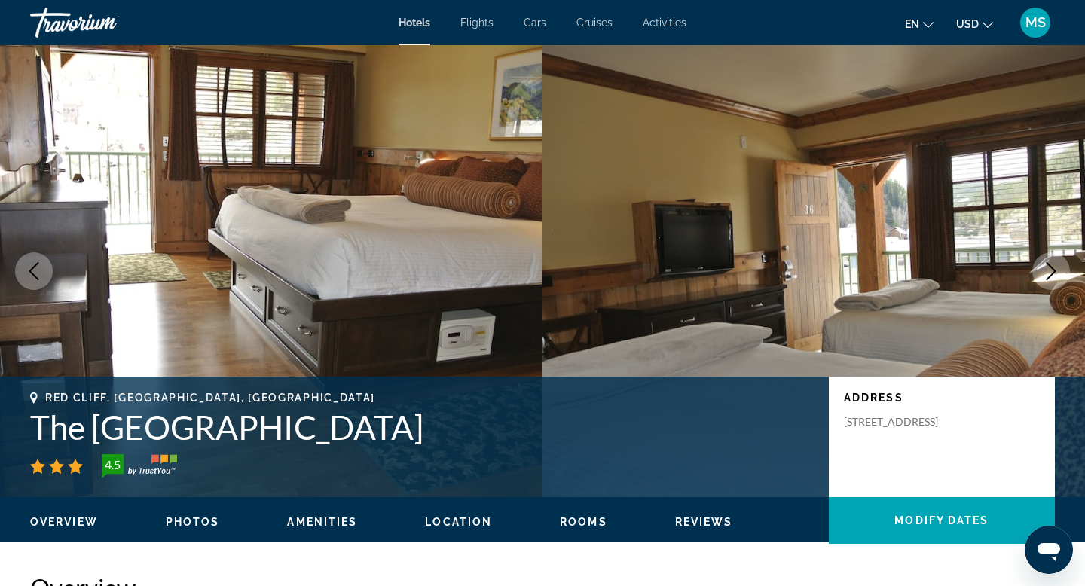
click at [1052, 267] on icon "Next image" at bounding box center [1051, 271] width 18 height 18
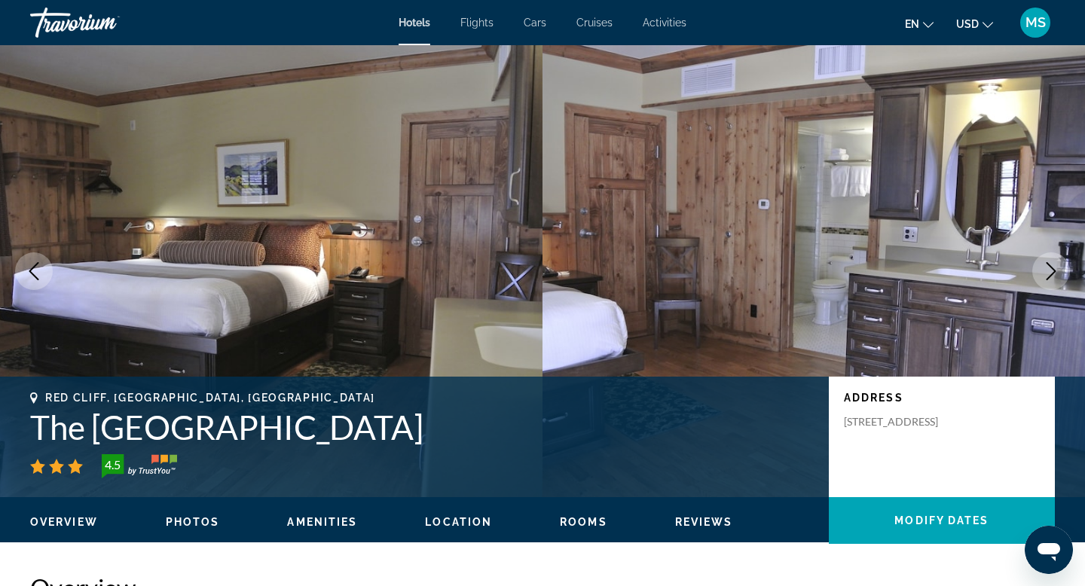
click at [1052, 267] on icon "Next image" at bounding box center [1051, 271] width 18 height 18
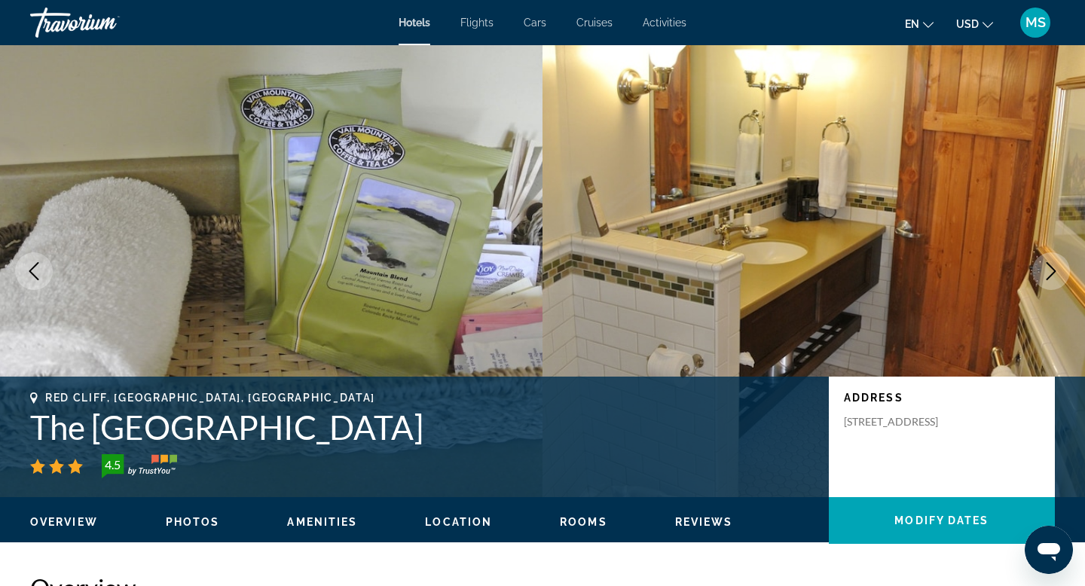
click at [1052, 267] on icon "Next image" at bounding box center [1051, 271] width 18 height 18
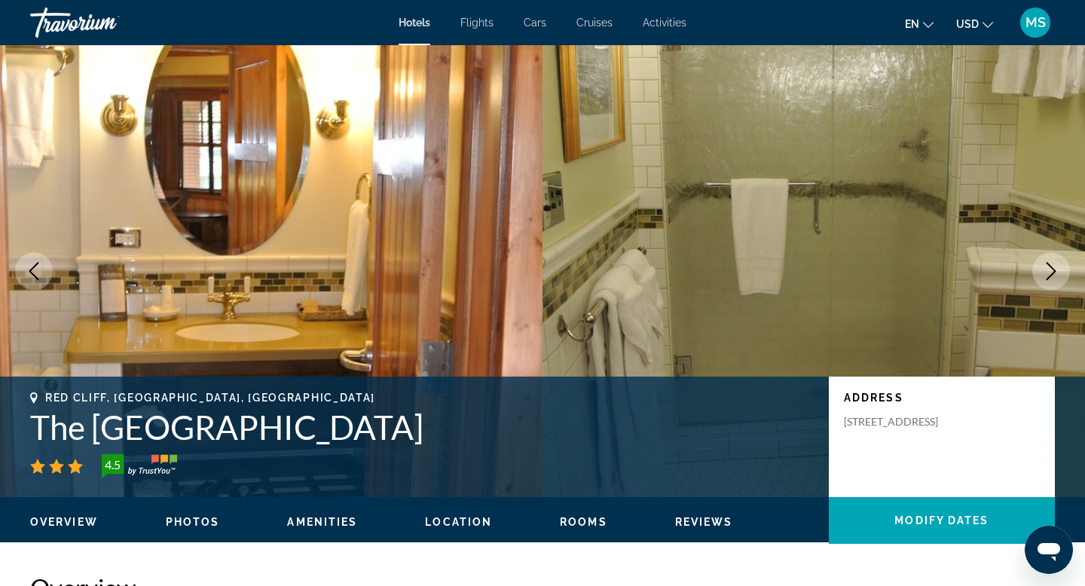
click at [1052, 267] on icon "Next image" at bounding box center [1051, 271] width 18 height 18
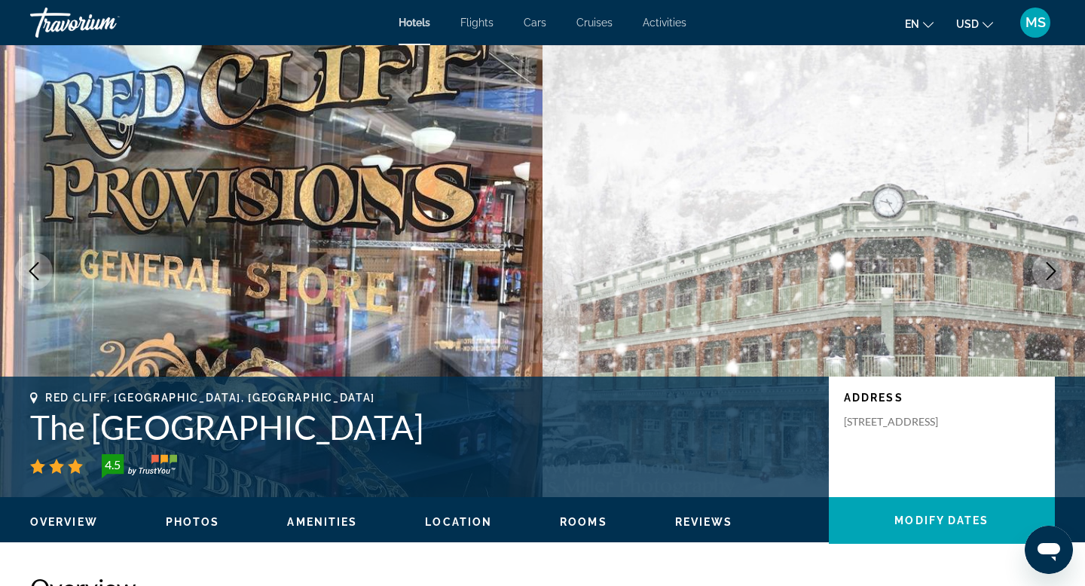
click at [1052, 267] on icon "Next image" at bounding box center [1051, 271] width 18 height 18
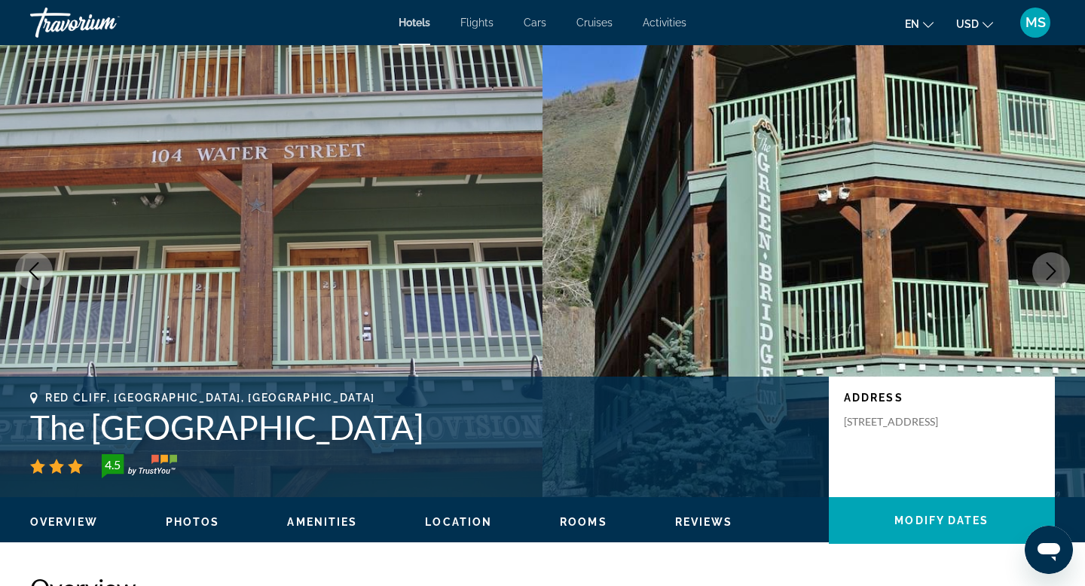
click at [1052, 267] on icon "Next image" at bounding box center [1051, 271] width 18 height 18
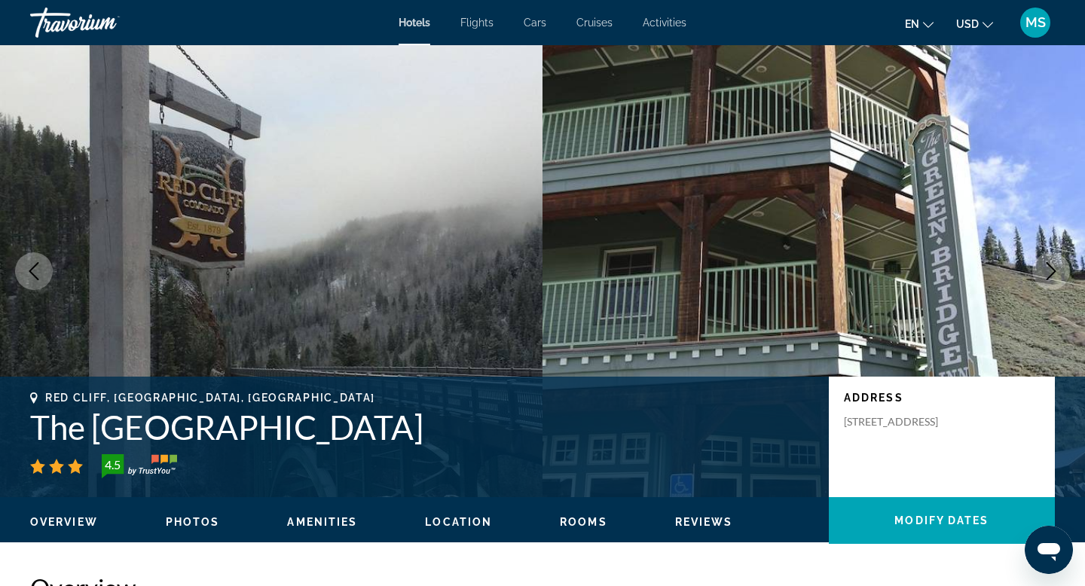
click at [1052, 267] on icon "Next image" at bounding box center [1051, 271] width 18 height 18
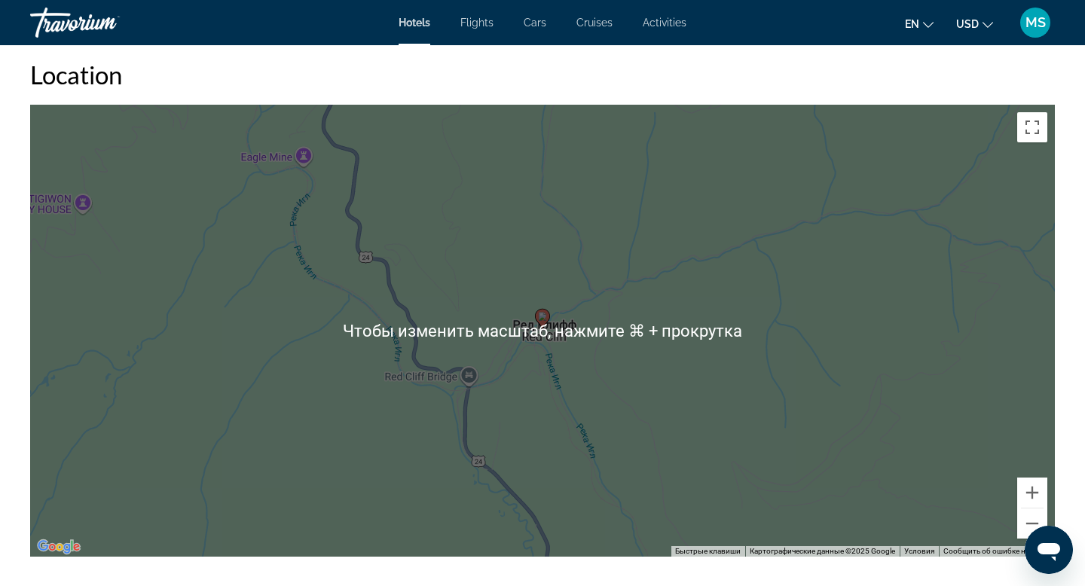
scroll to position [1412, 0]
click at [1030, 522] on button "Уменьшить" at bounding box center [1033, 523] width 30 height 30
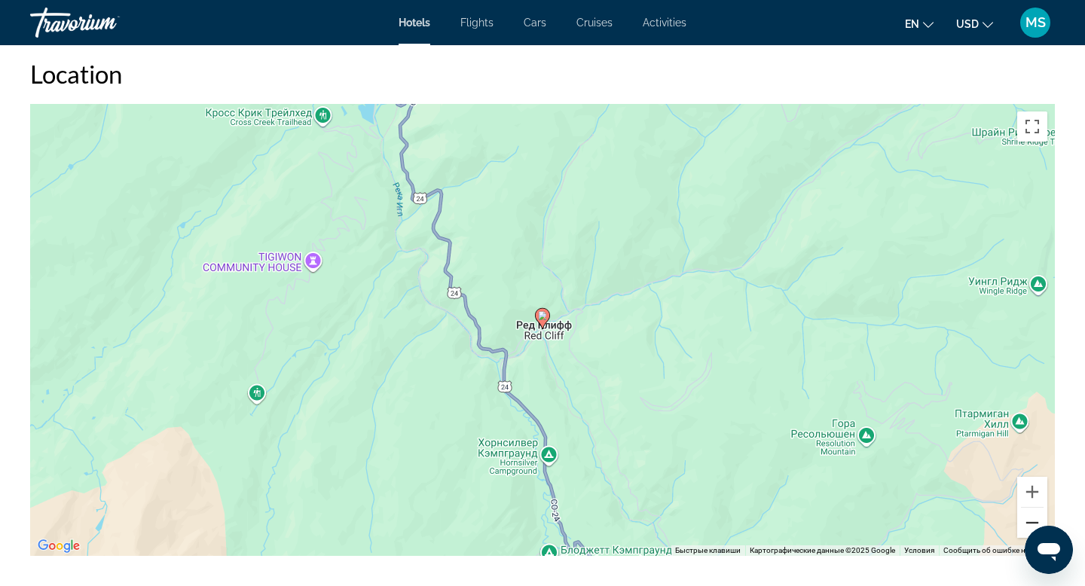
click at [1030, 522] on button "Уменьшить" at bounding box center [1033, 523] width 30 height 30
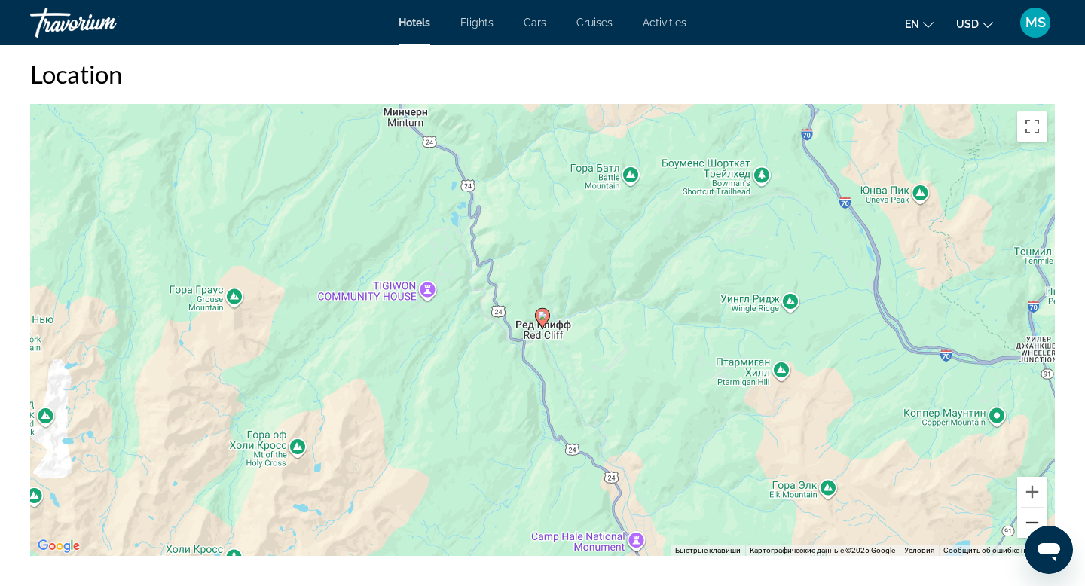
click at [1030, 522] on button "Уменьшить" at bounding box center [1033, 523] width 30 height 30
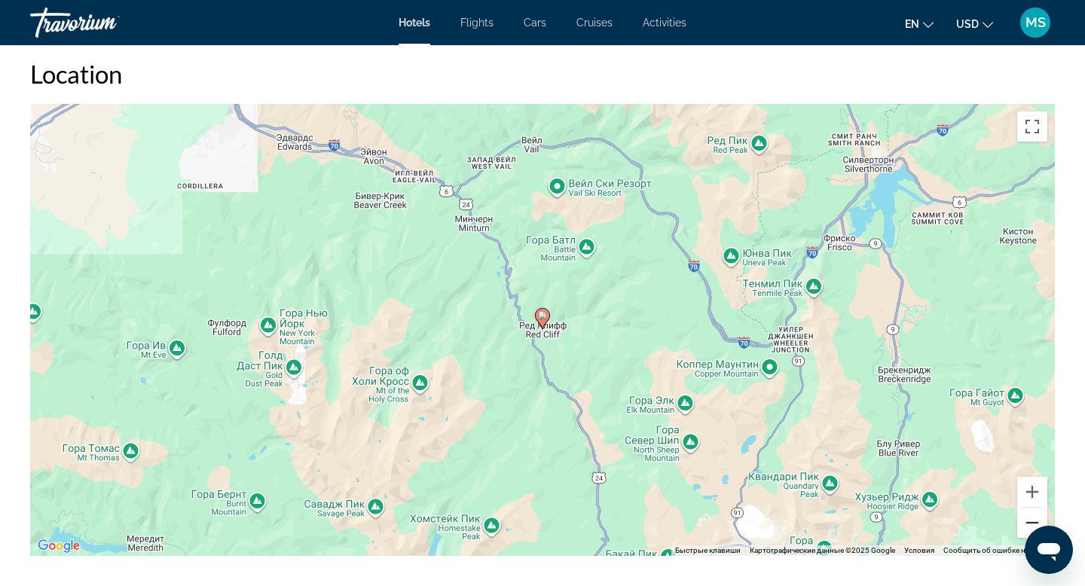
click at [1030, 522] on button "Уменьшить" at bounding box center [1033, 523] width 30 height 30
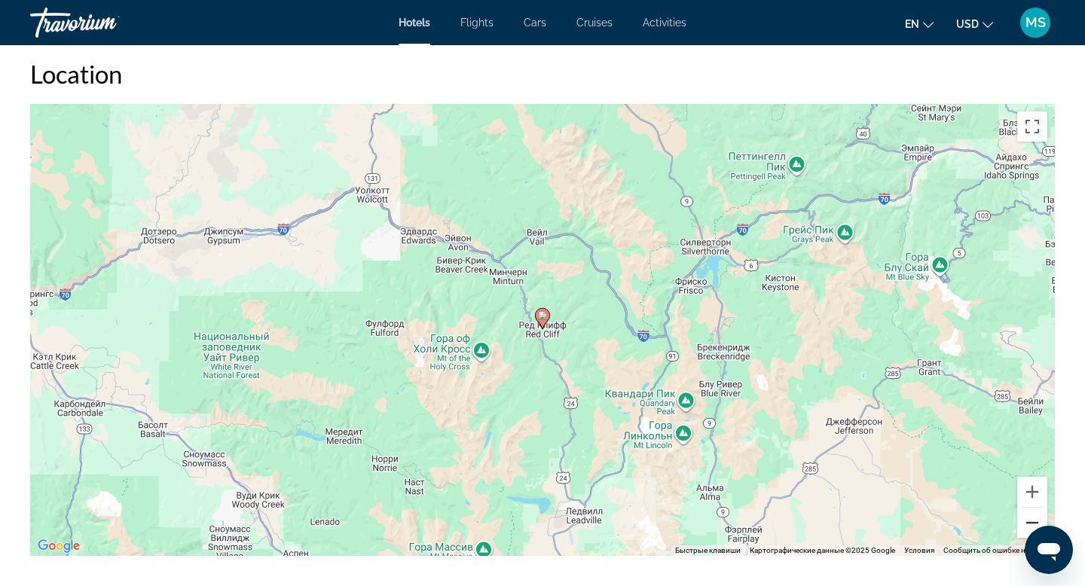
click at [1030, 522] on button "Уменьшить" at bounding box center [1033, 523] width 30 height 30
